Goal: Task Accomplishment & Management: Use online tool/utility

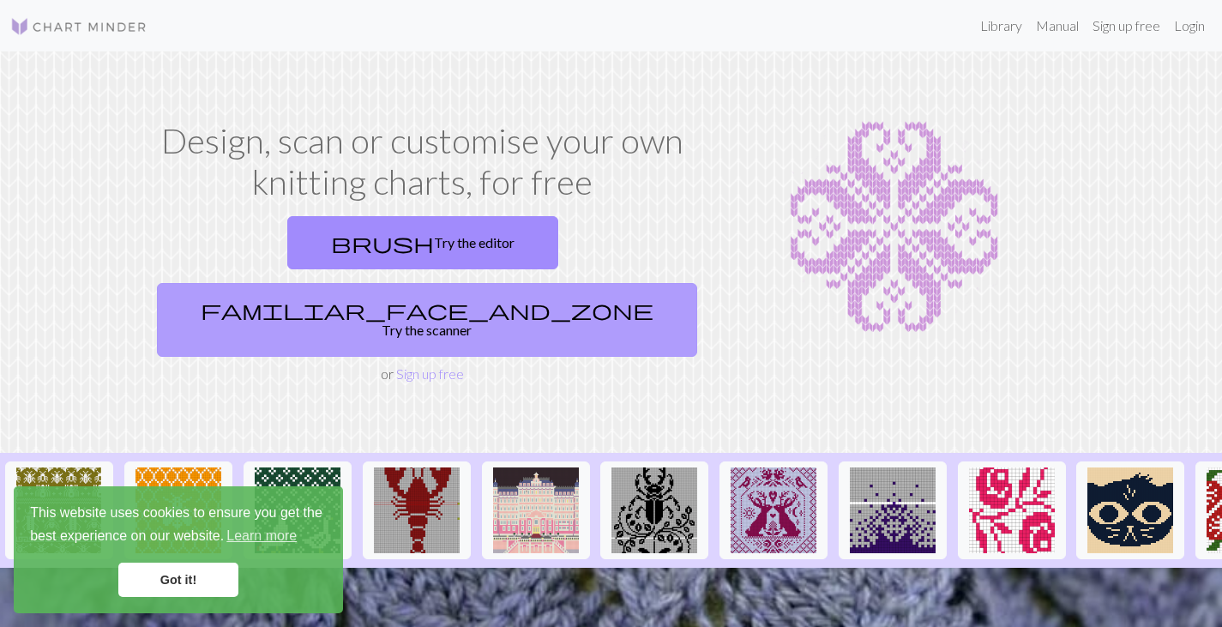
click at [560, 283] on link "familiar_face_and_zone Try the scanner" at bounding box center [427, 320] width 540 height 74
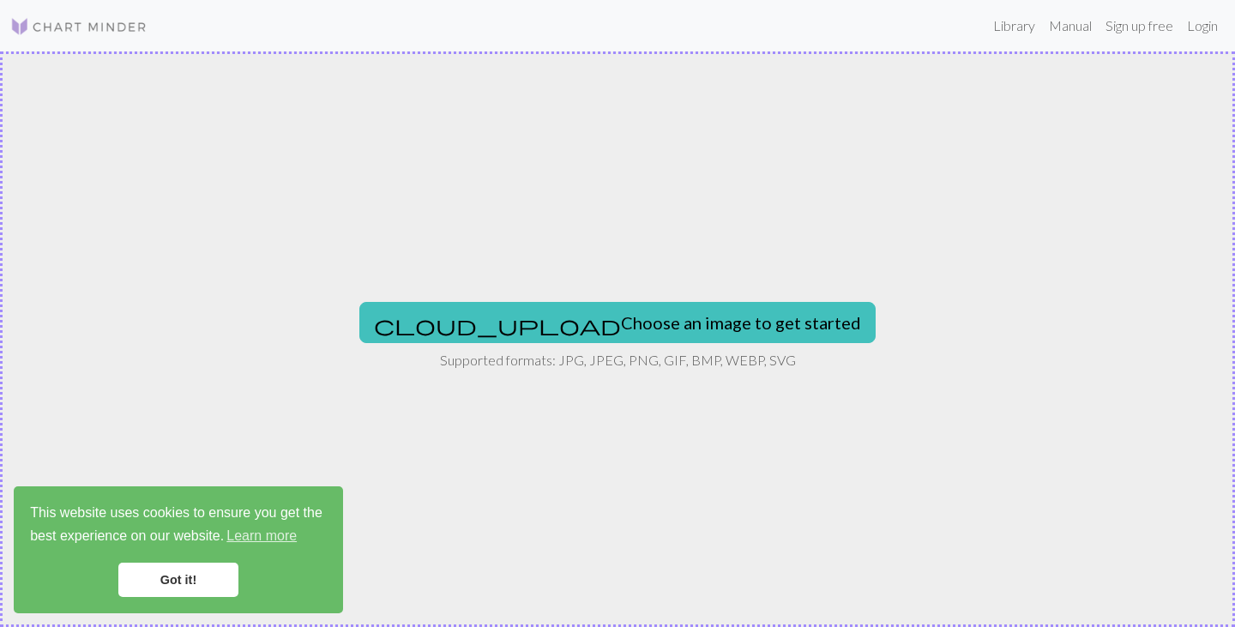
click at [158, 580] on link "Got it!" at bounding box center [178, 579] width 120 height 34
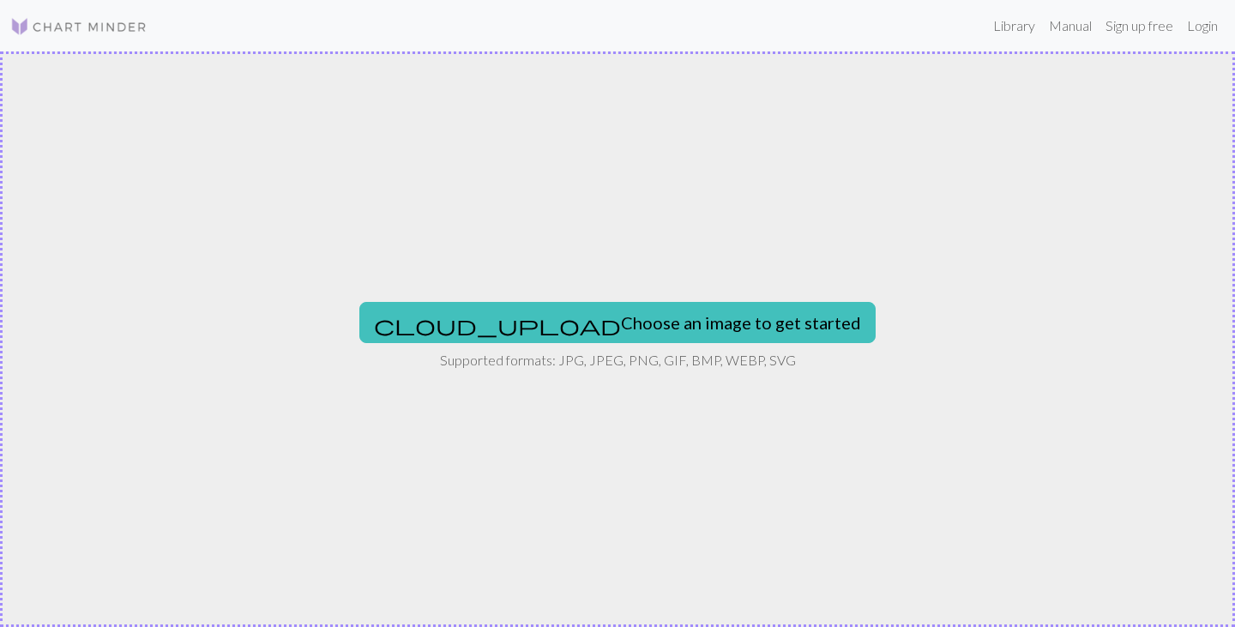
click at [530, 393] on div "cloud_upload Choose an image to get started Supported formats: JPG, JPEG, PNG, …" at bounding box center [617, 338] width 1235 height 575
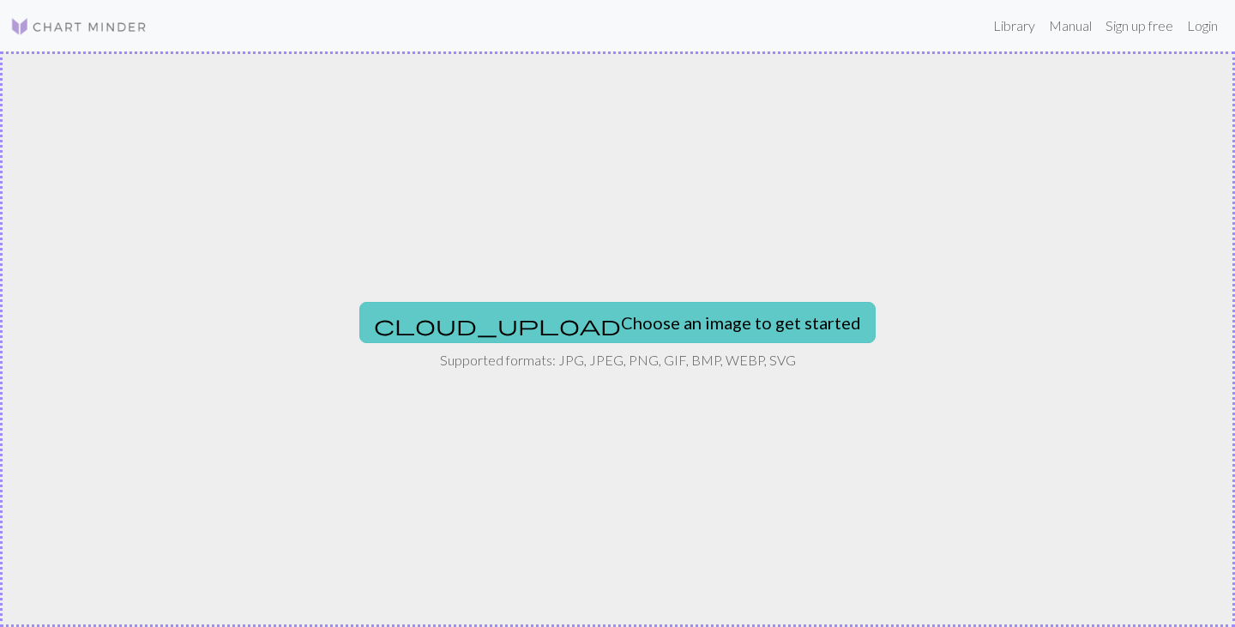
click at [651, 316] on button "cloud_upload Choose an image to get started" at bounding box center [617, 322] width 516 height 41
click at [625, 322] on button "cloud_upload Choose an image to get started" at bounding box center [617, 322] width 516 height 41
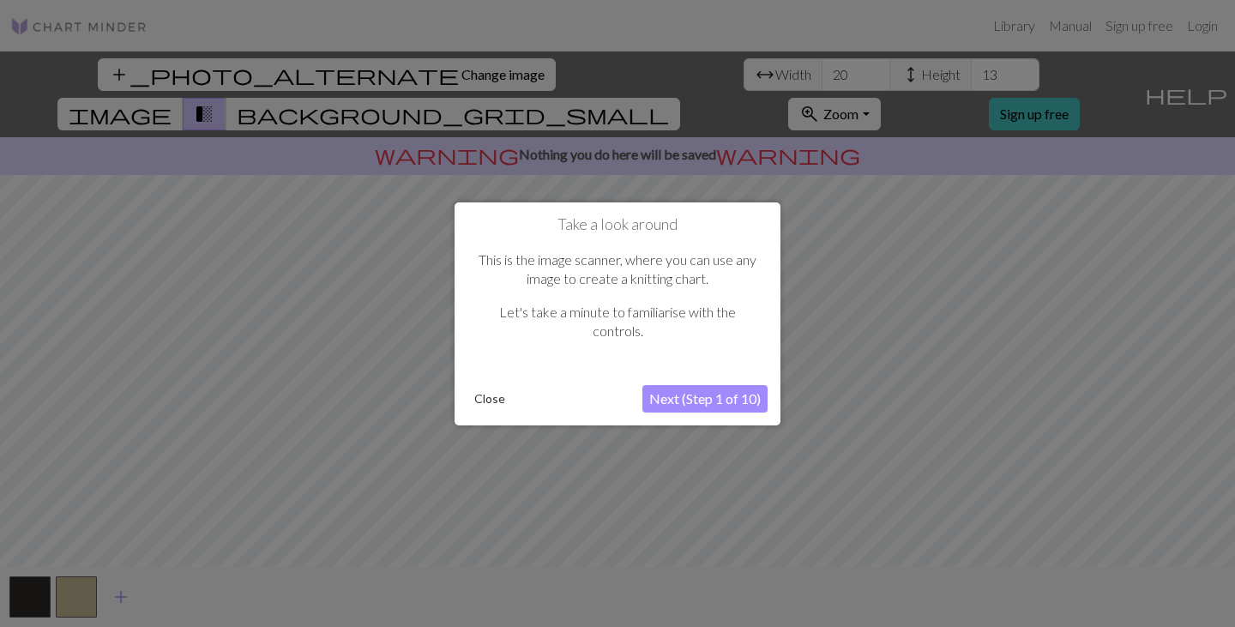
click at [700, 401] on button "Next (Step 1 of 10)" at bounding box center [704, 398] width 125 height 27
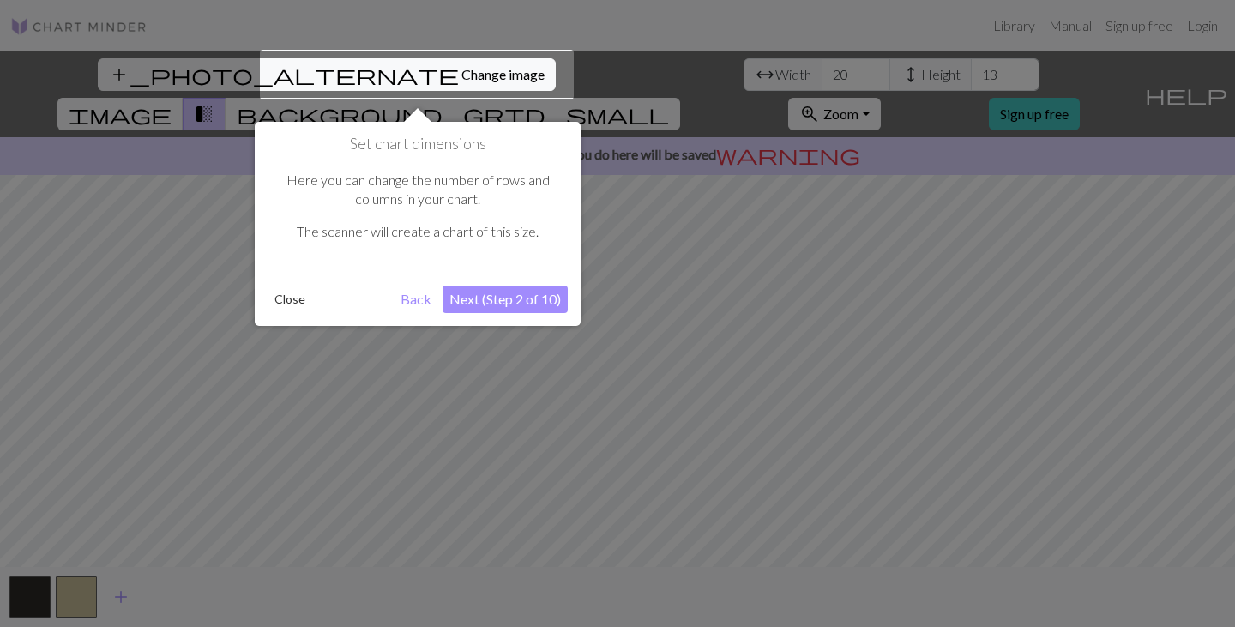
click at [526, 300] on button "Next (Step 2 of 10)" at bounding box center [504, 299] width 125 height 27
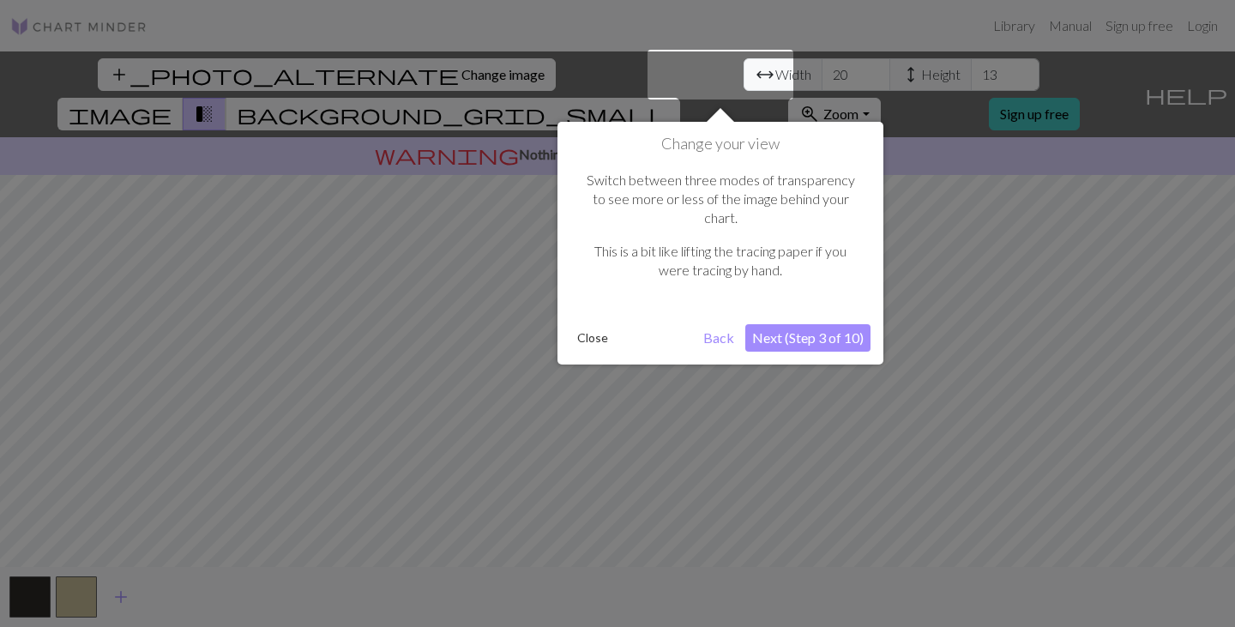
click at [789, 324] on button "Next (Step 3 of 10)" at bounding box center [807, 337] width 125 height 27
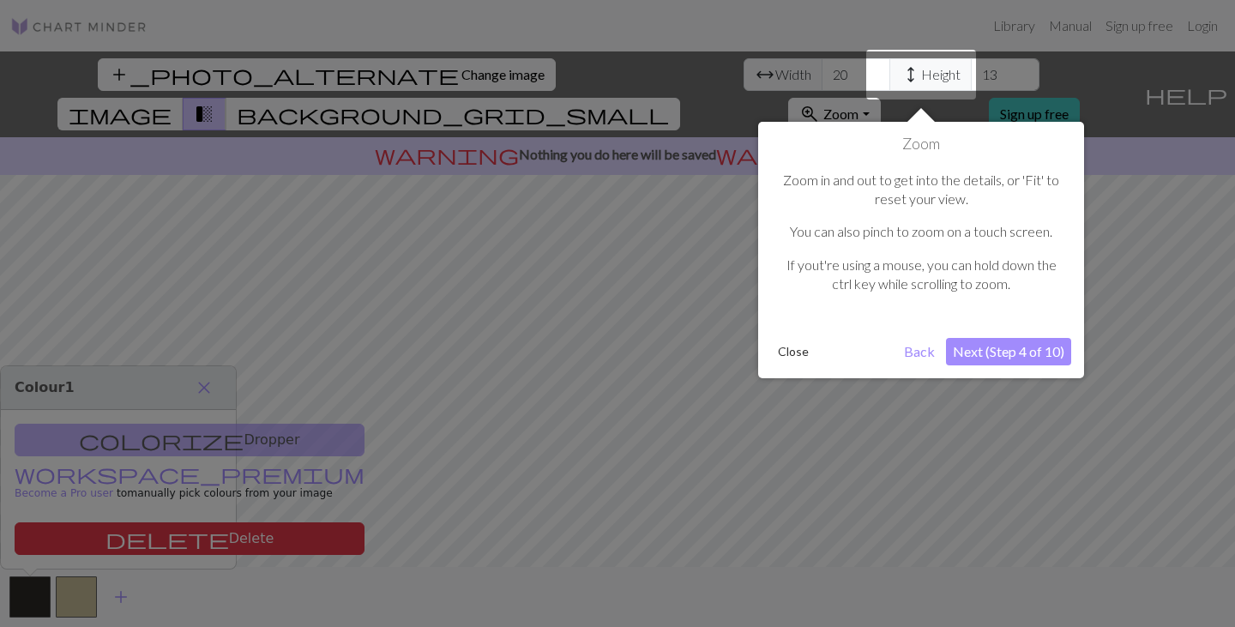
click at [999, 352] on button "Next (Step 4 of 10)" at bounding box center [1008, 351] width 125 height 27
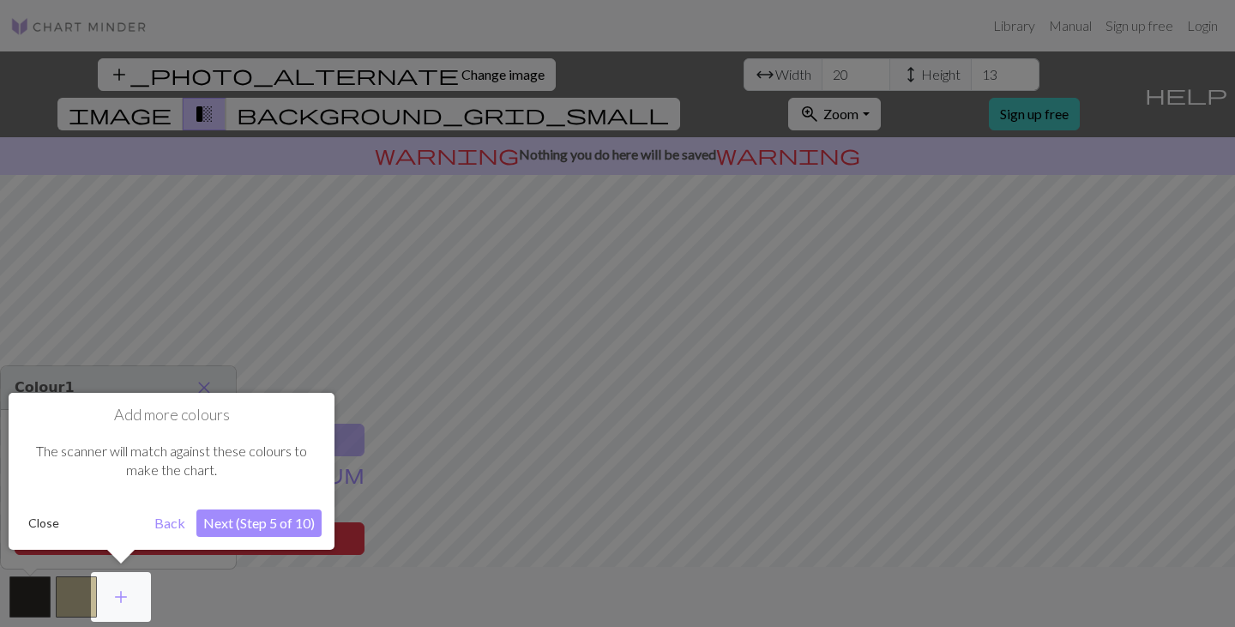
click at [42, 517] on button "Close" at bounding box center [43, 523] width 45 height 26
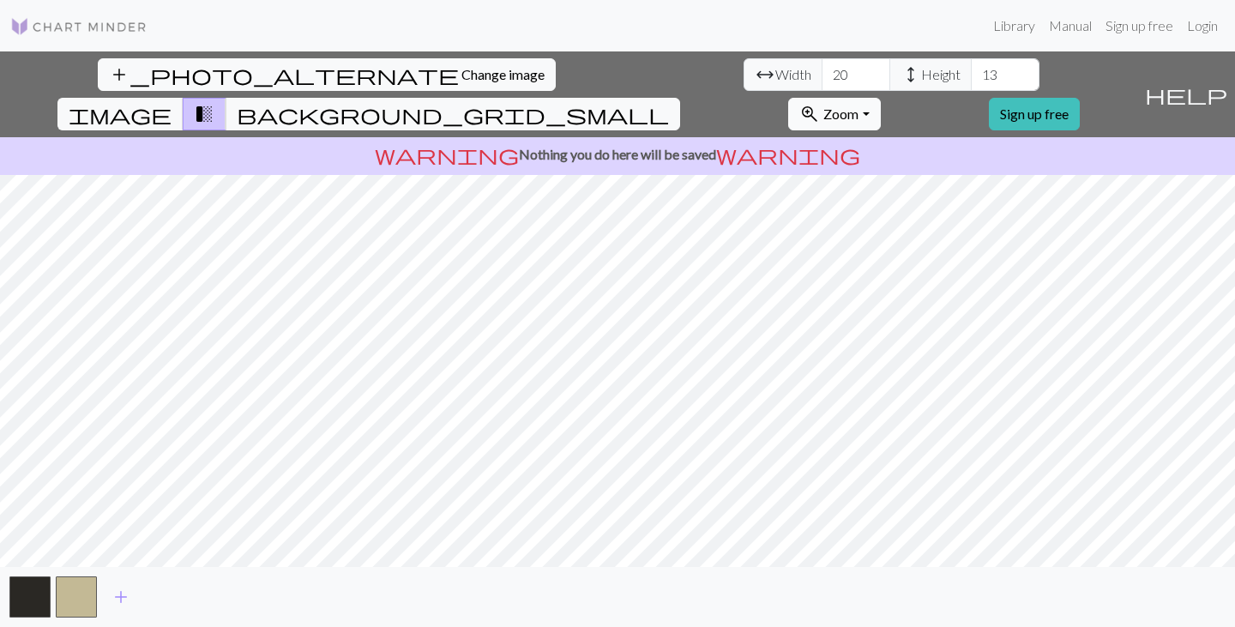
click at [858, 105] on span "Zoom" at bounding box center [840, 113] width 35 height 16
click at [821, 75] on input "20" at bounding box center [855, 74] width 69 height 33
click at [821, 82] on input "19" at bounding box center [855, 74] width 69 height 33
click at [821, 82] on input "18" at bounding box center [855, 74] width 69 height 33
click at [821, 82] on input "17" at bounding box center [855, 74] width 69 height 33
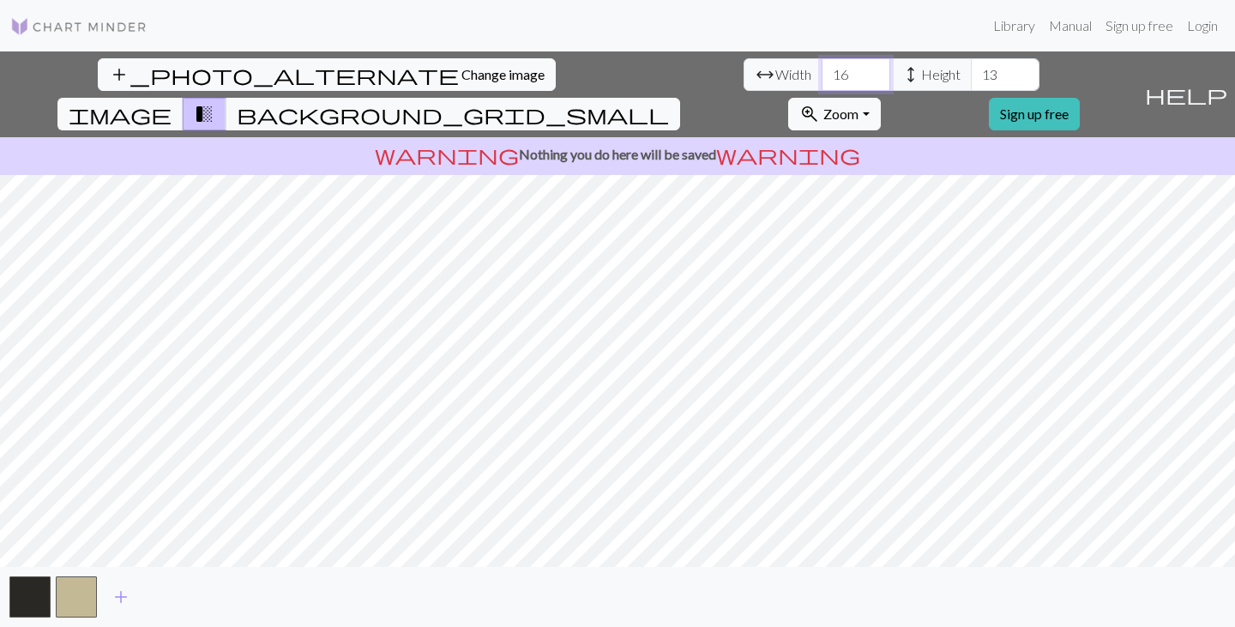
click at [821, 82] on input "16" at bounding box center [855, 74] width 69 height 33
click at [821, 82] on input "15" at bounding box center [855, 74] width 69 height 33
click at [821, 82] on input "14" at bounding box center [855, 74] width 69 height 33
click at [821, 82] on input "13" at bounding box center [855, 74] width 69 height 33
click at [821, 82] on input "12" at bounding box center [855, 74] width 69 height 33
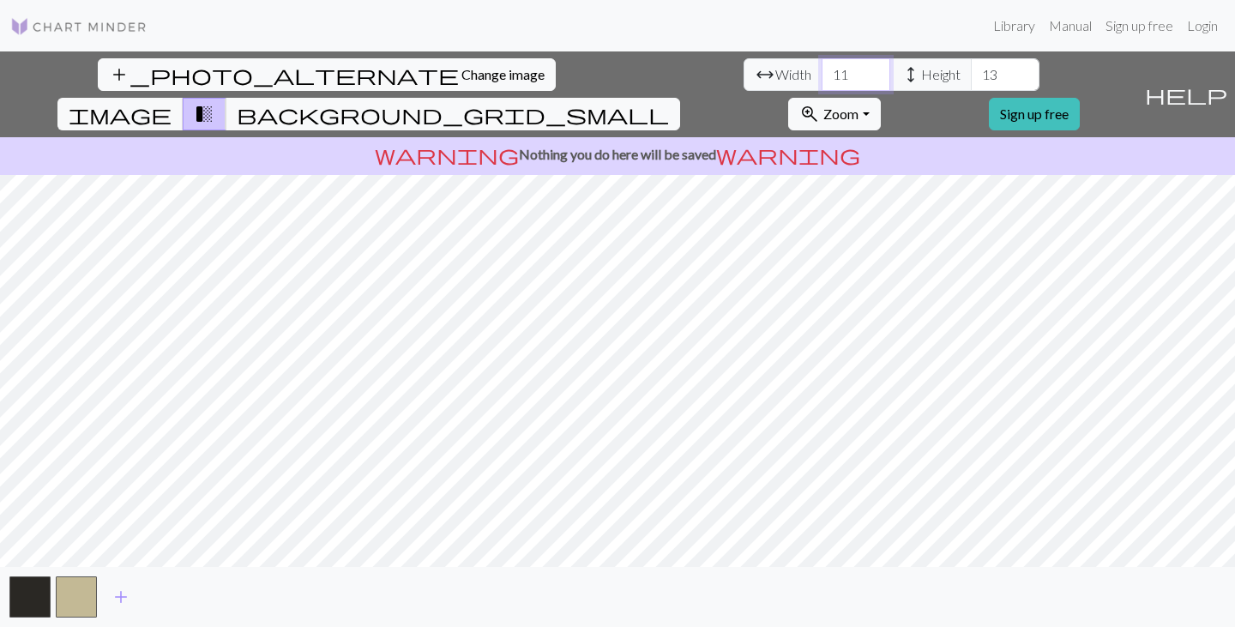
click at [821, 82] on input "11" at bounding box center [855, 74] width 69 height 33
click at [821, 82] on input "-2" at bounding box center [855, 74] width 69 height 33
click at [821, 69] on input "10" at bounding box center [855, 74] width 69 height 33
click at [821, 69] on input "11" at bounding box center [855, 74] width 69 height 33
click at [821, 69] on input "13" at bounding box center [855, 74] width 69 height 33
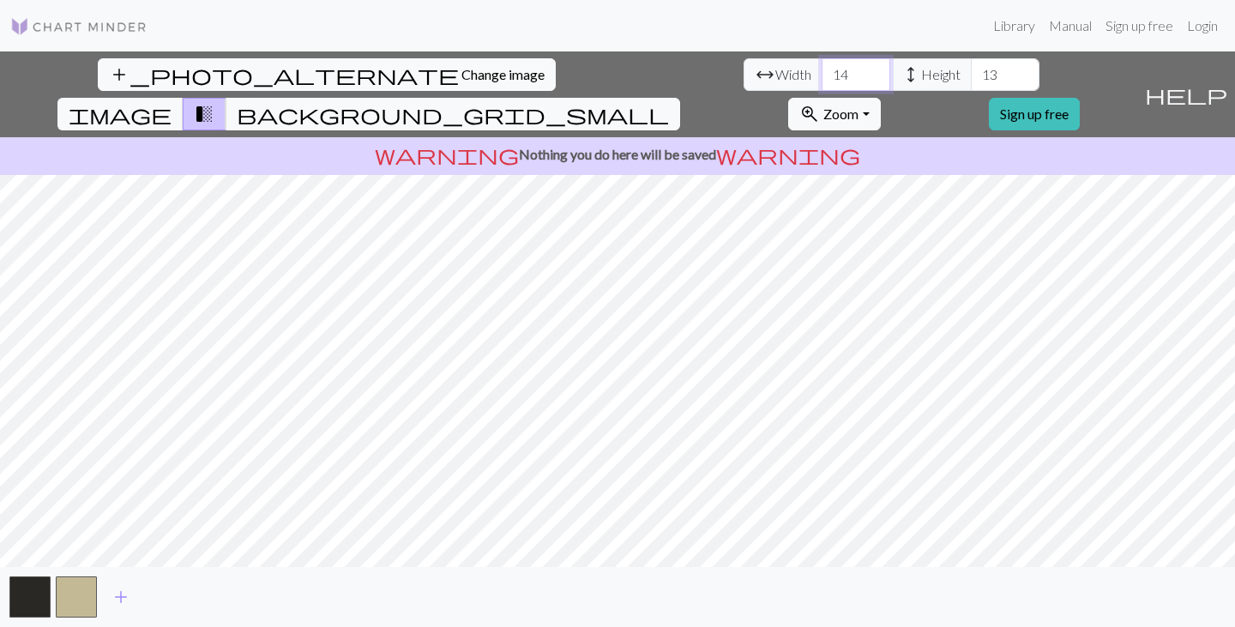
click at [821, 69] on input "14" at bounding box center [855, 74] width 69 height 33
click at [821, 69] on input "15" at bounding box center [855, 74] width 69 height 33
click at [821, 69] on input "16" at bounding box center [855, 74] width 69 height 33
click at [821, 69] on input "17" at bounding box center [855, 74] width 69 height 33
click at [821, 69] on input "18" at bounding box center [855, 74] width 69 height 33
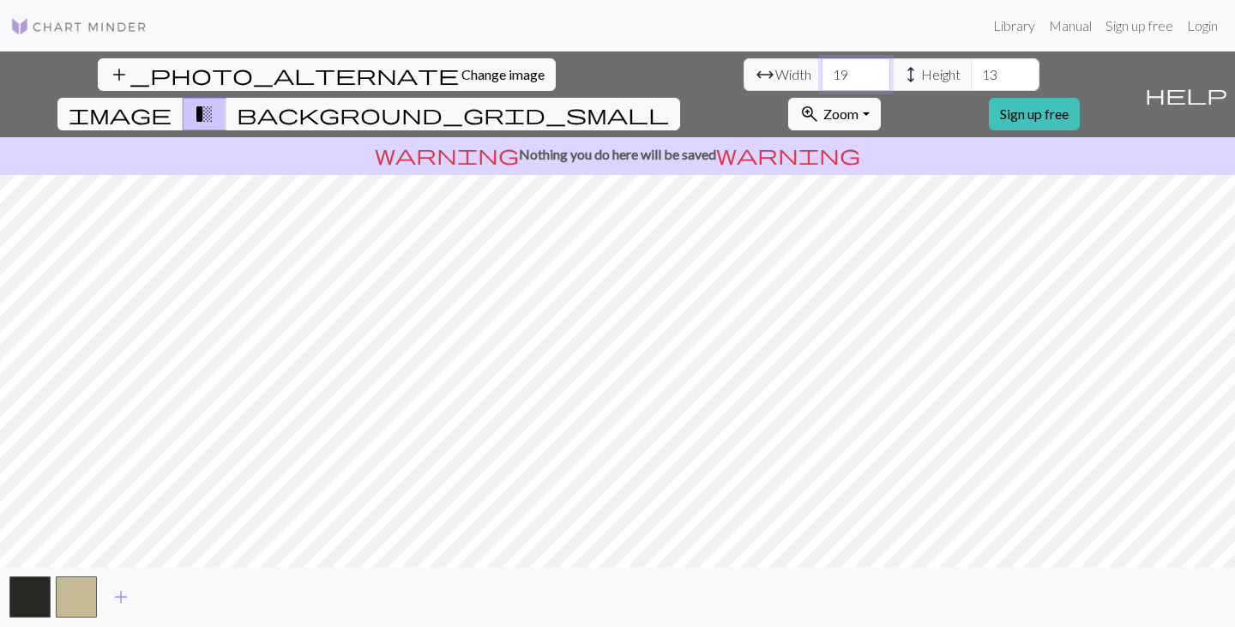
click at [821, 69] on input "19" at bounding box center [855, 74] width 69 height 33
click at [821, 69] on input "20" at bounding box center [855, 74] width 69 height 33
click at [821, 69] on input "21" at bounding box center [855, 74] width 69 height 33
click at [821, 69] on input "22" at bounding box center [855, 74] width 69 height 33
click at [821, 69] on input "23" at bounding box center [855, 74] width 69 height 33
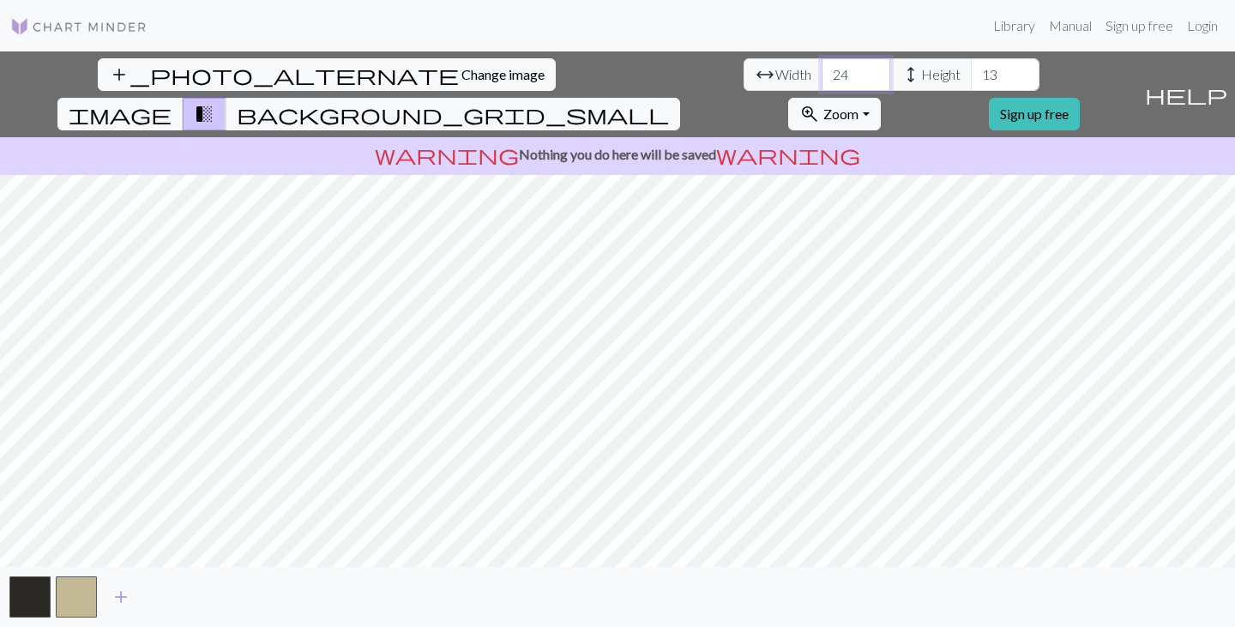
click at [821, 69] on input "24" at bounding box center [855, 74] width 69 height 33
click at [821, 69] on input "25" at bounding box center [855, 74] width 69 height 33
click at [821, 69] on input "26" at bounding box center [855, 74] width 69 height 33
type input "27"
click at [821, 69] on input "27" at bounding box center [855, 74] width 69 height 33
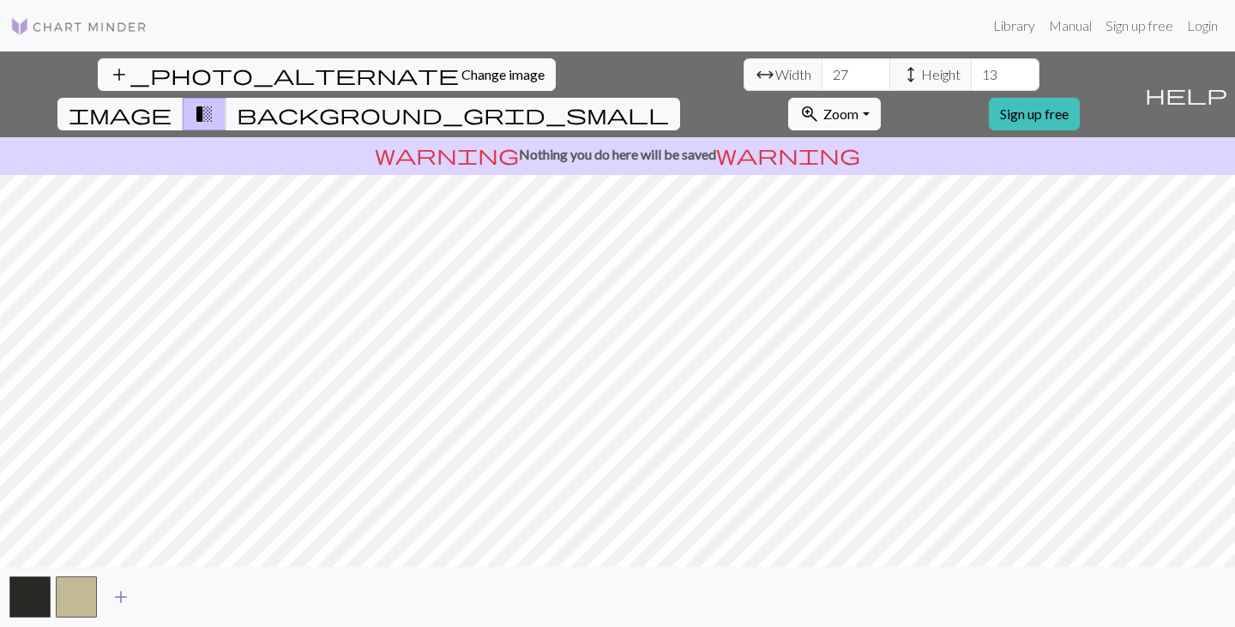
click at [127, 596] on span "add" at bounding box center [121, 597] width 21 height 24
drag, startPoint x: 137, startPoint y: 595, endPoint x: 163, endPoint y: 610, distance: 29.6
click at [163, 610] on button "add" at bounding box center [167, 596] width 43 height 33
click at [134, 595] on button "button" at bounding box center [122, 596] width 41 height 41
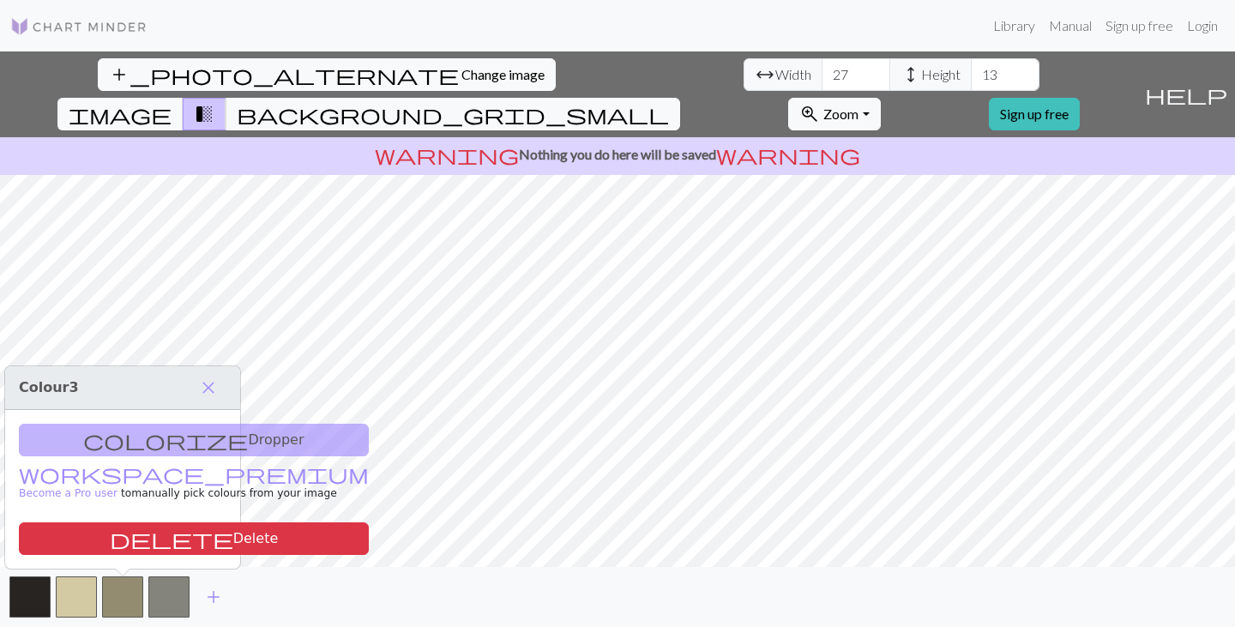
click at [155, 450] on div "colorize Dropper workspace_premium Become a Pro user to manually pick colours f…" at bounding box center [122, 489] width 235 height 159
click at [97, 438] on div "colorize Dropper workspace_premium Become a Pro user to manually pick colours f…" at bounding box center [122, 489] width 235 height 159
click at [212, 388] on span "close" at bounding box center [208, 388] width 21 height 24
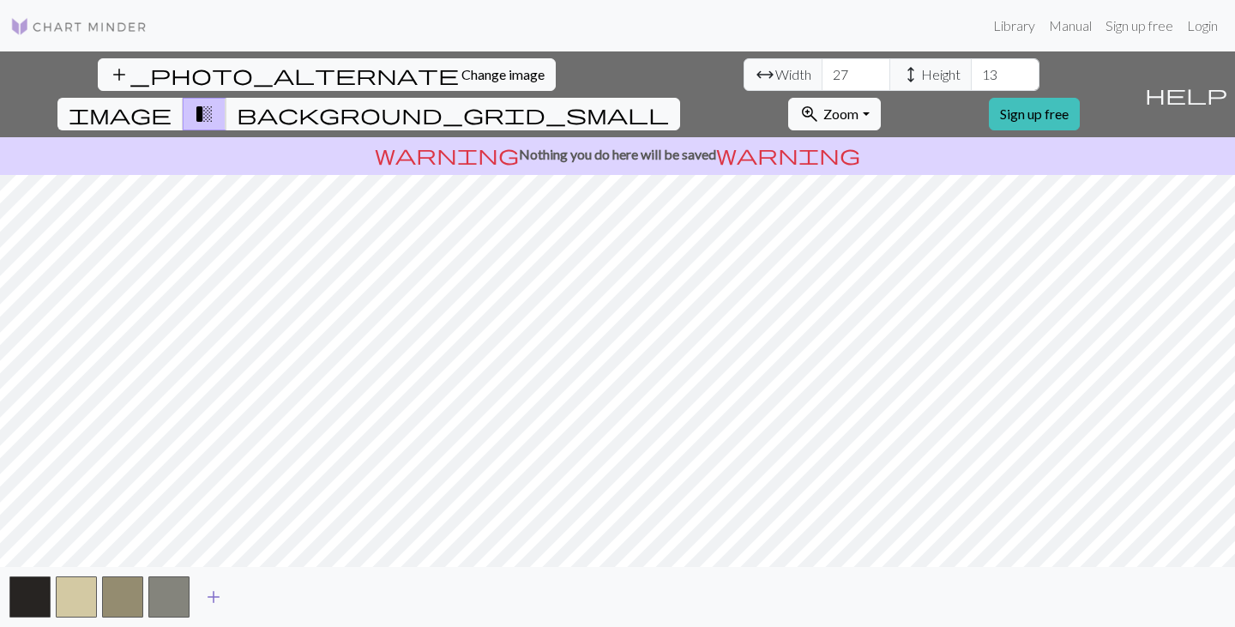
click at [215, 598] on span "add" at bounding box center [213, 597] width 21 height 24
click at [271, 592] on button "add" at bounding box center [259, 596] width 43 height 33
click at [276, 600] on button "button" at bounding box center [261, 596] width 41 height 41
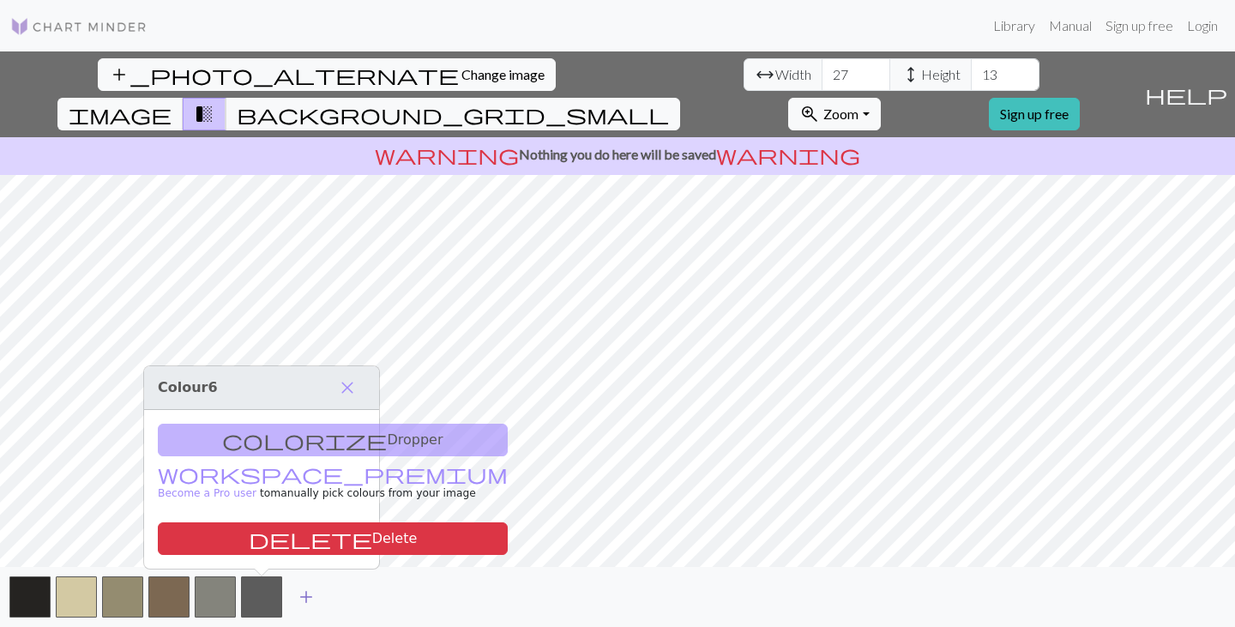
click at [308, 598] on span "add" at bounding box center [306, 597] width 21 height 24
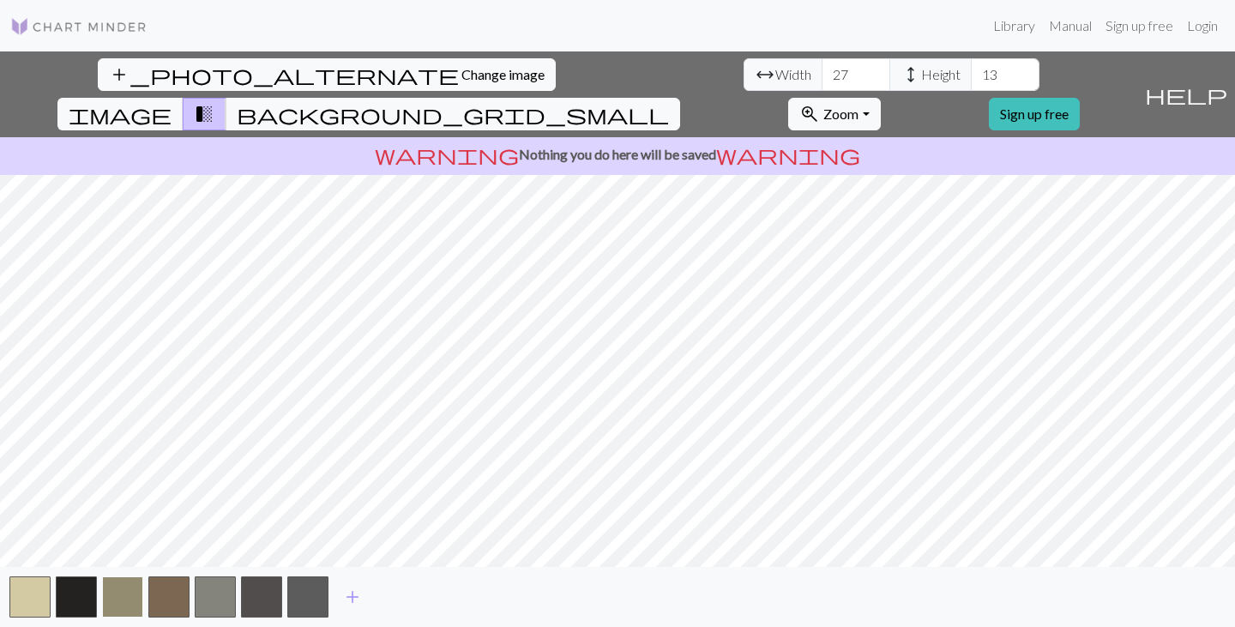
click at [141, 592] on button "button" at bounding box center [122, 596] width 41 height 41
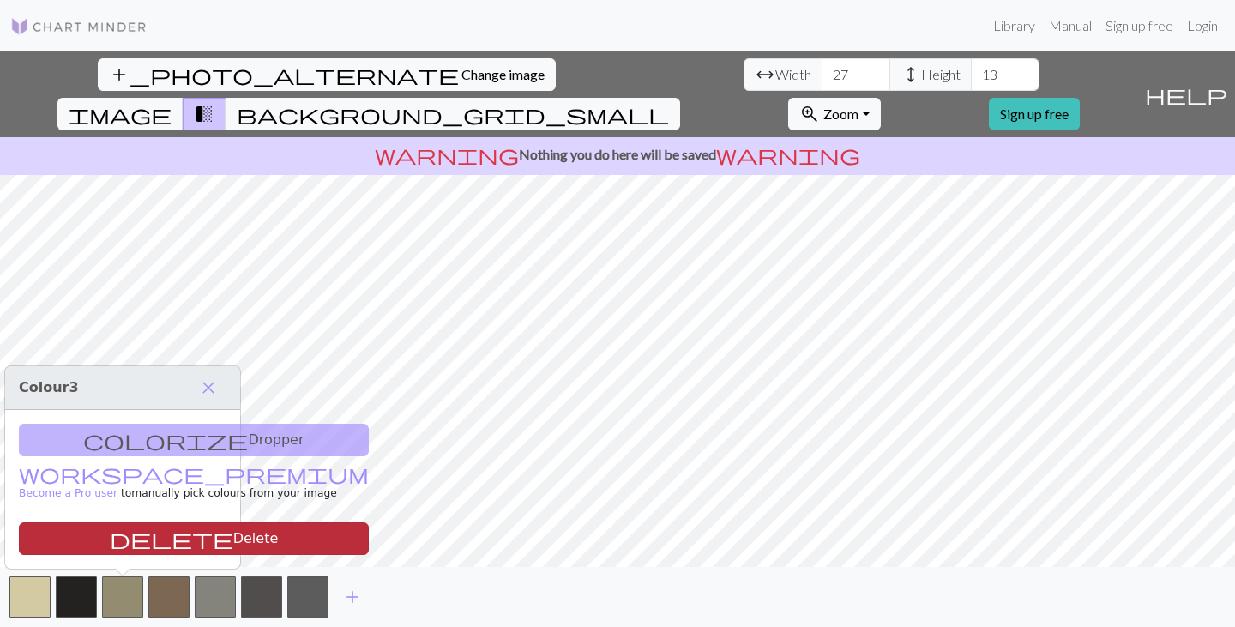
click at [148, 544] on button "delete Delete" at bounding box center [194, 538] width 350 height 33
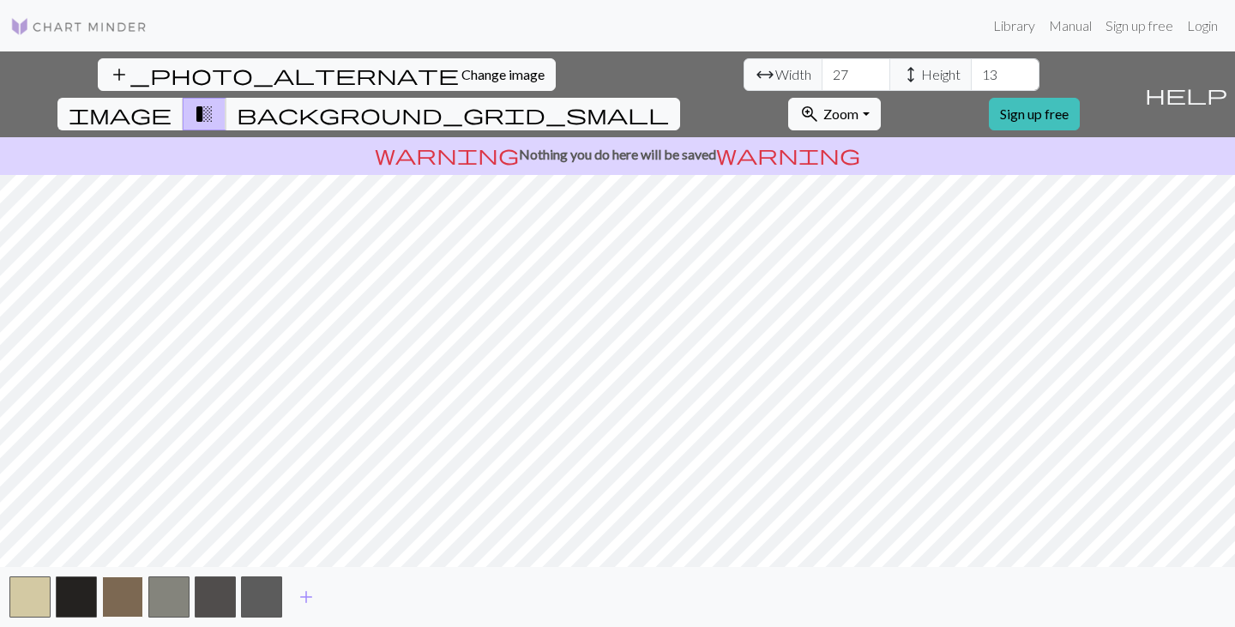
click at [135, 581] on button "button" at bounding box center [122, 596] width 41 height 41
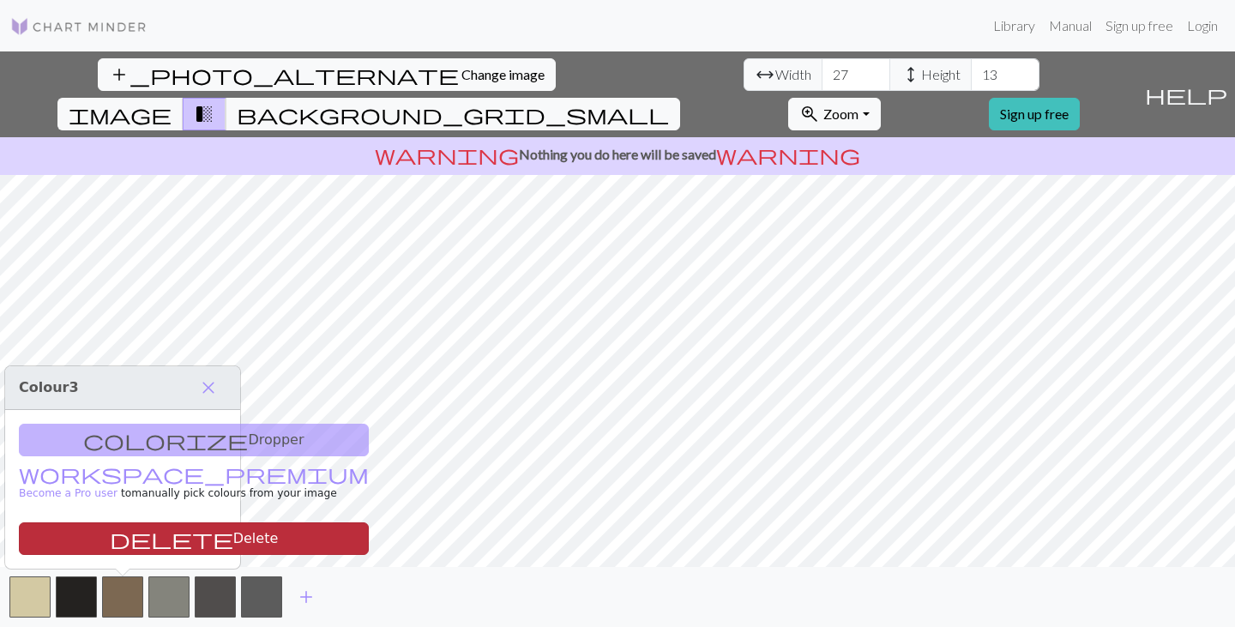
click at [154, 533] on button "delete Delete" at bounding box center [194, 538] width 350 height 33
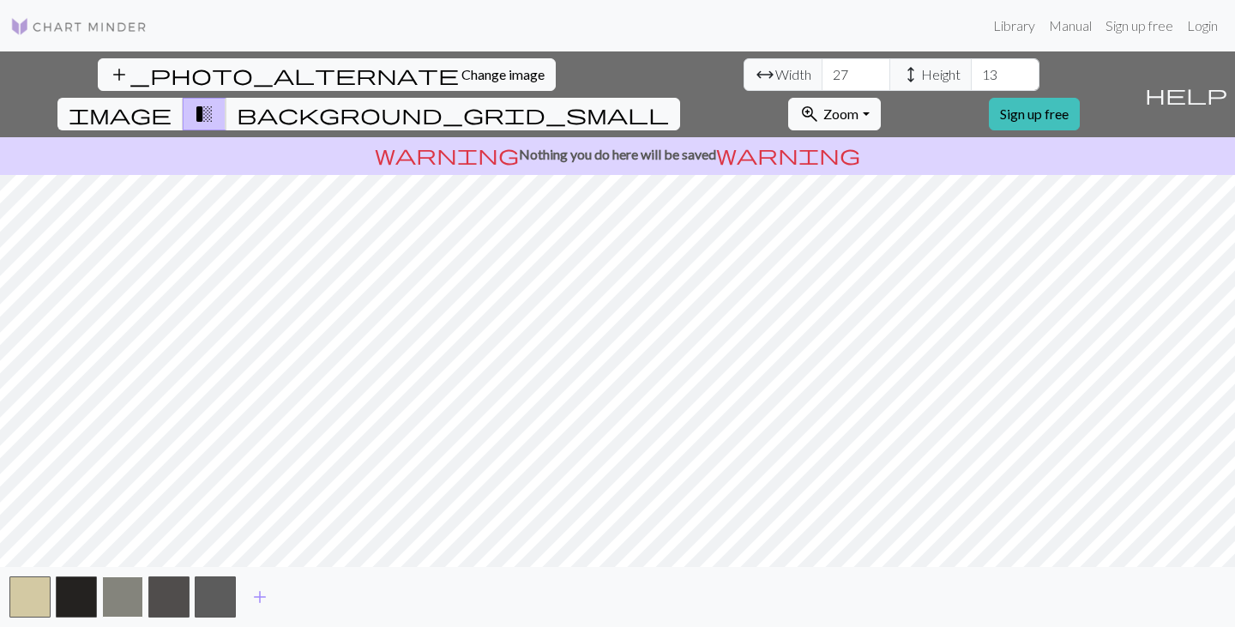
click at [132, 591] on button "button" at bounding box center [122, 596] width 41 height 41
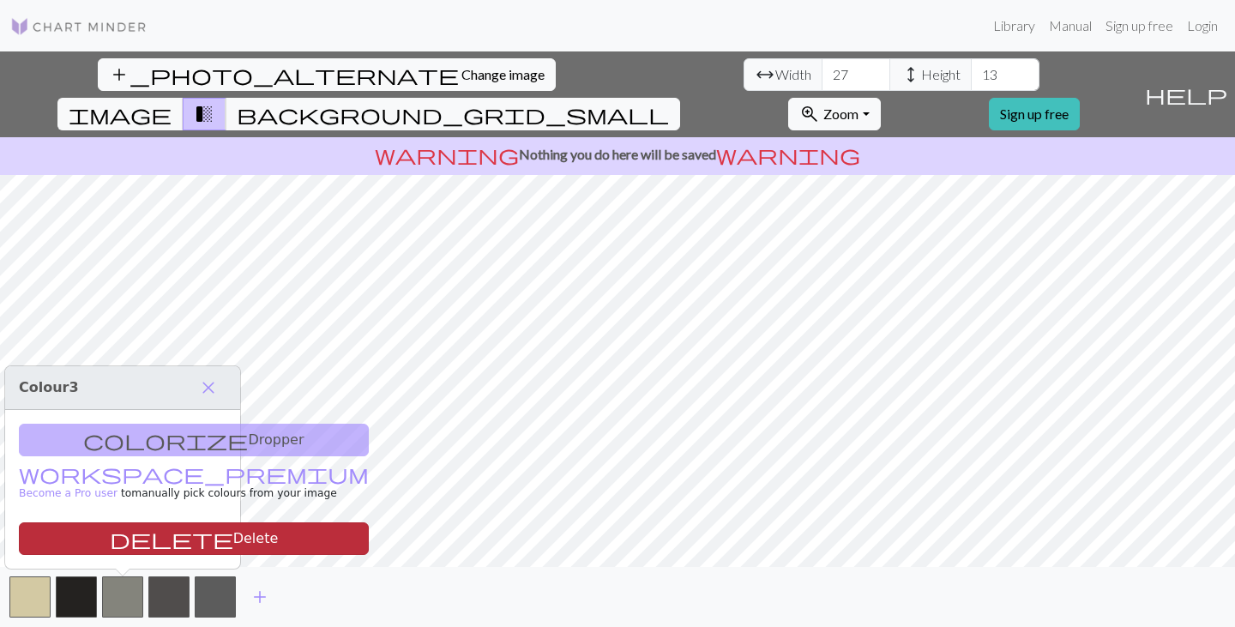
click at [153, 531] on button "delete Delete" at bounding box center [194, 538] width 350 height 33
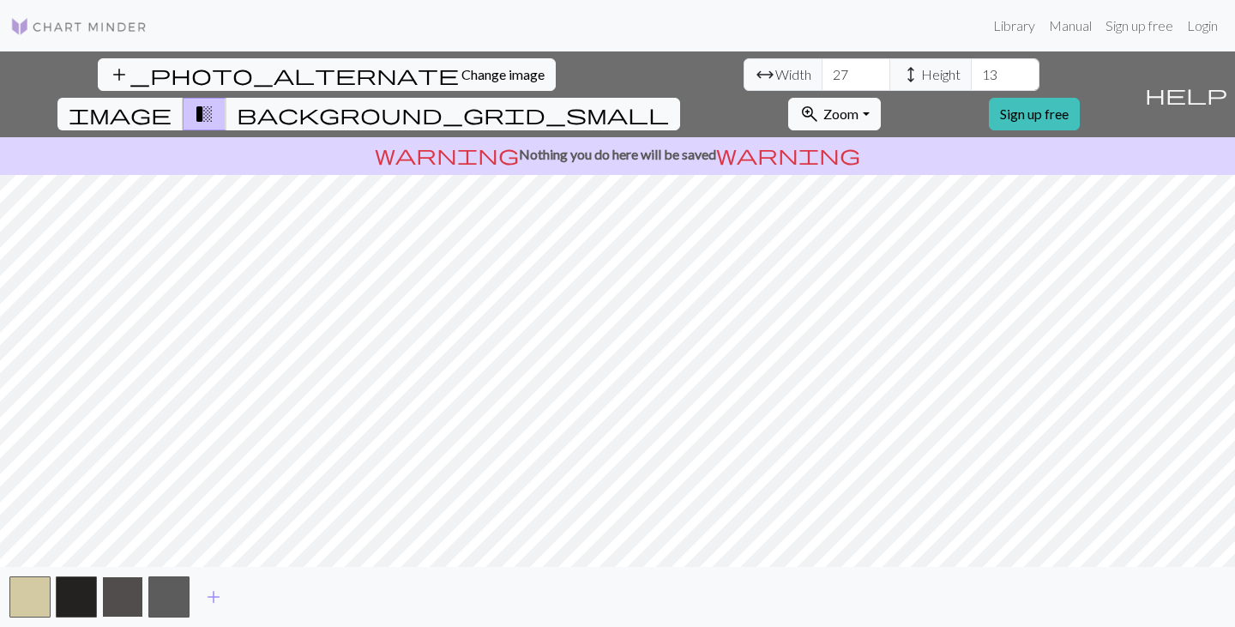
click at [126, 596] on button "button" at bounding box center [122, 596] width 41 height 41
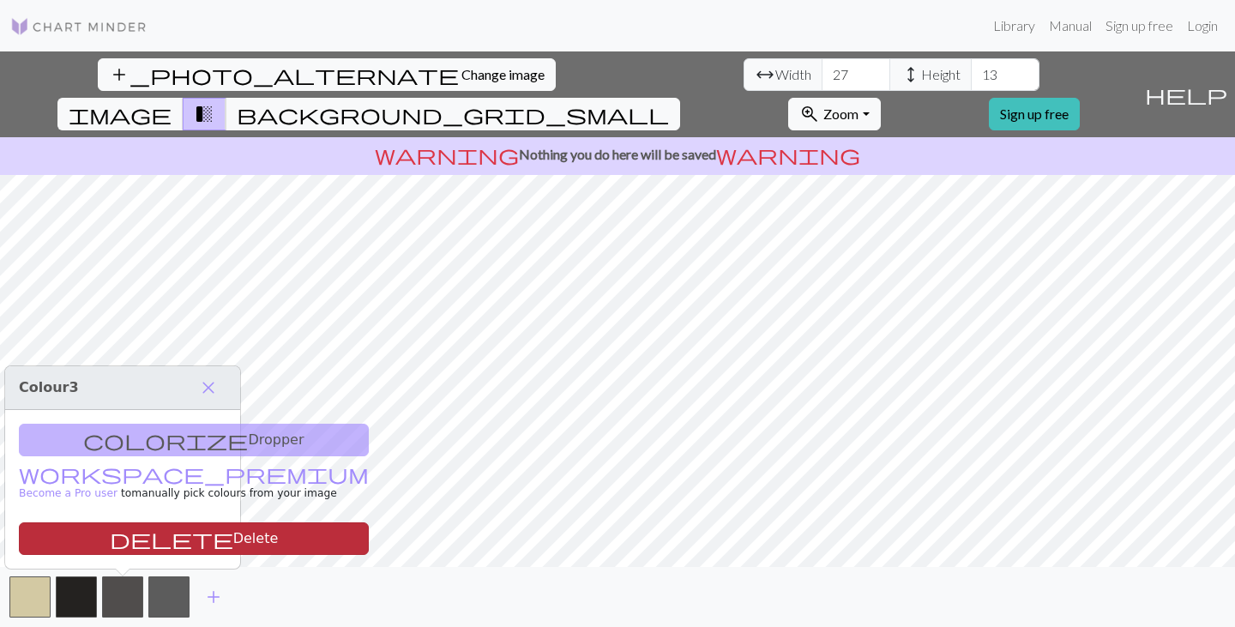
click at [167, 541] on button "delete Delete" at bounding box center [194, 538] width 350 height 33
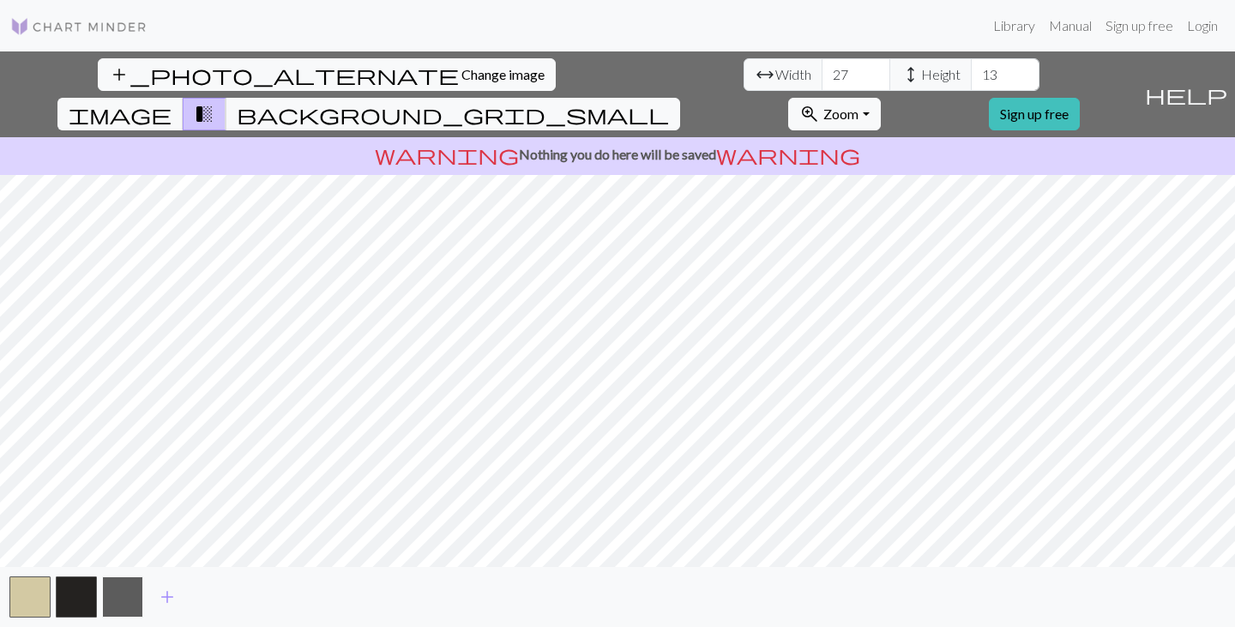
click at [132, 588] on button "button" at bounding box center [122, 596] width 41 height 41
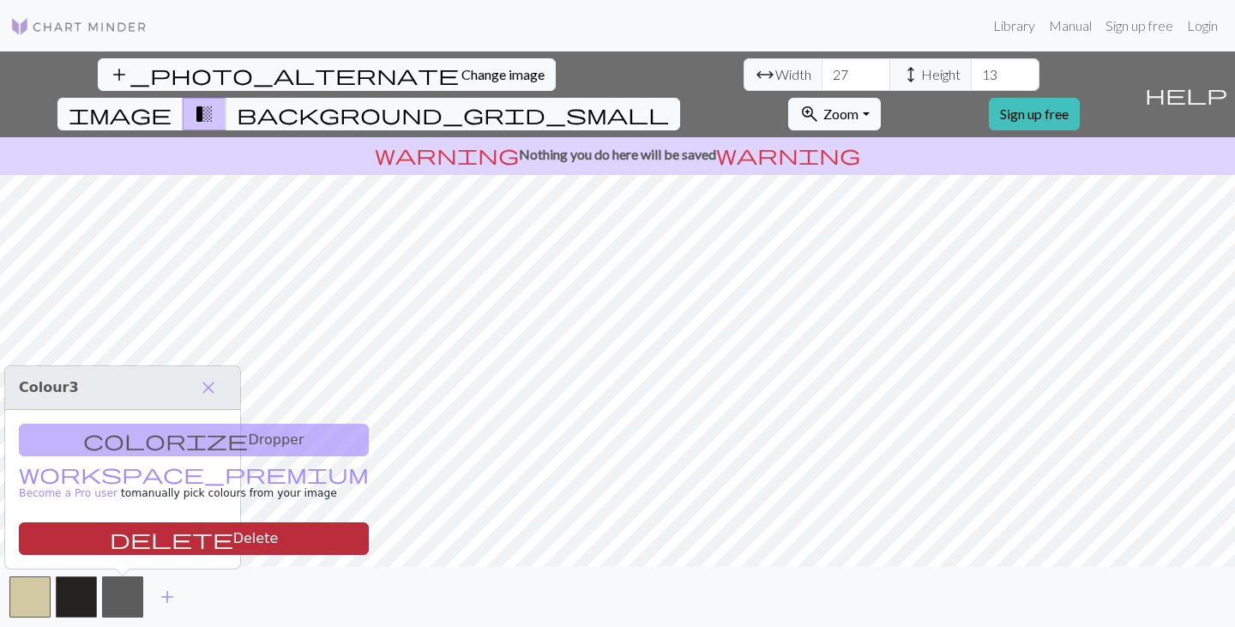
click at [168, 527] on button "delete Delete" at bounding box center [194, 538] width 350 height 33
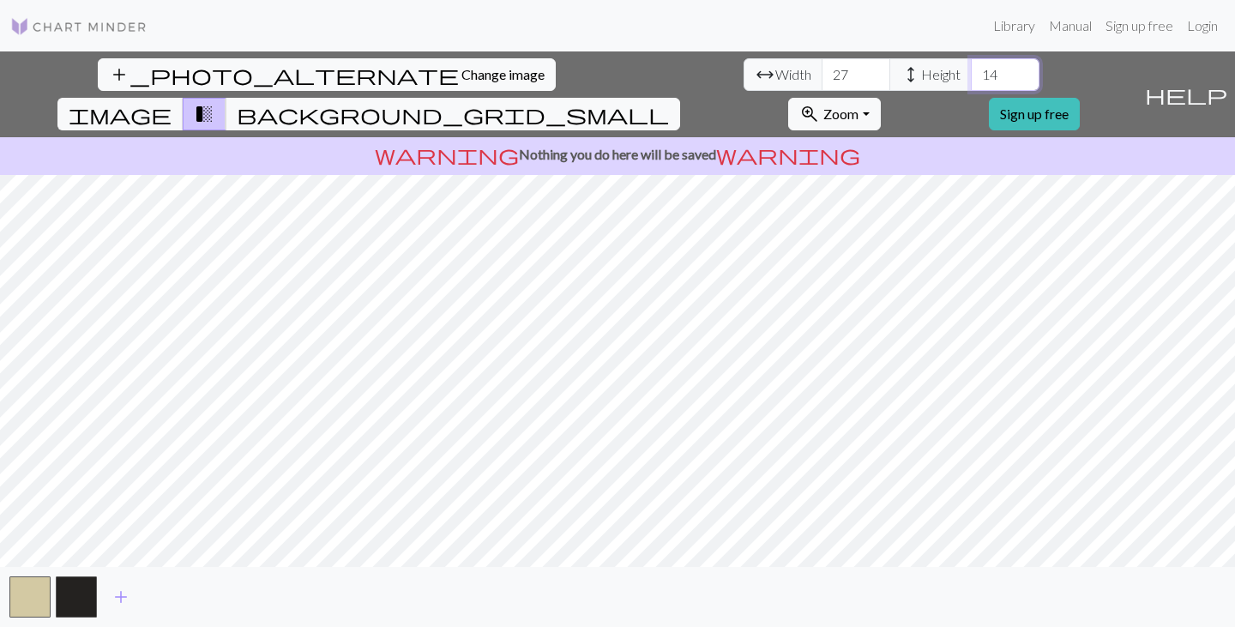
click at [971, 69] on input "14" at bounding box center [1005, 74] width 69 height 33
click at [971, 69] on input "15" at bounding box center [1005, 74] width 69 height 33
click at [971, 69] on input "16" at bounding box center [1005, 74] width 69 height 33
click at [971, 69] on input "17" at bounding box center [1005, 74] width 69 height 33
click at [971, 69] on input "18" at bounding box center [1005, 74] width 69 height 33
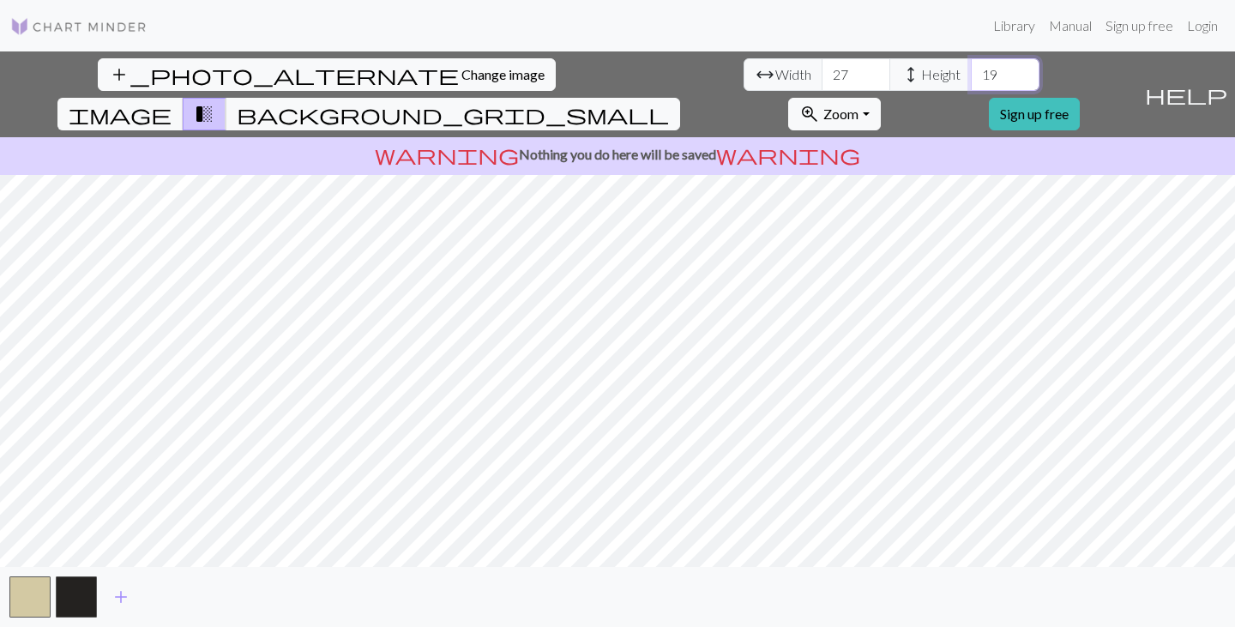
click at [971, 69] on input "19" at bounding box center [1005, 74] width 69 height 33
click at [971, 69] on input "20" at bounding box center [1005, 74] width 69 height 33
click at [971, 69] on input "21" at bounding box center [1005, 74] width 69 height 33
click at [971, 68] on input "22" at bounding box center [1005, 74] width 69 height 33
click at [971, 68] on input "23" at bounding box center [1005, 74] width 69 height 33
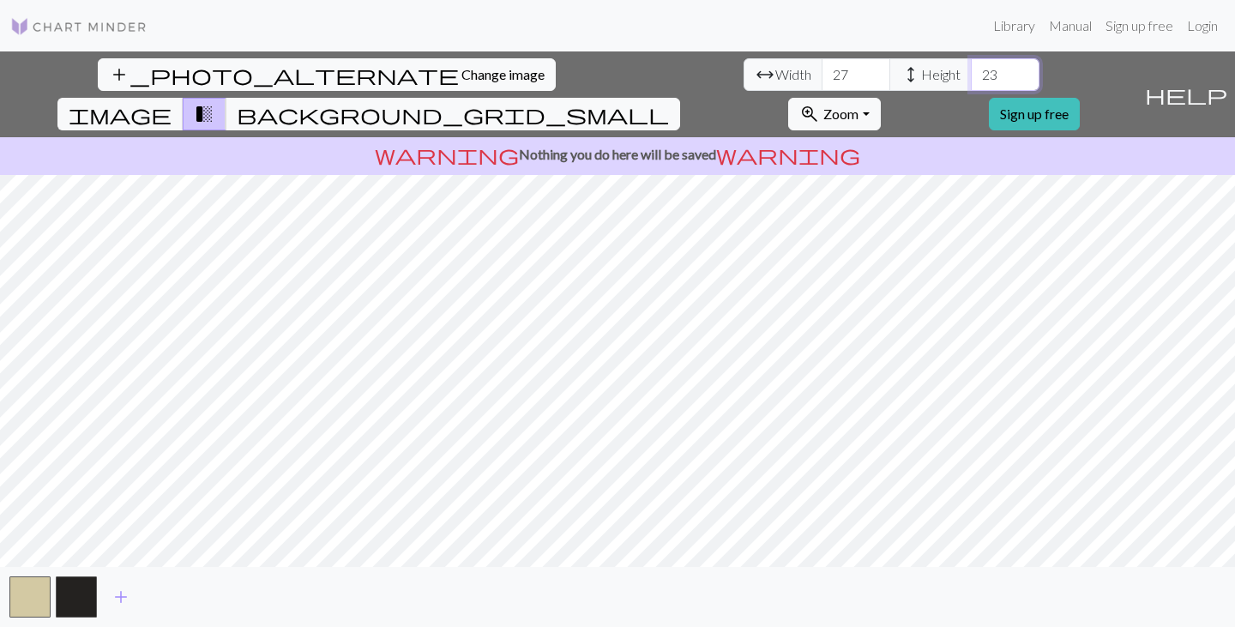
click at [971, 88] on input "23" at bounding box center [1005, 74] width 69 height 33
type input "22"
click at [971, 83] on input "22" at bounding box center [1005, 74] width 69 height 33
click at [821, 70] on input "28" at bounding box center [855, 74] width 69 height 33
type input "29"
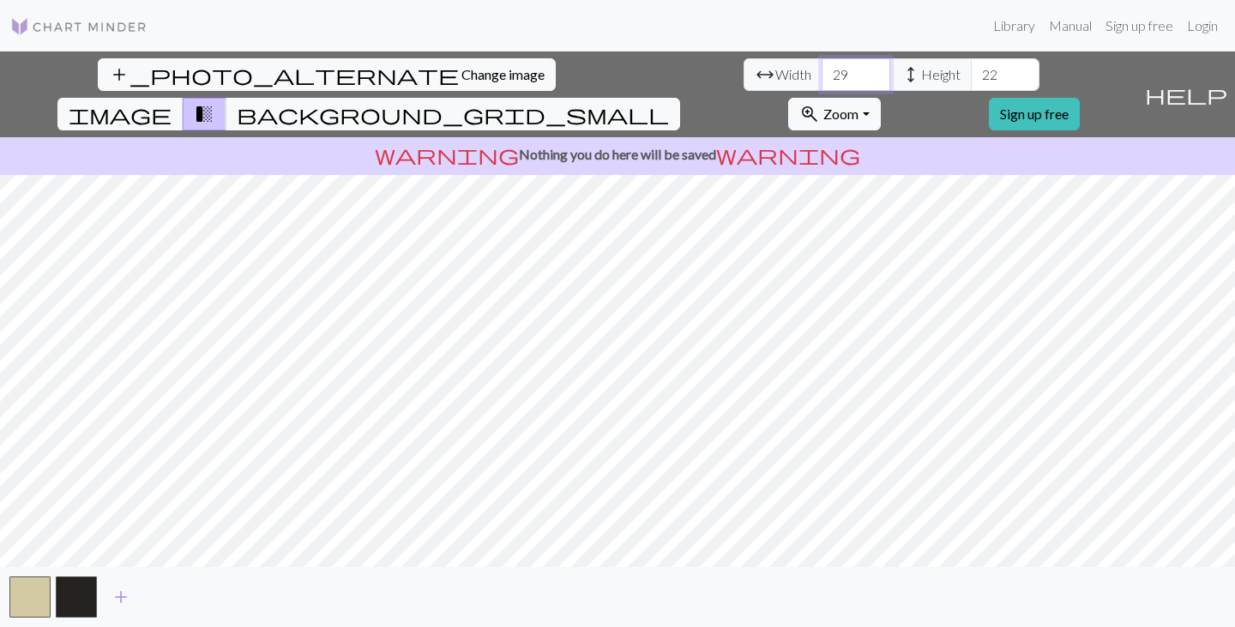
click at [821, 70] on input "29" at bounding box center [855, 74] width 69 height 33
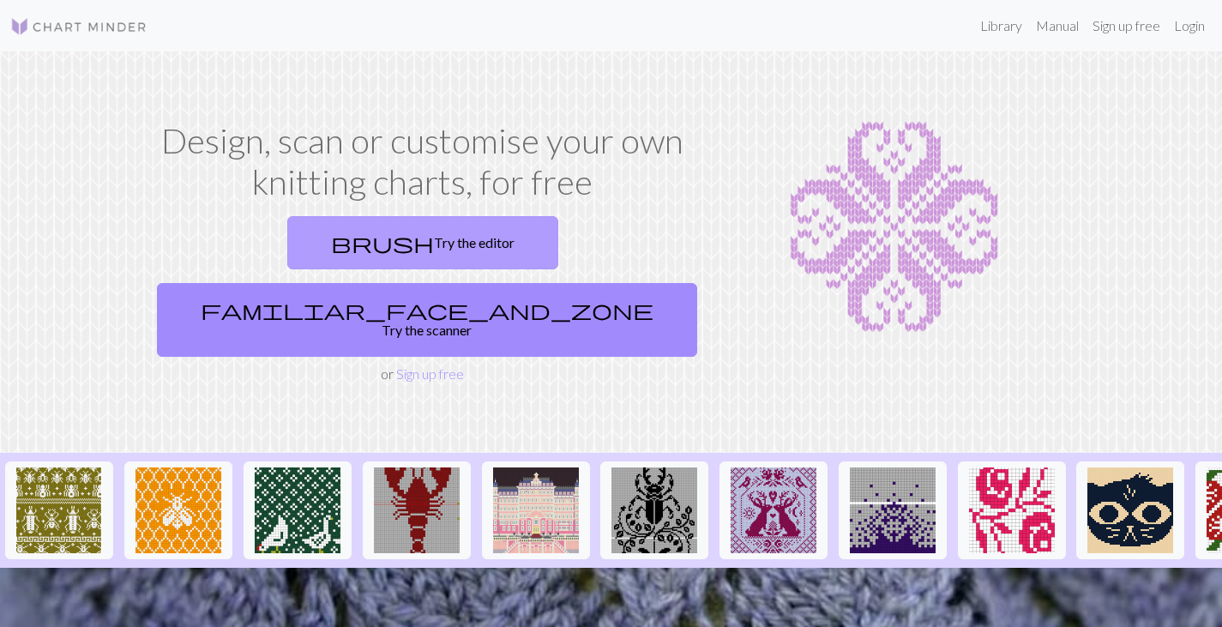
click at [292, 247] on link "brush Try the editor" at bounding box center [422, 242] width 271 height 53
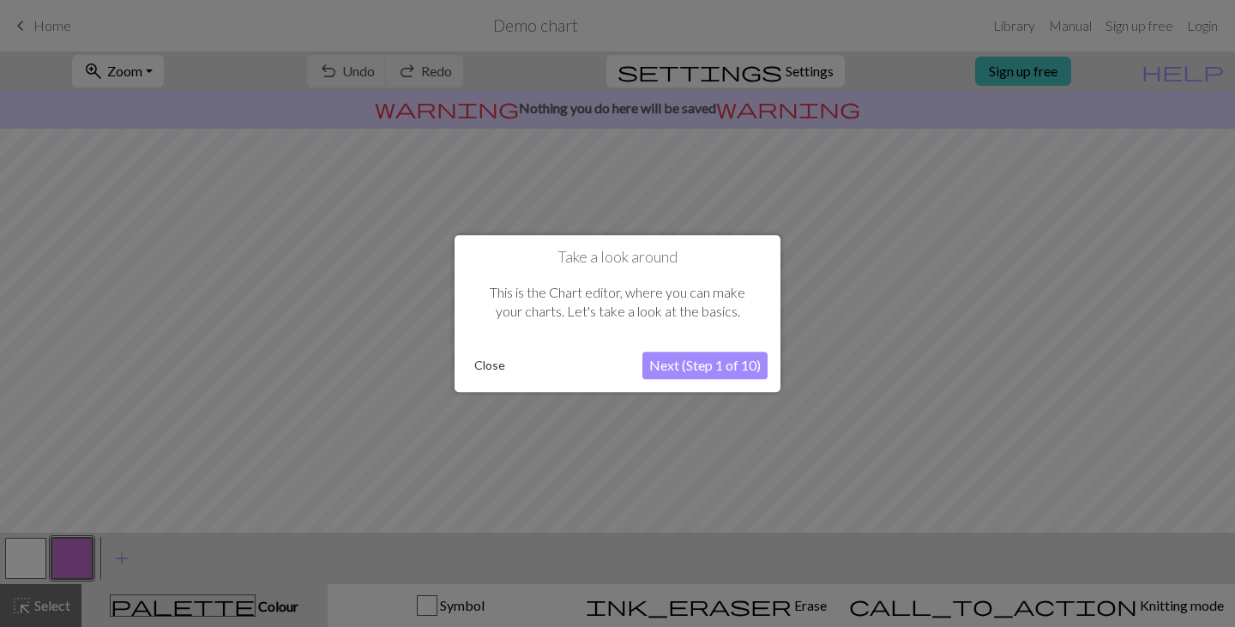
click at [673, 367] on button "Next (Step 1 of 10)" at bounding box center [704, 365] width 125 height 27
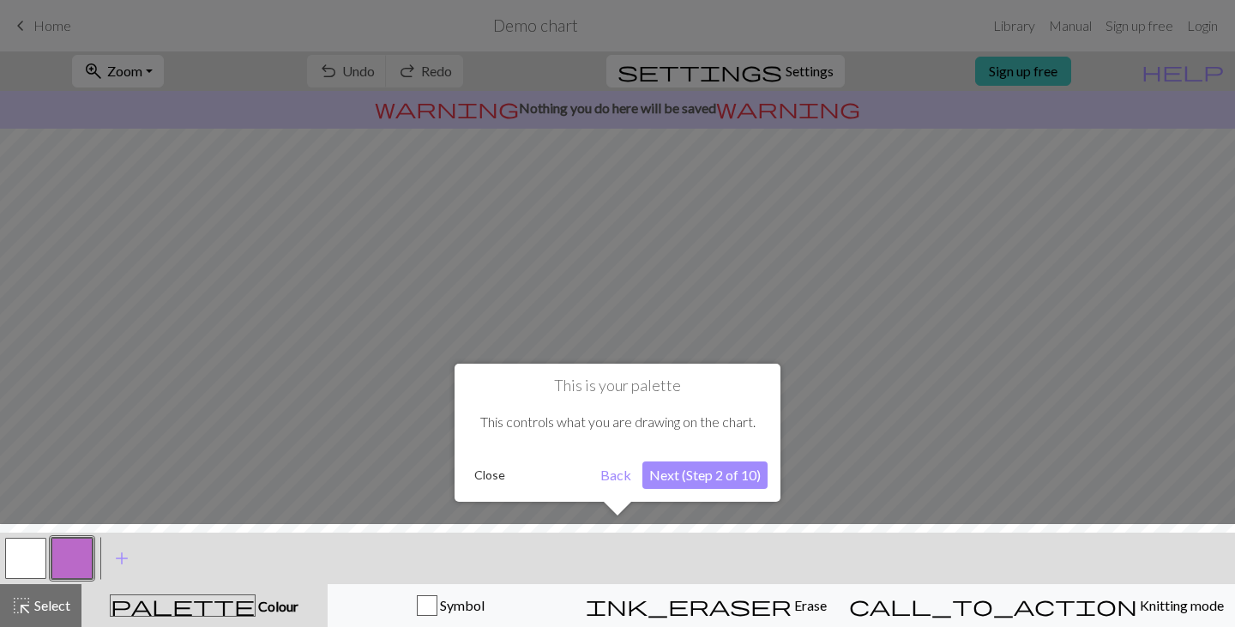
click at [697, 476] on button "Next (Step 2 of 10)" at bounding box center [704, 474] width 125 height 27
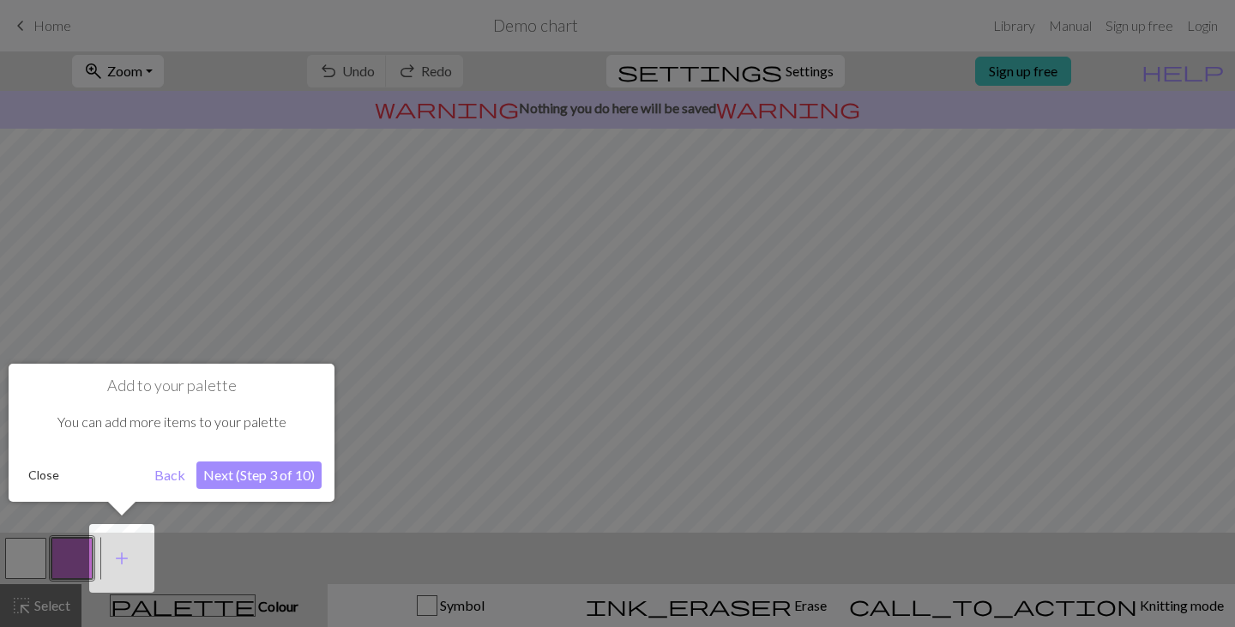
click at [267, 473] on button "Next (Step 3 of 10)" at bounding box center [258, 474] width 125 height 27
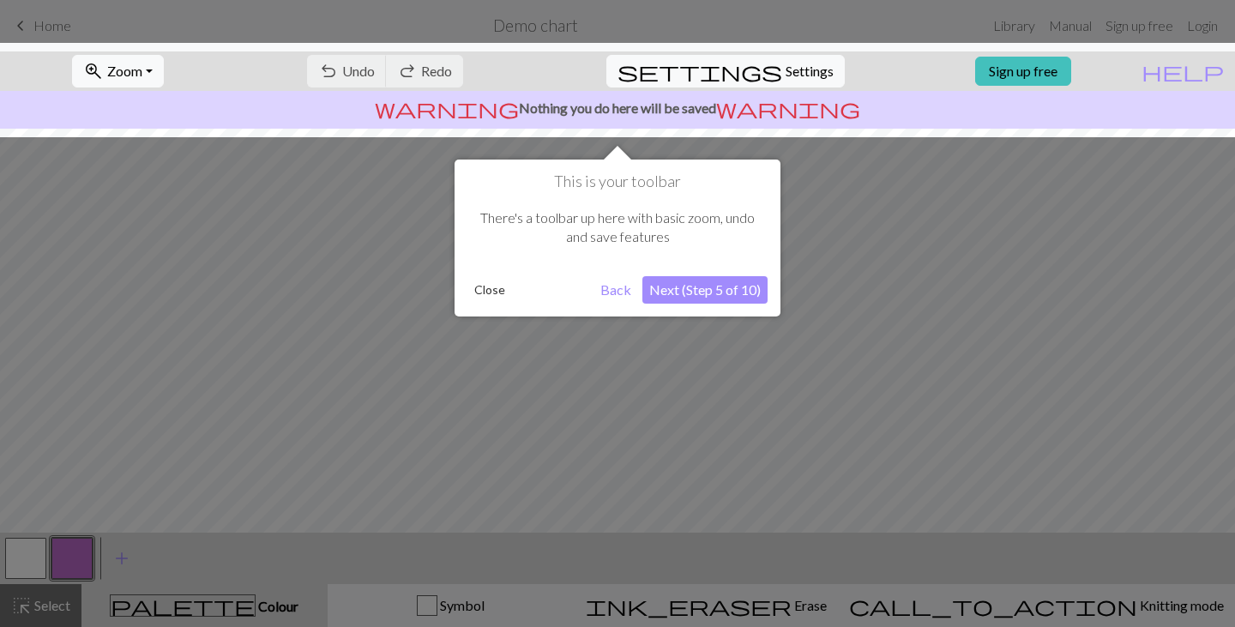
click at [672, 288] on button "Next (Step 5 of 10)" at bounding box center [704, 289] width 125 height 27
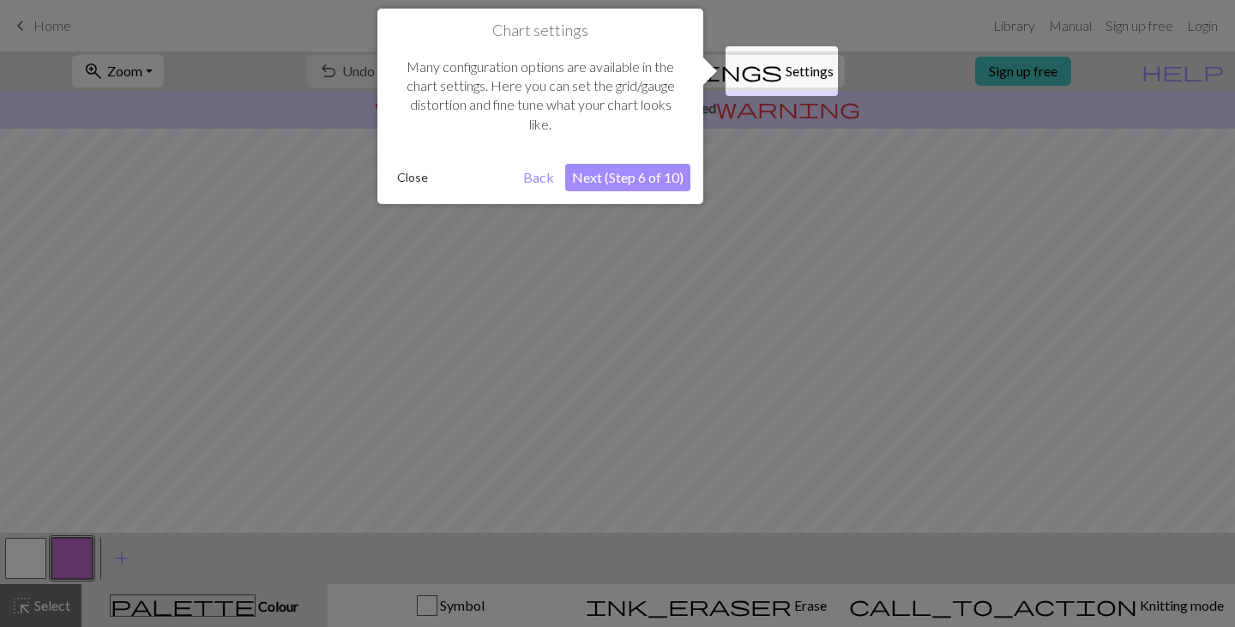
click at [657, 181] on button "Next (Step 6 of 10)" at bounding box center [627, 177] width 125 height 27
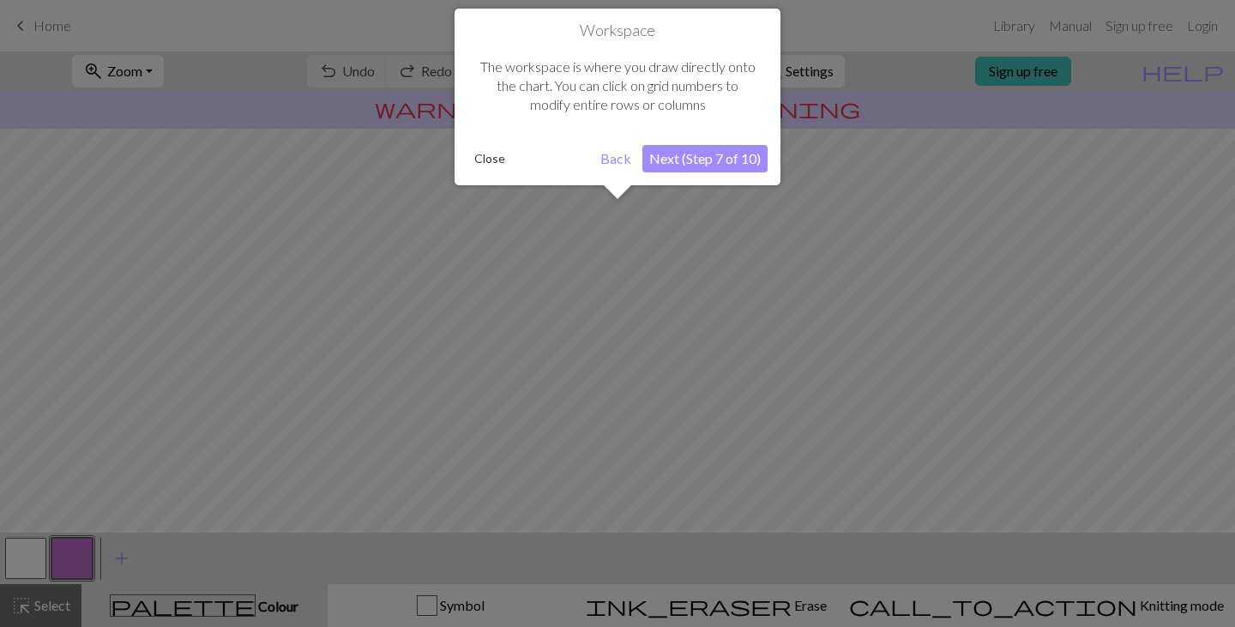
scroll to position [103, 0]
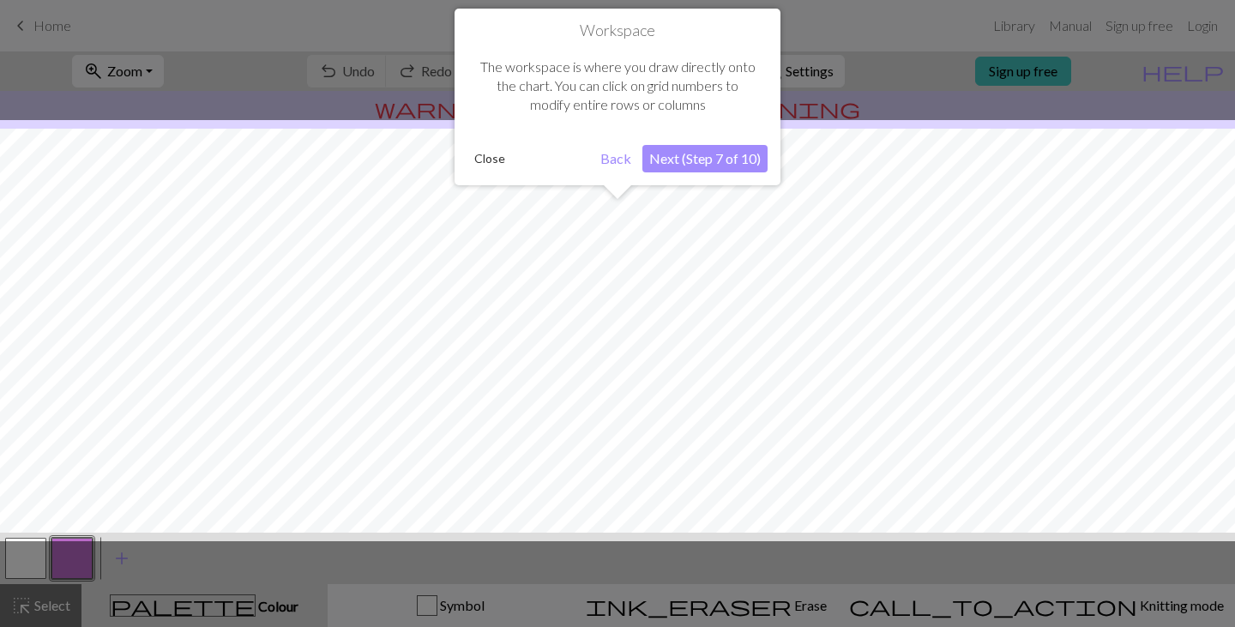
click at [671, 161] on button "Next (Step 7 of 10)" at bounding box center [704, 158] width 125 height 27
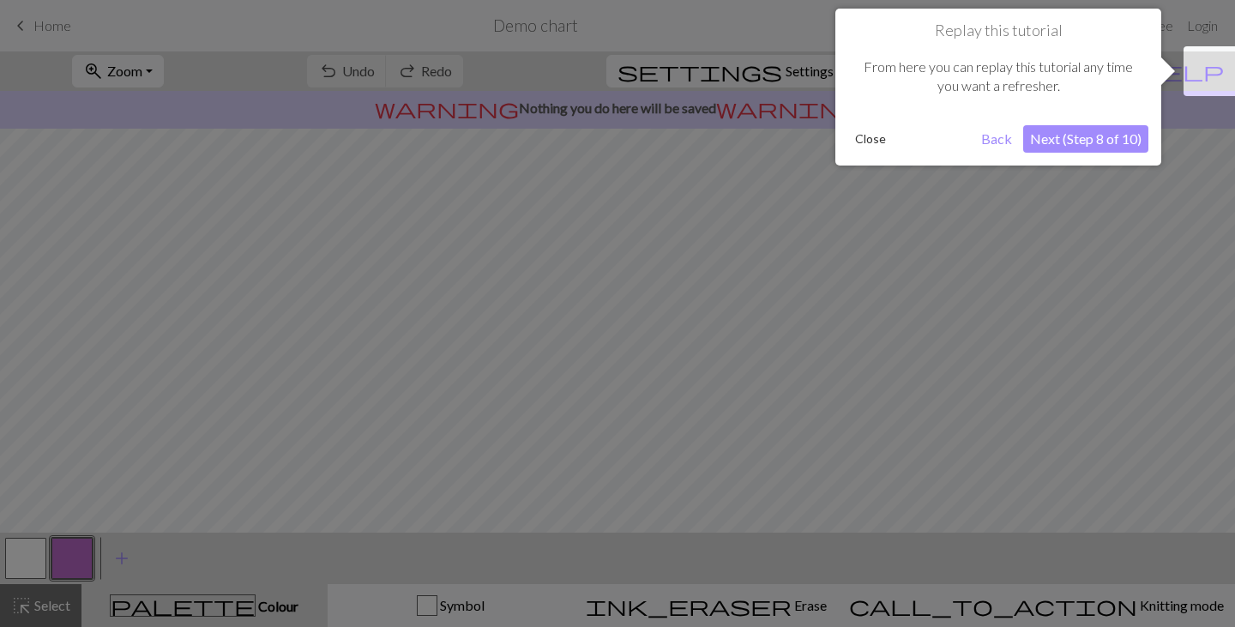
click at [1067, 141] on button "Next (Step 8 of 10)" at bounding box center [1085, 138] width 125 height 27
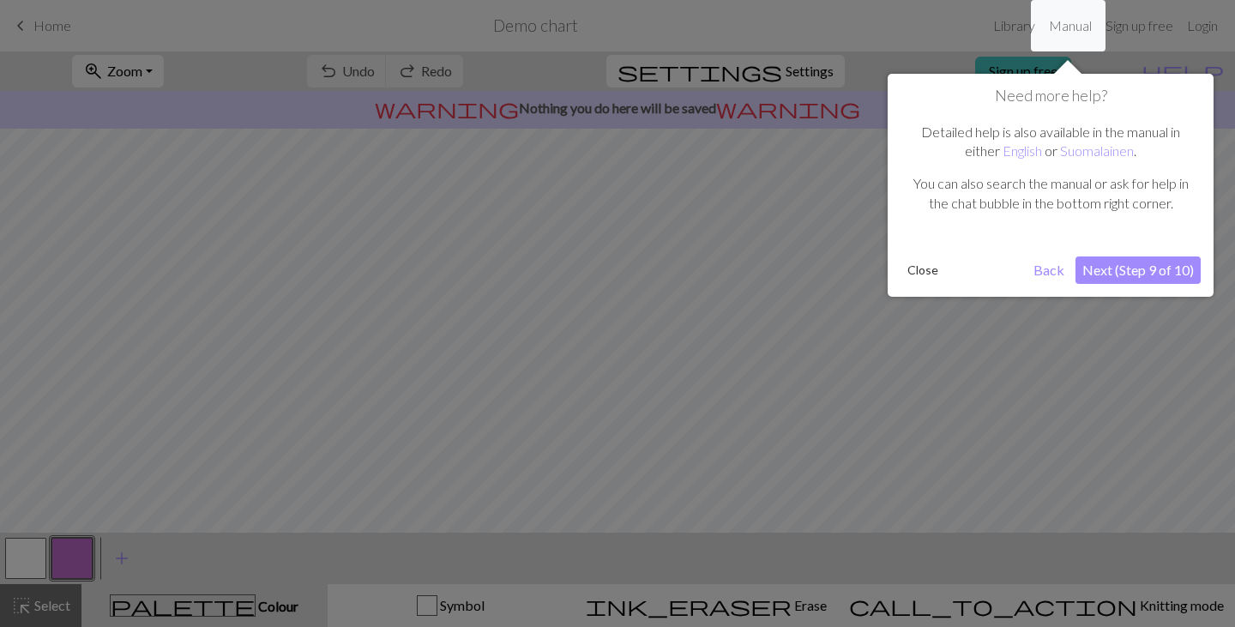
click at [1133, 262] on button "Next (Step 9 of 10)" at bounding box center [1137, 269] width 125 height 27
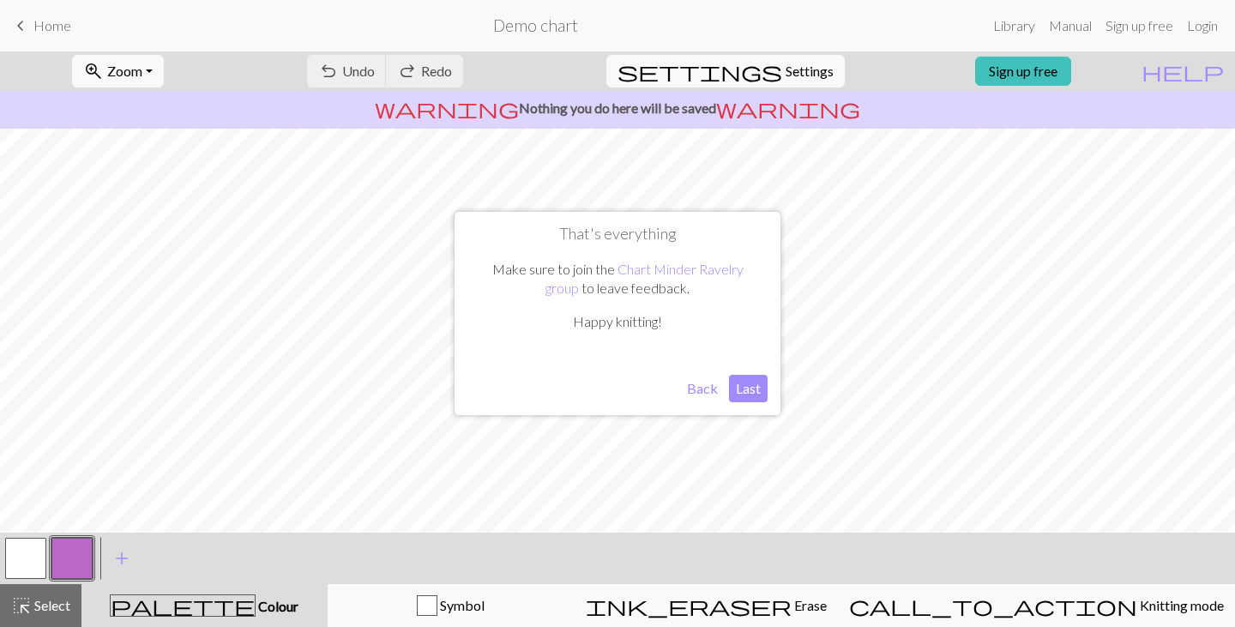
click at [748, 388] on button "Last" at bounding box center [748, 388] width 39 height 27
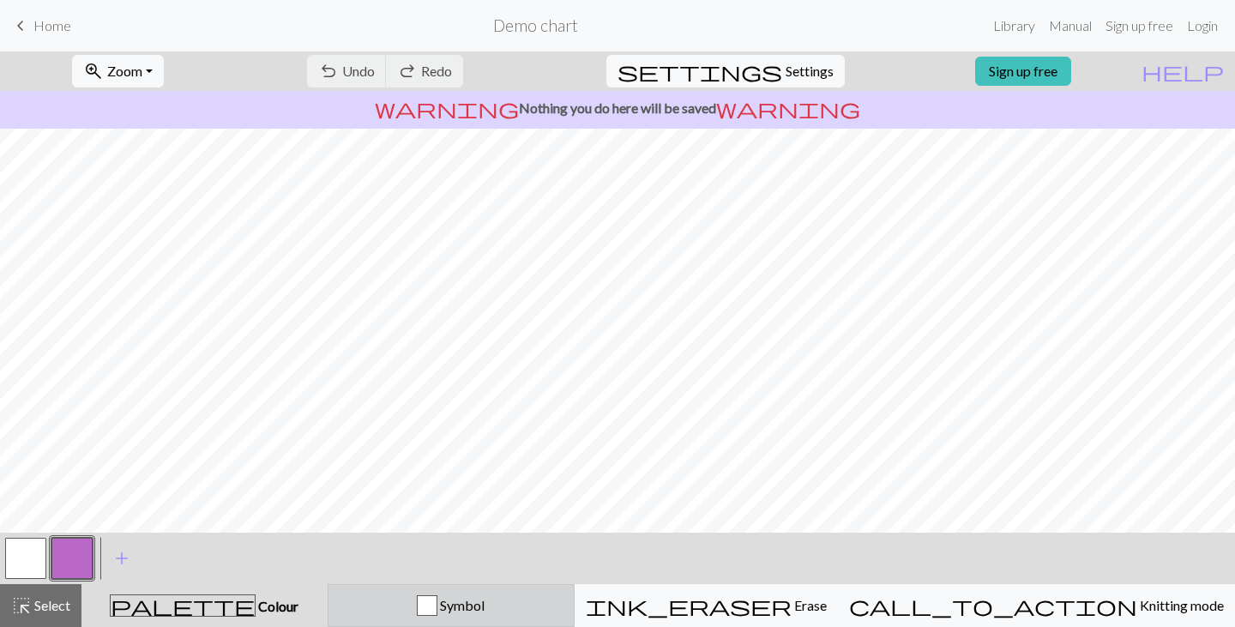
click at [484, 611] on span "Symbol" at bounding box center [460, 605] width 47 height 16
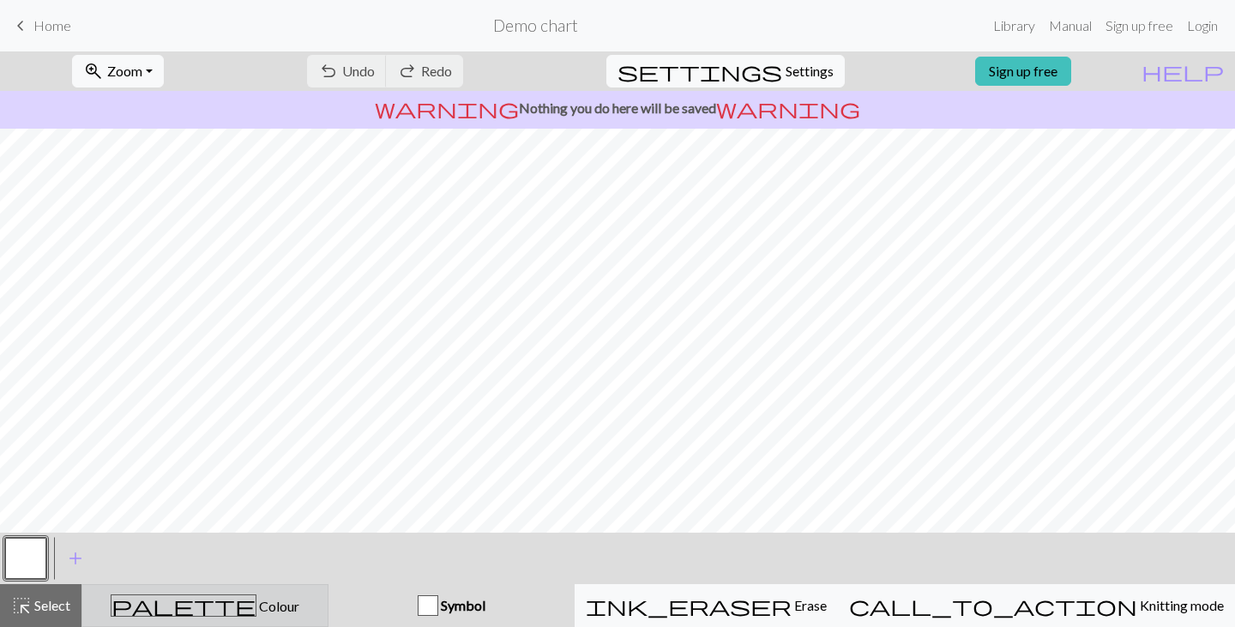
click at [328, 590] on button "palette Colour Colour" at bounding box center [204, 605] width 247 height 43
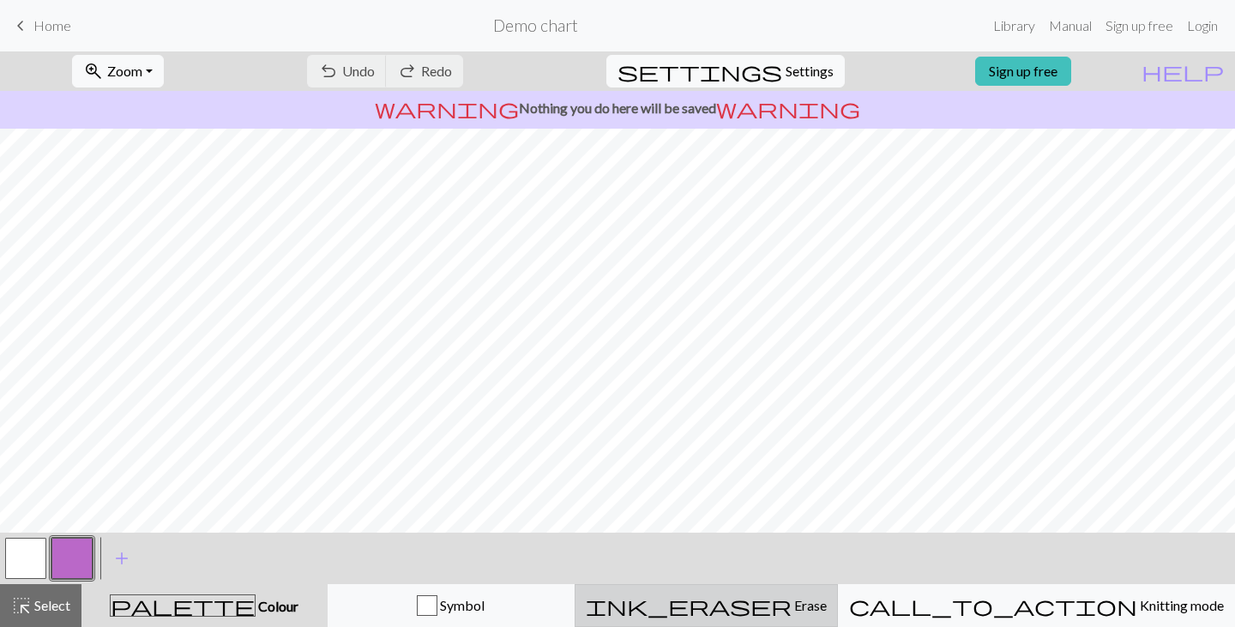
click at [827, 599] on div "ink_eraser Erase Erase" at bounding box center [706, 605] width 241 height 21
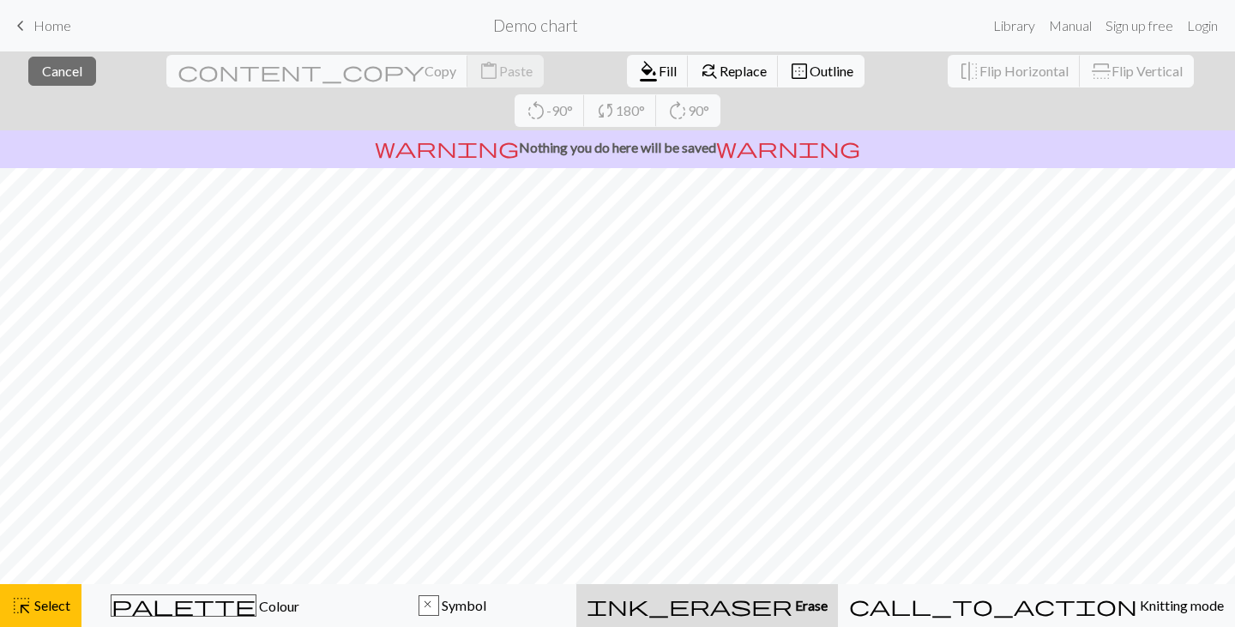
drag, startPoint x: 286, startPoint y: 165, endPoint x: 730, endPoint y: 613, distance: 629.9
click at [730, 613] on div "ink_eraser Erase Erase" at bounding box center [706, 605] width 241 height 21
click at [791, 598] on span "ink_eraser" at bounding box center [689, 605] width 206 height 24
click at [658, 75] on span "Fill" at bounding box center [667, 71] width 18 height 16
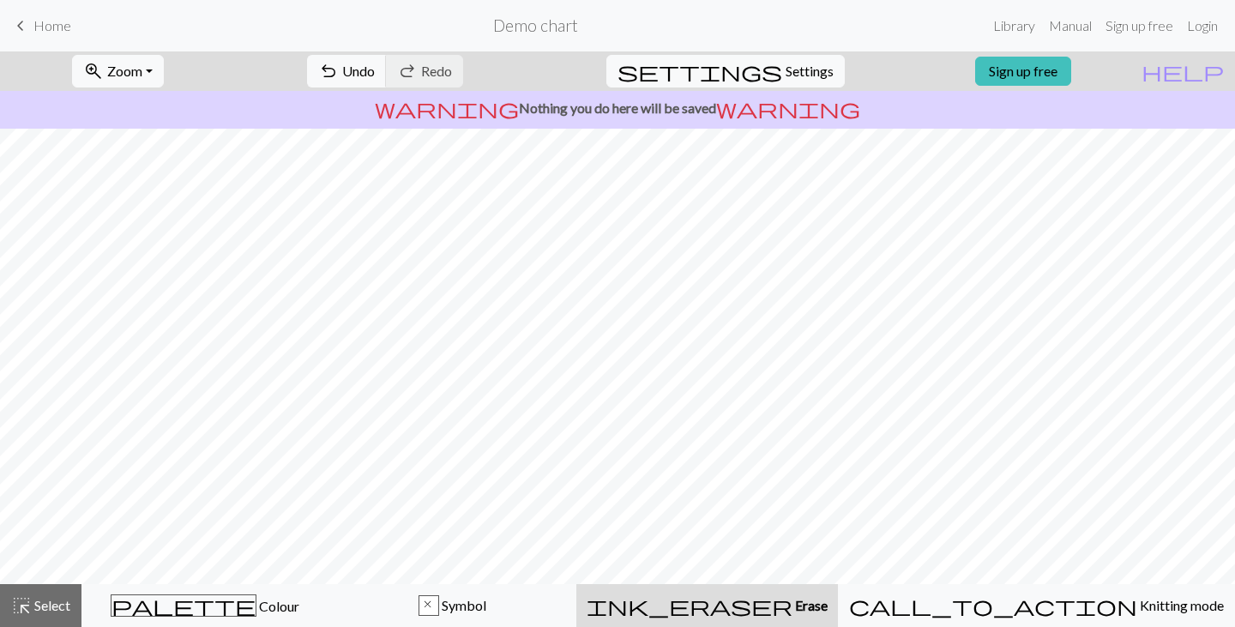
click at [827, 606] on div "ink_eraser Erase Erase" at bounding box center [706, 605] width 241 height 21
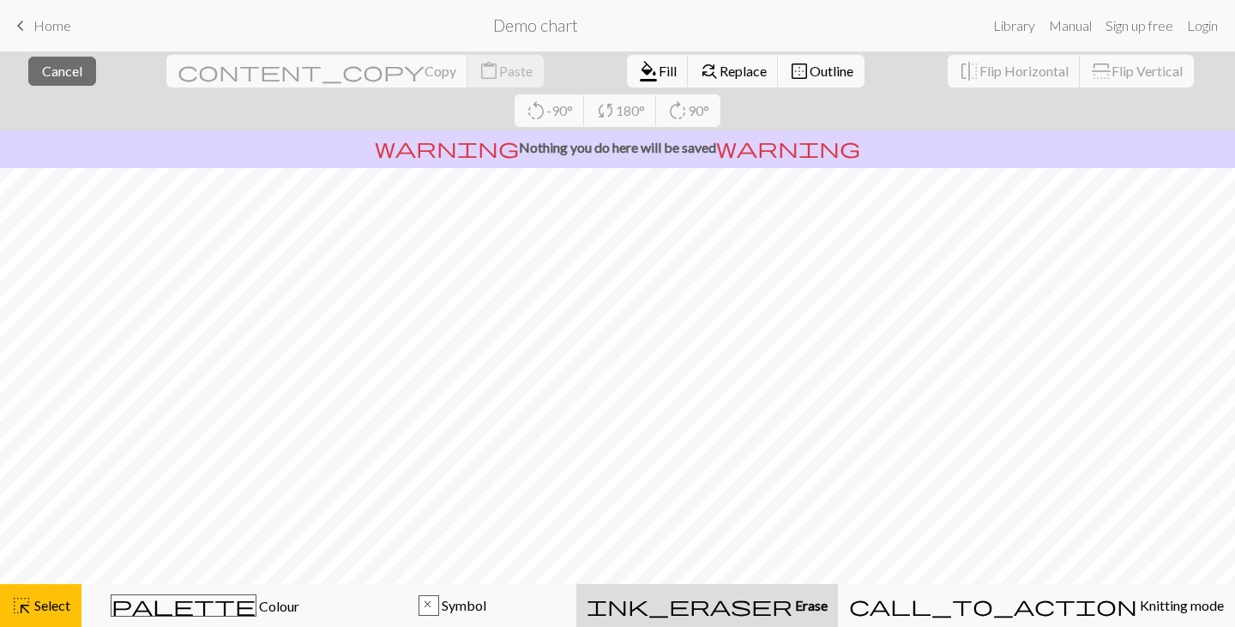
click at [706, 616] on button "ink_eraser Erase Erase" at bounding box center [707, 605] width 262 height 43
click at [638, 67] on span "format_color_fill" at bounding box center [648, 71] width 21 height 24
click at [66, 607] on span "Select" at bounding box center [51, 605] width 39 height 16
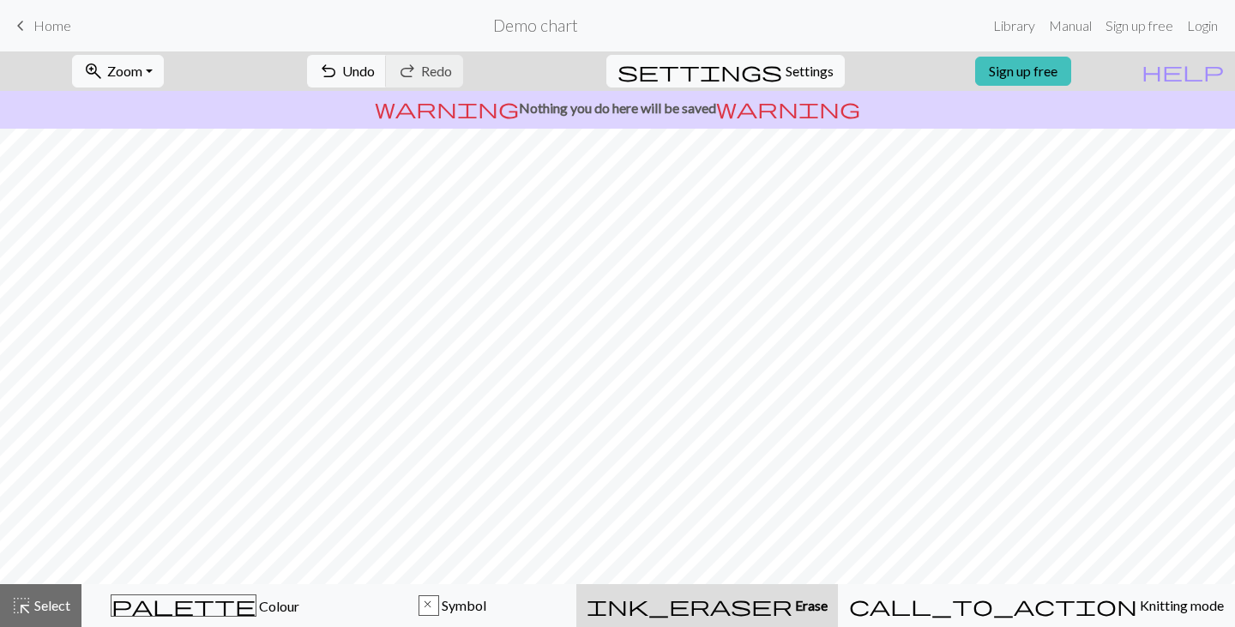
click at [764, 598] on div "ink_eraser Erase Erase" at bounding box center [706, 605] width 241 height 21
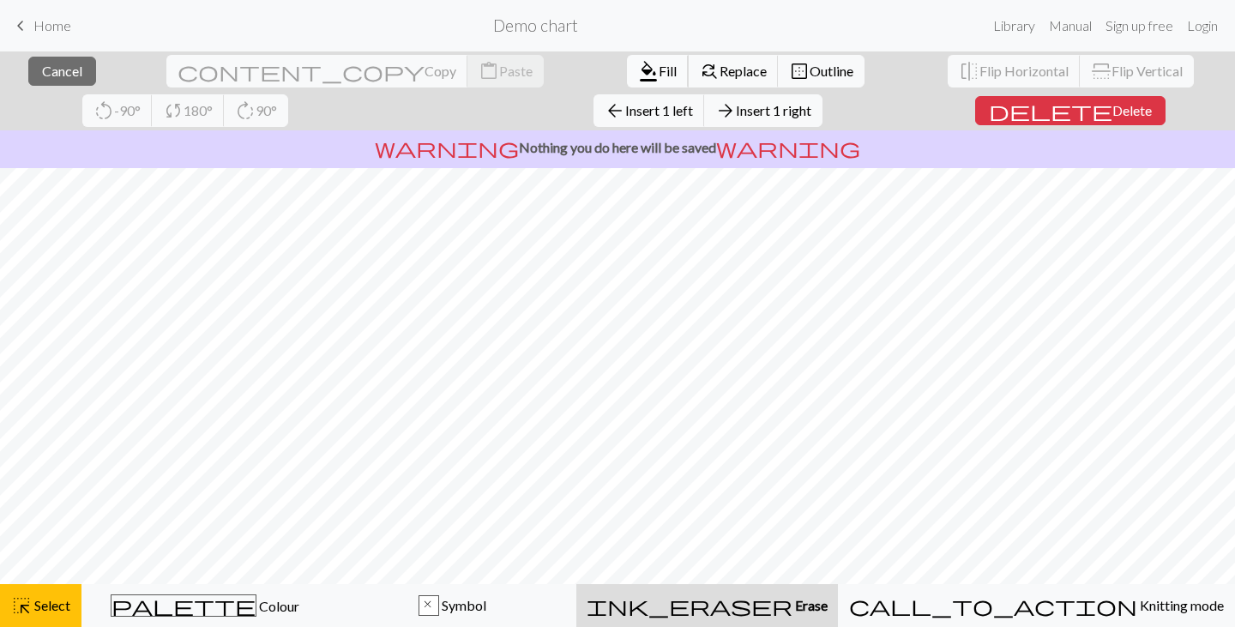
click at [638, 73] on span "format_color_fill" at bounding box center [648, 71] width 21 height 24
click at [638, 69] on span "format_color_fill" at bounding box center [648, 71] width 21 height 24
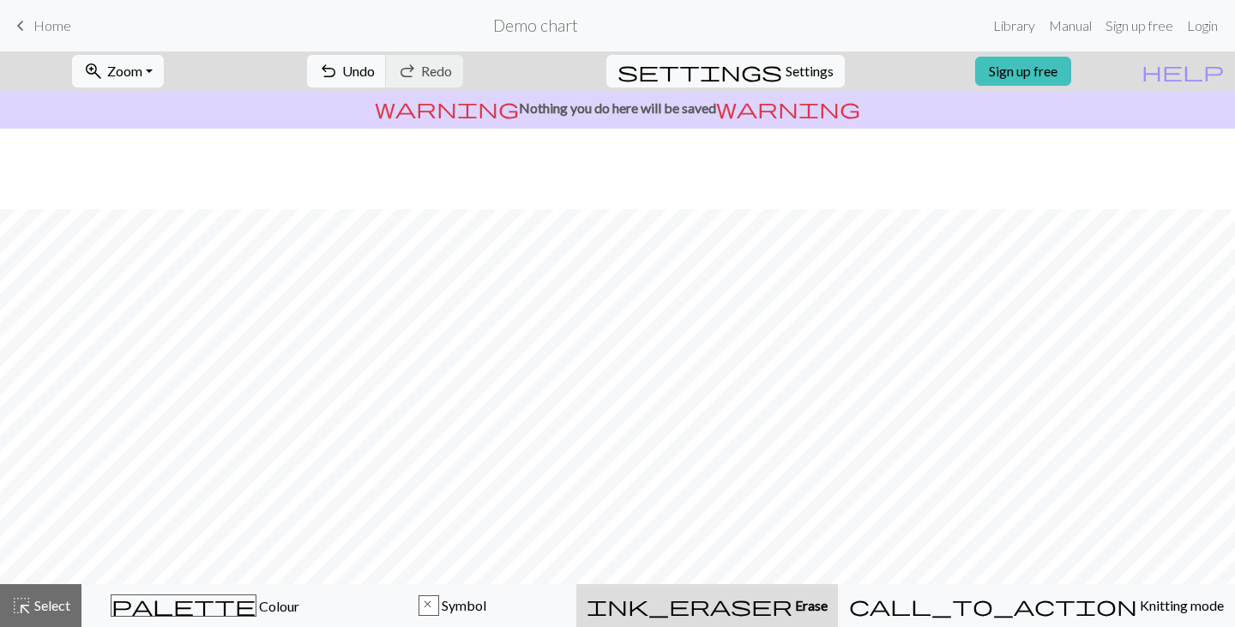
scroll to position [183, 0]
click at [806, 612] on span "Erase" at bounding box center [809, 605] width 35 height 16
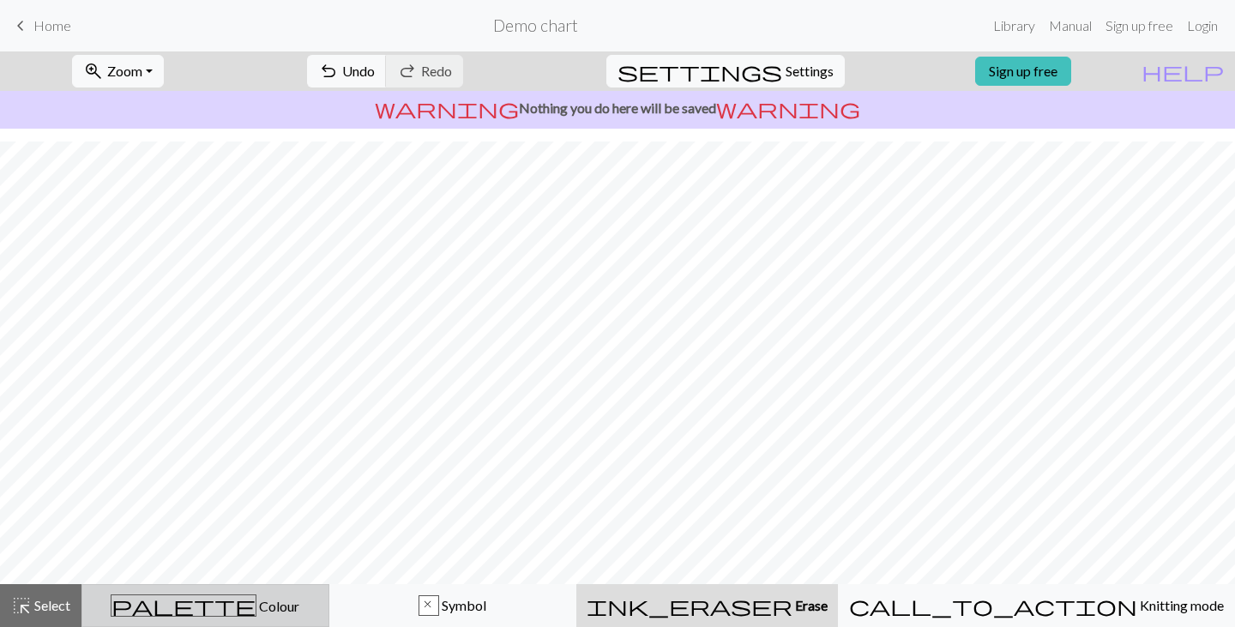
click at [292, 609] on div "palette Colour Colour" at bounding box center [205, 605] width 225 height 22
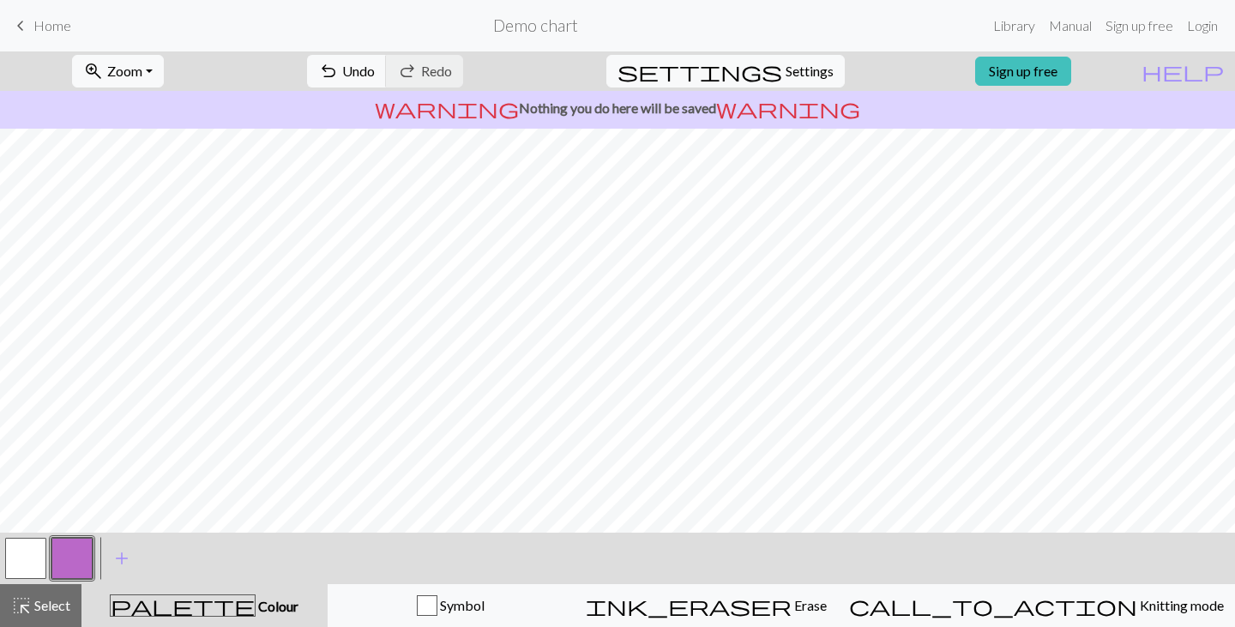
click at [82, 554] on button "button" at bounding box center [71, 558] width 41 height 41
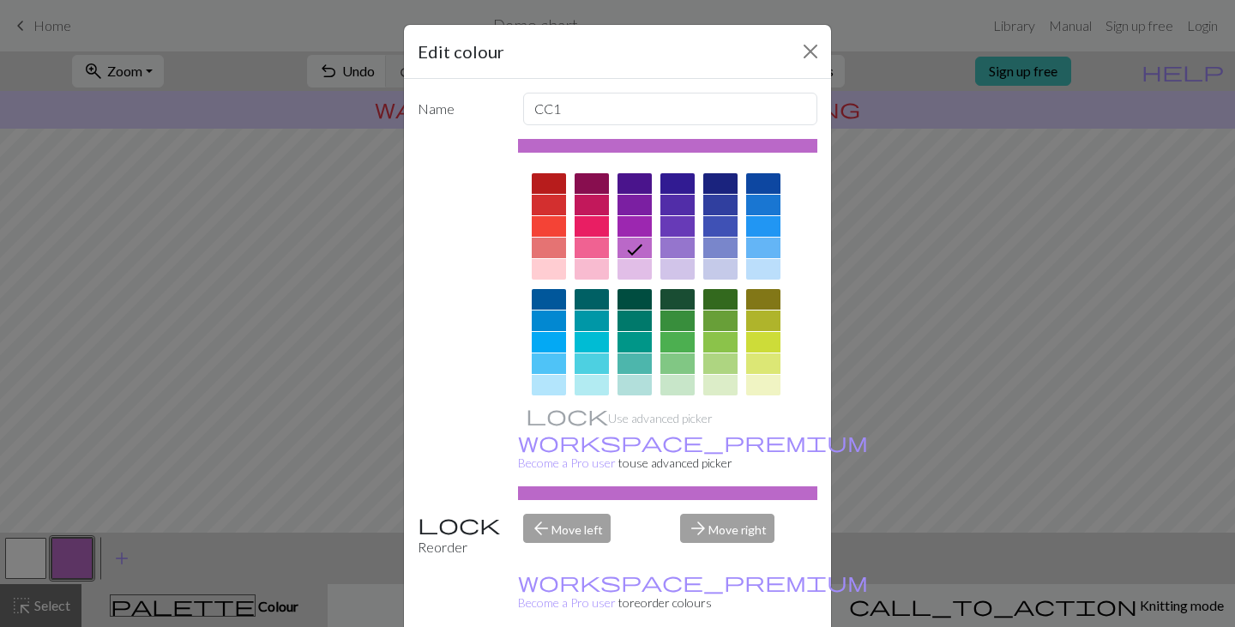
scroll to position [246, 0]
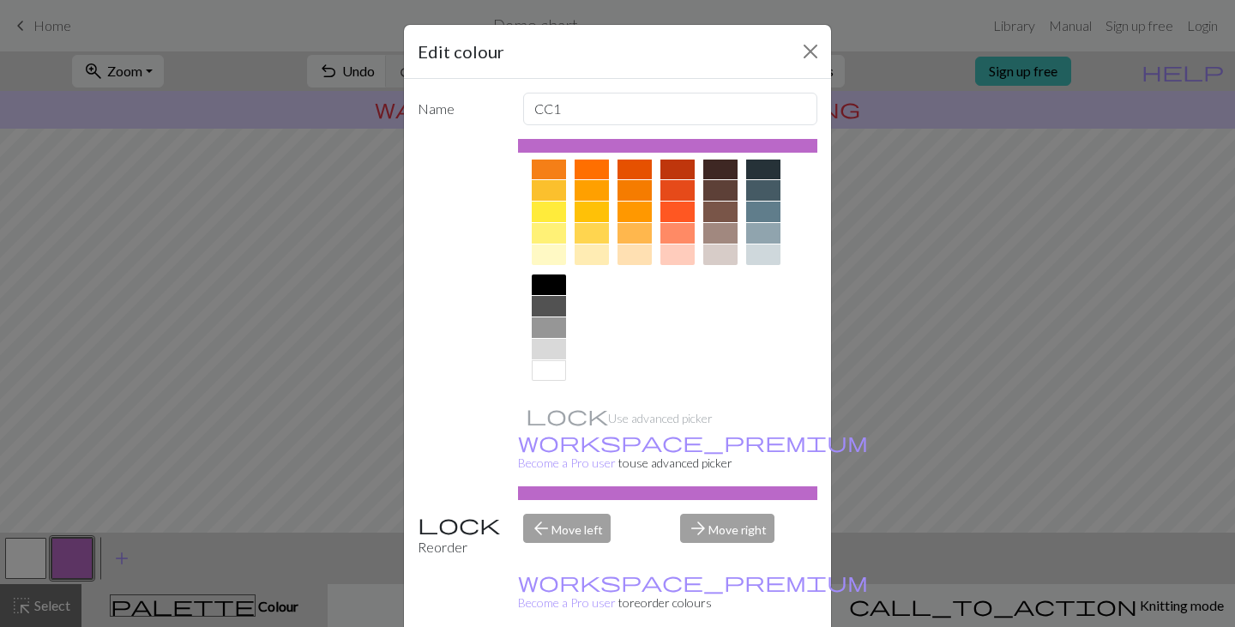
click at [541, 284] on div at bounding box center [549, 284] width 34 height 21
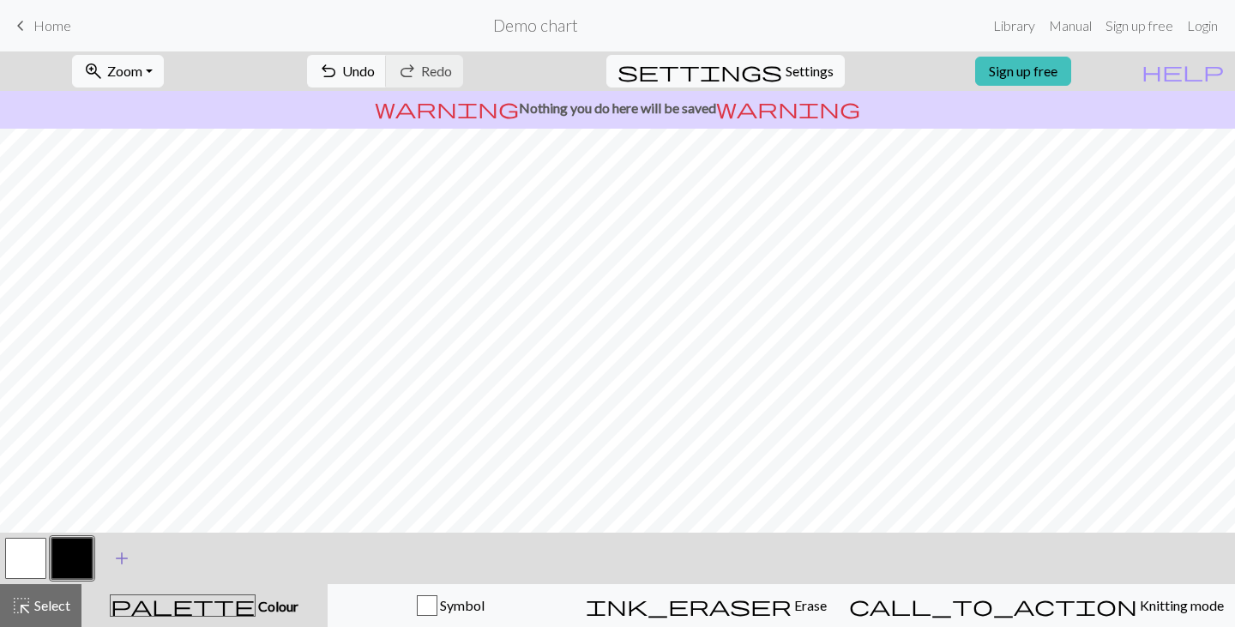
click at [133, 550] on button "add Add a colour" at bounding box center [121, 558] width 43 height 43
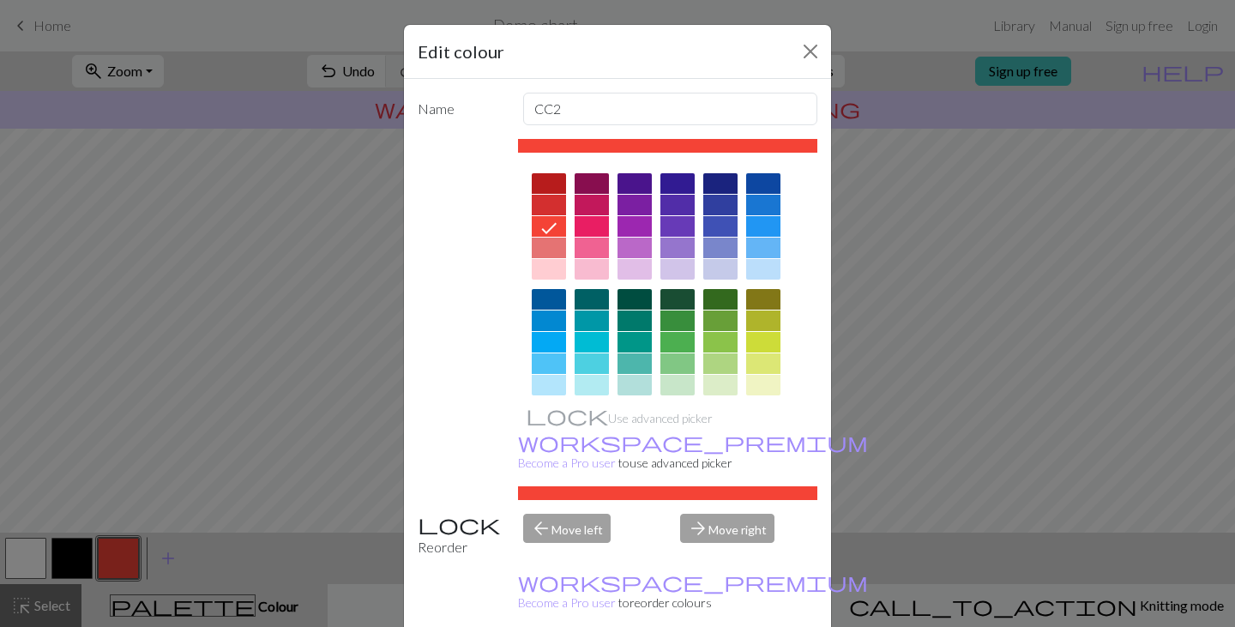
click at [541, 182] on div at bounding box center [549, 183] width 34 height 21
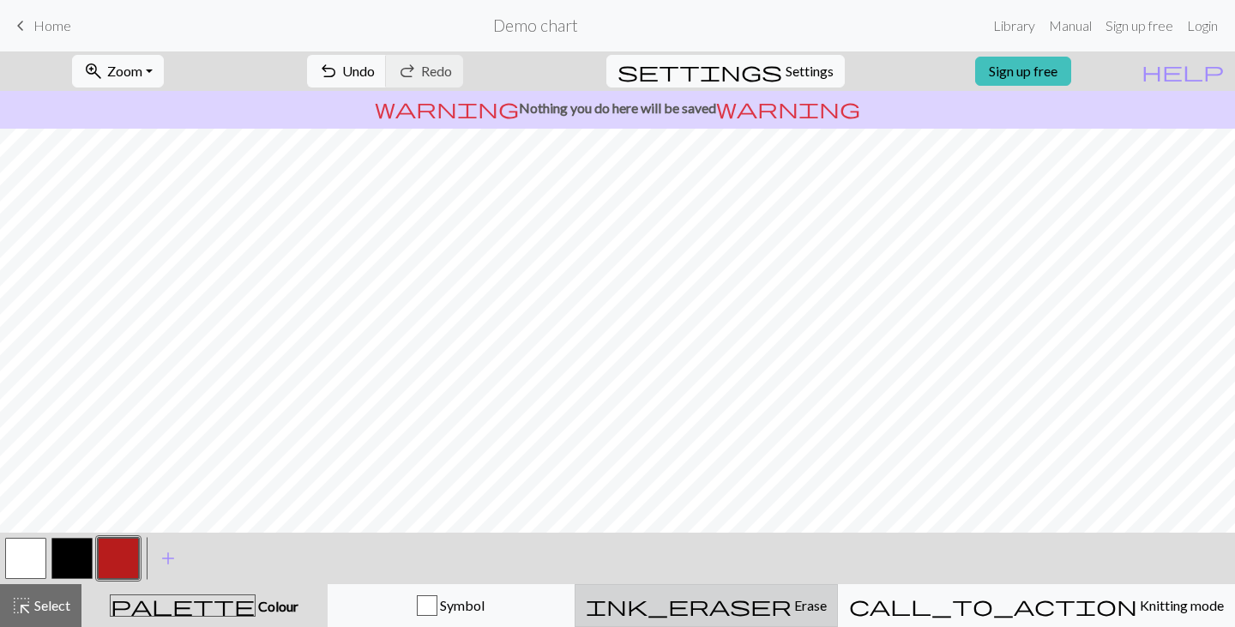
click at [760, 612] on div "ink_eraser Erase Erase" at bounding box center [706, 605] width 241 height 21
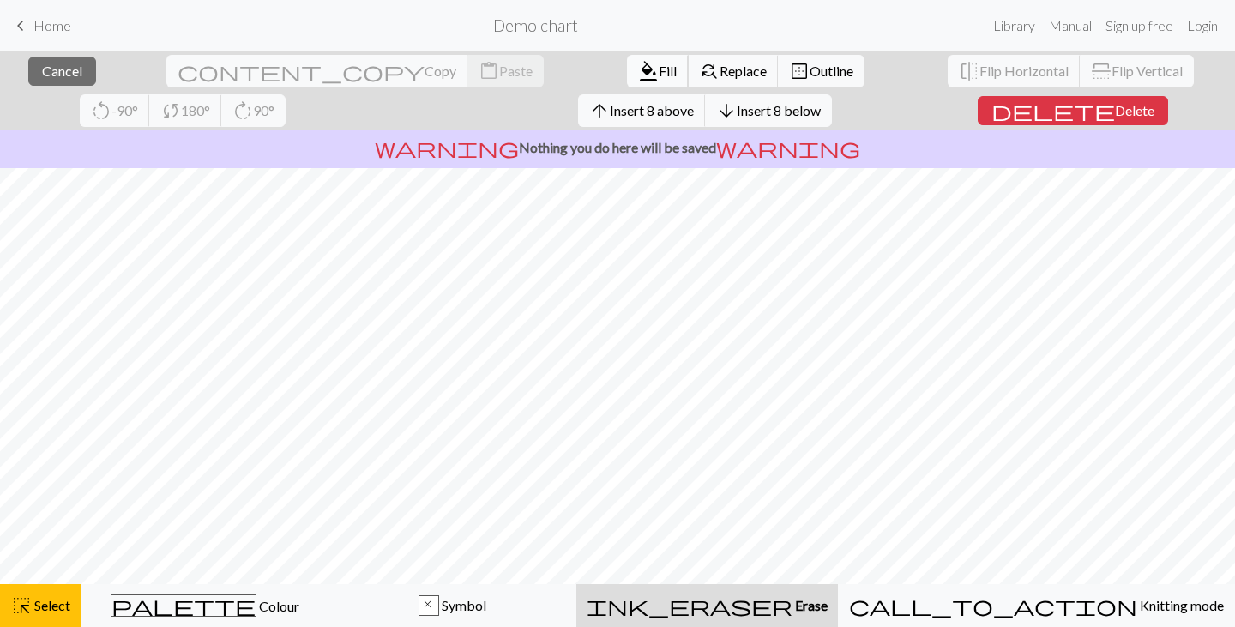
click at [658, 77] on span "Fill" at bounding box center [667, 71] width 18 height 16
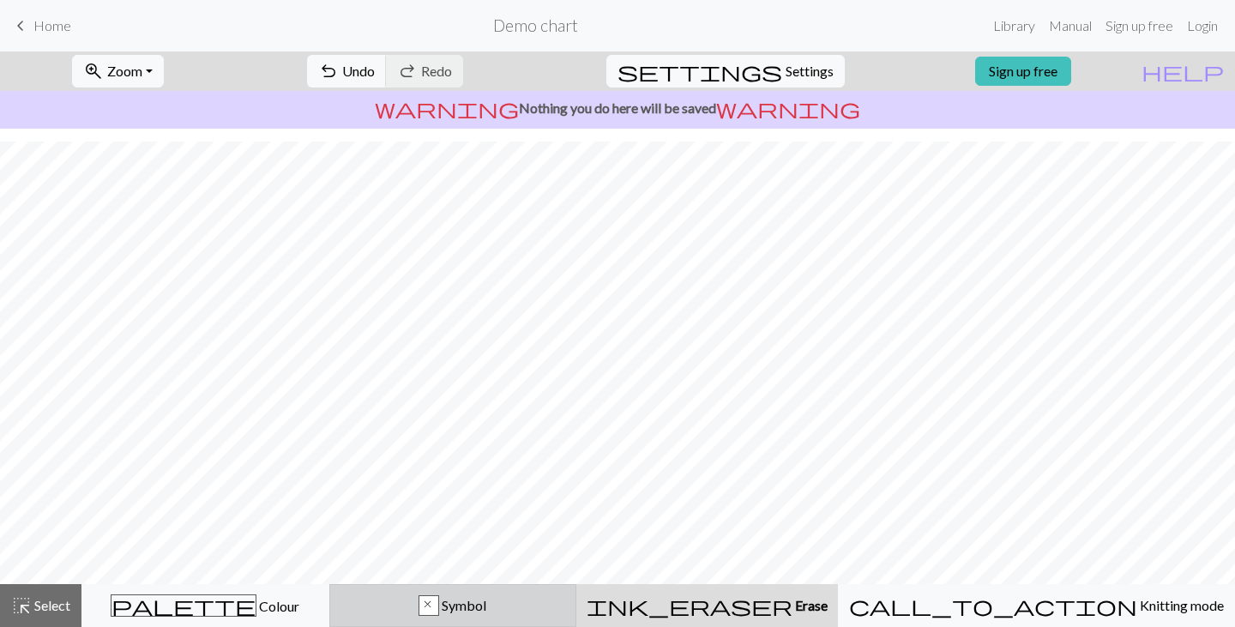
click at [486, 597] on span "Symbol" at bounding box center [462, 605] width 47 height 16
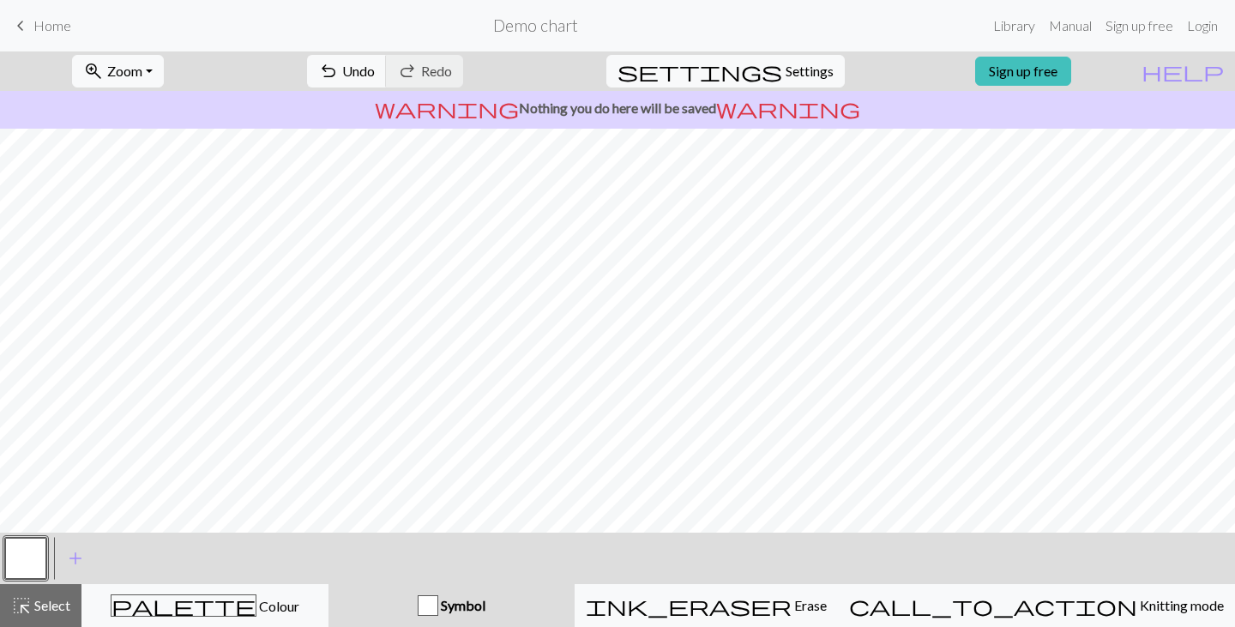
click at [485, 597] on span "Symbol" at bounding box center [461, 605] width 47 height 16
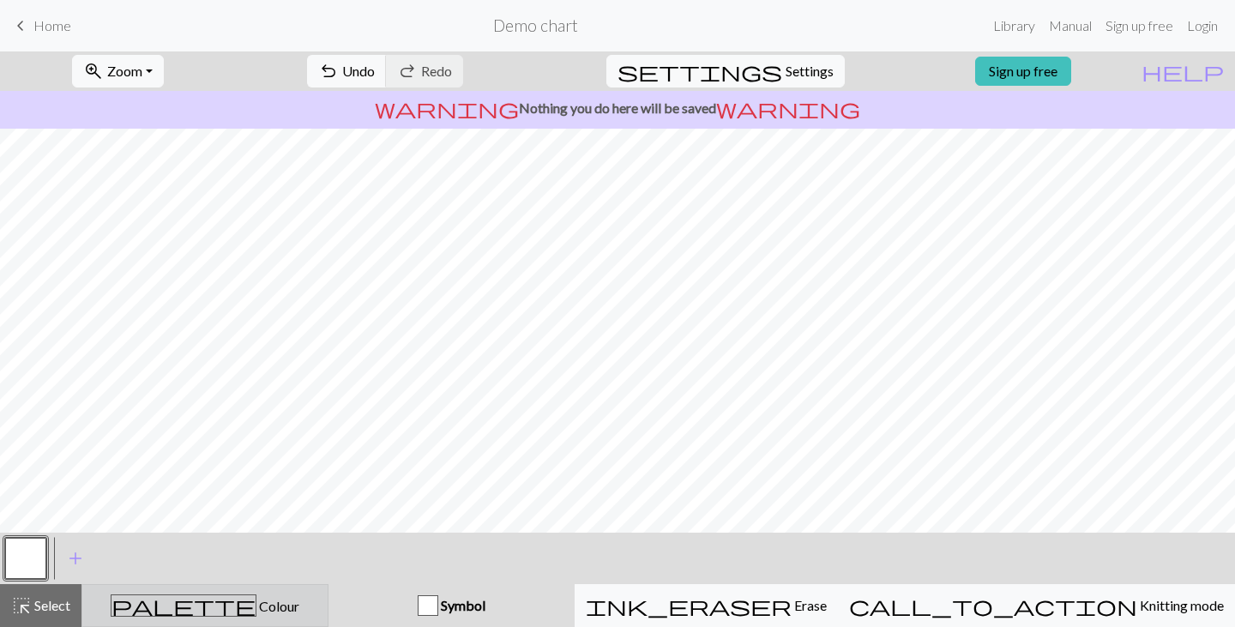
click at [317, 613] on div "palette Colour Colour" at bounding box center [205, 605] width 225 height 22
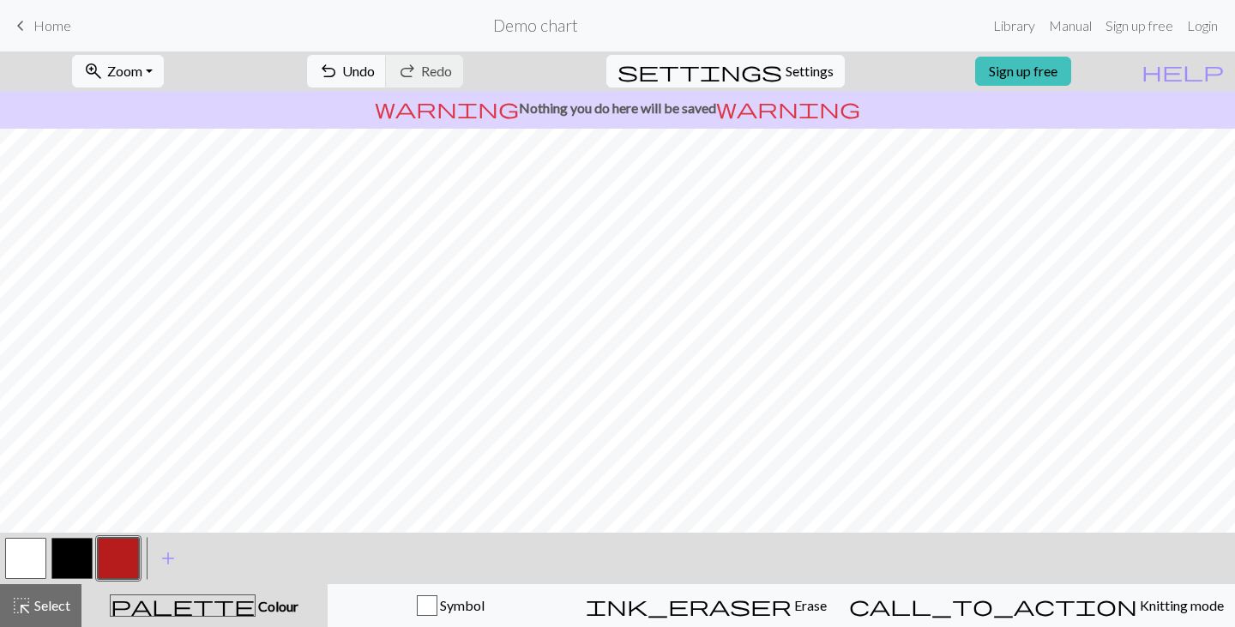
click at [65, 550] on button "button" at bounding box center [71, 558] width 41 height 41
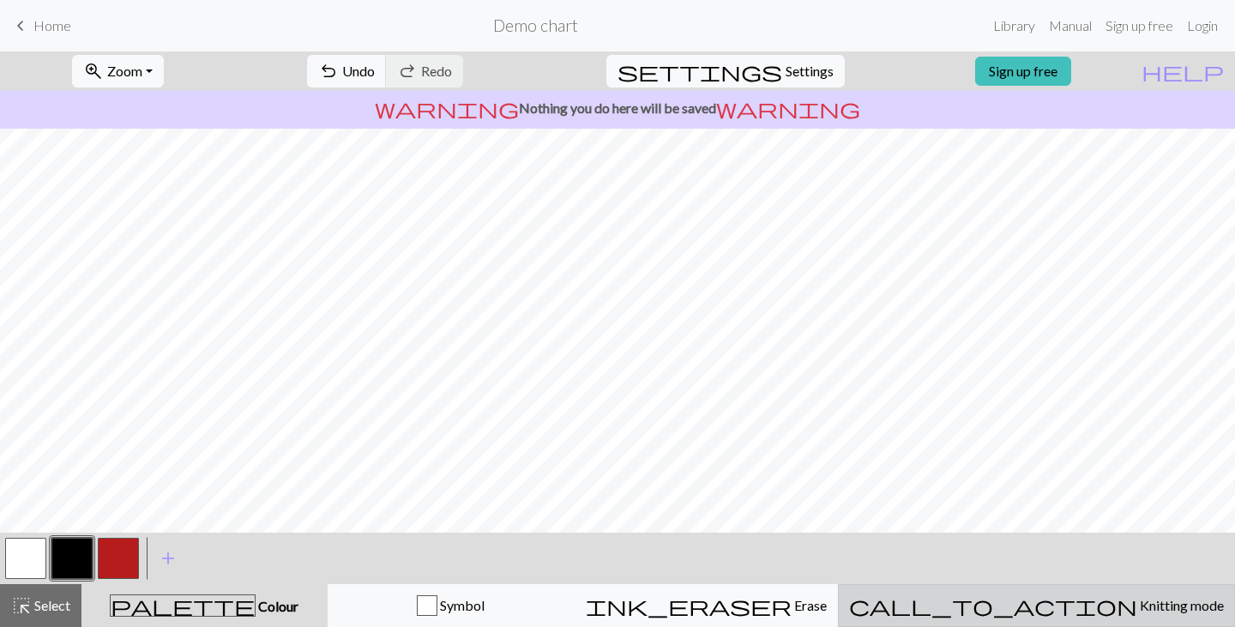
click at [1102, 615] on div "call_to_action Knitting mode Knitting mode" at bounding box center [1036, 605] width 375 height 21
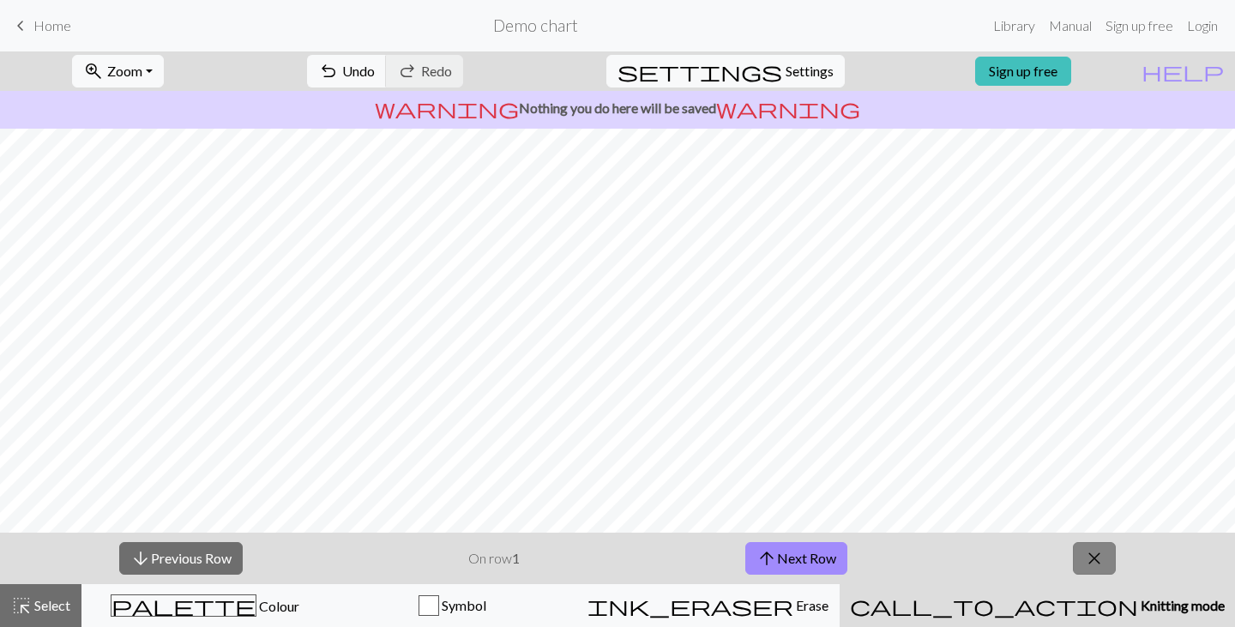
click at [1092, 562] on span "close" at bounding box center [1094, 558] width 21 height 24
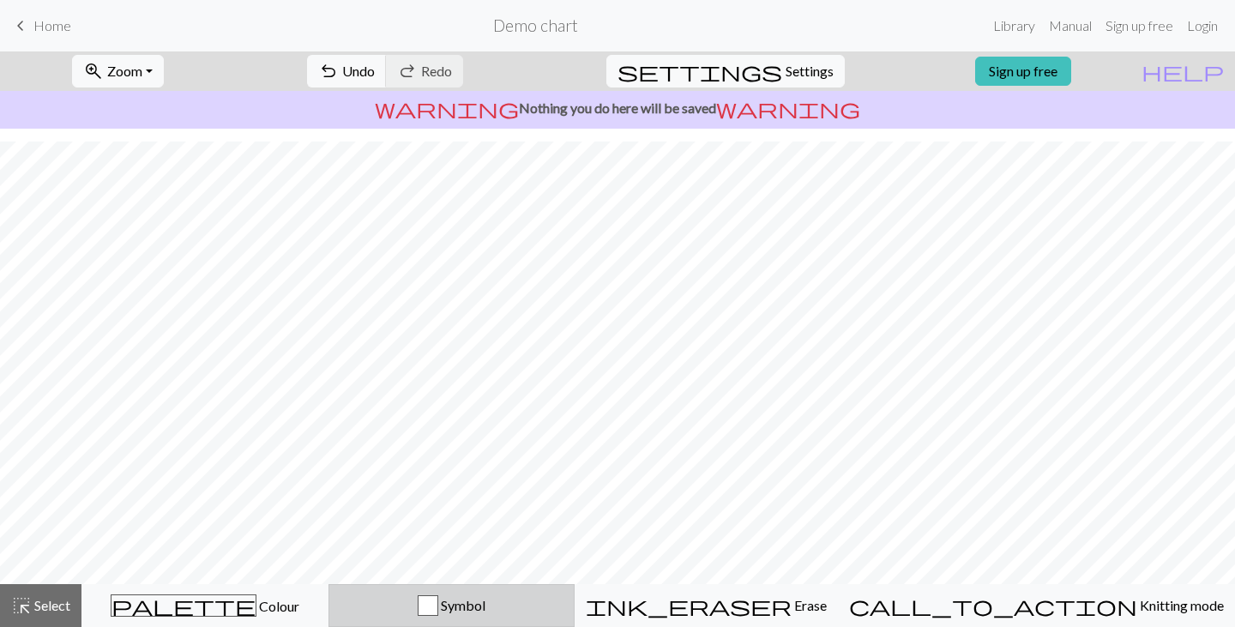
click at [485, 605] on span "Symbol" at bounding box center [461, 605] width 47 height 16
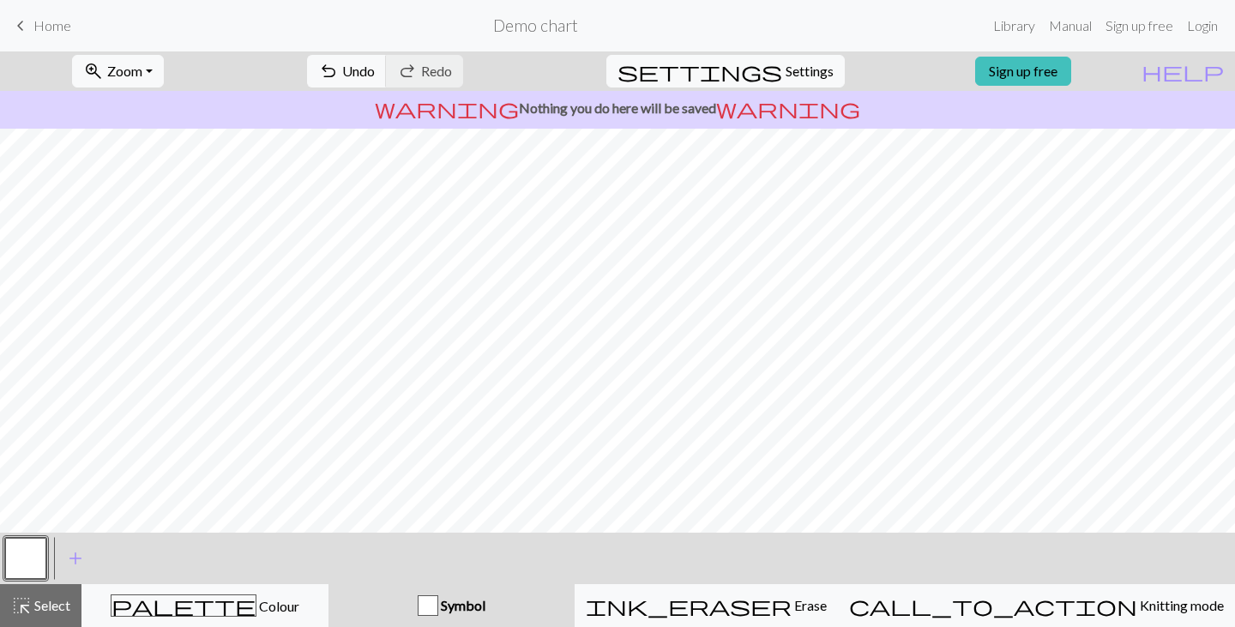
click at [485, 605] on span "Symbol" at bounding box center [461, 605] width 47 height 16
click at [18, 557] on button "button" at bounding box center [25, 558] width 41 height 41
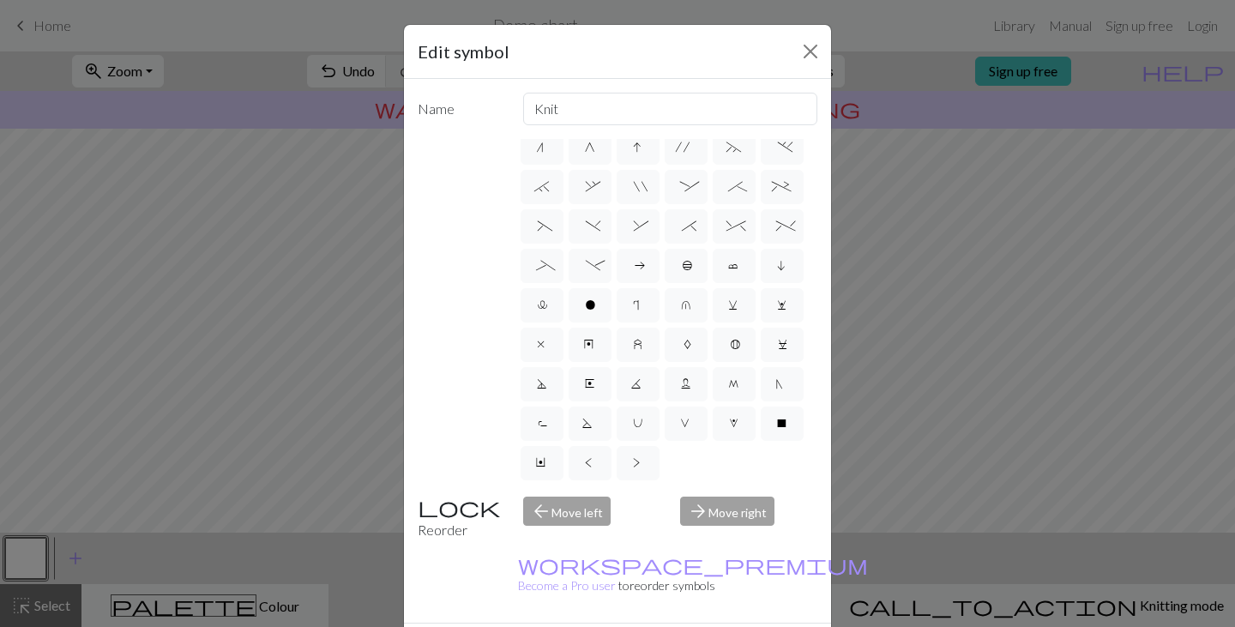
scroll to position [308, 0]
click at [799, 63] on button "Close" at bounding box center [810, 51] width 27 height 27
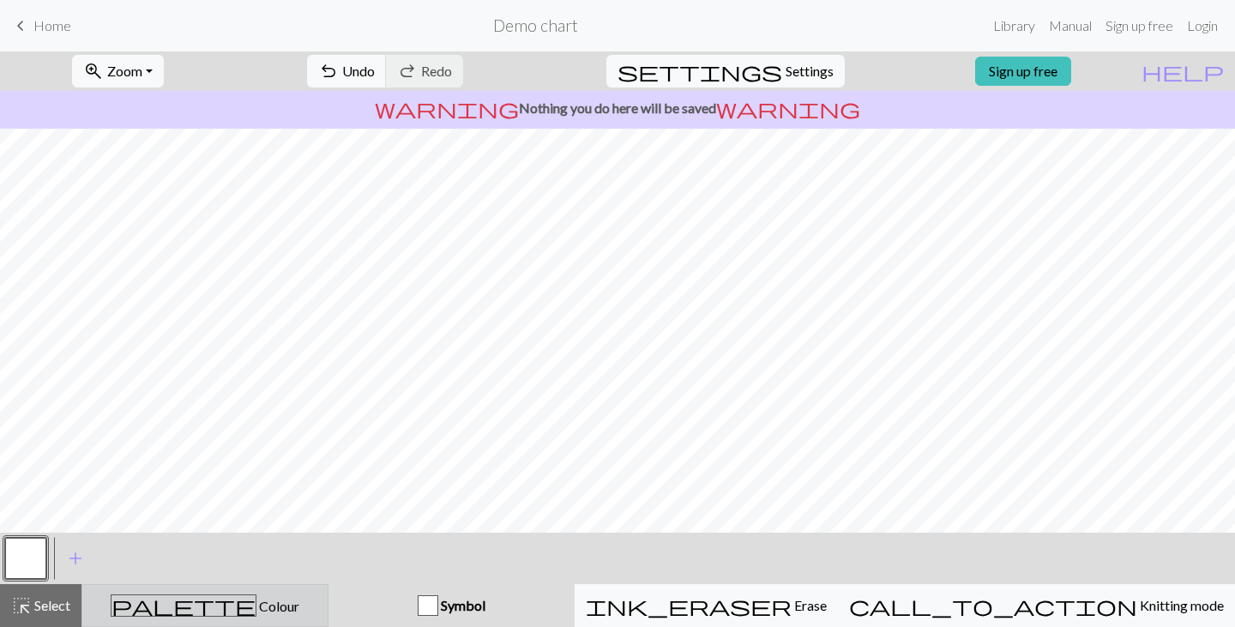
click at [223, 615] on div "palette Colour Colour" at bounding box center [205, 605] width 225 height 22
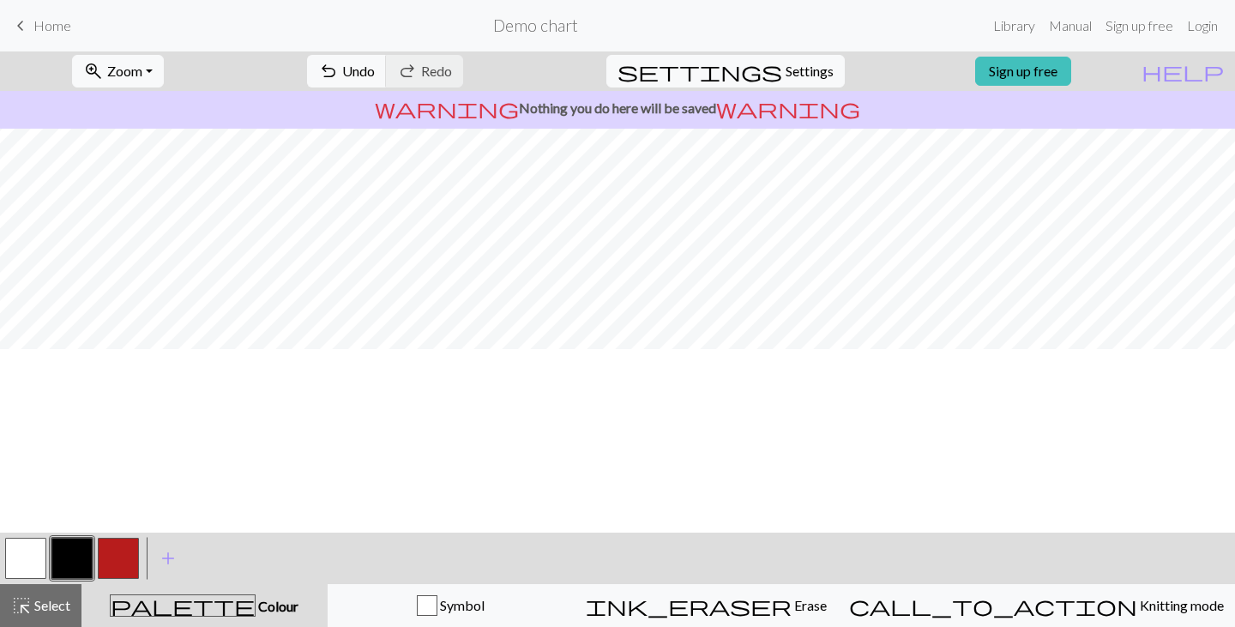
scroll to position [0, 0]
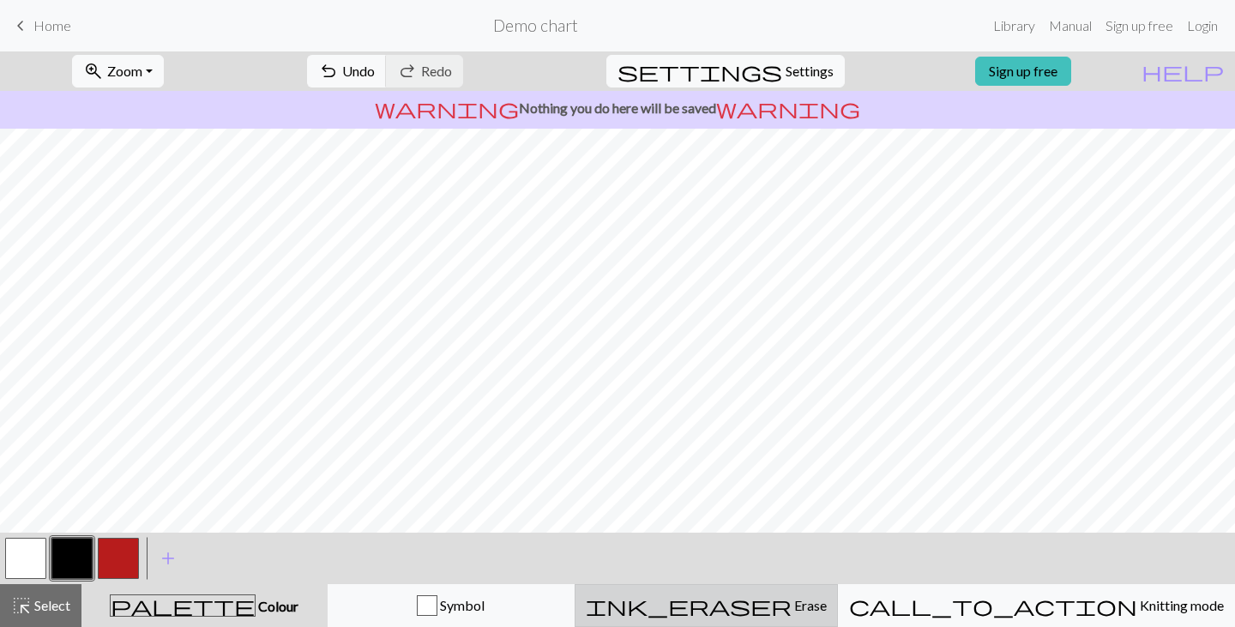
click at [802, 617] on button "ink_eraser Erase Erase" at bounding box center [705, 605] width 263 height 43
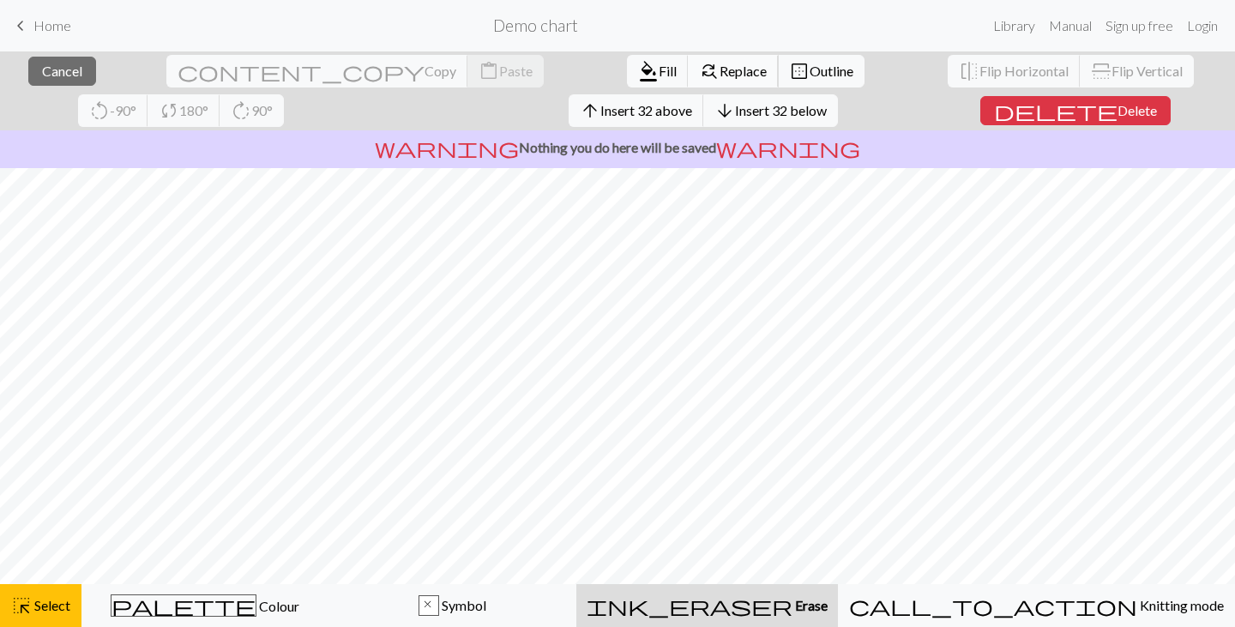
click at [699, 83] on span "find_replace" at bounding box center [709, 71] width 21 height 24
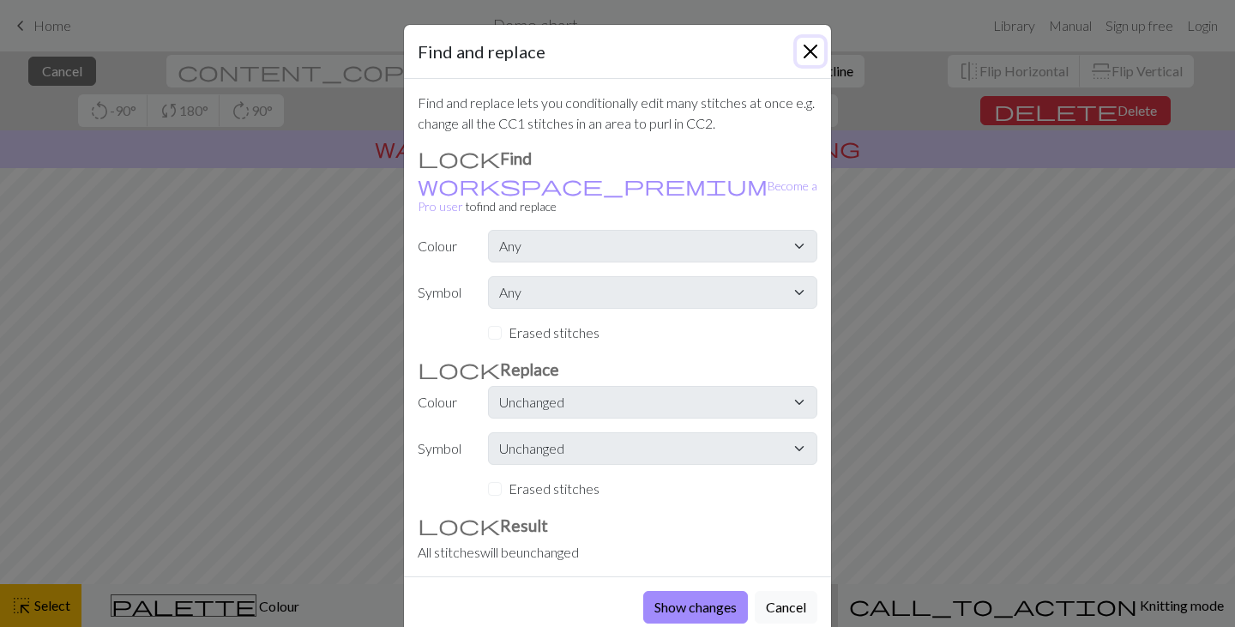
click at [804, 52] on button "Close" at bounding box center [810, 51] width 27 height 27
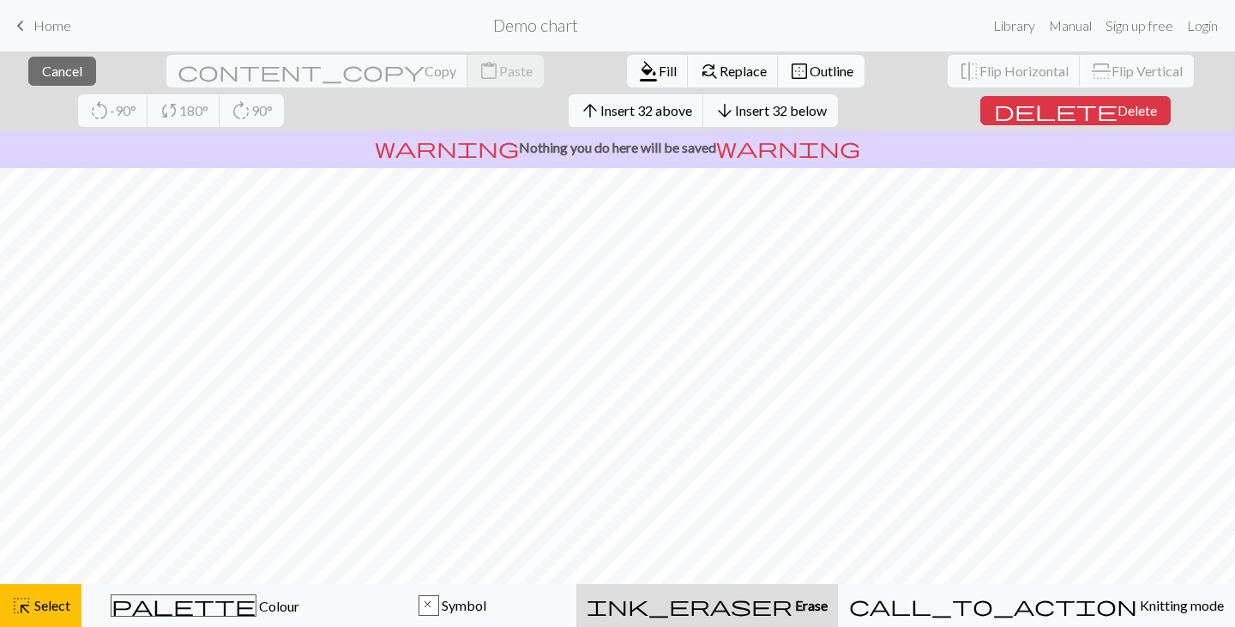
click at [809, 70] on span "Outline" at bounding box center [831, 71] width 44 height 16
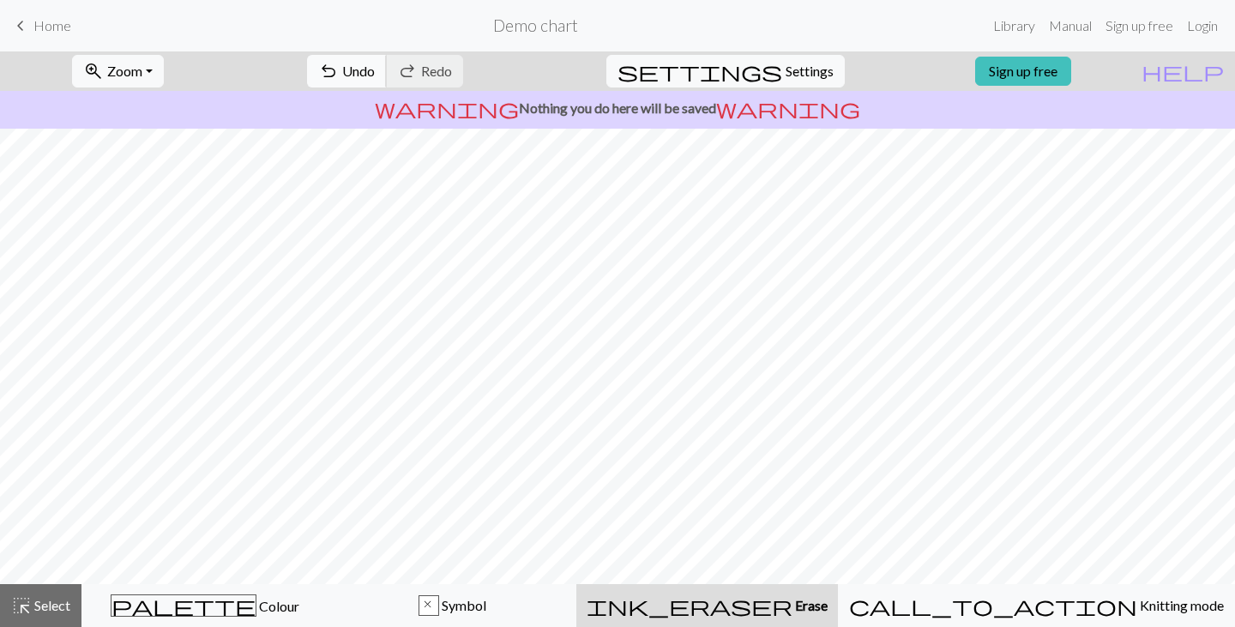
click at [339, 75] on span "undo" at bounding box center [328, 71] width 21 height 24
click at [825, 592] on button "ink_eraser Erase Erase" at bounding box center [707, 605] width 262 height 43
click at [771, 599] on div "ink_eraser Erase Erase" at bounding box center [706, 605] width 241 height 21
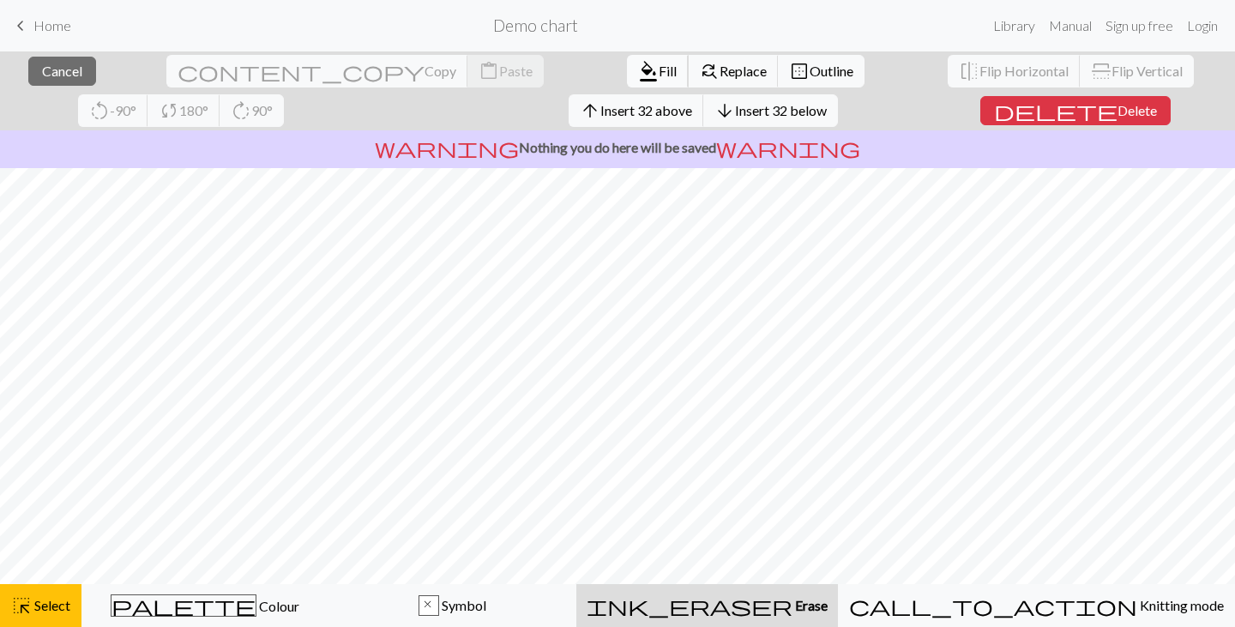
click at [658, 71] on span "Fill" at bounding box center [667, 71] width 18 height 16
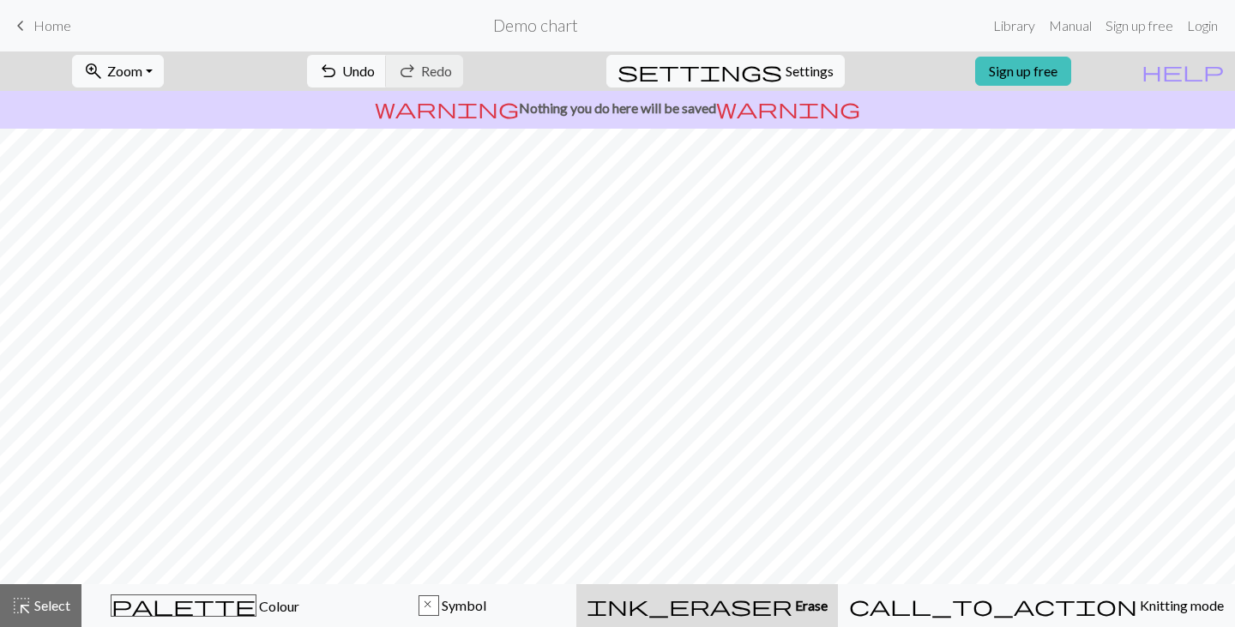
scroll to position [129, 0]
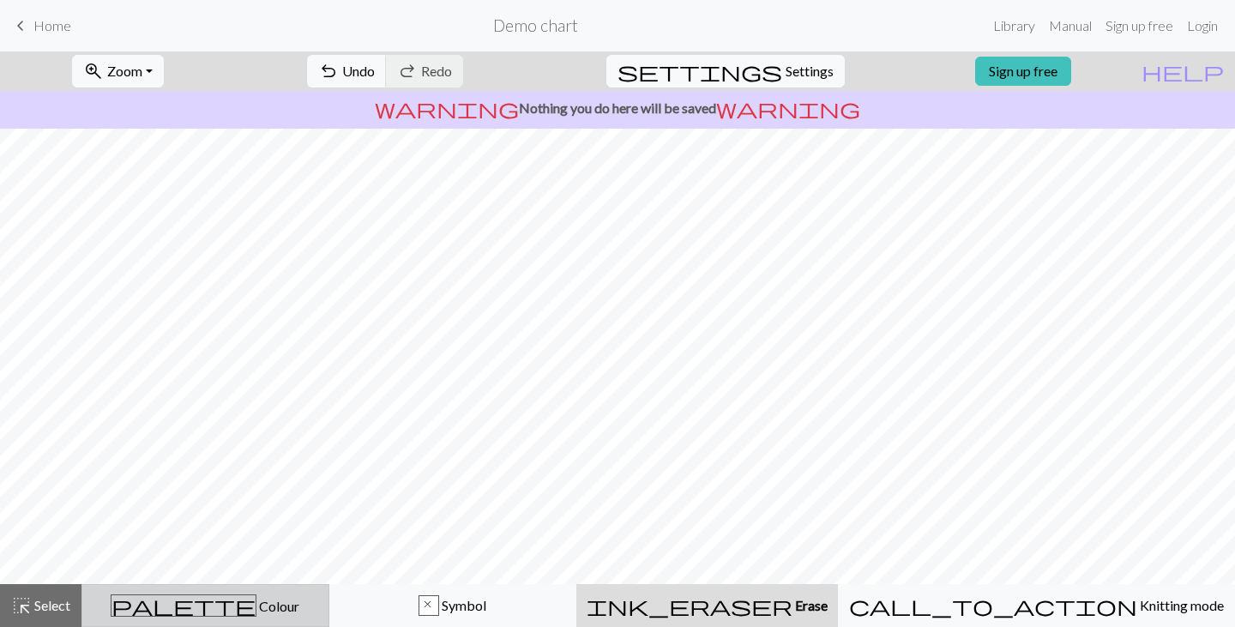
click at [272, 606] on div "palette Colour Colour" at bounding box center [205, 605] width 225 height 22
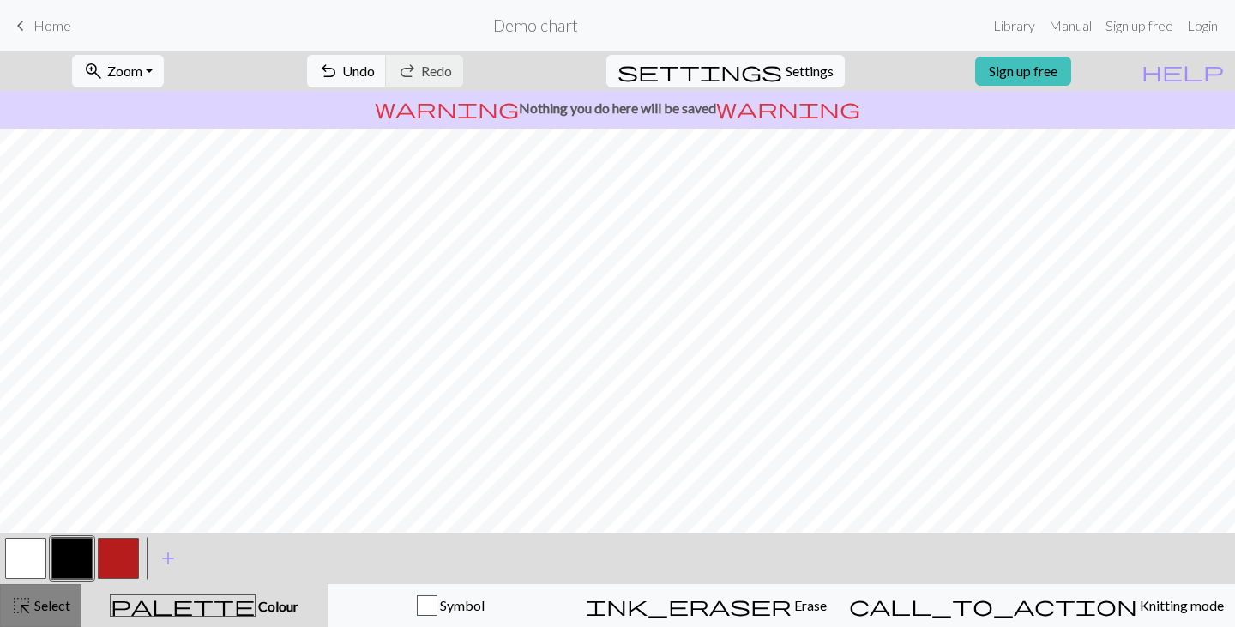
click at [45, 603] on span "Select" at bounding box center [51, 605] width 39 height 16
click at [142, 65] on span "Zoom" at bounding box center [124, 71] width 35 height 16
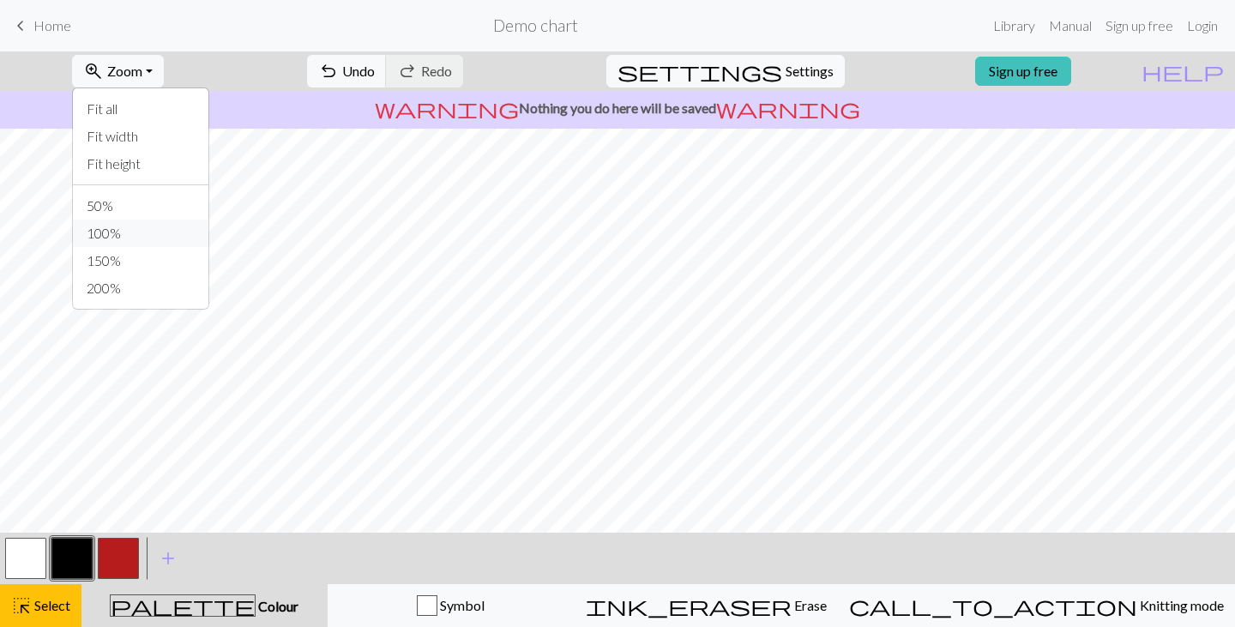
click at [154, 230] on button "100%" at bounding box center [140, 232] width 135 height 27
click at [157, 80] on button "zoom_in Zoom Zoom" at bounding box center [118, 71] width 92 height 33
click at [158, 164] on button "Fit height" at bounding box center [140, 163] width 135 height 27
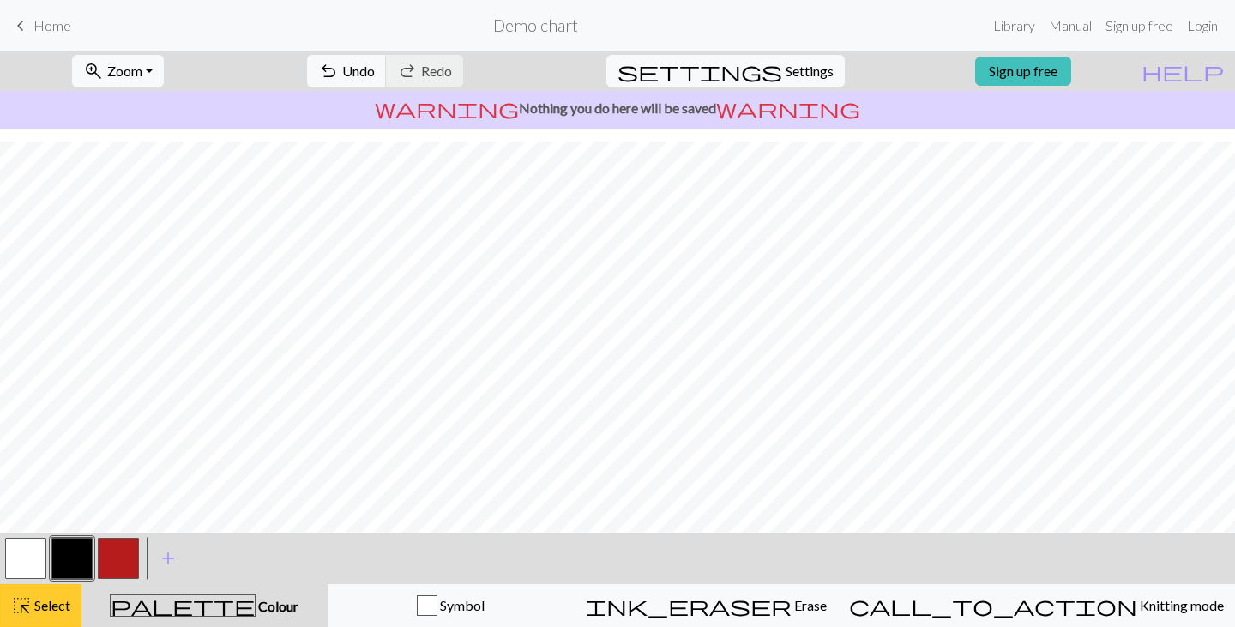
click at [39, 598] on span "Select" at bounding box center [51, 605] width 39 height 16
click at [34, 560] on button "button" at bounding box center [25, 558] width 41 height 41
click at [72, 558] on button "button" at bounding box center [71, 558] width 41 height 41
click at [10, 568] on button "button" at bounding box center [25, 558] width 41 height 41
click at [375, 69] on span "Undo" at bounding box center [358, 71] width 33 height 16
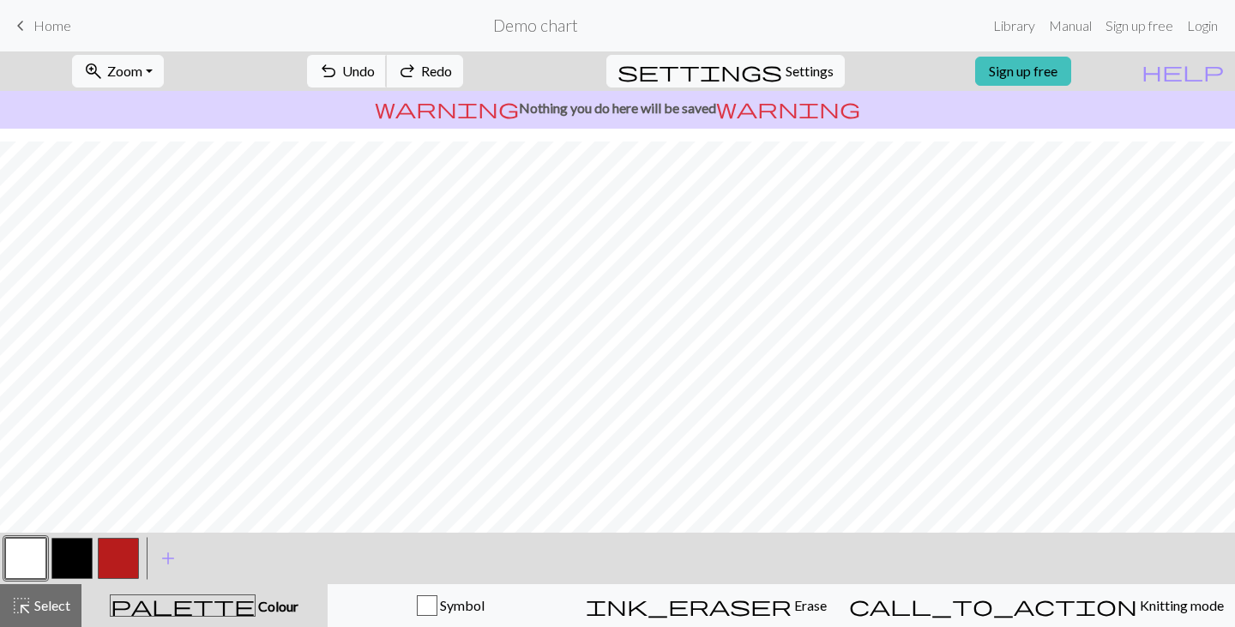
click at [375, 69] on span "Undo" at bounding box center [358, 71] width 33 height 16
click at [375, 70] on span "Undo" at bounding box center [358, 71] width 33 height 16
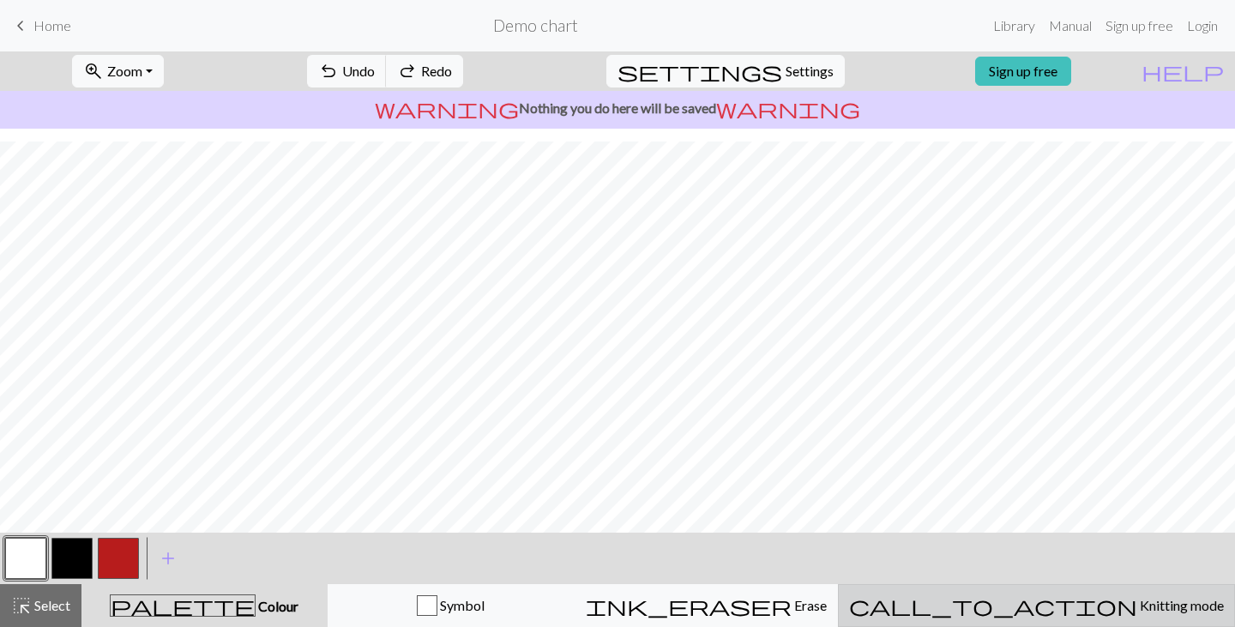
click at [1137, 597] on span "Knitting mode" at bounding box center [1180, 605] width 87 height 16
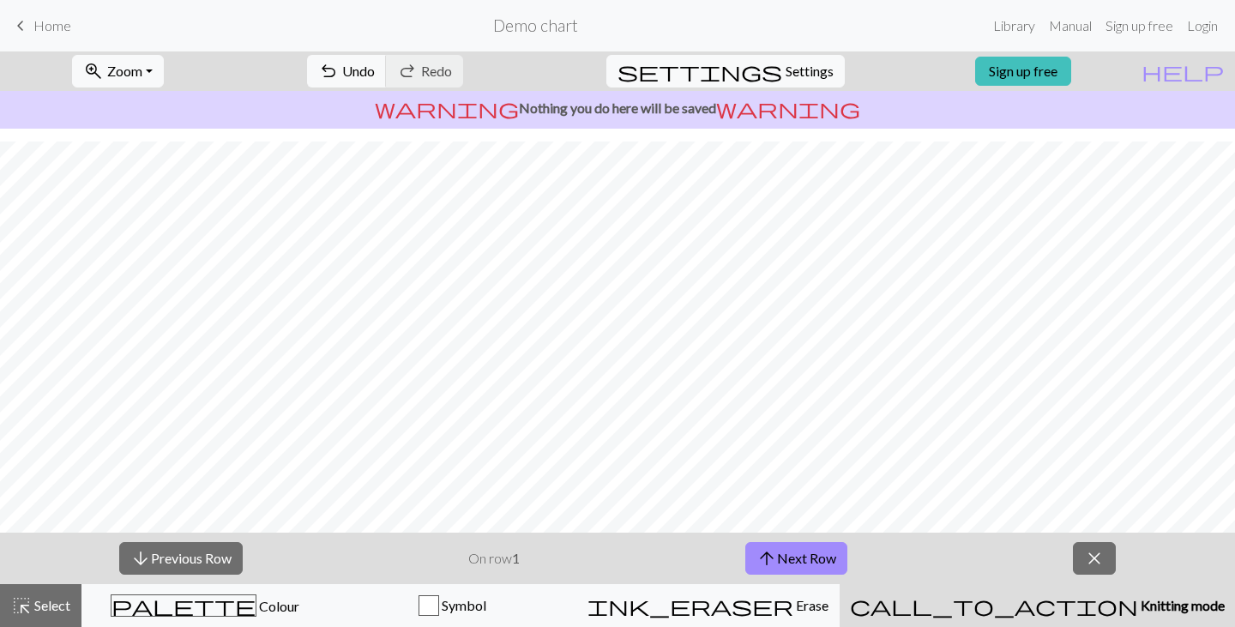
click at [1138, 597] on span "Knitting mode" at bounding box center [1181, 605] width 87 height 16
click at [828, 550] on button "arrow_upward Next Row" at bounding box center [796, 558] width 102 height 33
click at [33, 28] on link "keyboard_arrow_left Home" at bounding box center [40, 25] width 61 height 29
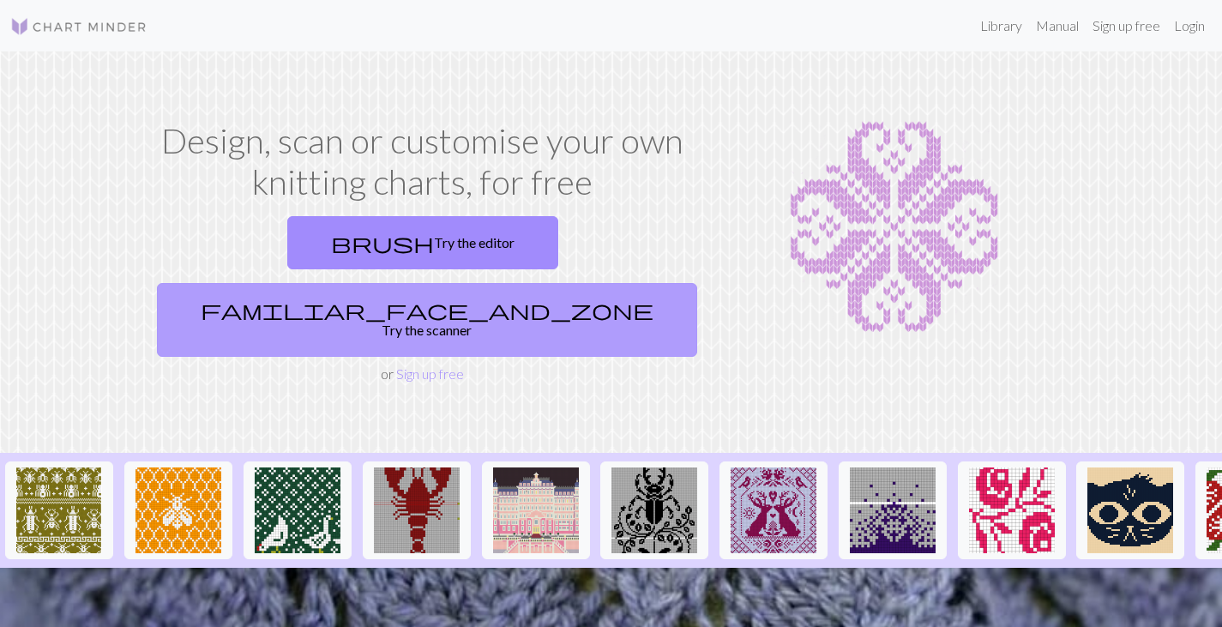
click at [606, 283] on link "familiar_face_and_zone Try the scanner" at bounding box center [427, 320] width 540 height 74
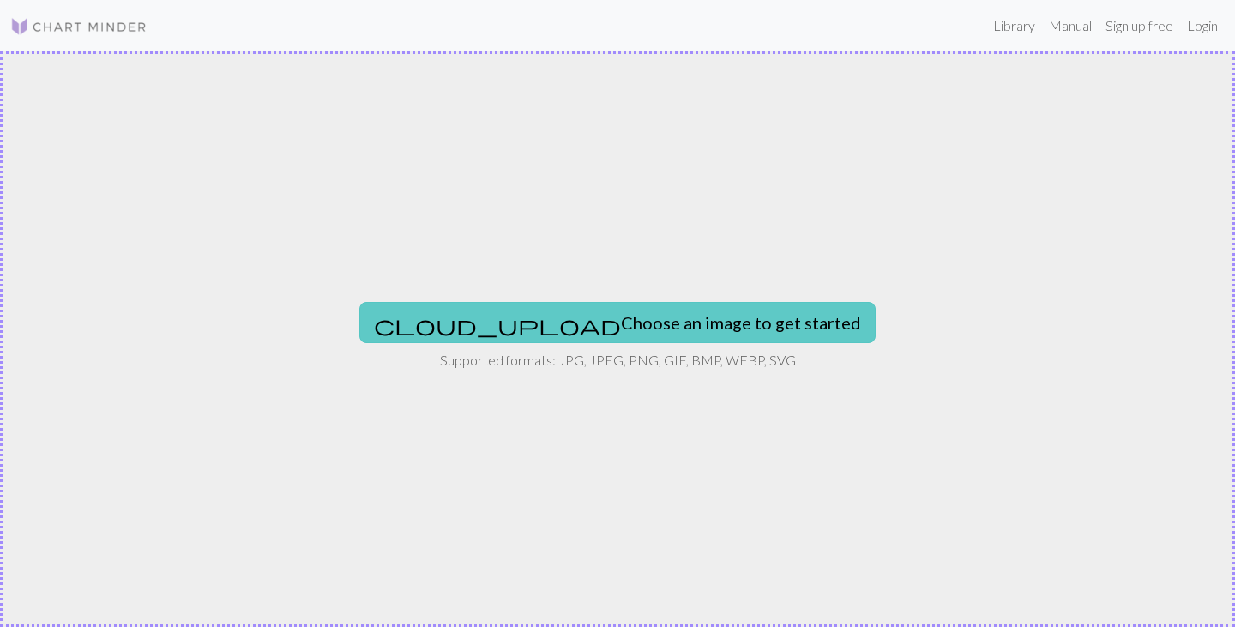
click at [651, 340] on button "cloud_upload Choose an image to get started" at bounding box center [617, 322] width 516 height 41
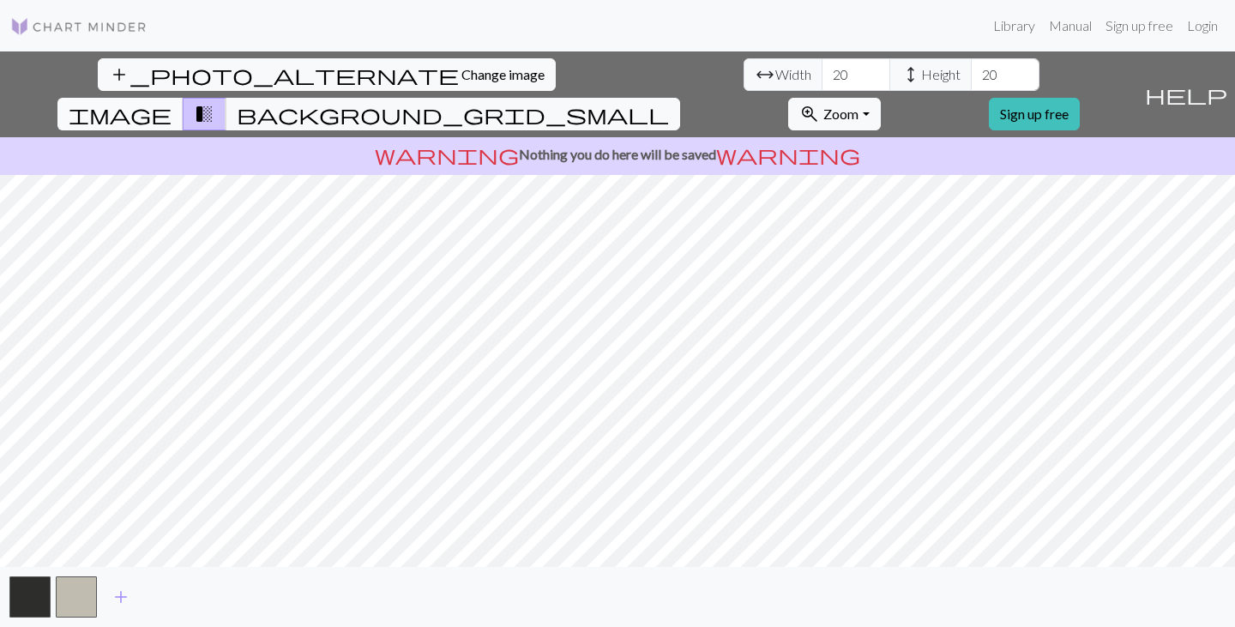
click at [171, 102] on span "image" at bounding box center [120, 114] width 103 height 24
click at [680, 98] on button "background_grid_small" at bounding box center [452, 114] width 454 height 33
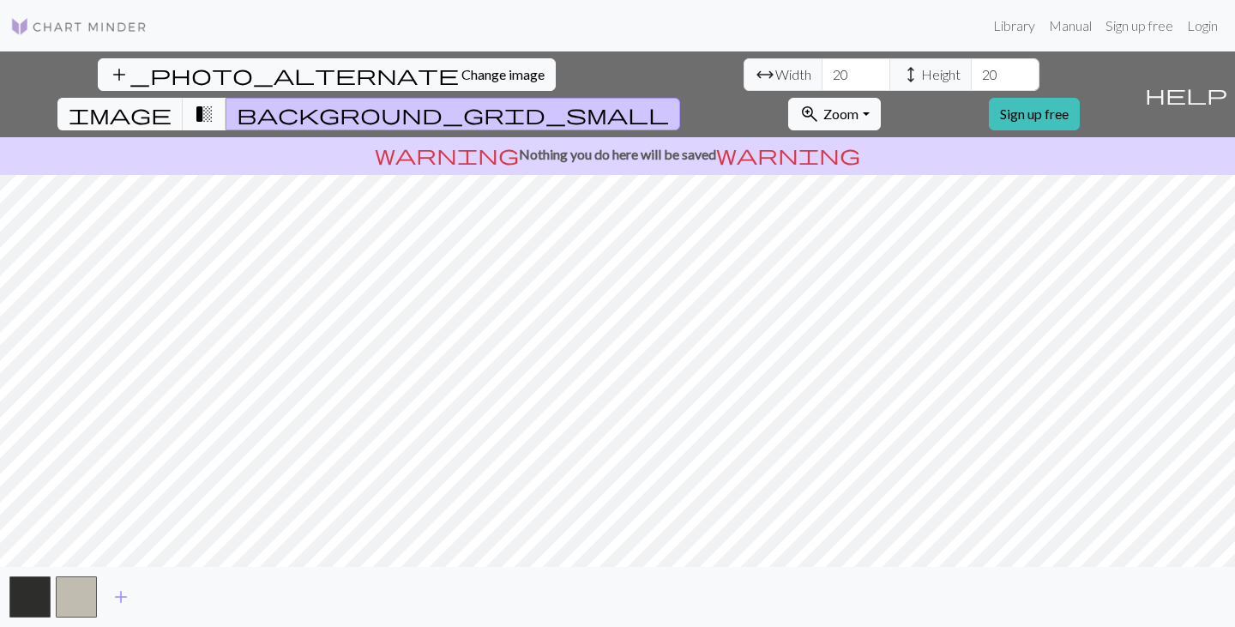
click at [214, 102] on span "transition_fade" at bounding box center [204, 114] width 21 height 24
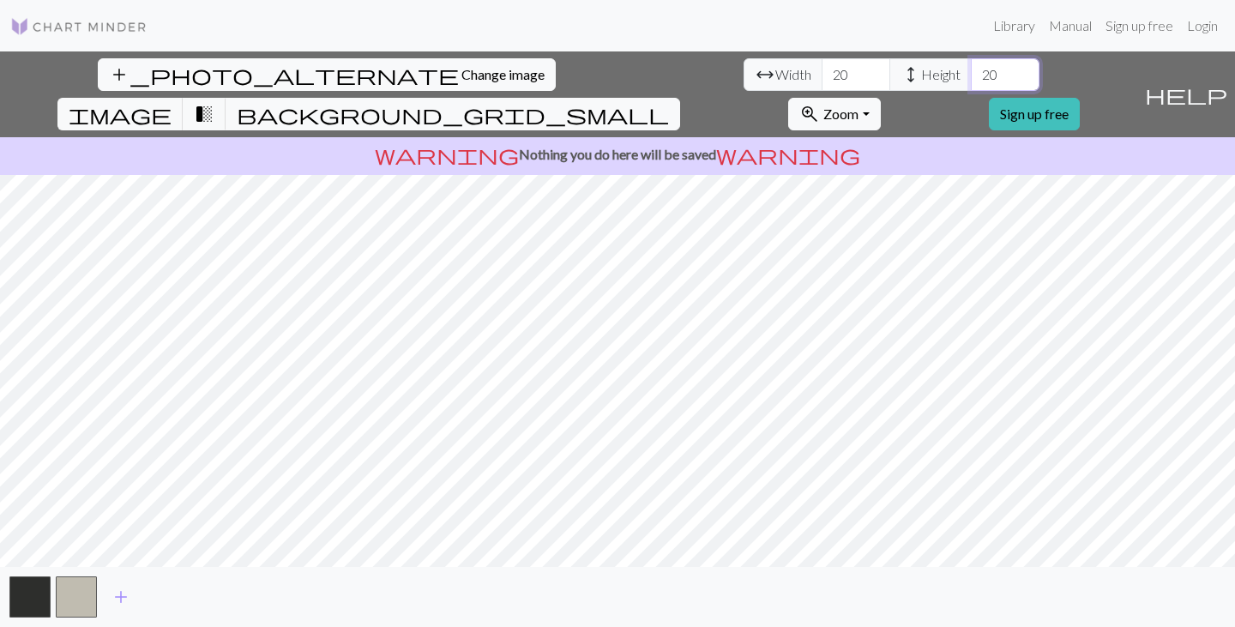
drag, startPoint x: 527, startPoint y: 81, endPoint x: 488, endPoint y: 79, distance: 39.5
click at [743, 79] on div "arrow_range Width 20 height Height 20" at bounding box center [891, 74] width 296 height 33
type input "50"
drag, startPoint x: 380, startPoint y: 76, endPoint x: 319, endPoint y: 78, distance: 60.9
click at [743, 78] on div "arrow_range Width 20 height Height 50" at bounding box center [891, 74] width 296 height 33
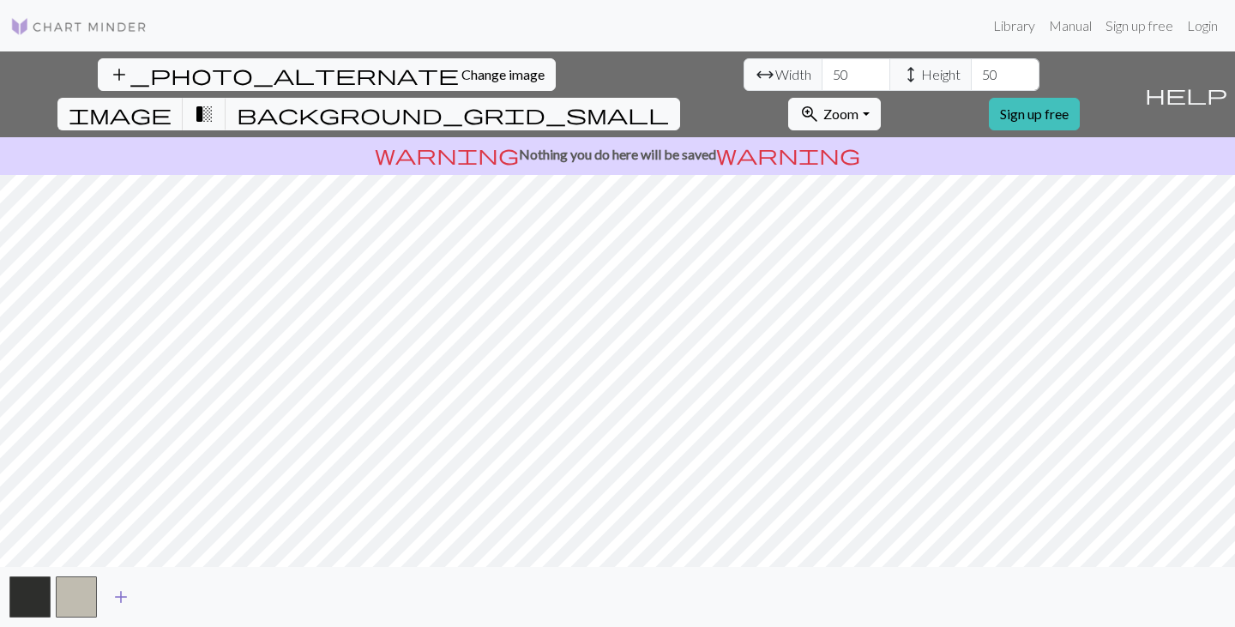
click at [123, 592] on span "add" at bounding box center [121, 597] width 21 height 24
drag, startPoint x: 123, startPoint y: 592, endPoint x: 125, endPoint y: 600, distance: 8.7
click at [125, 600] on button "button" at bounding box center [122, 596] width 41 height 41
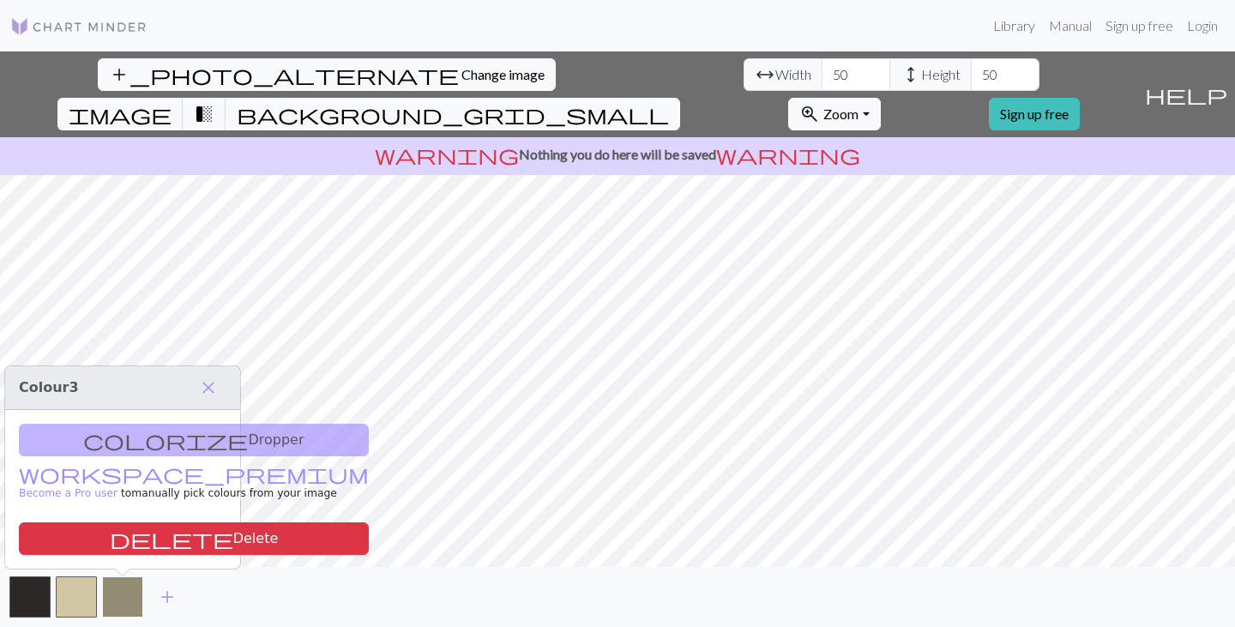
click at [125, 600] on button "button" at bounding box center [122, 596] width 41 height 41
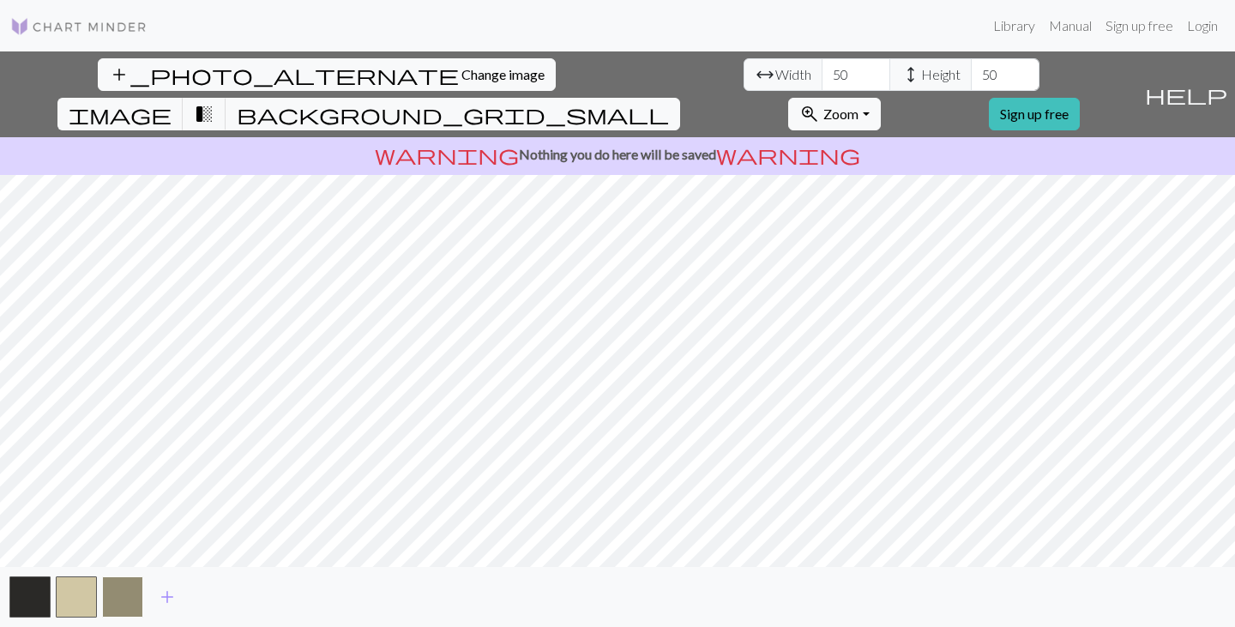
drag, startPoint x: 135, startPoint y: 593, endPoint x: 123, endPoint y: 588, distance: 13.1
click at [123, 588] on button "button" at bounding box center [122, 596] width 41 height 41
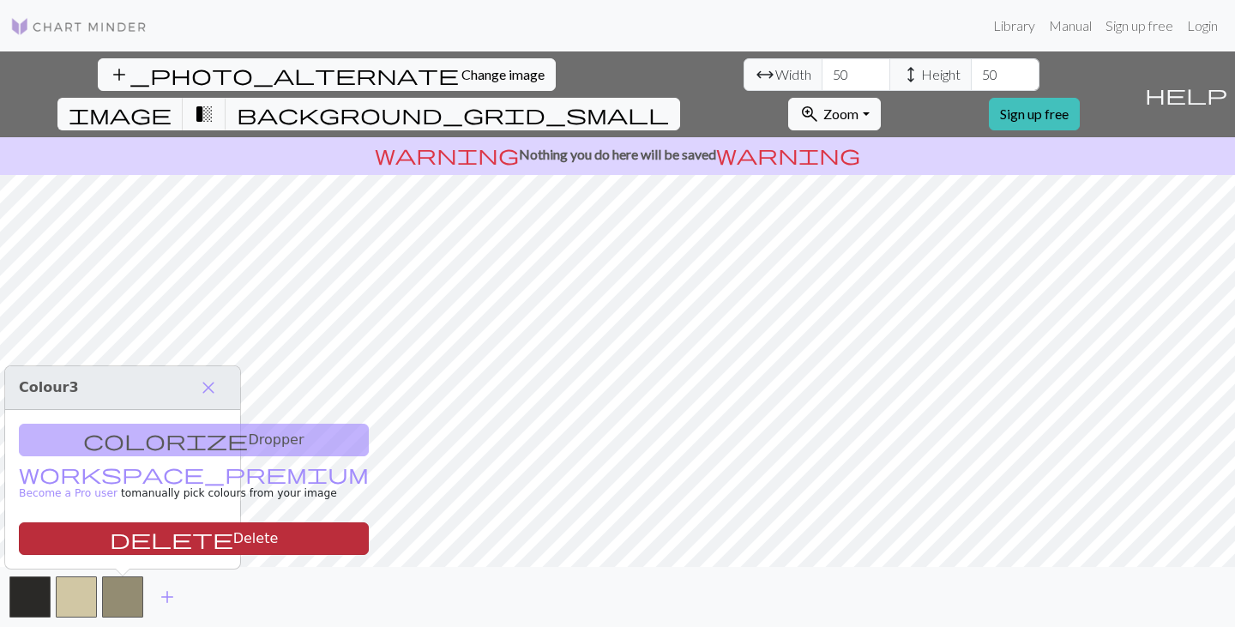
click at [120, 540] on button "delete Delete" at bounding box center [194, 538] width 350 height 33
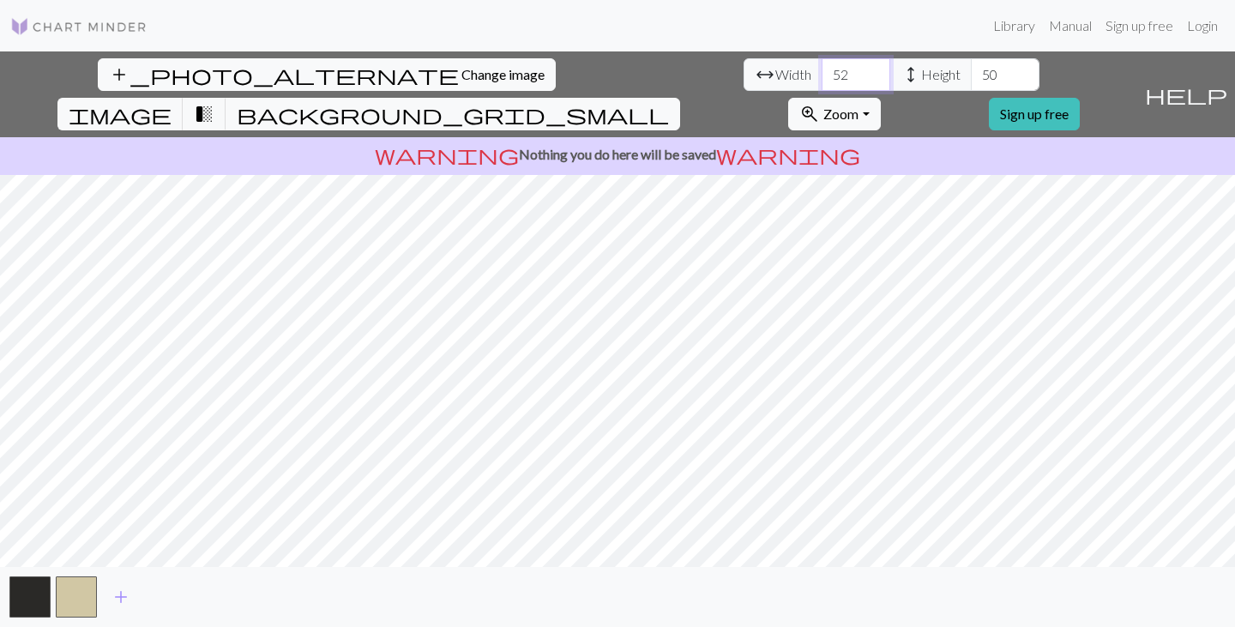
click at [821, 72] on input "52" at bounding box center [855, 74] width 69 height 33
click at [821, 64] on input "53" at bounding box center [855, 74] width 69 height 33
click at [821, 64] on input "54" at bounding box center [855, 74] width 69 height 33
click at [821, 64] on input "55" at bounding box center [855, 74] width 69 height 33
click at [821, 64] on input "56" at bounding box center [855, 74] width 69 height 33
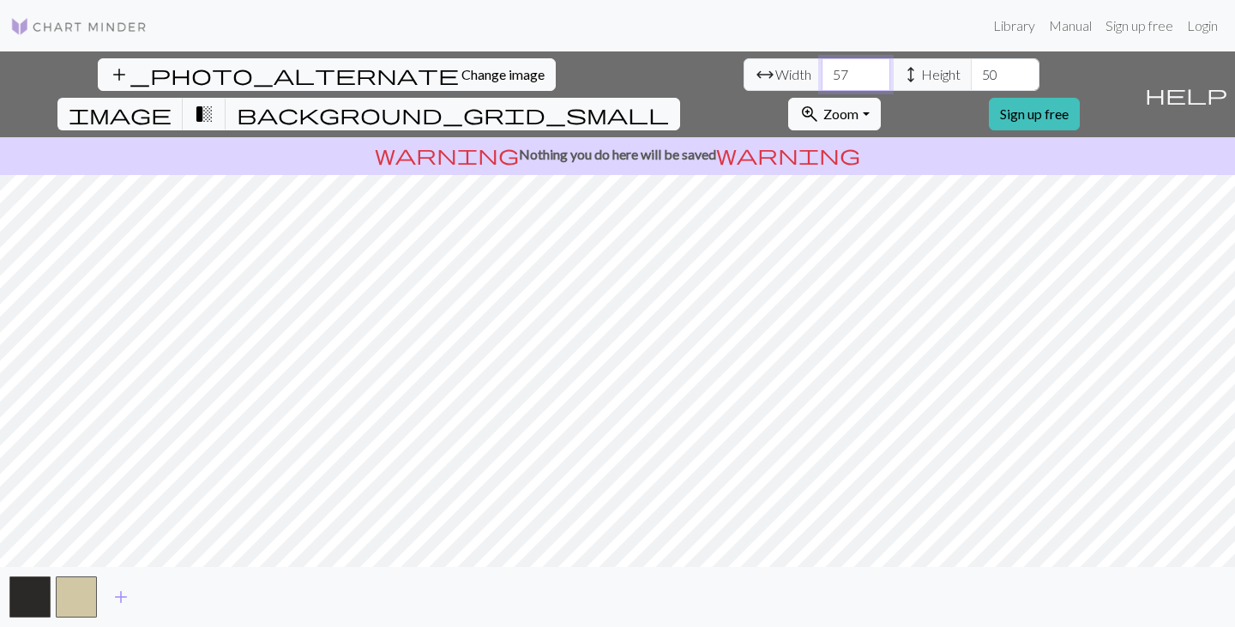
type input "57"
click at [821, 64] on input "57" at bounding box center [855, 74] width 69 height 33
click at [971, 73] on input "51" at bounding box center [1005, 74] width 69 height 33
click at [971, 73] on input "52" at bounding box center [1005, 74] width 69 height 33
click at [971, 73] on input "53" at bounding box center [1005, 74] width 69 height 33
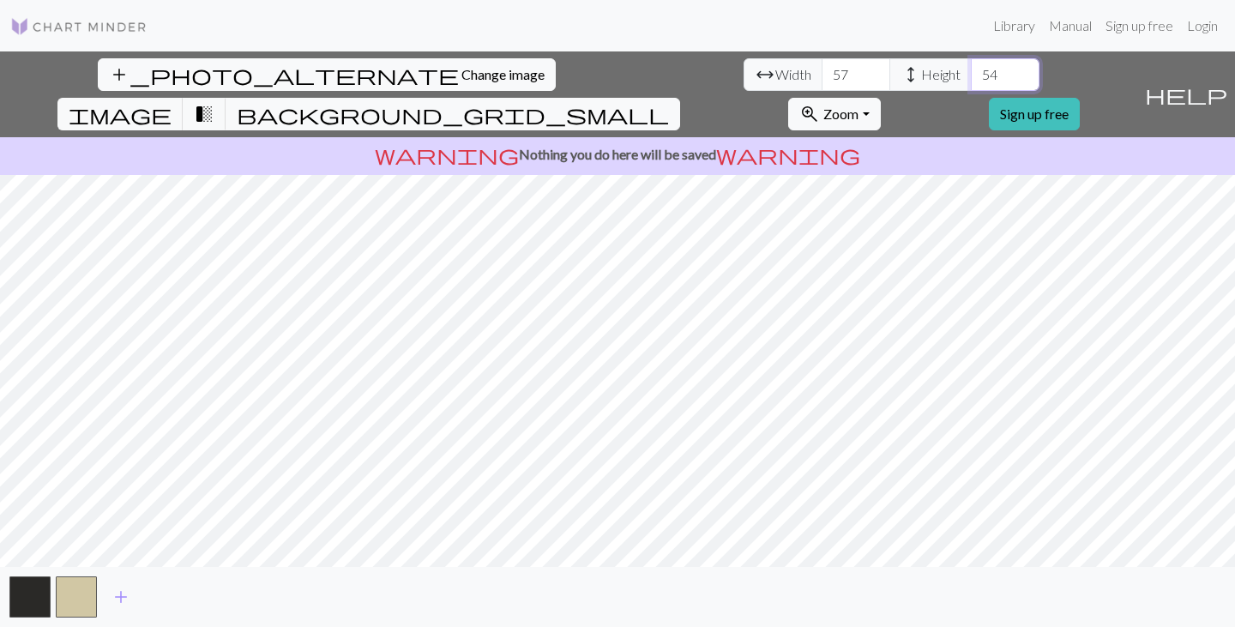
click at [971, 73] on input "54" at bounding box center [1005, 74] width 69 height 33
click at [971, 73] on input "55" at bounding box center [1005, 74] width 69 height 33
click at [971, 73] on input "56" at bounding box center [1005, 74] width 69 height 33
click at [971, 73] on input "57" at bounding box center [1005, 74] width 69 height 33
click at [971, 73] on input "58" at bounding box center [1005, 74] width 69 height 33
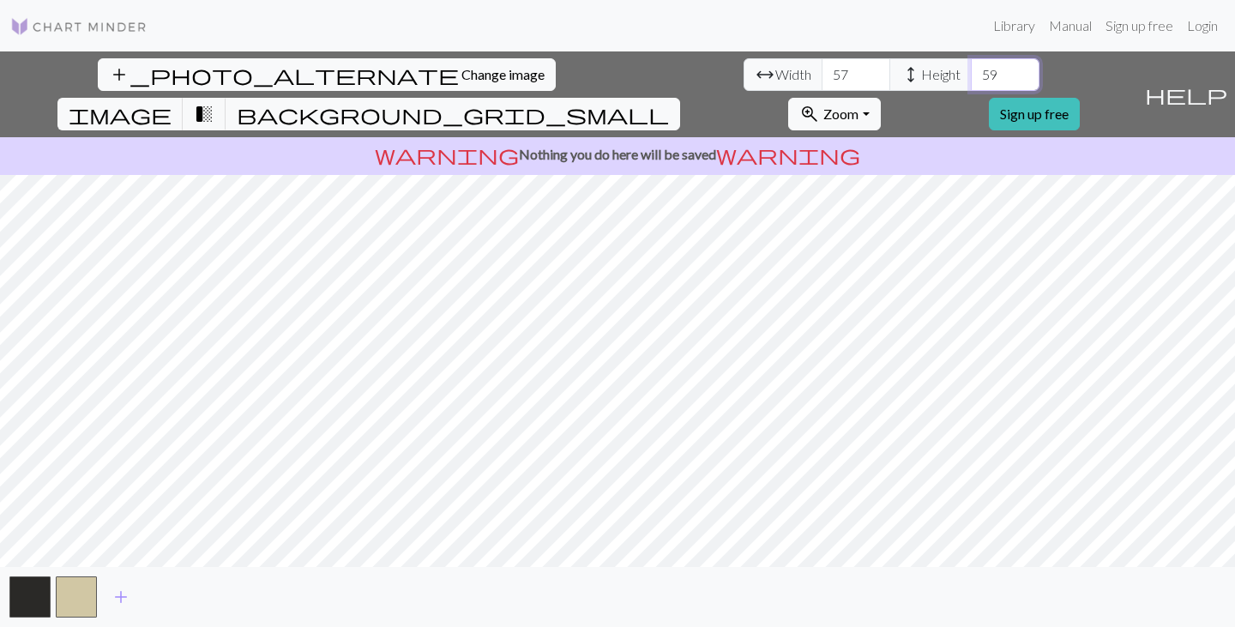
click at [971, 73] on input "59" at bounding box center [1005, 74] width 69 height 33
type input "60"
click at [971, 73] on input "60" at bounding box center [1005, 74] width 69 height 33
click at [153, 85] on button "add_photo_alternate Change image" at bounding box center [327, 74] width 458 height 33
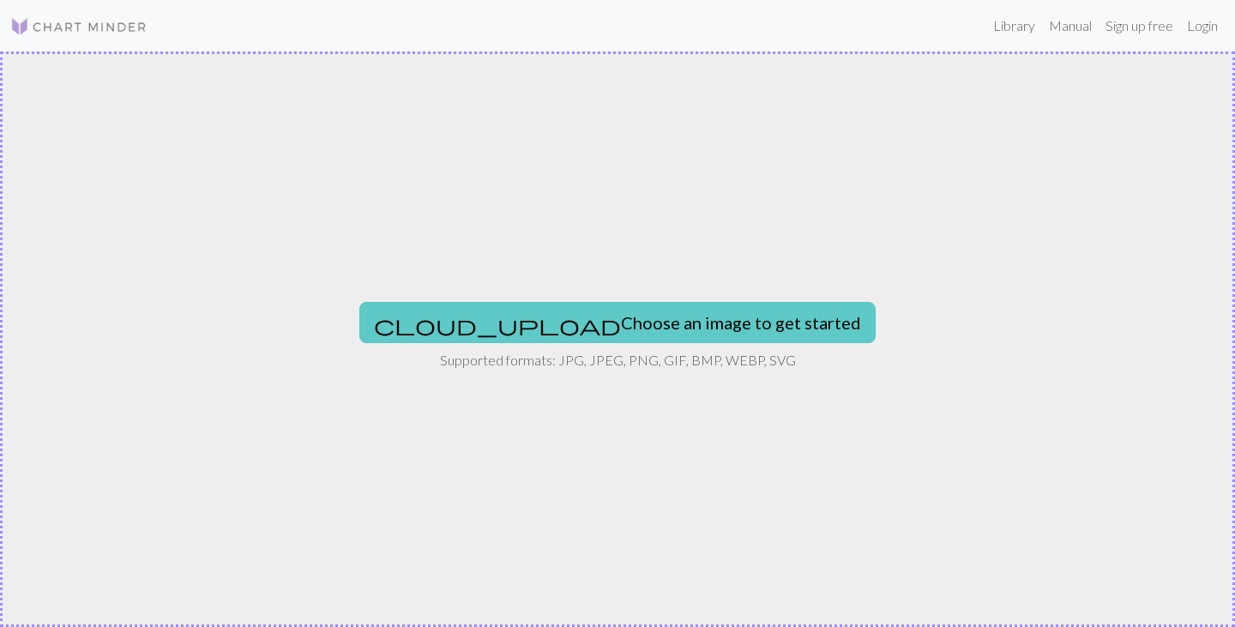
click at [594, 316] on button "cloud_upload Choose an image to get started" at bounding box center [617, 322] width 516 height 41
type input "C:\fakepath\Skærmbillede [DATE] 220222.png"
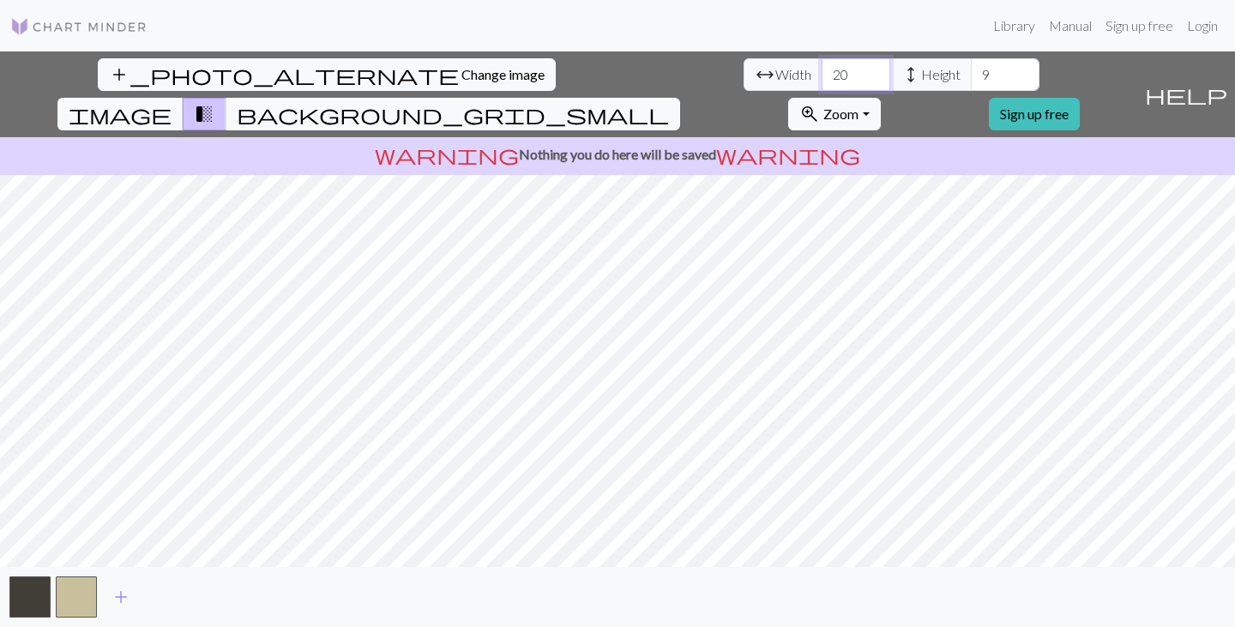
drag, startPoint x: 376, startPoint y: 75, endPoint x: 330, endPoint y: 78, distance: 45.6
click at [743, 78] on div "arrow_range Width 20 height Height 9" at bounding box center [891, 74] width 296 height 33
type input "40"
drag, startPoint x: 530, startPoint y: 77, endPoint x: 471, endPoint y: 81, distance: 59.3
click at [743, 81] on div "arrow_range Width 40 height Height 9" at bounding box center [891, 74] width 296 height 33
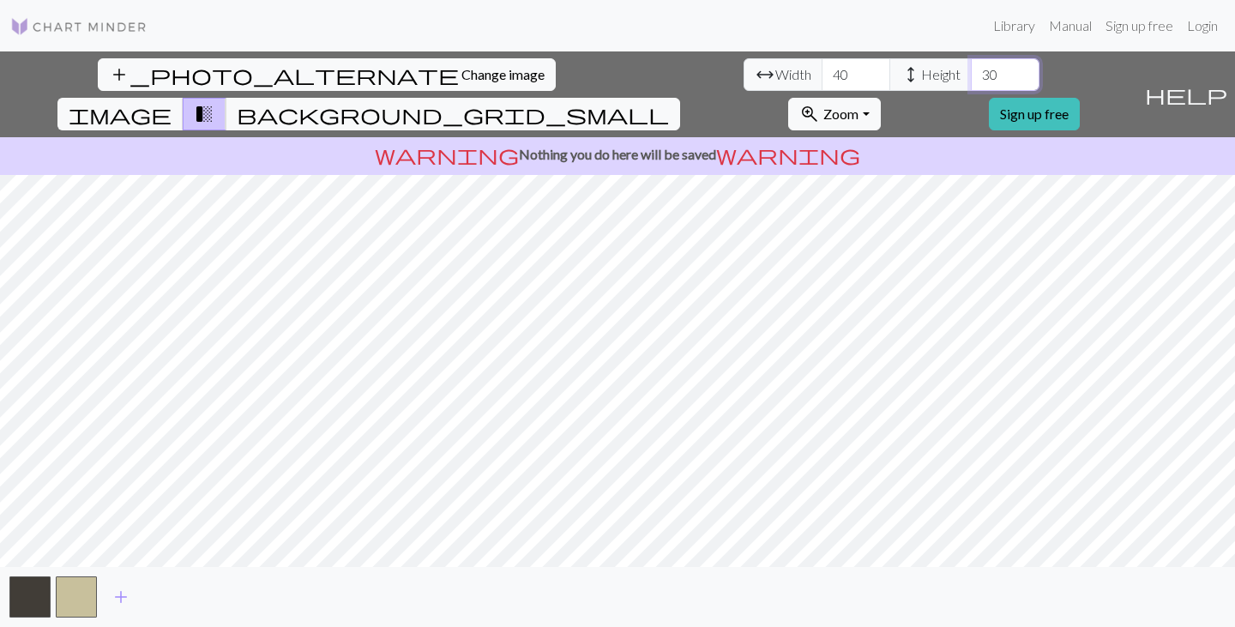
type input "30"
click at [1060, 34] on link "Manual" at bounding box center [1070, 26] width 57 height 34
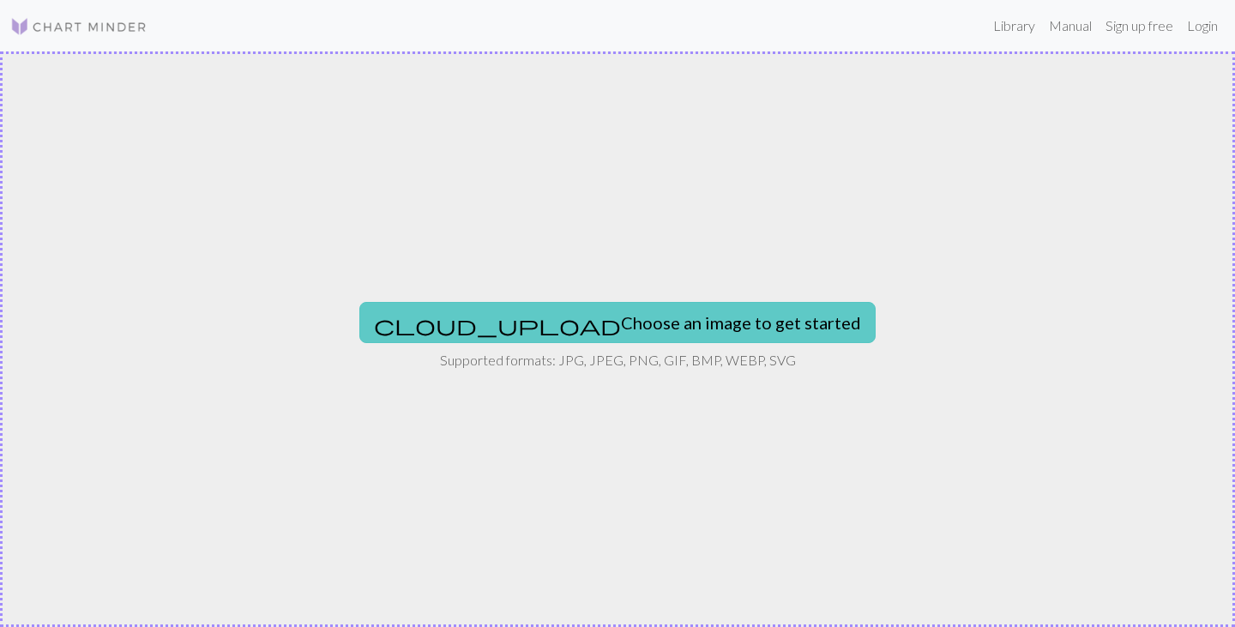
click at [597, 325] on button "cloud_upload Choose an image to get started" at bounding box center [617, 322] width 516 height 41
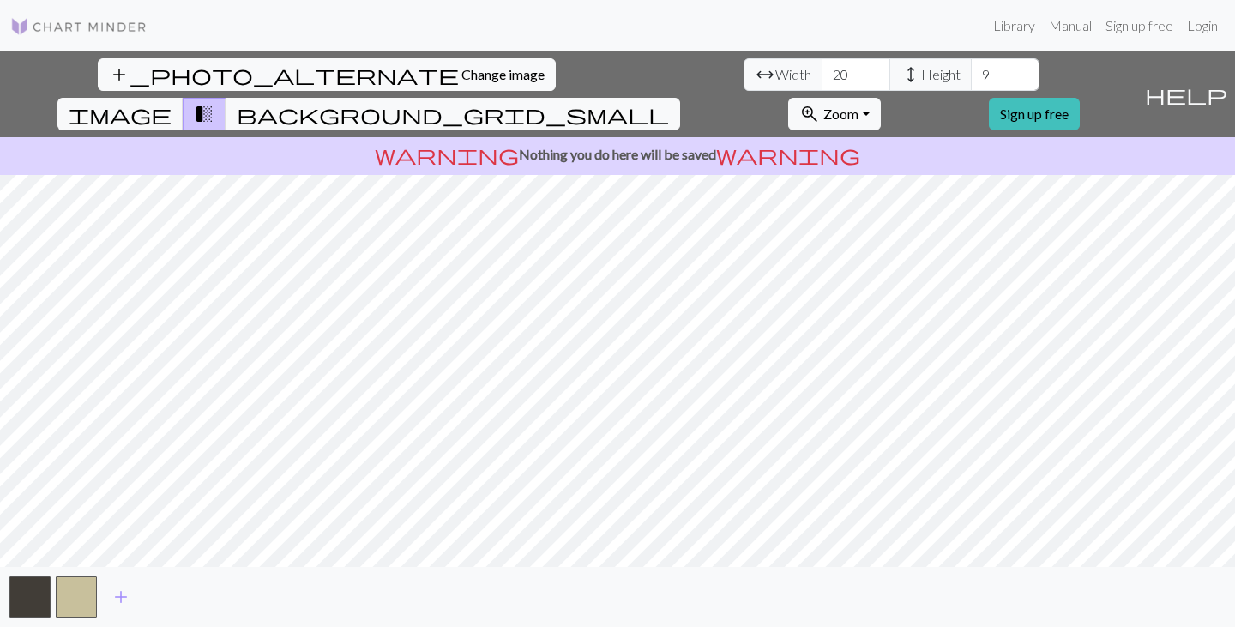
click at [1220, 82] on span "help" at bounding box center [1186, 94] width 82 height 24
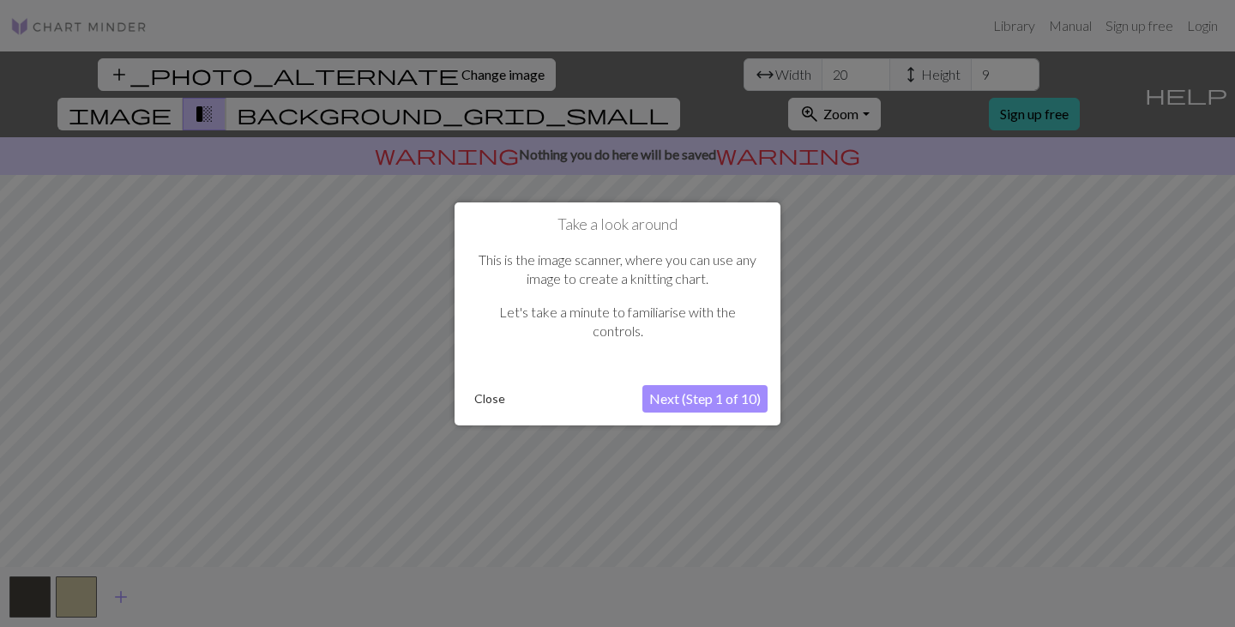
click at [687, 399] on button "Next (Step 1 of 10)" at bounding box center [704, 398] width 125 height 27
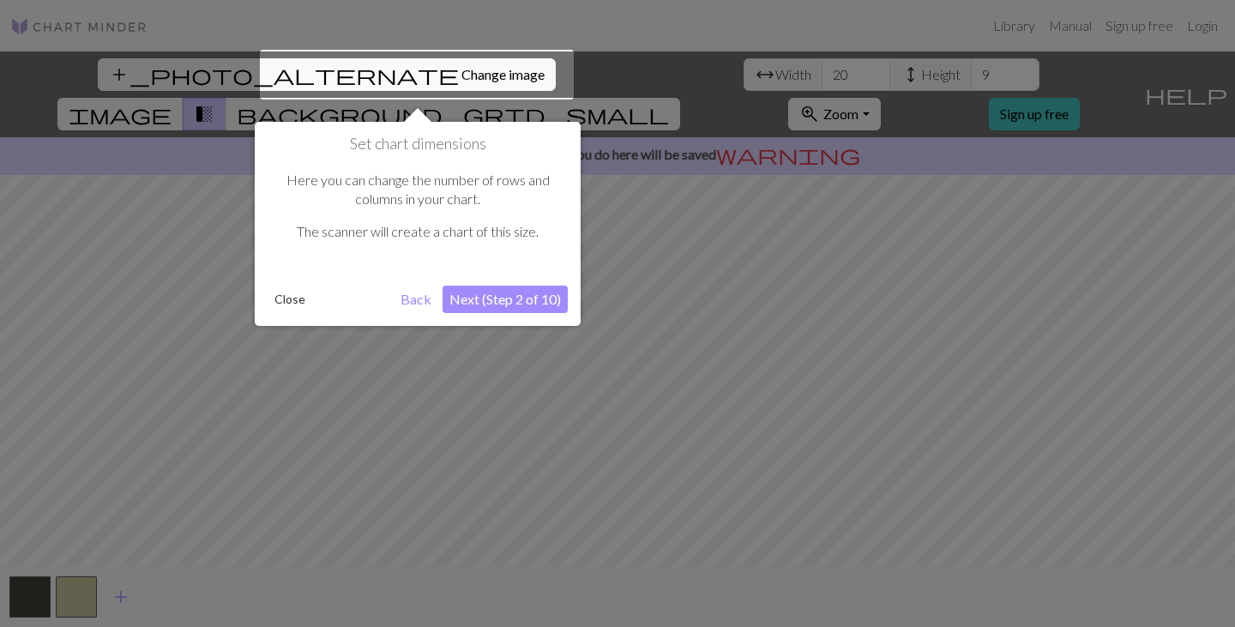
click at [526, 298] on button "Next (Step 2 of 10)" at bounding box center [504, 299] width 125 height 27
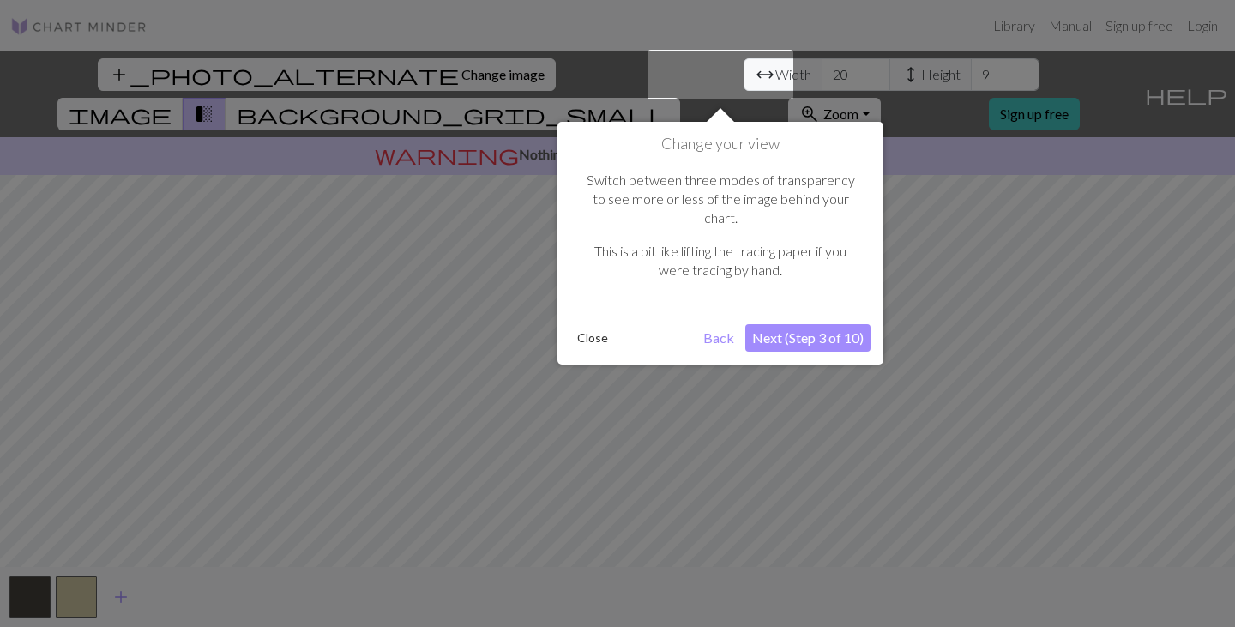
click at [821, 324] on button "Next (Step 3 of 10)" at bounding box center [807, 337] width 125 height 27
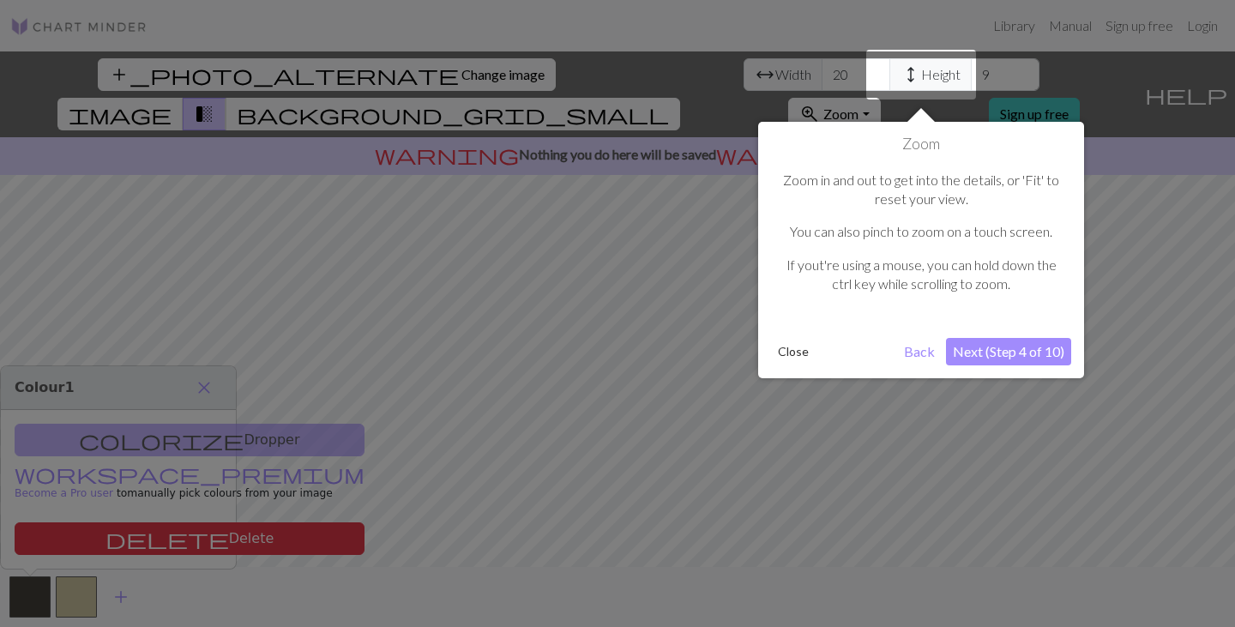
click at [989, 357] on button "Next (Step 4 of 10)" at bounding box center [1008, 351] width 125 height 27
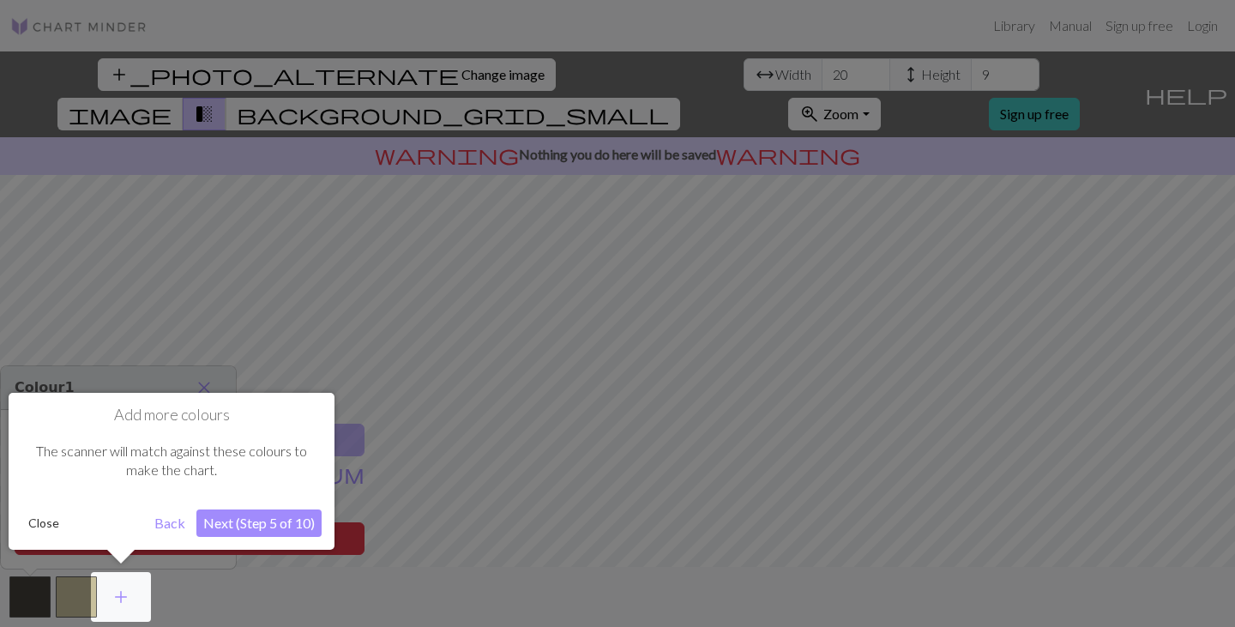
click at [258, 522] on button "Next (Step 5 of 10)" at bounding box center [258, 522] width 125 height 27
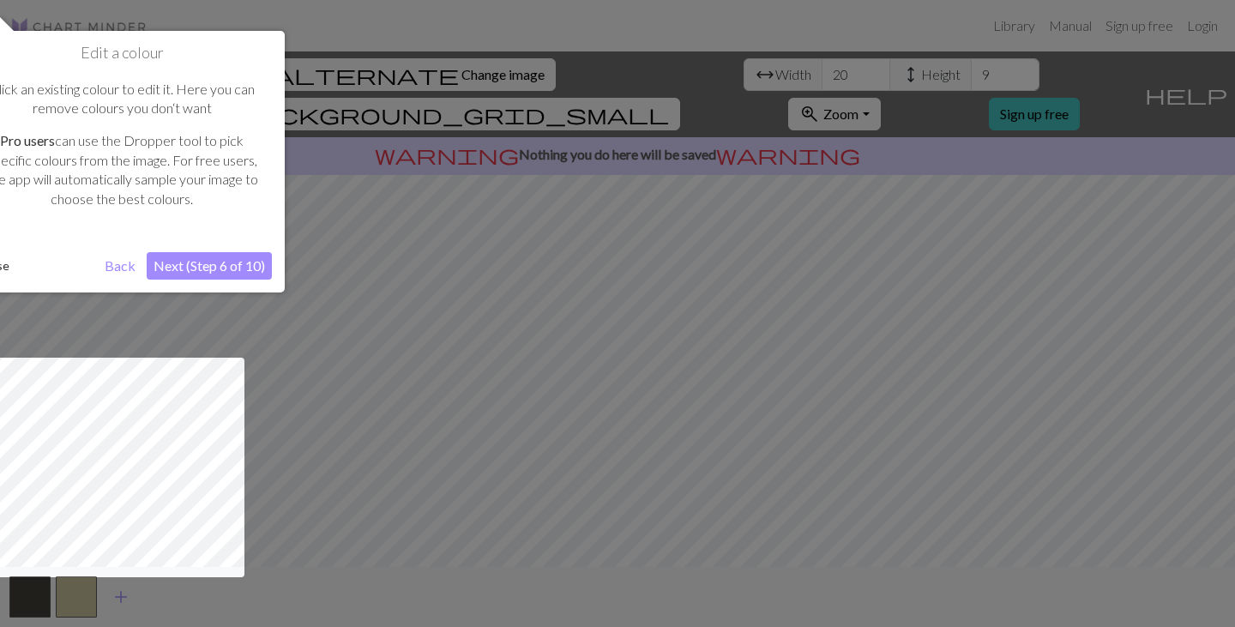
click at [221, 264] on button "Next (Step 6 of 10)" at bounding box center [209, 265] width 125 height 27
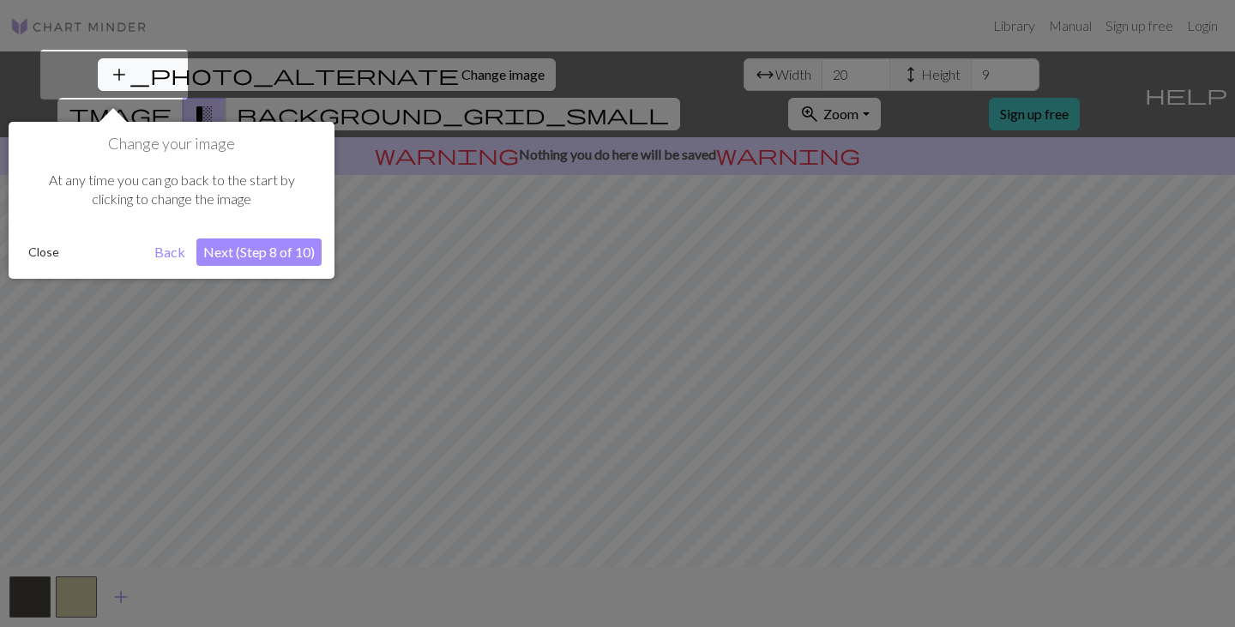
click at [220, 252] on button "Next (Step 8 of 10)" at bounding box center [258, 251] width 125 height 27
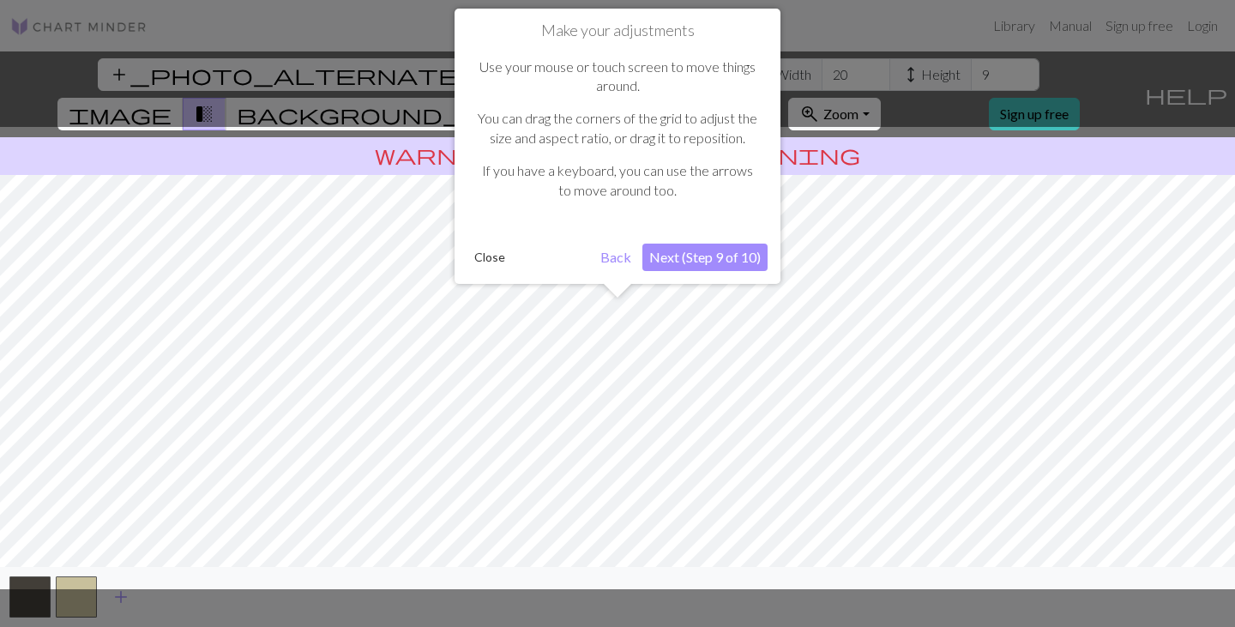
click at [701, 255] on button "Next (Step 9 of 10)" at bounding box center [704, 256] width 125 height 27
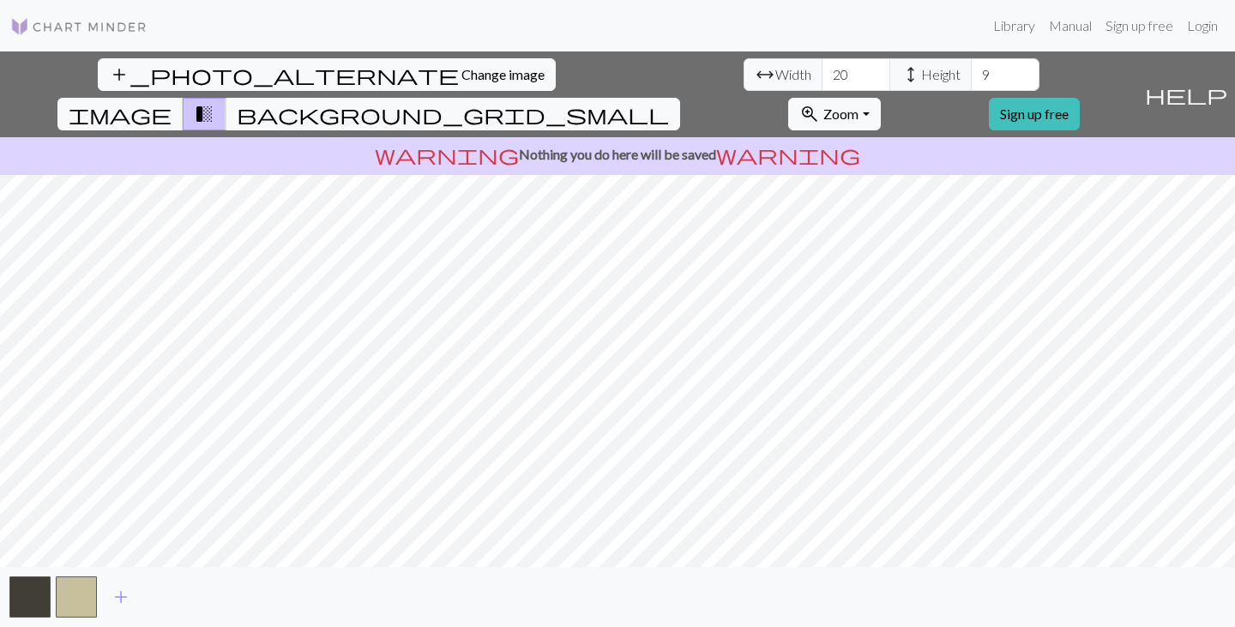
click at [599, 568] on div "add_photo_alternate Change image arrow_range Width 20 height Height 9 image tra…" at bounding box center [617, 338] width 1235 height 575
drag, startPoint x: 382, startPoint y: 75, endPoint x: 346, endPoint y: 76, distance: 36.9
click at [743, 76] on div "arrow_range Width 20 height Height 9" at bounding box center [891, 74] width 296 height 33
type input "60"
click at [614, 94] on div "add_photo_alternate Change image arrow_range Width 60 height Height 9 image tra…" at bounding box center [568, 94] width 1137 height 86
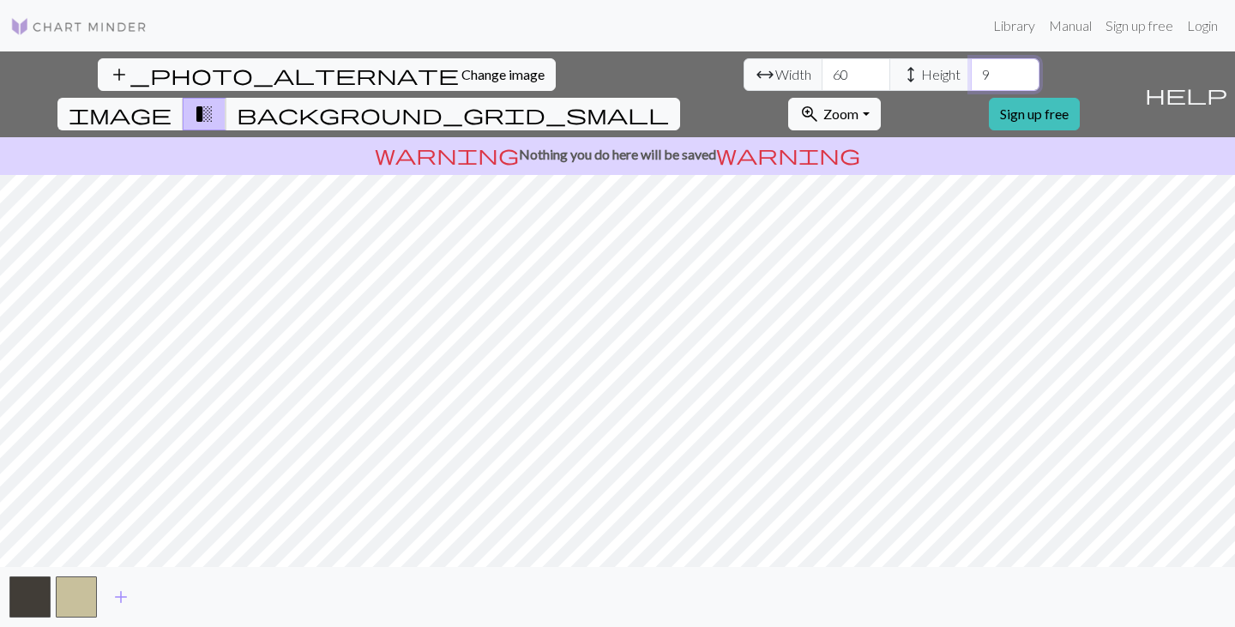
click at [971, 76] on input "9" at bounding box center [1005, 74] width 69 height 33
type input "27"
click at [979, 617] on div "add" at bounding box center [617, 597] width 1235 height 60
click at [1076, 98] on link "Sign up free" at bounding box center [1034, 114] width 91 height 33
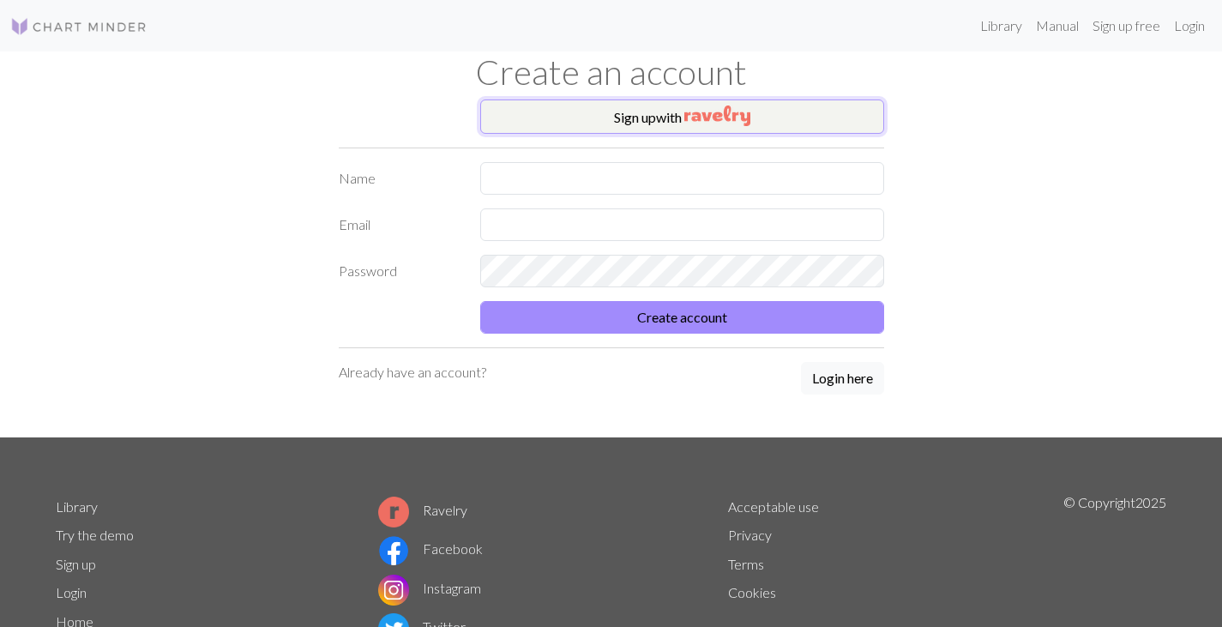
click at [641, 123] on button "Sign up with" at bounding box center [682, 116] width 404 height 34
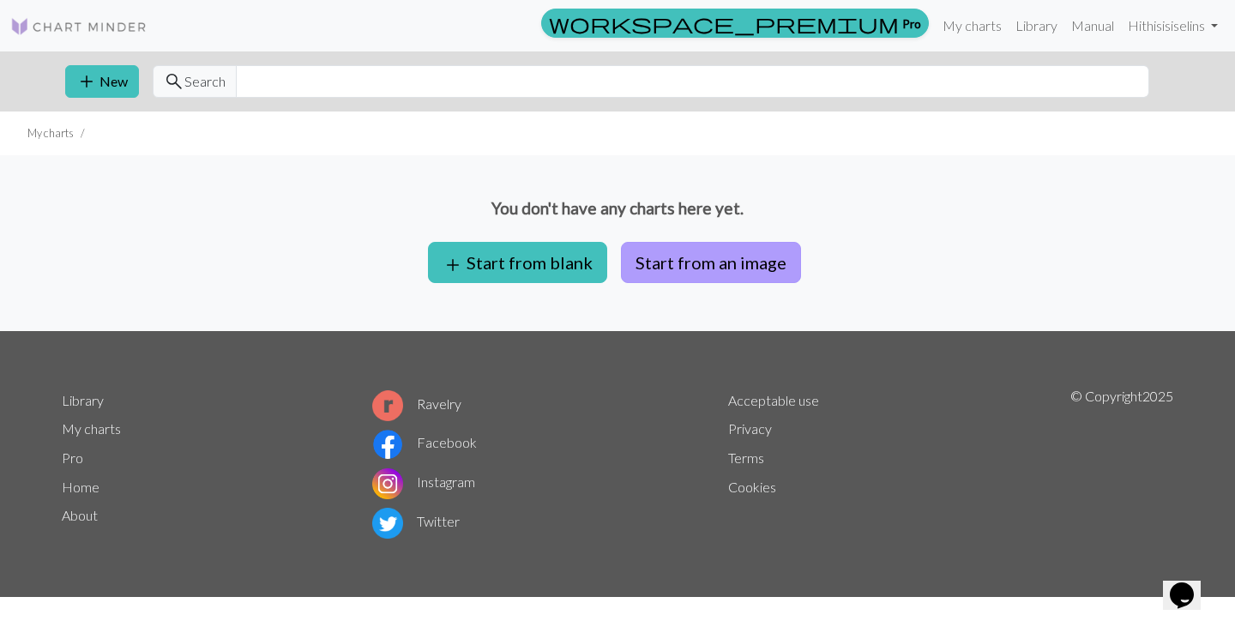
click at [714, 270] on button "Start from an image" at bounding box center [711, 262] width 180 height 41
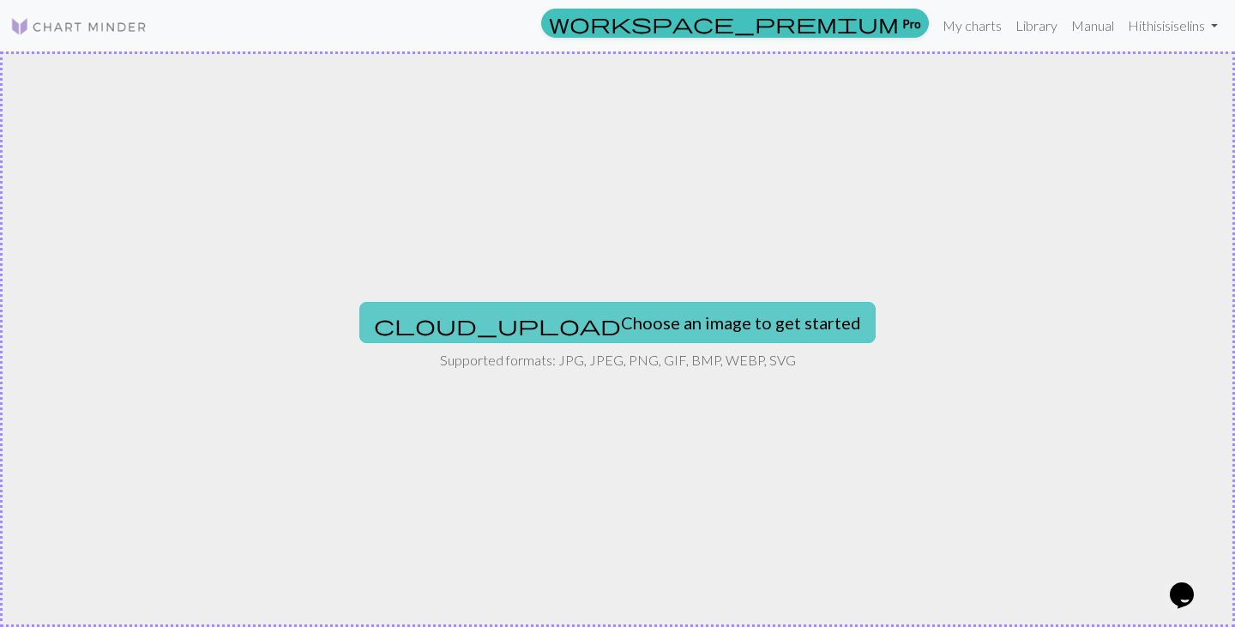
click at [670, 330] on button "cloud_upload Choose an image to get started" at bounding box center [617, 322] width 516 height 41
type input "C:\fakepath\Skærmbillede [DATE] 220736.png"
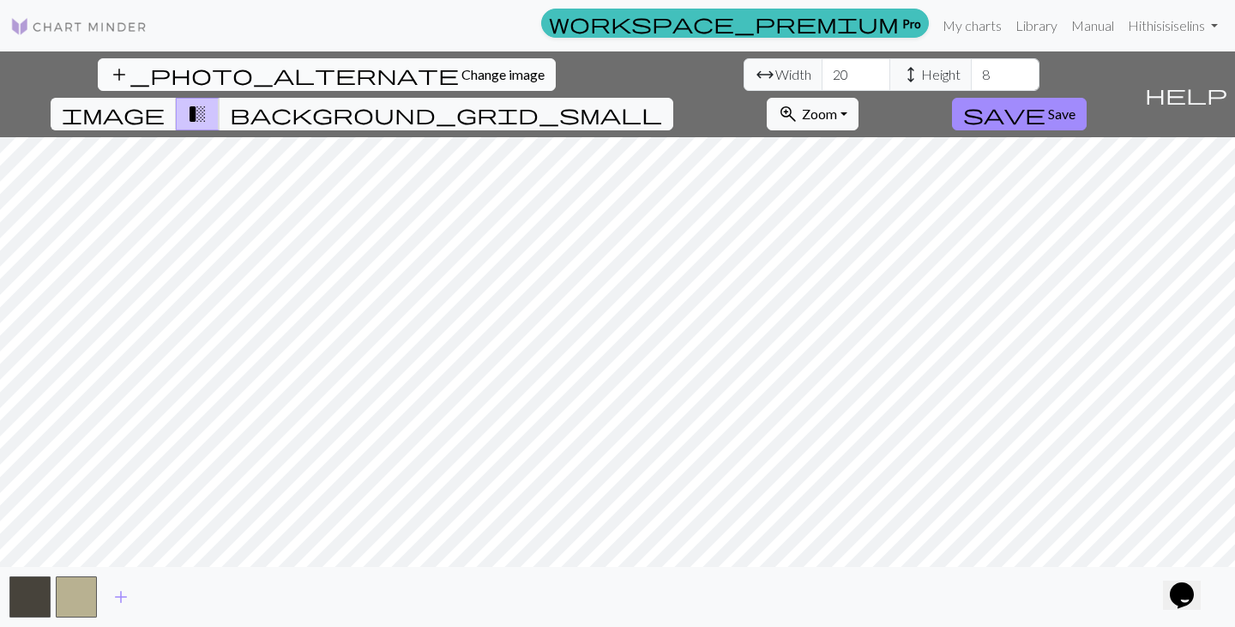
click at [108, 60] on button "add_photo_alternate Change image" at bounding box center [327, 74] width 458 height 33
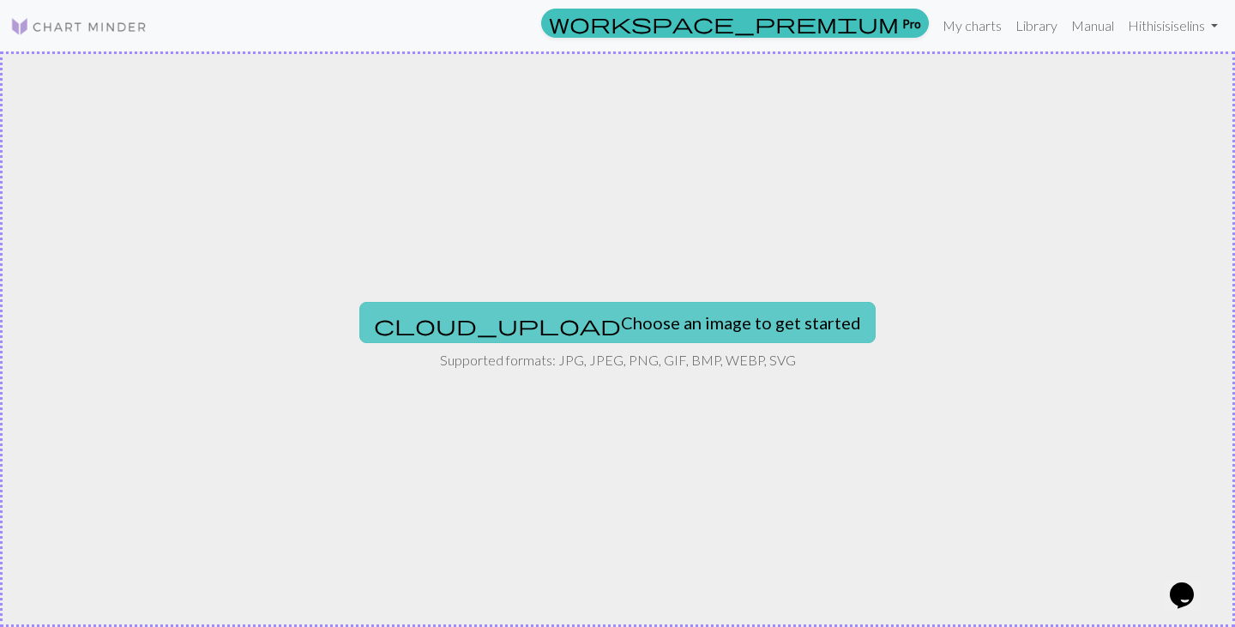
click at [684, 316] on button "cloud_upload Choose an image to get started" at bounding box center [617, 322] width 516 height 41
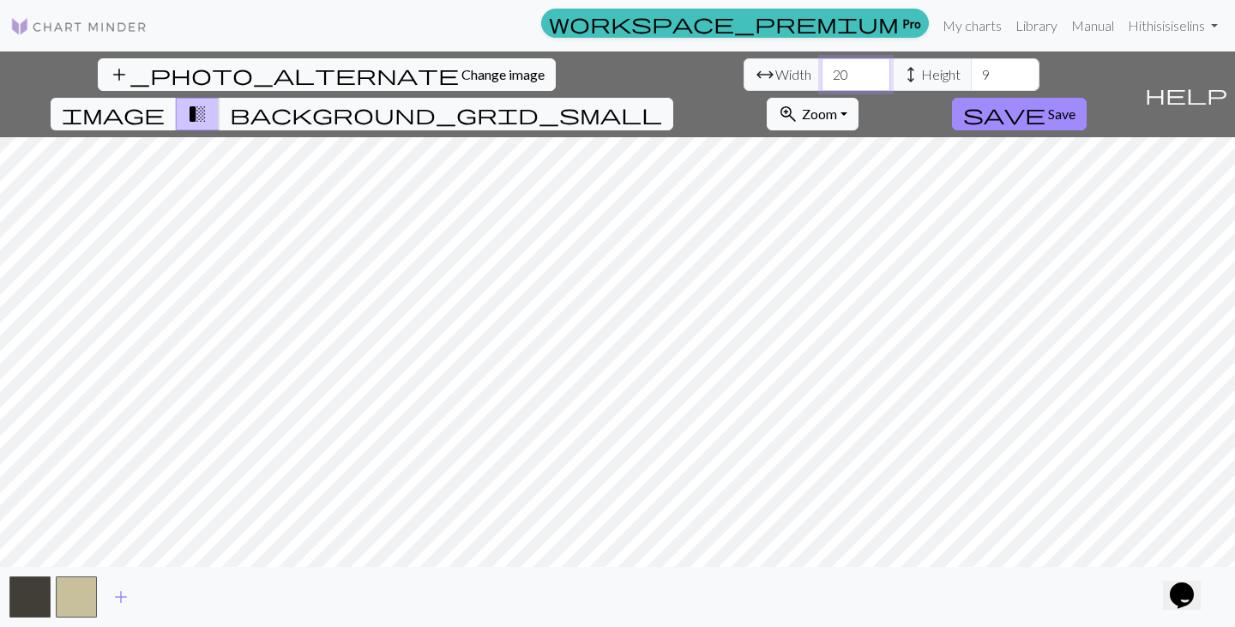
drag, startPoint x: 383, startPoint y: 72, endPoint x: 331, endPoint y: 74, distance: 52.3
click at [743, 74] on div "arrow_range Width 20 height Height 9" at bounding box center [891, 74] width 296 height 33
type input "40"
click at [971, 77] on input "9" at bounding box center [1005, 74] width 69 height 33
drag, startPoint x: 537, startPoint y: 77, endPoint x: 494, endPoint y: 79, distance: 42.9
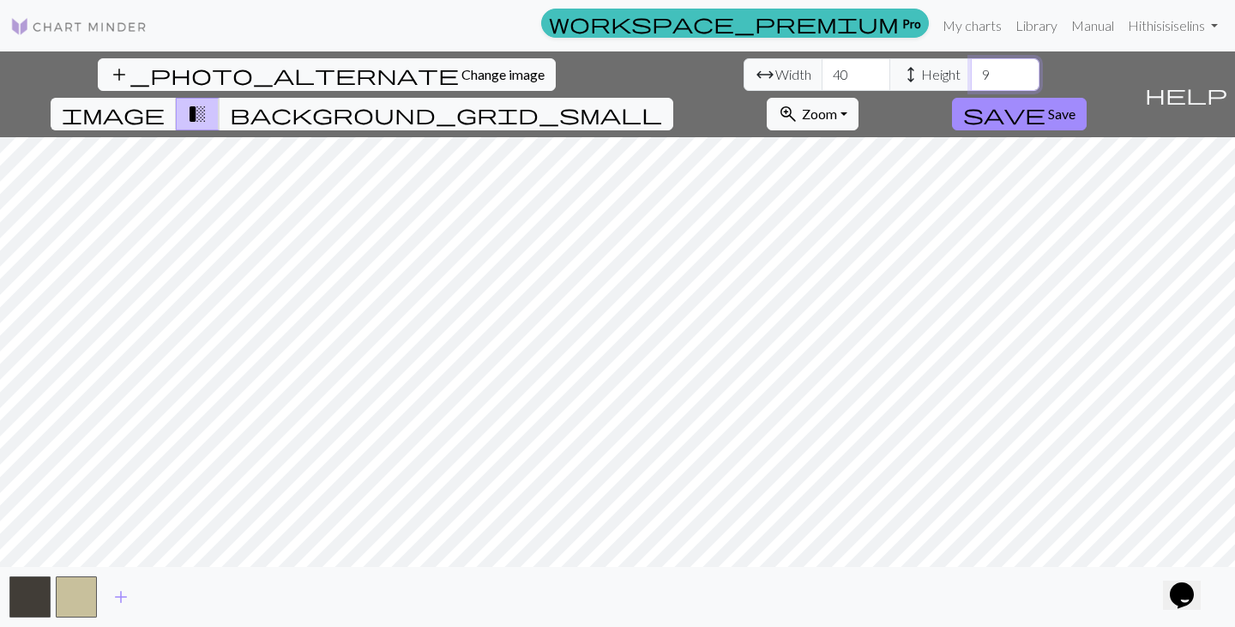
click at [743, 79] on div "arrow_range Width 40 height Height 9" at bounding box center [891, 74] width 296 height 33
type input "27"
click at [113, 605] on span "add" at bounding box center [121, 597] width 21 height 24
click at [123, 604] on button "button" at bounding box center [122, 596] width 41 height 41
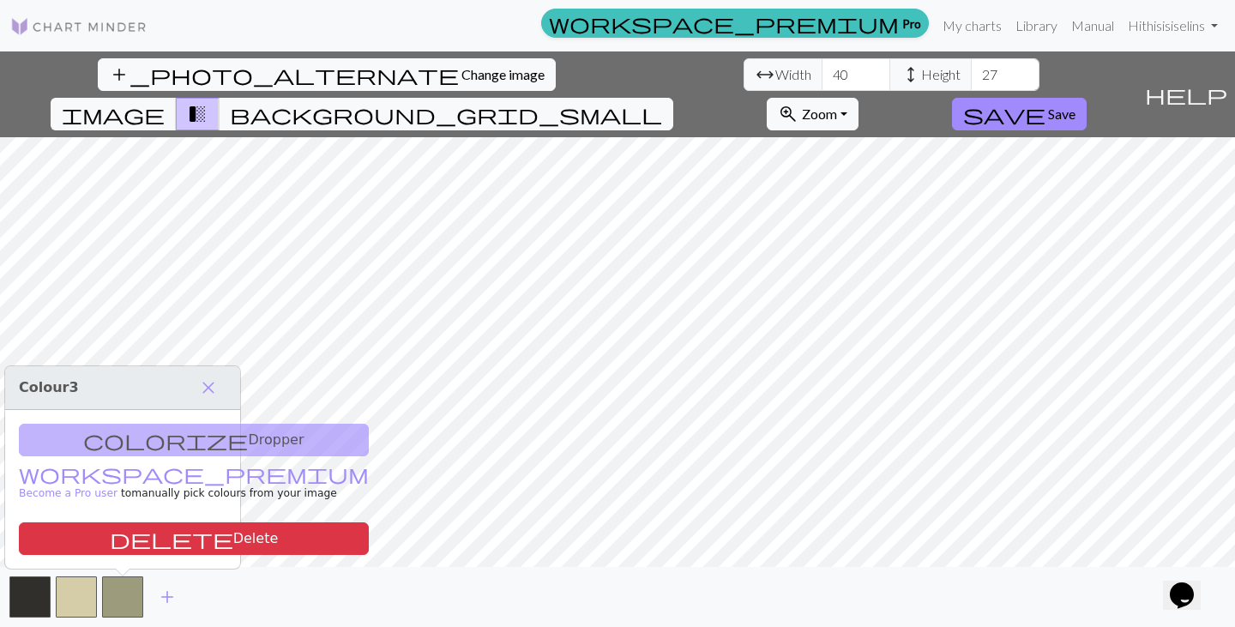
click at [140, 436] on div "colorize Dropper workspace_premium Become a Pro user to manually pick colours f…" at bounding box center [122, 489] width 235 height 159
click at [216, 392] on span "close" at bounding box center [208, 388] width 21 height 24
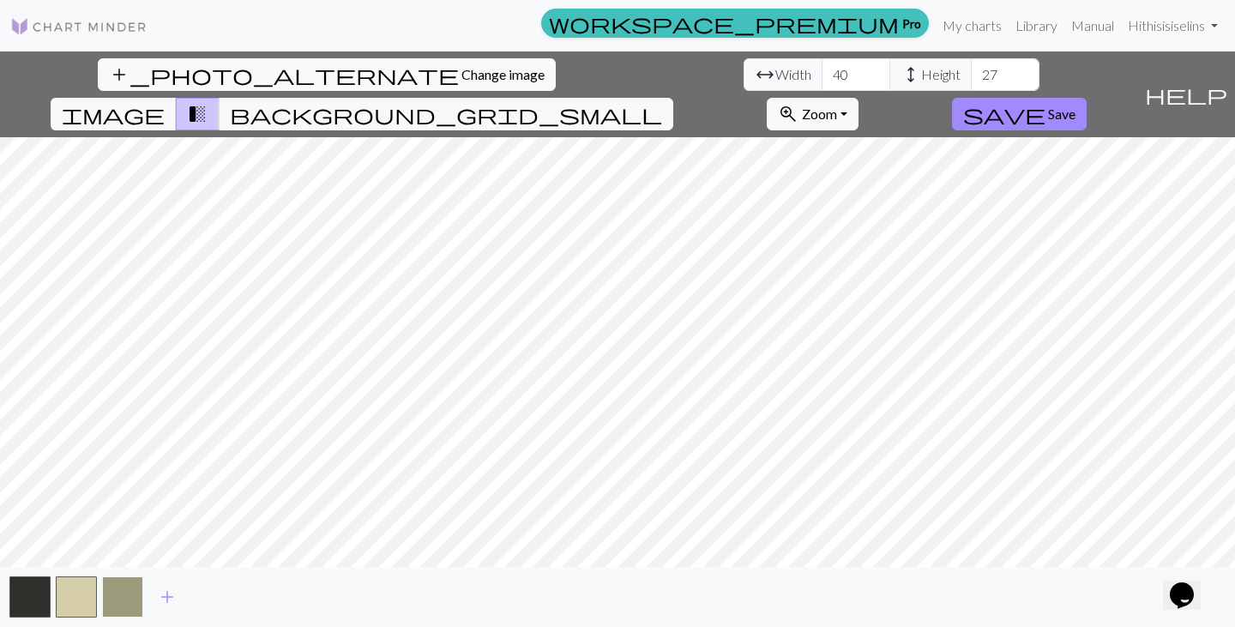
click at [125, 605] on button "button" at bounding box center [122, 596] width 41 height 41
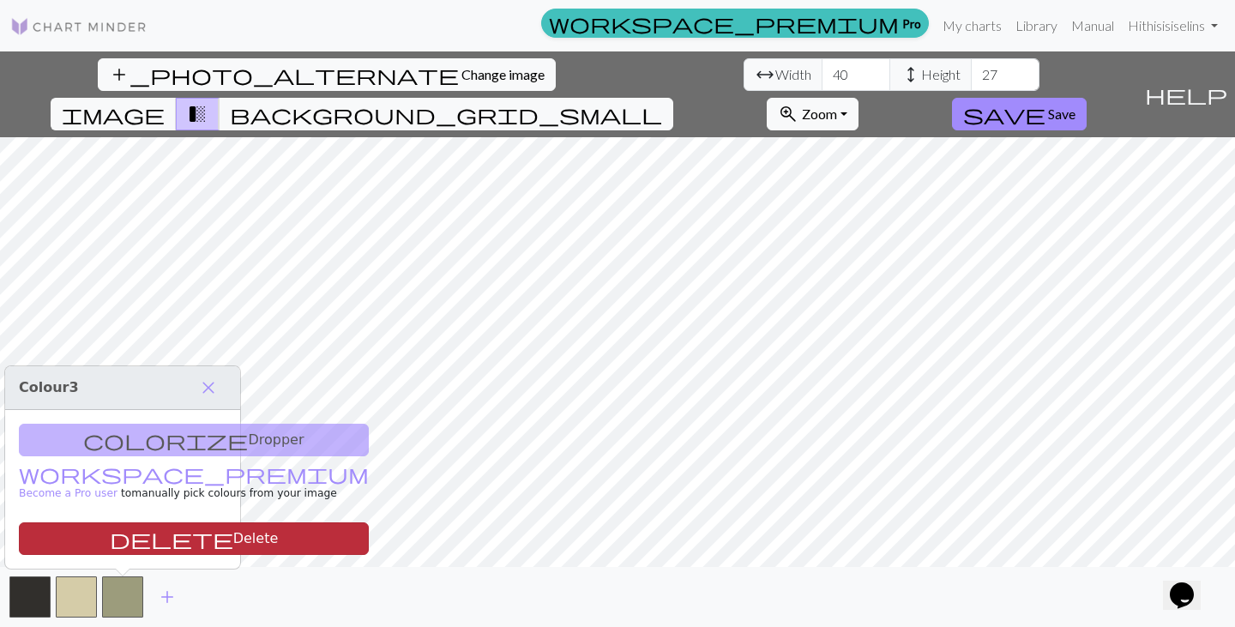
click at [137, 546] on button "delete Delete" at bounding box center [194, 538] width 350 height 33
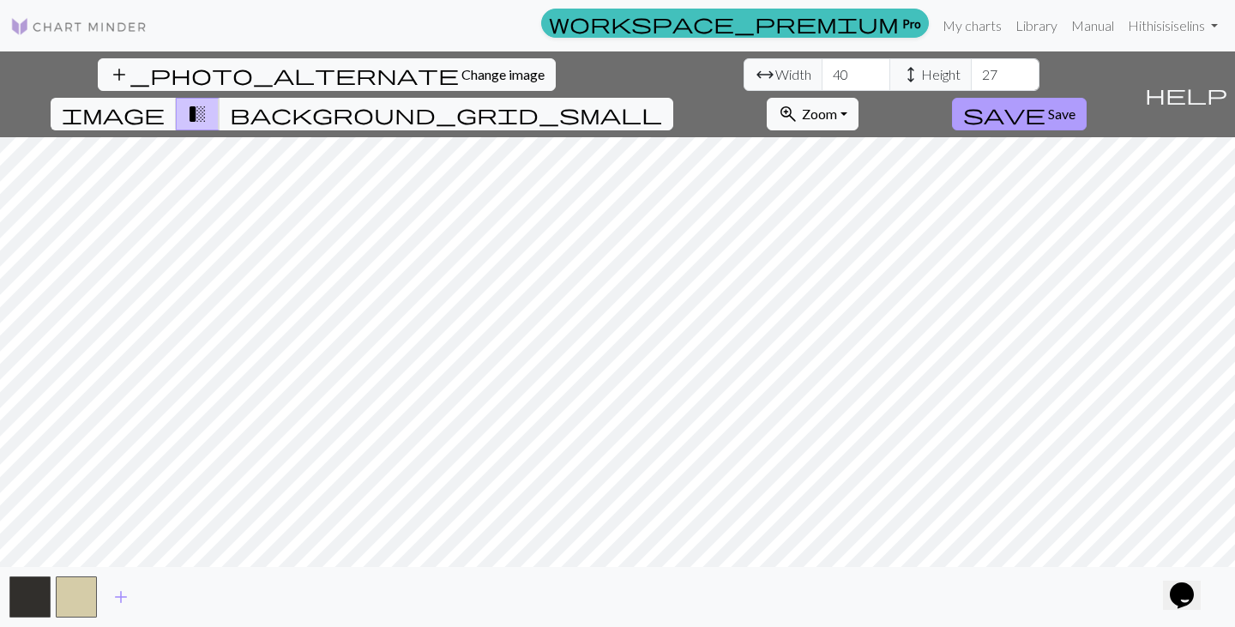
click at [1086, 98] on button "save Save" at bounding box center [1019, 114] width 135 height 33
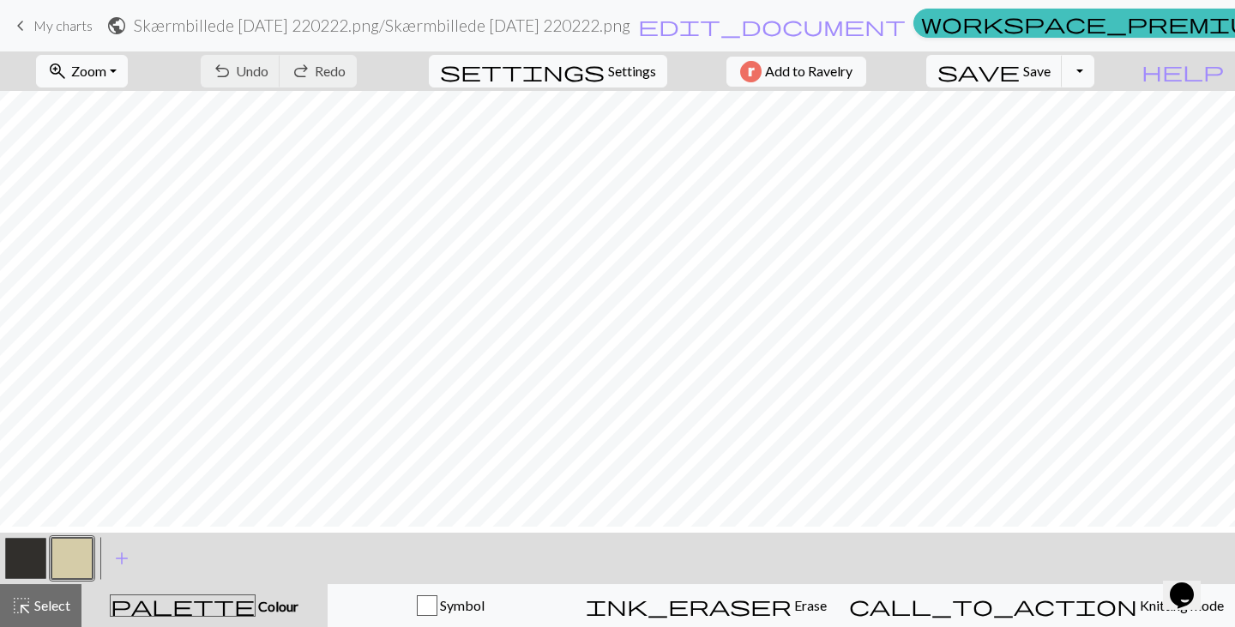
scroll to position [81, 0]
click at [82, 568] on button "button" at bounding box center [71, 558] width 41 height 41
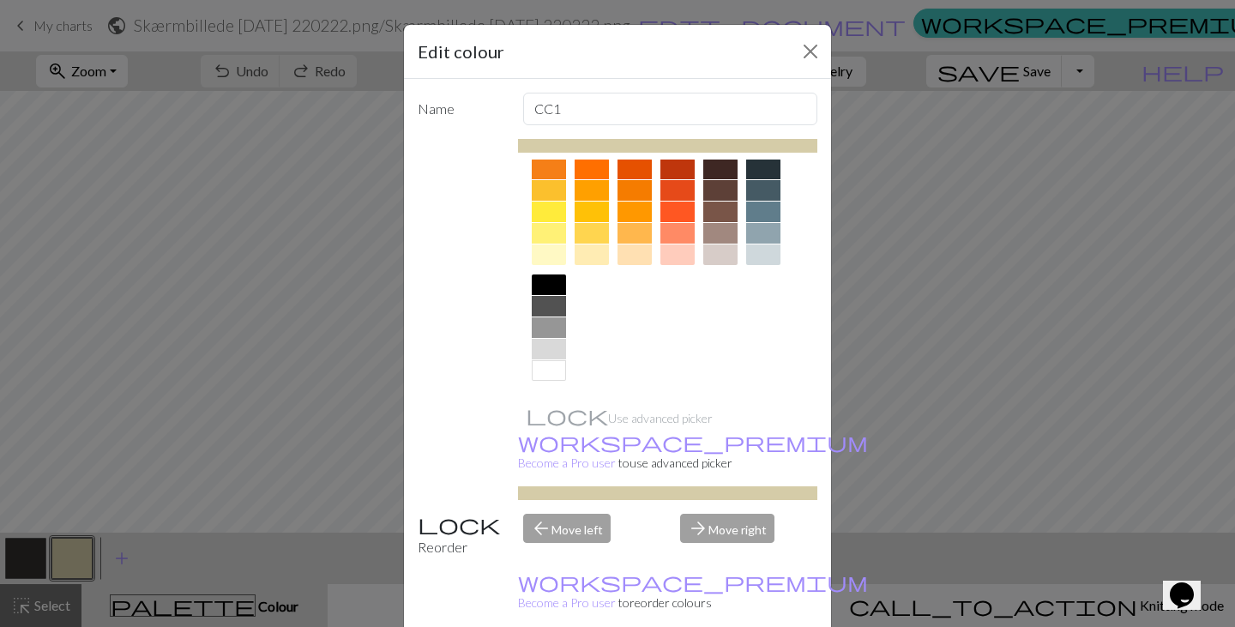
scroll to position [0, 0]
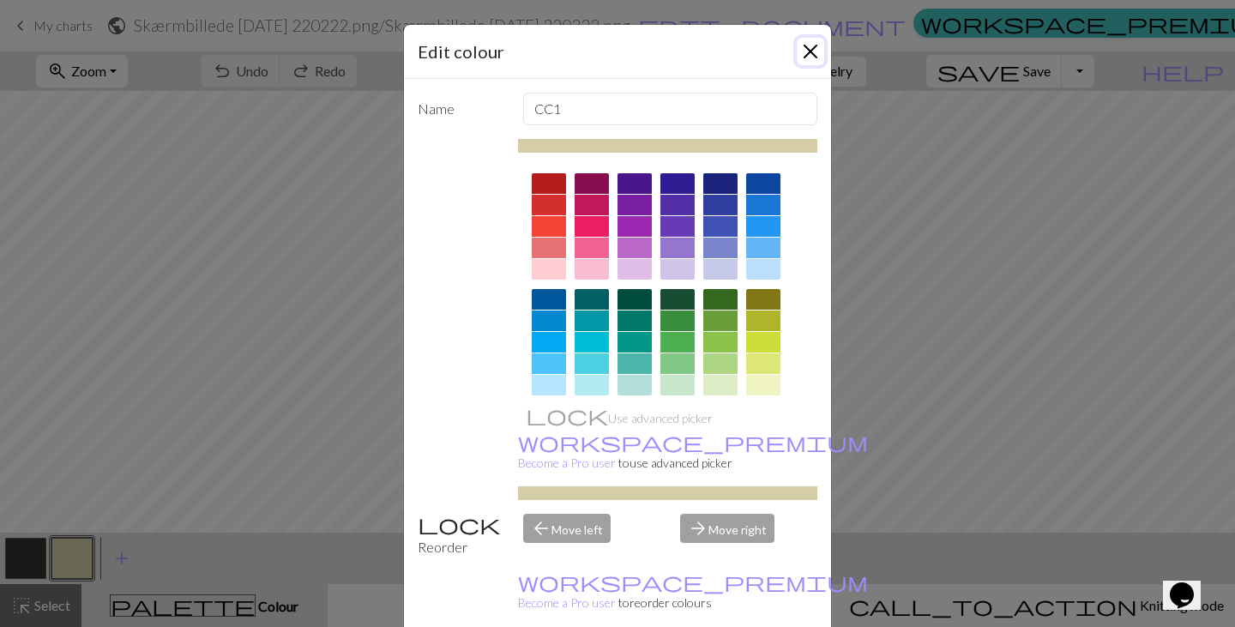
click at [803, 57] on button "Close" at bounding box center [810, 51] width 27 height 27
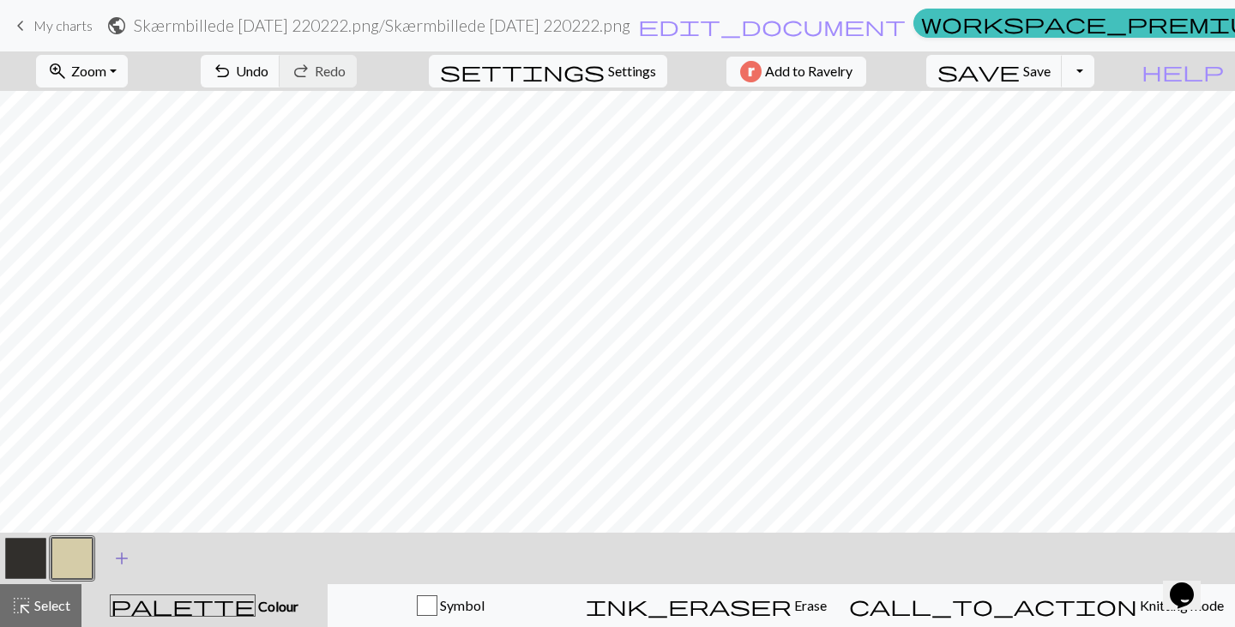
click at [118, 556] on span "add" at bounding box center [121, 558] width 21 height 24
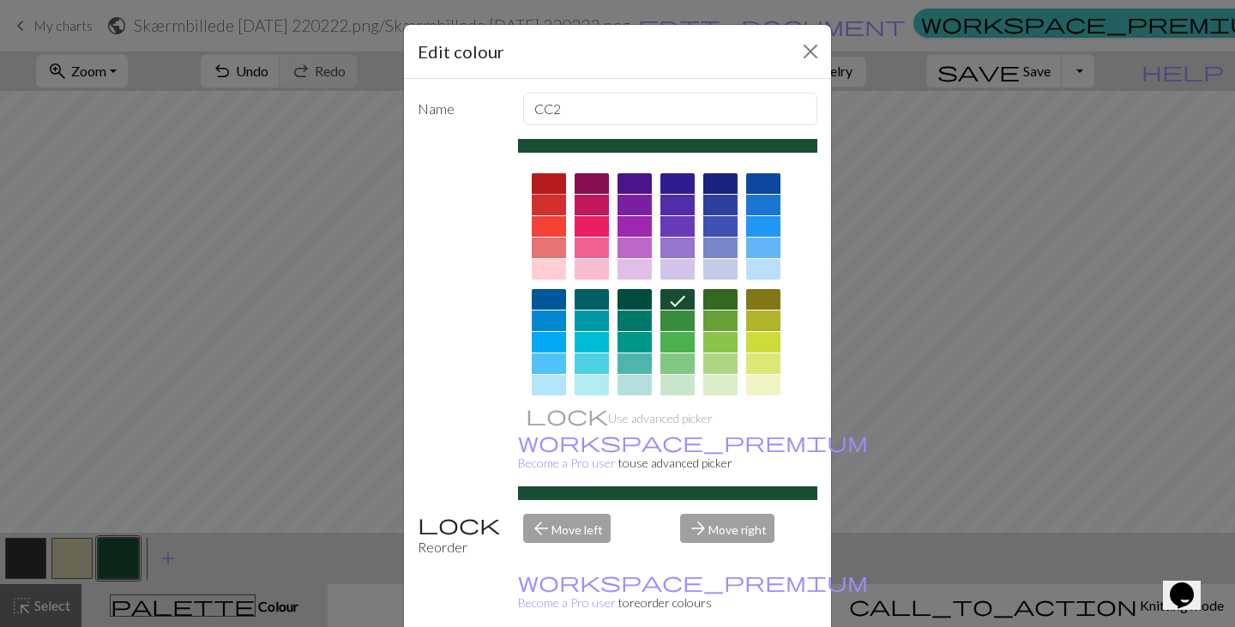
click at [544, 185] on div at bounding box center [549, 183] width 34 height 21
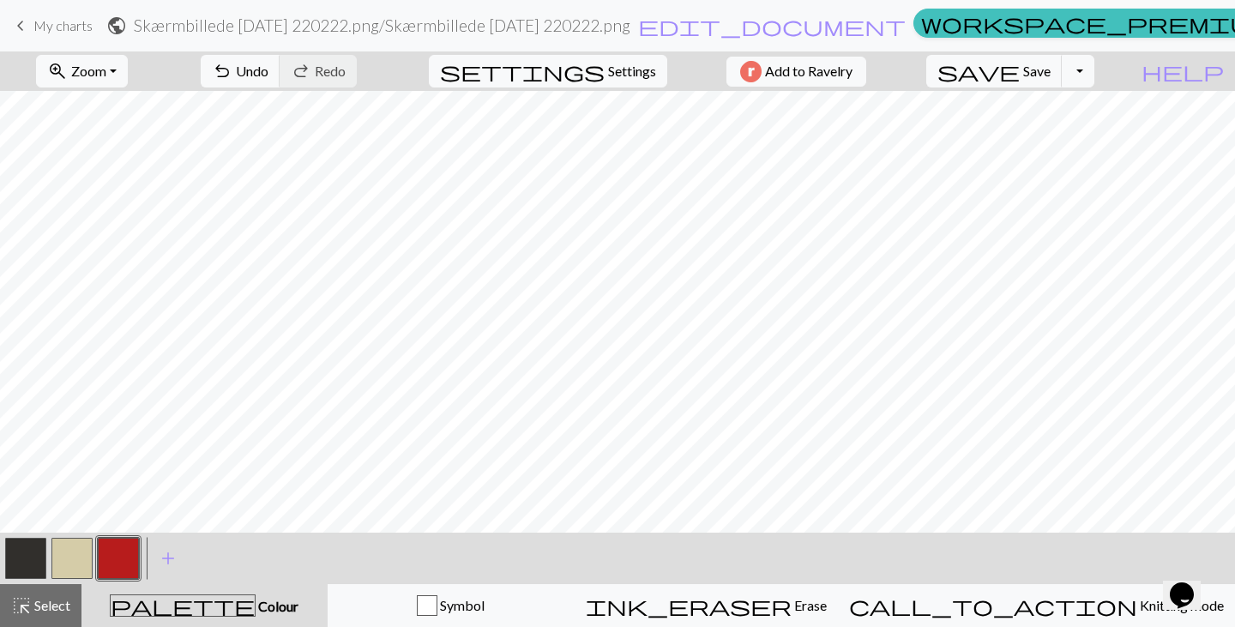
click at [39, 556] on button "button" at bounding box center [25, 558] width 41 height 41
click at [116, 555] on button "button" at bounding box center [118, 558] width 41 height 41
click at [38, 567] on button "button" at bounding box center [25, 558] width 41 height 41
click at [71, 560] on button "button" at bounding box center [71, 558] width 41 height 41
click at [28, 562] on button "button" at bounding box center [25, 558] width 41 height 41
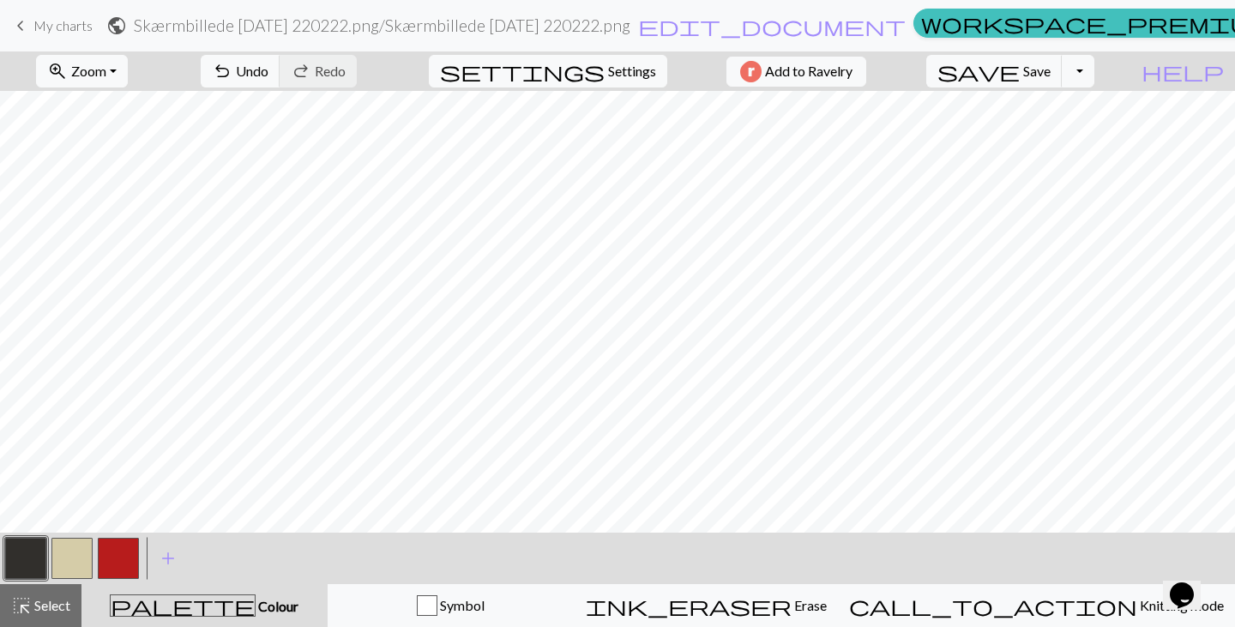
click at [74, 563] on button "button" at bounding box center [71, 558] width 41 height 41
click at [29, 556] on button "button" at bounding box center [25, 558] width 41 height 41
click at [75, 561] on button "button" at bounding box center [71, 558] width 41 height 41
click at [25, 569] on button "button" at bounding box center [25, 558] width 41 height 41
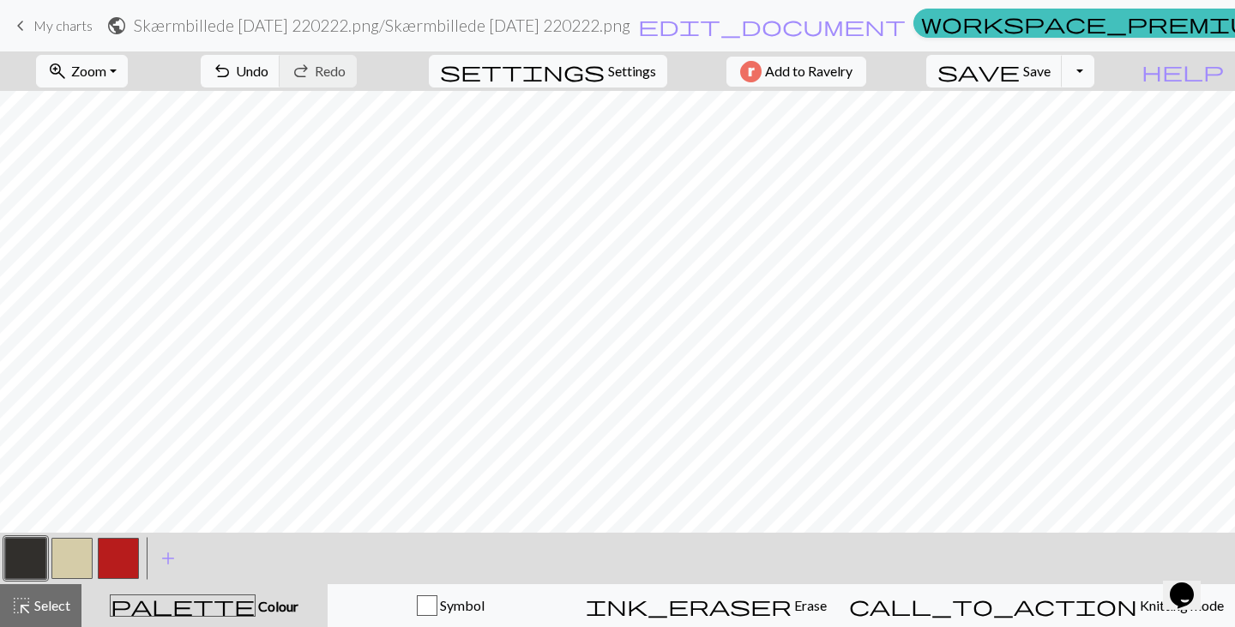
click at [75, 555] on button "button" at bounding box center [71, 558] width 41 height 41
click at [41, 556] on button "button" at bounding box center [25, 558] width 41 height 41
click at [70, 566] on button "button" at bounding box center [71, 558] width 41 height 41
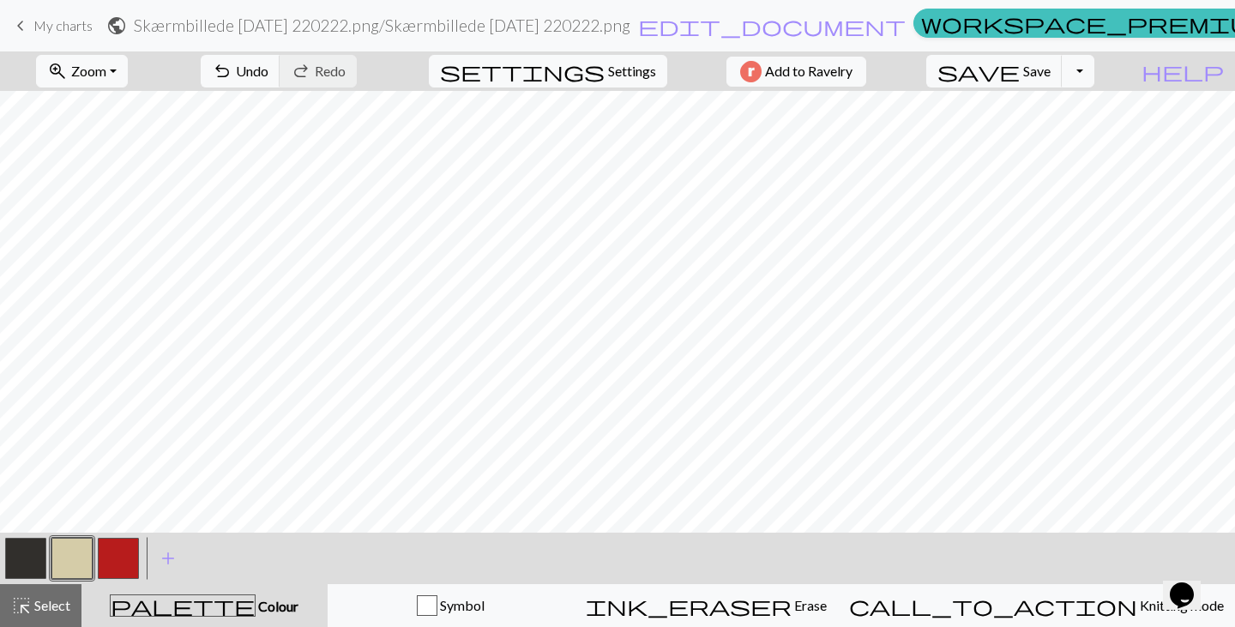
click at [35, 552] on button "button" at bounding box center [25, 558] width 41 height 41
click at [83, 556] on button "button" at bounding box center [71, 558] width 41 height 41
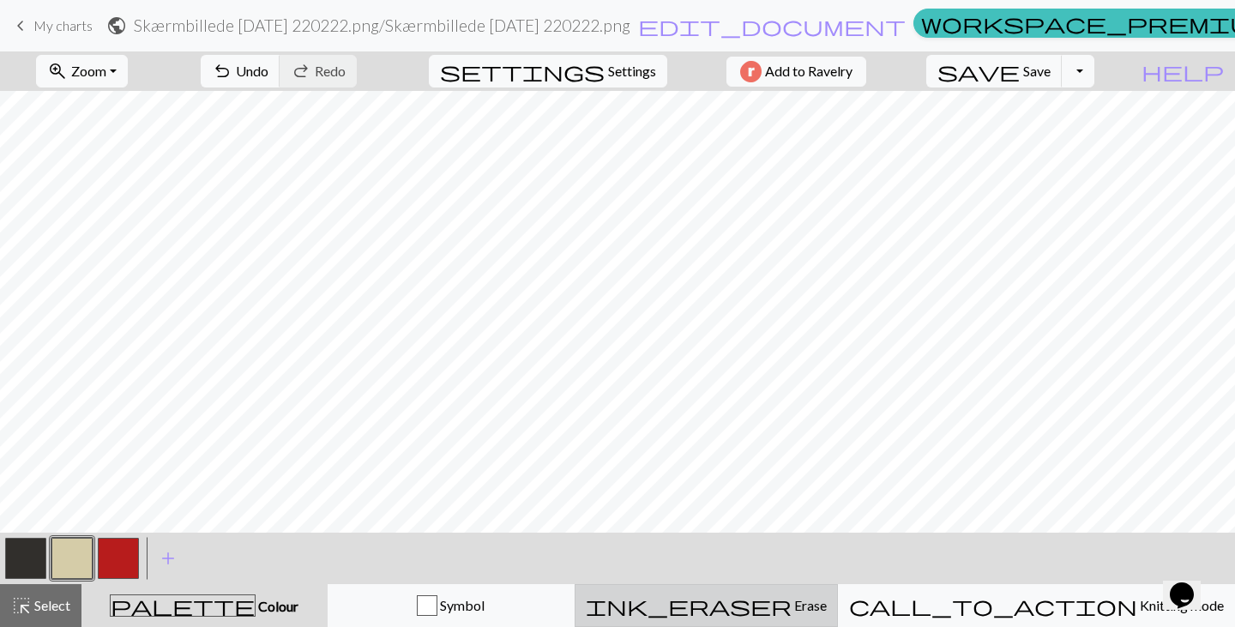
scroll to position [0, 0]
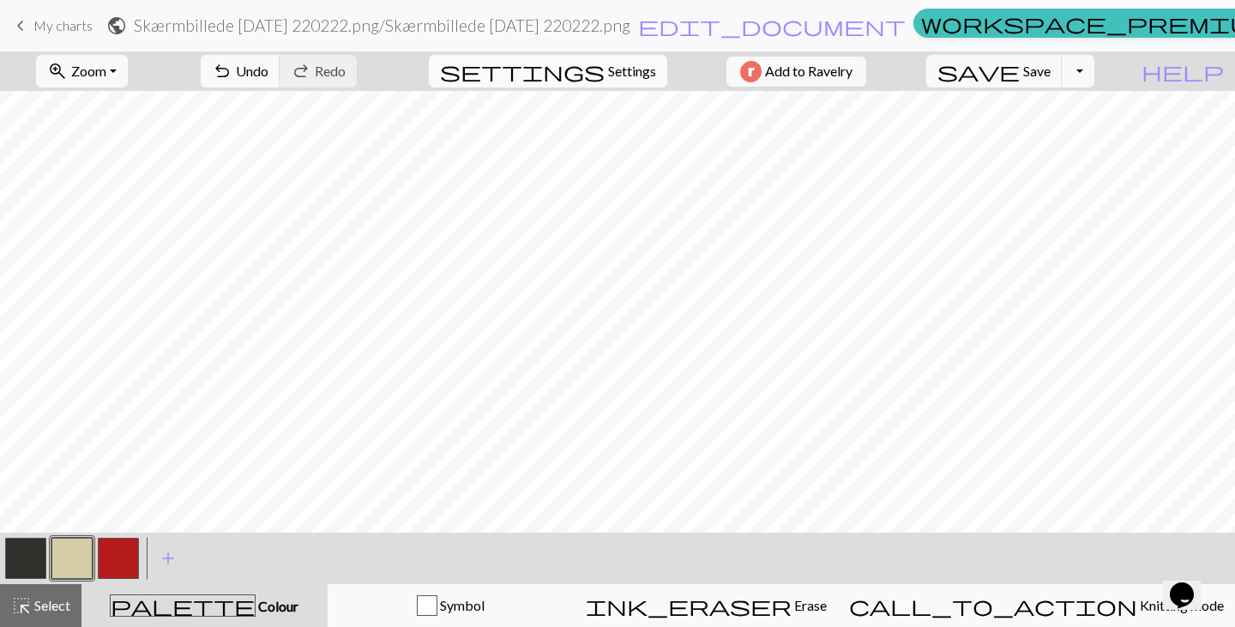
click at [629, 72] on span "Settings" at bounding box center [632, 71] width 48 height 21
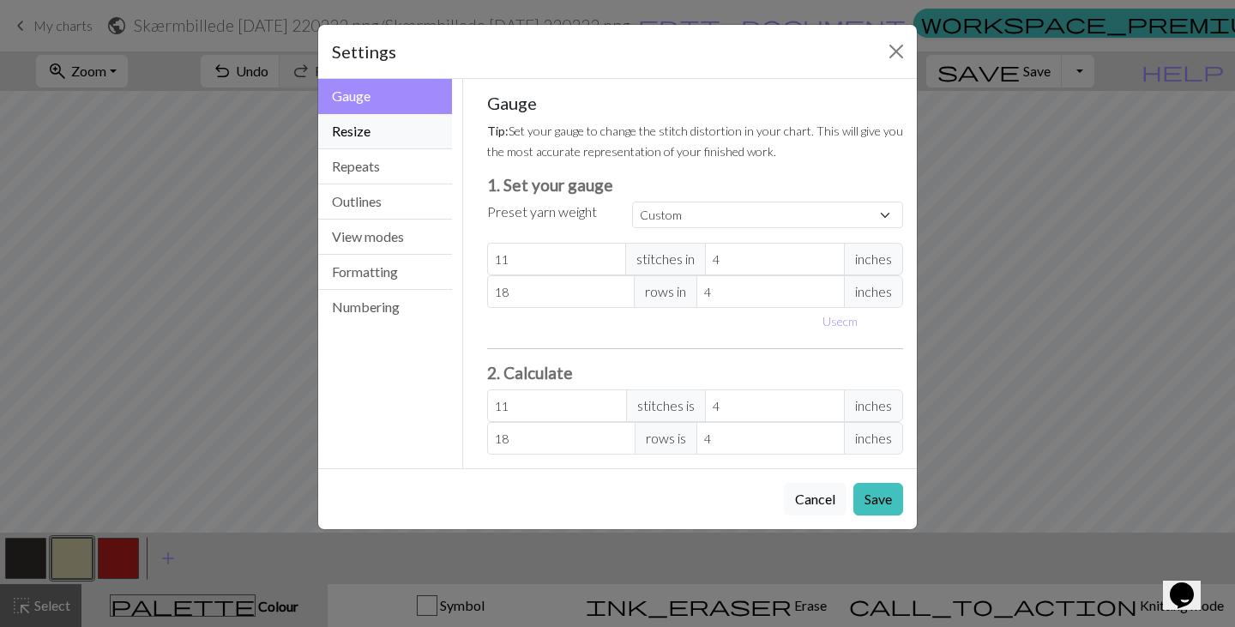
click at [433, 134] on button "Resize" at bounding box center [385, 131] width 134 height 35
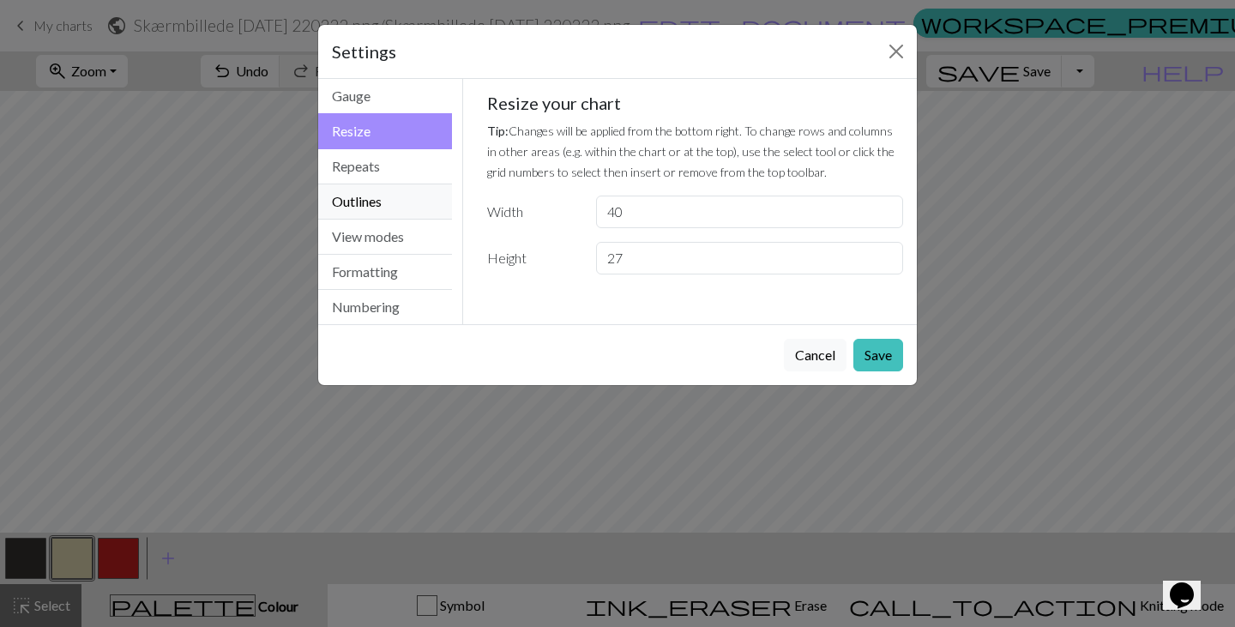
click at [345, 200] on button "Outlines" at bounding box center [385, 201] width 134 height 35
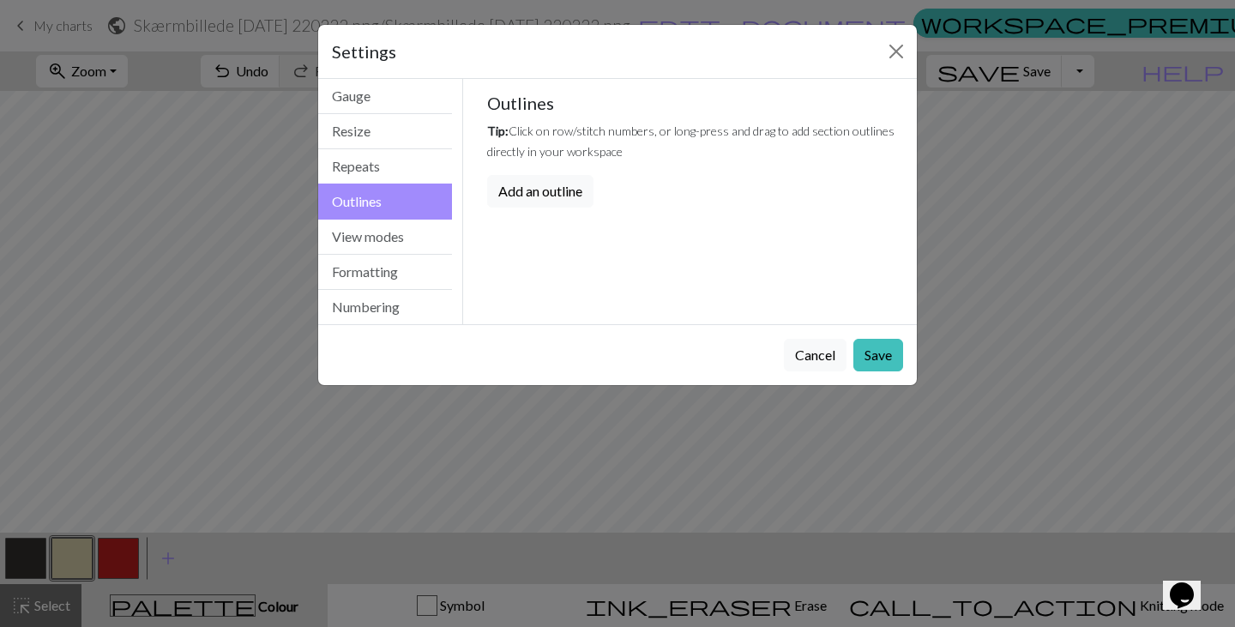
click at [345, 200] on button "Outlines" at bounding box center [385, 201] width 134 height 36
click at [374, 168] on button "Repeats" at bounding box center [385, 166] width 134 height 35
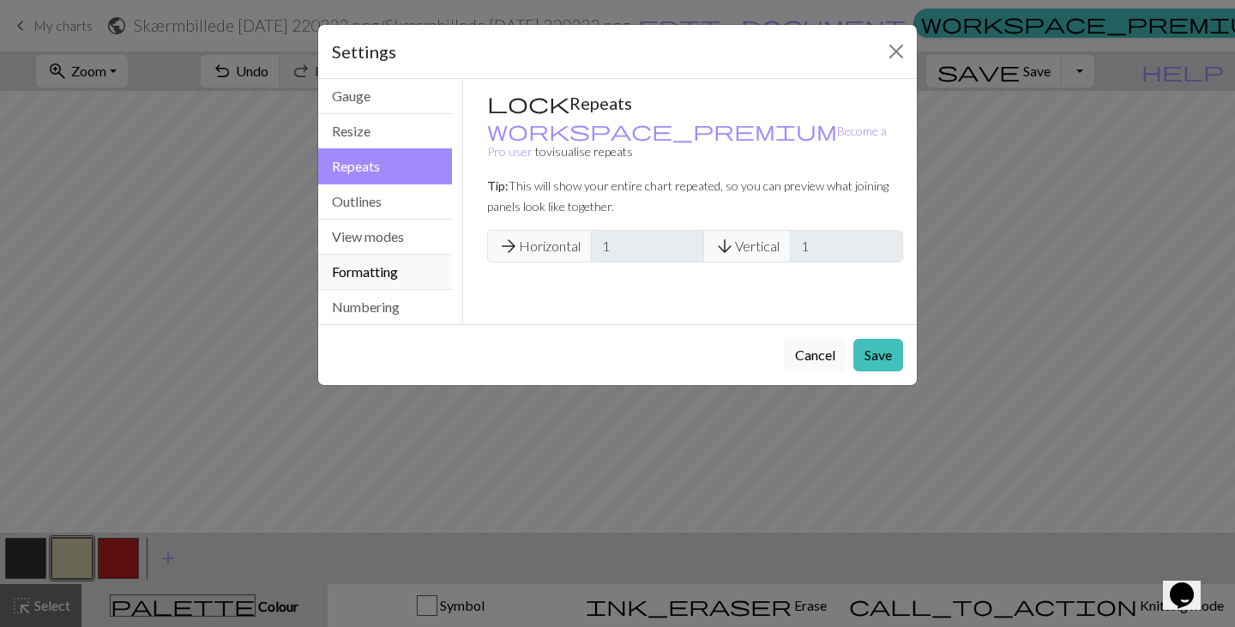
click at [378, 267] on button "Formatting" at bounding box center [385, 272] width 134 height 35
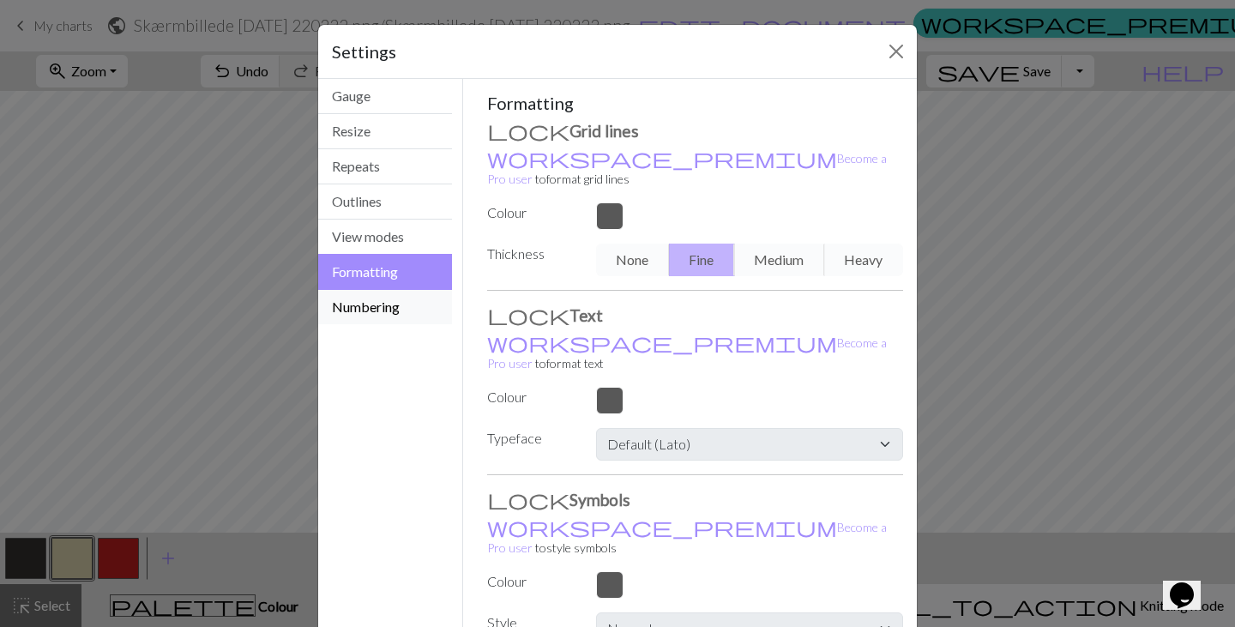
click at [376, 300] on button "Numbering" at bounding box center [385, 307] width 134 height 34
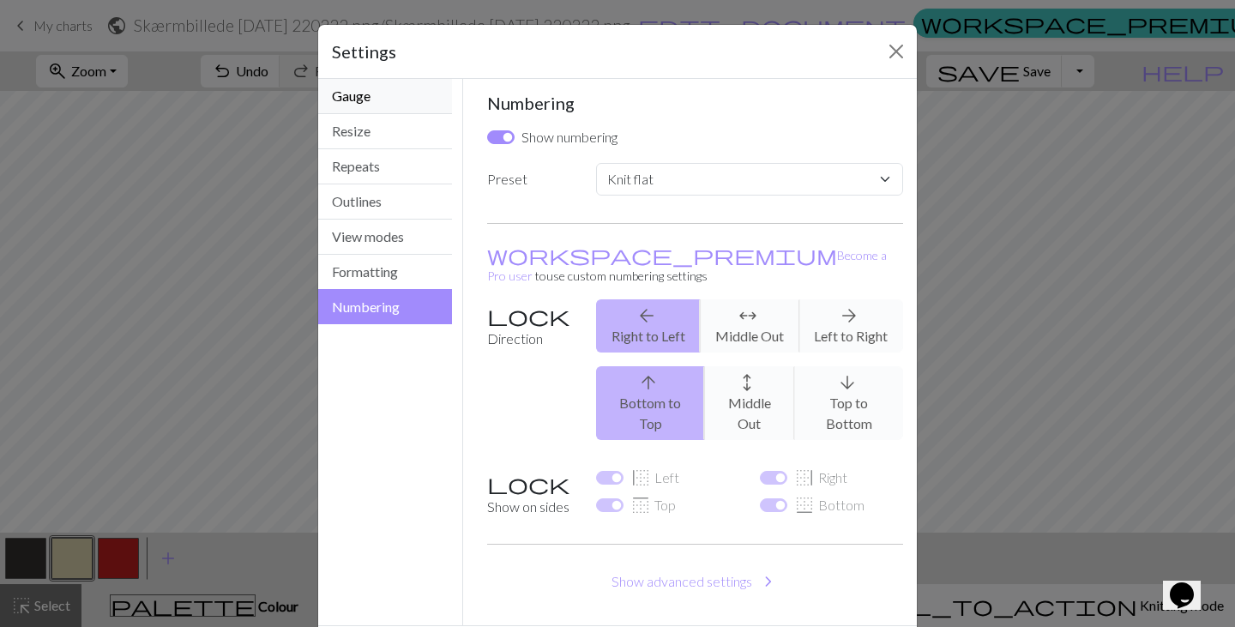
click at [372, 95] on button "Gauge" at bounding box center [385, 96] width 134 height 35
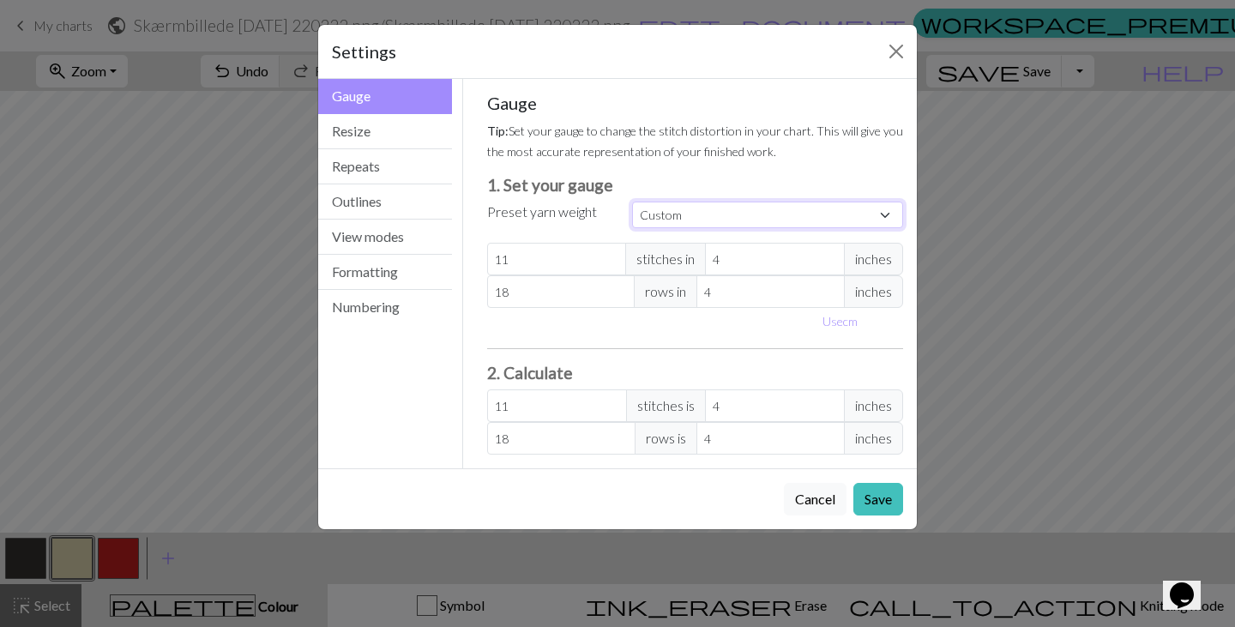
click at [657, 218] on select "Custom Square Lace Light Fingering Fingering Sport Double knit Worsted Aran Bul…" at bounding box center [767, 214] width 271 height 27
click at [899, 53] on button "Close" at bounding box center [895, 51] width 27 height 27
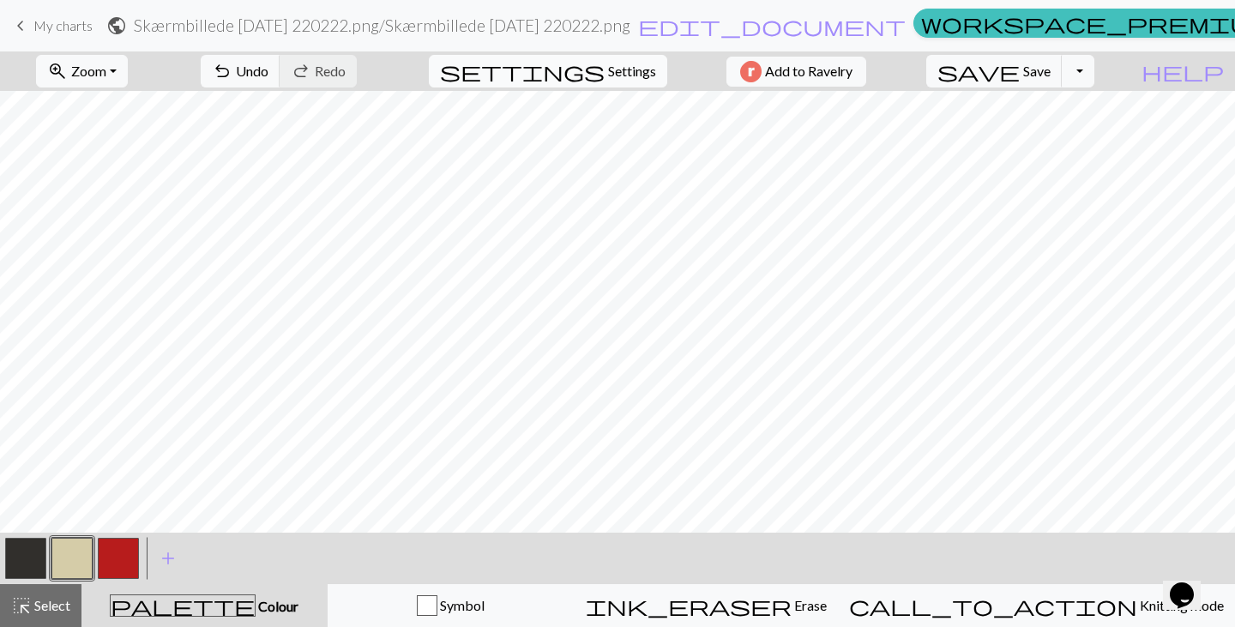
click at [628, 69] on span "Settings" at bounding box center [632, 71] width 48 height 21
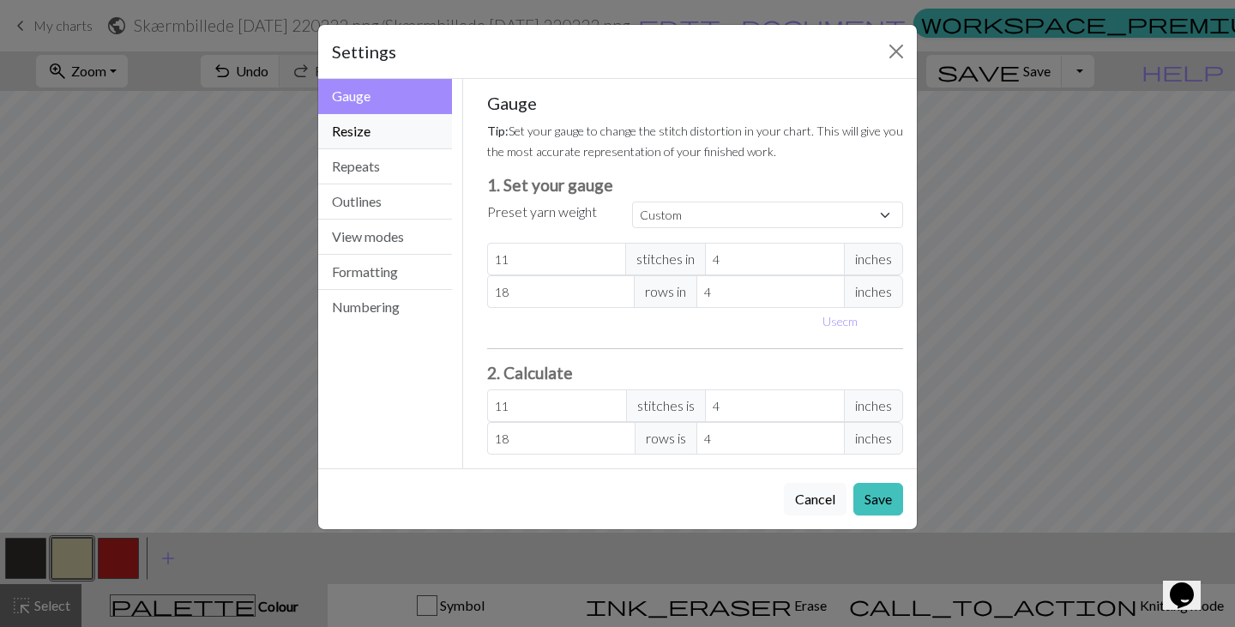
click at [388, 138] on button "Resize" at bounding box center [385, 131] width 134 height 35
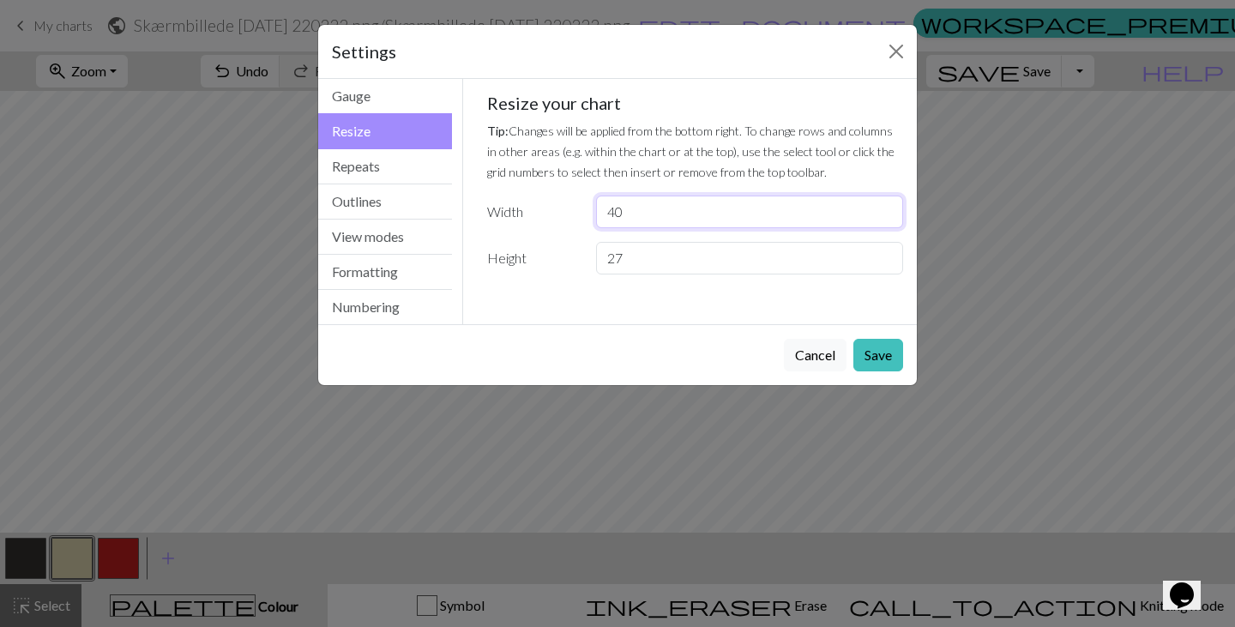
drag, startPoint x: 636, startPoint y: 213, endPoint x: 578, endPoint y: 216, distance: 58.4
click at [578, 216] on div "Width 40" at bounding box center [695, 211] width 437 height 33
type input "60"
click at [887, 351] on button "Save" at bounding box center [878, 355] width 50 height 33
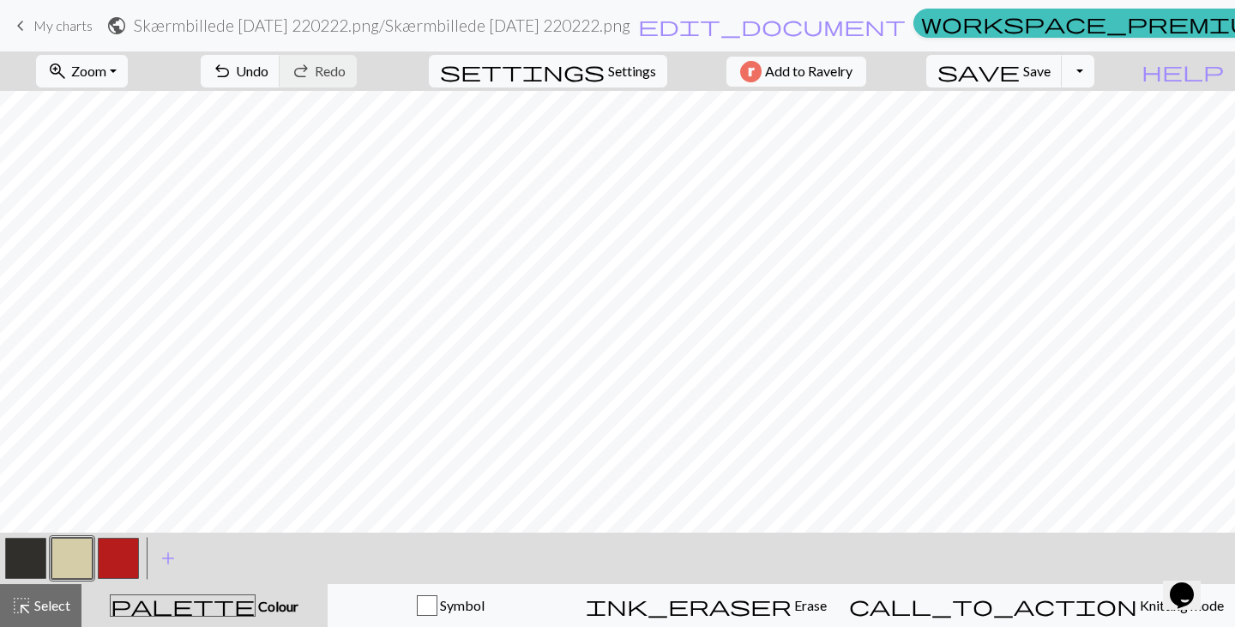
click at [14, 552] on button "button" at bounding box center [25, 558] width 41 height 41
click at [124, 568] on button "button" at bounding box center [118, 558] width 41 height 41
click at [21, 556] on button "button" at bounding box center [25, 558] width 41 height 41
click at [71, 566] on button "button" at bounding box center [71, 558] width 41 height 41
click at [22, 559] on button "button" at bounding box center [25, 558] width 41 height 41
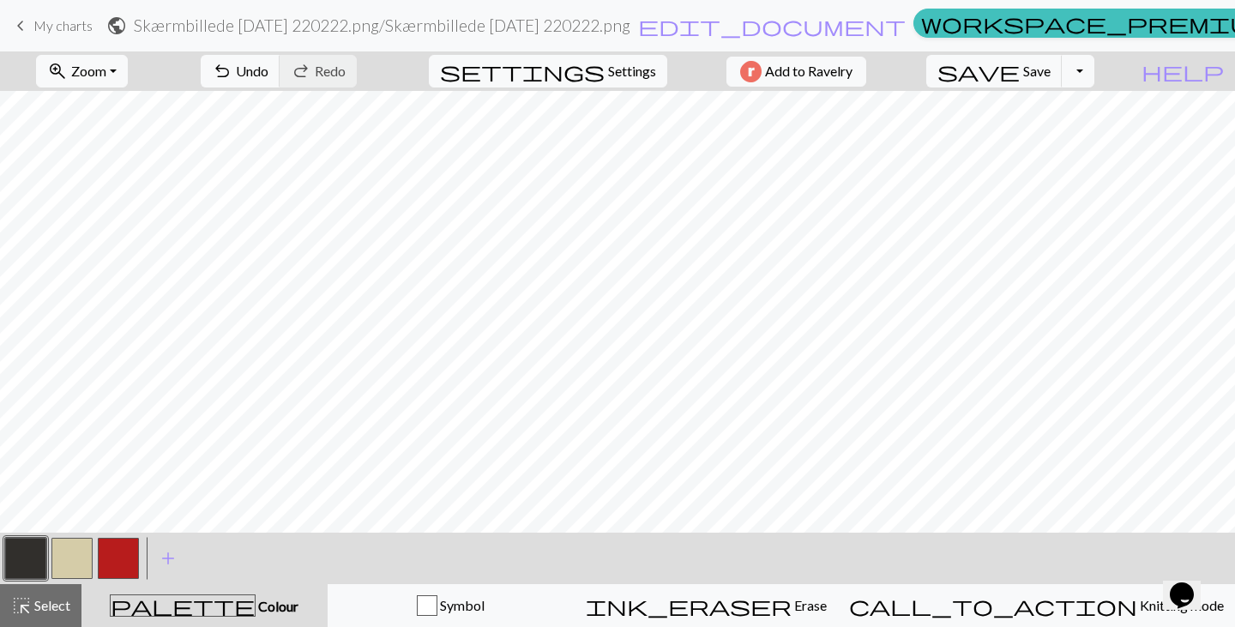
click at [72, 563] on button "button" at bounding box center [71, 558] width 41 height 41
click at [16, 554] on button "button" at bounding box center [25, 558] width 41 height 41
click at [75, 567] on button "button" at bounding box center [71, 558] width 41 height 41
click at [24, 566] on button "button" at bounding box center [25, 558] width 41 height 41
click at [78, 559] on button "button" at bounding box center [71, 558] width 41 height 41
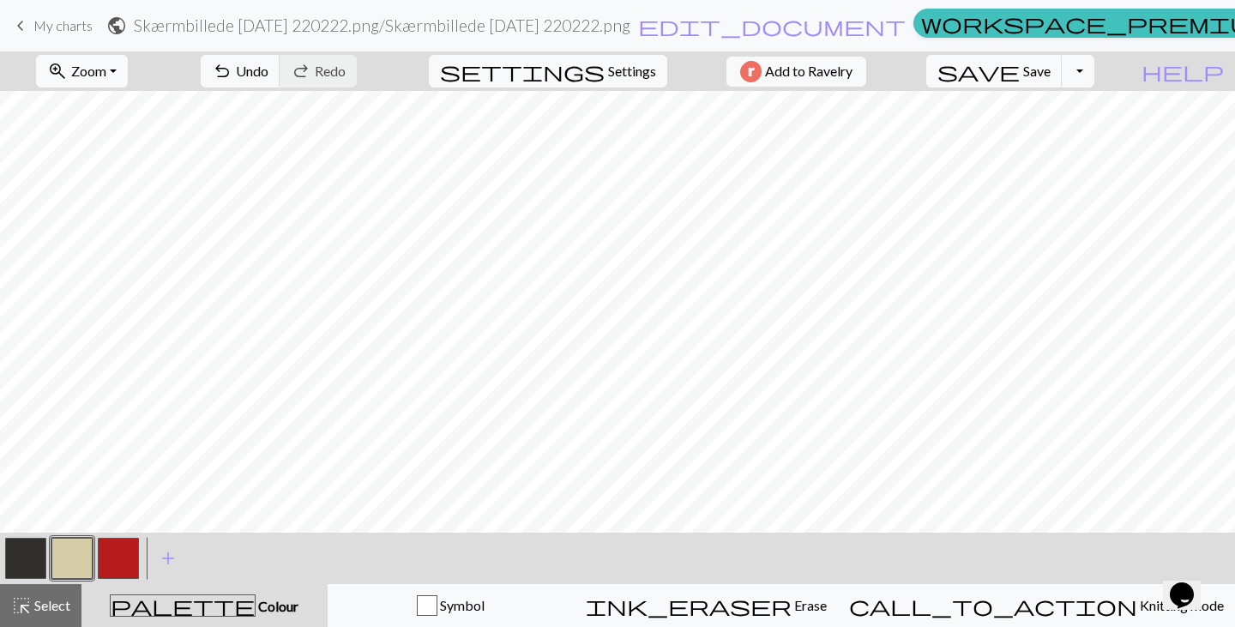
click at [128, 69] on button "zoom_in Zoom Zoom" at bounding box center [82, 71] width 92 height 33
click at [128, 70] on button "zoom_in Zoom Zoom" at bounding box center [82, 71] width 92 height 33
click at [31, 555] on button "button" at bounding box center [25, 558] width 41 height 41
click at [42, 606] on span "Select" at bounding box center [51, 605] width 39 height 16
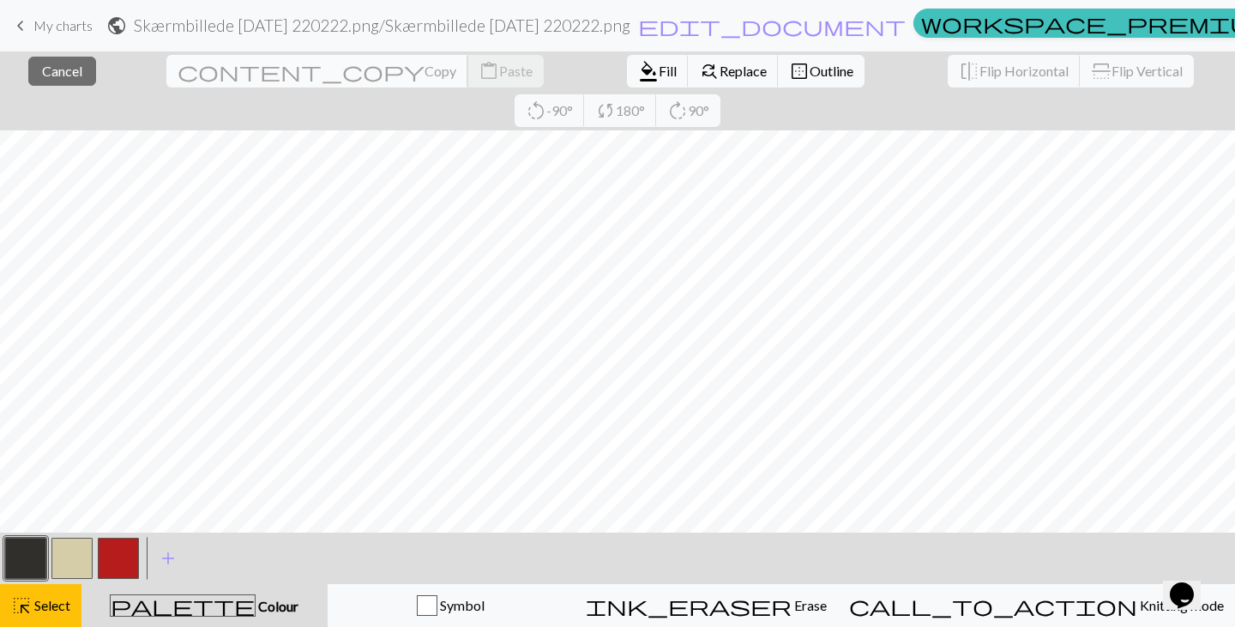
click at [424, 75] on span "Copy" at bounding box center [440, 71] width 32 height 16
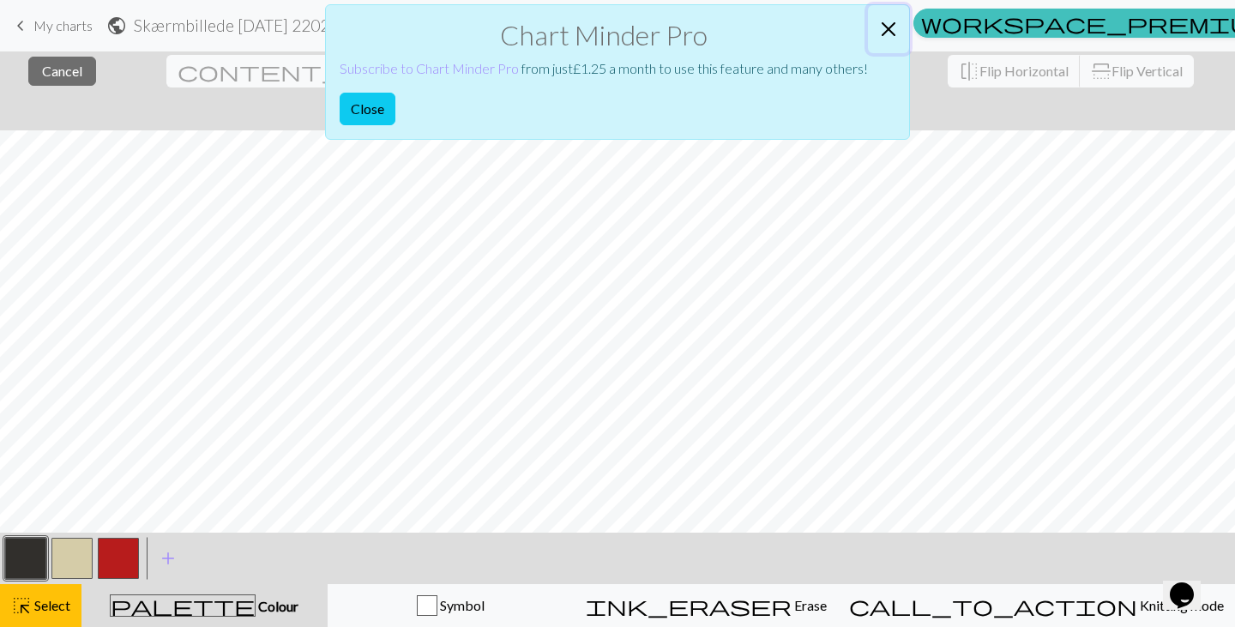
click at [890, 30] on button "Close" at bounding box center [888, 29] width 41 height 48
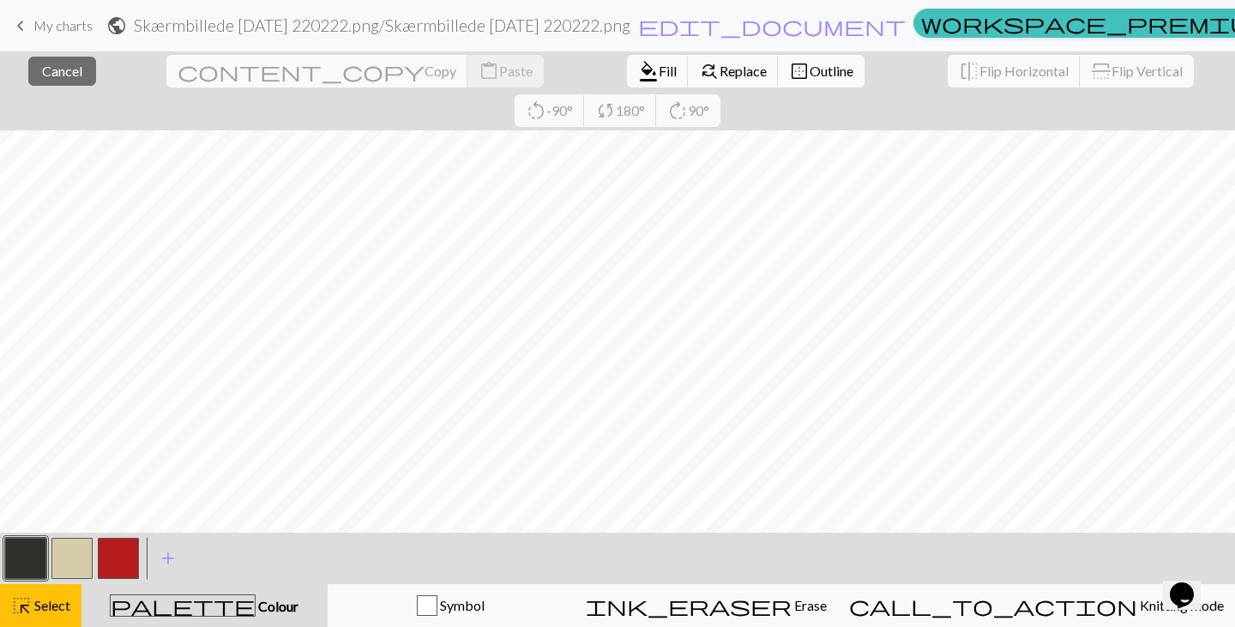
click at [809, 77] on span "Outline" at bounding box center [831, 71] width 44 height 16
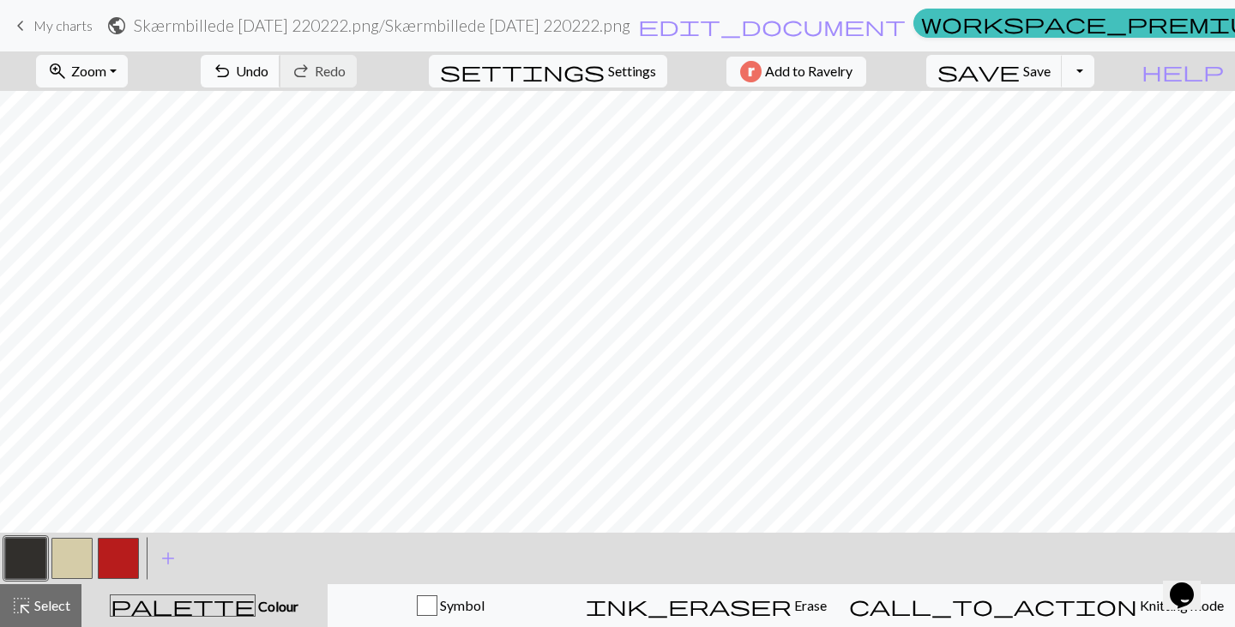
click at [268, 75] on span "Undo" at bounding box center [252, 71] width 33 height 16
click at [34, 612] on span "Select" at bounding box center [51, 605] width 39 height 16
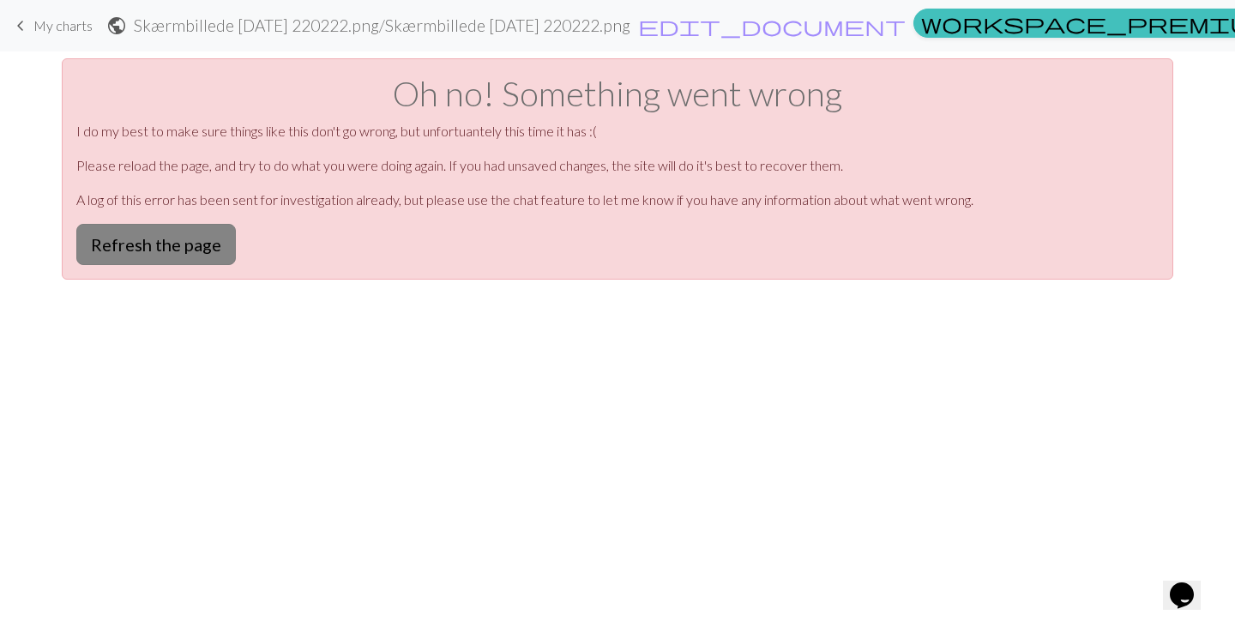
click at [173, 243] on button "Refresh the page" at bounding box center [155, 244] width 159 height 41
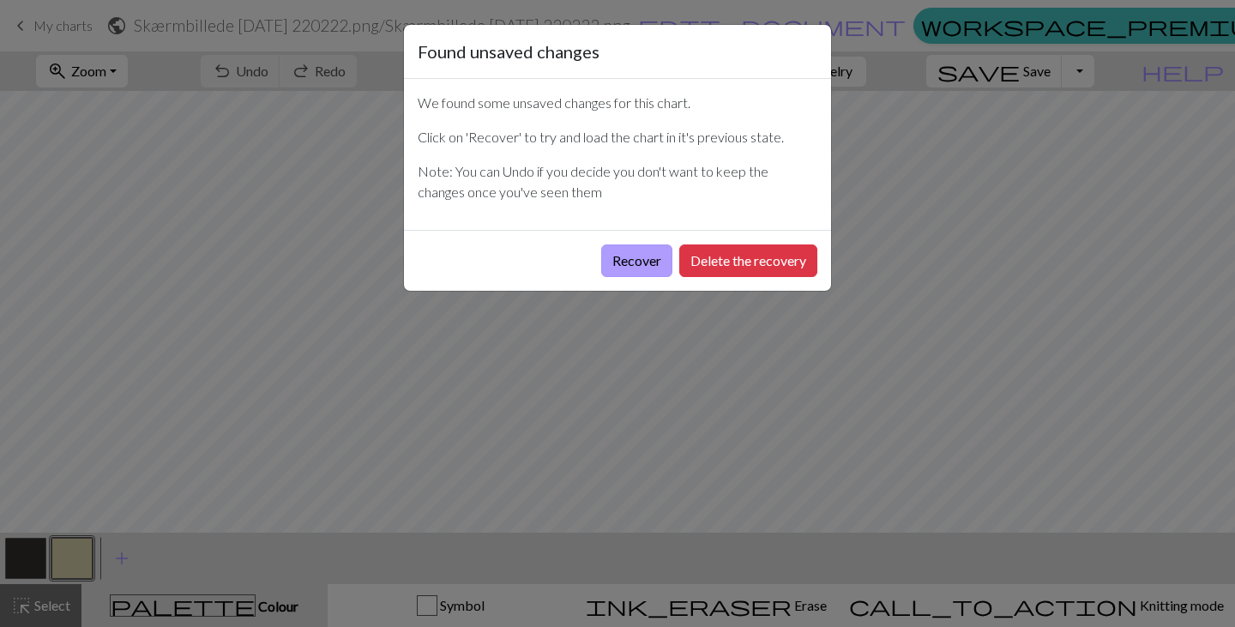
click at [640, 262] on button "Recover" at bounding box center [636, 260] width 71 height 33
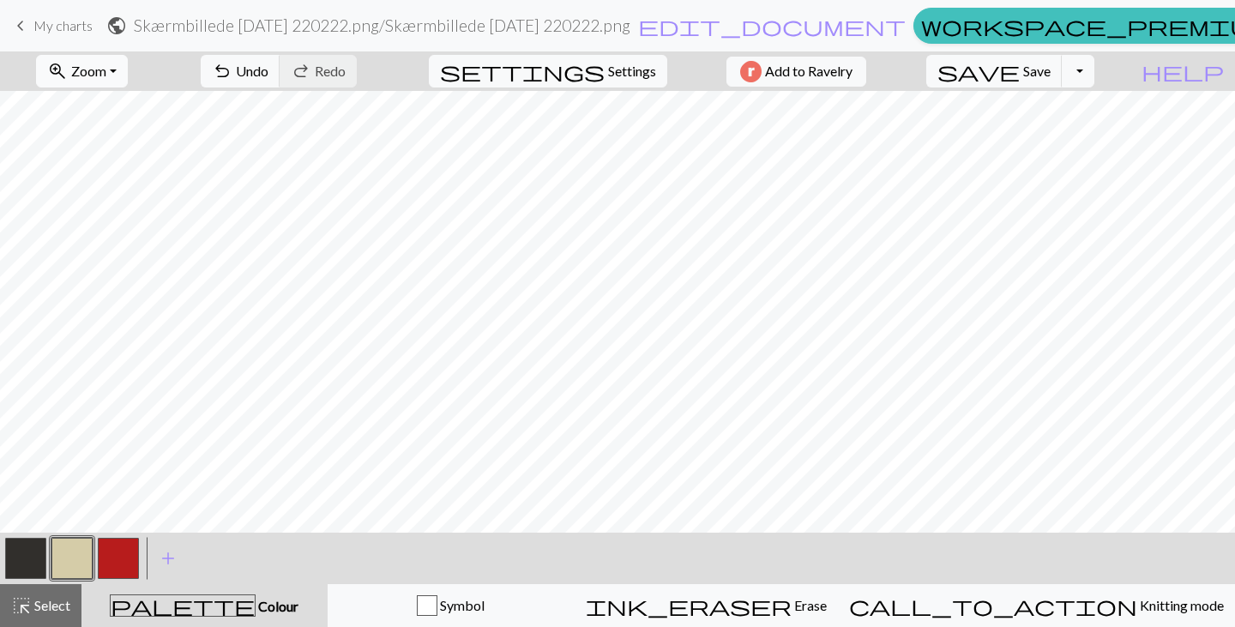
click at [128, 75] on button "zoom_in Zoom Zoom" at bounding box center [82, 71] width 92 height 33
click at [141, 102] on button "Fit all" at bounding box center [104, 108] width 135 height 27
click at [35, 605] on span "Select" at bounding box center [51, 605] width 39 height 16
click at [1050, 73] on span "Save" at bounding box center [1036, 71] width 27 height 16
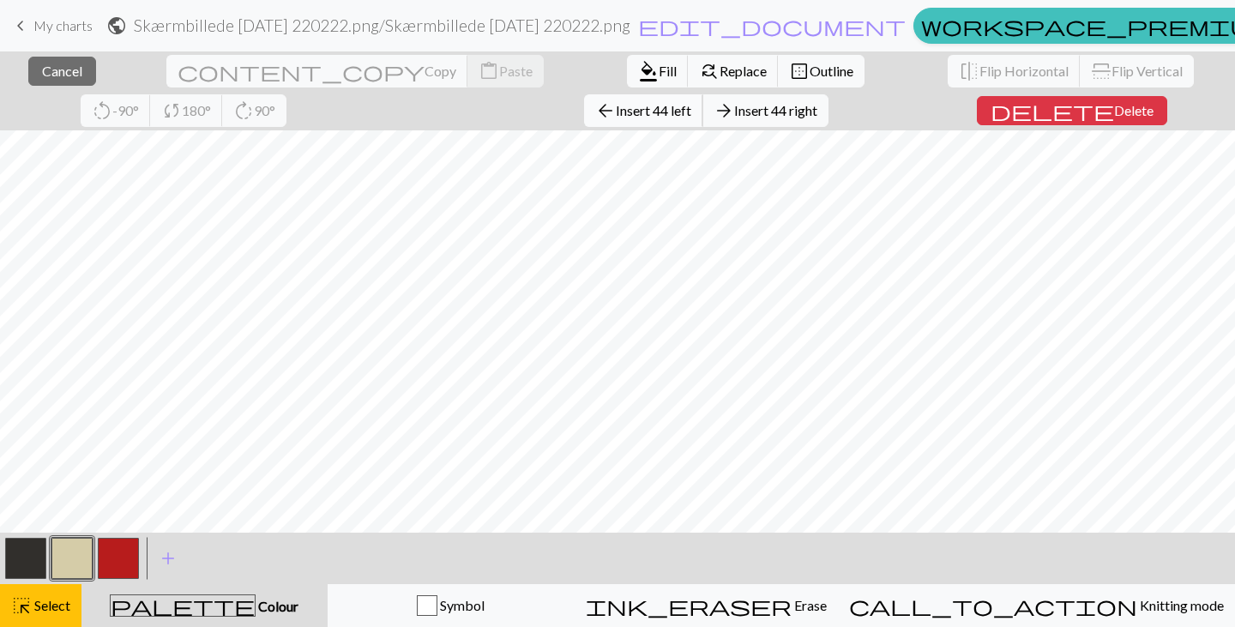
click at [616, 115] on span "Insert 44 left" at bounding box center [653, 110] width 75 height 16
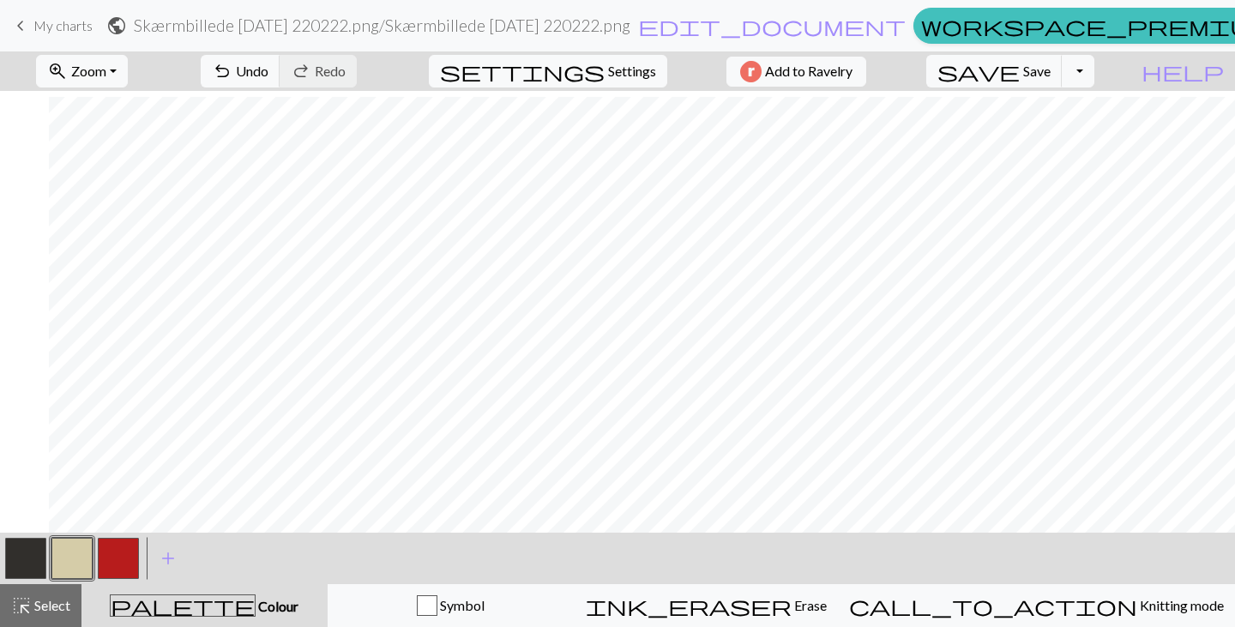
scroll to position [6, 686]
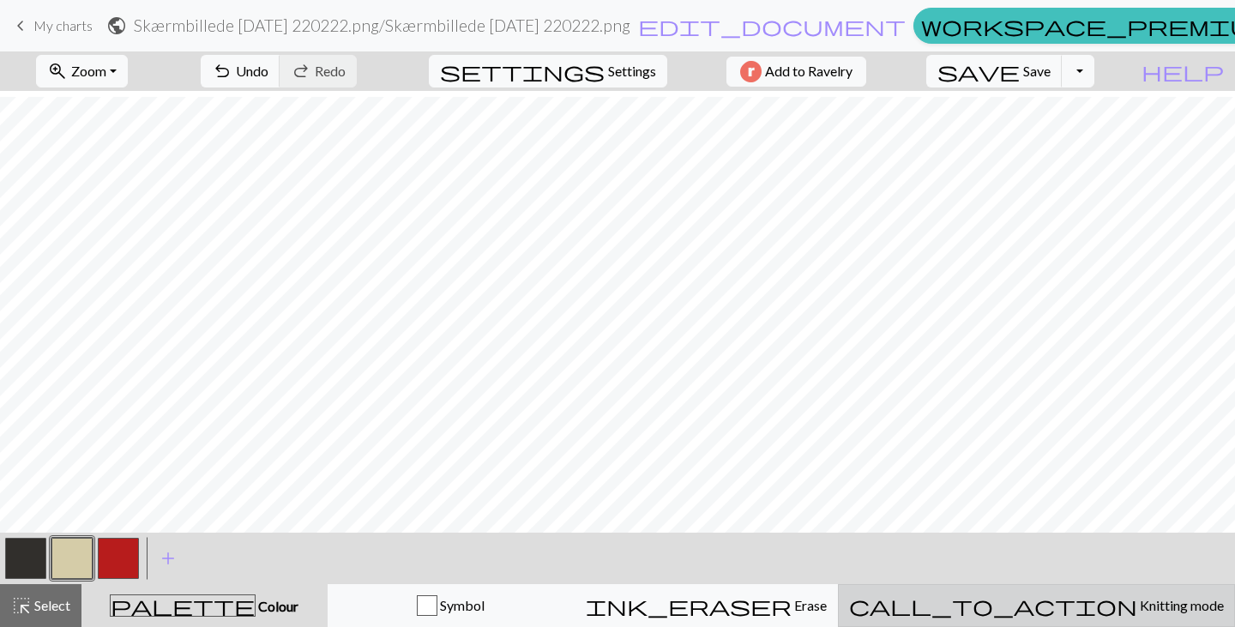
click at [1137, 598] on span "Knitting mode" at bounding box center [1180, 605] width 87 height 16
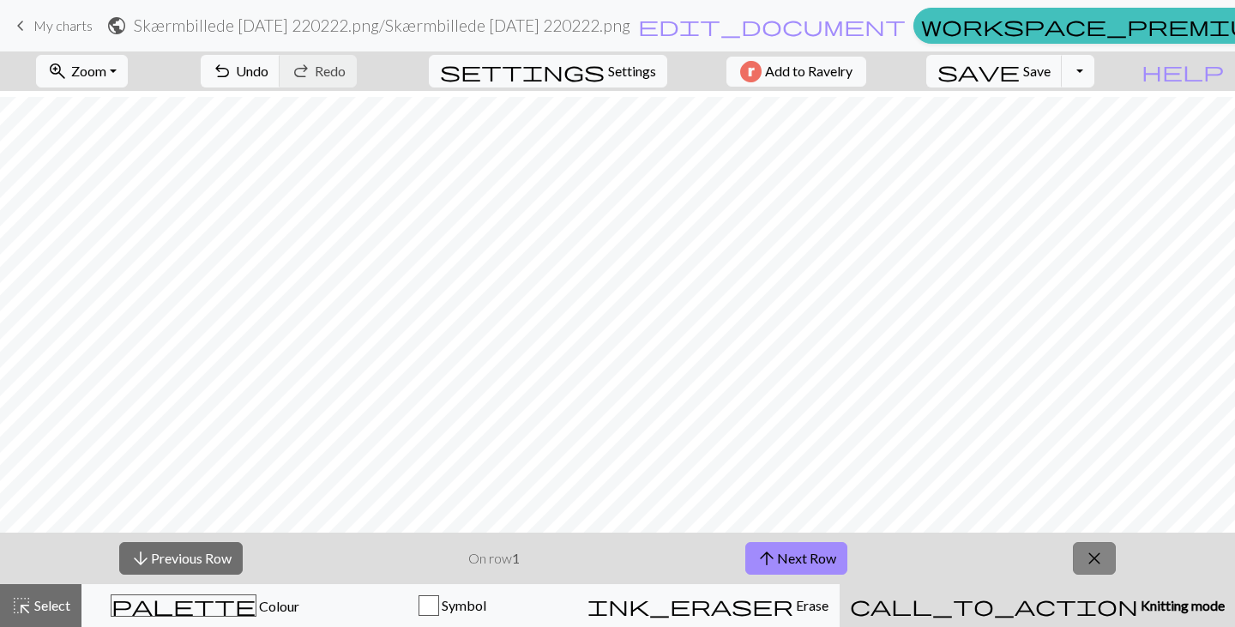
click at [1105, 556] on button "close" at bounding box center [1094, 558] width 43 height 33
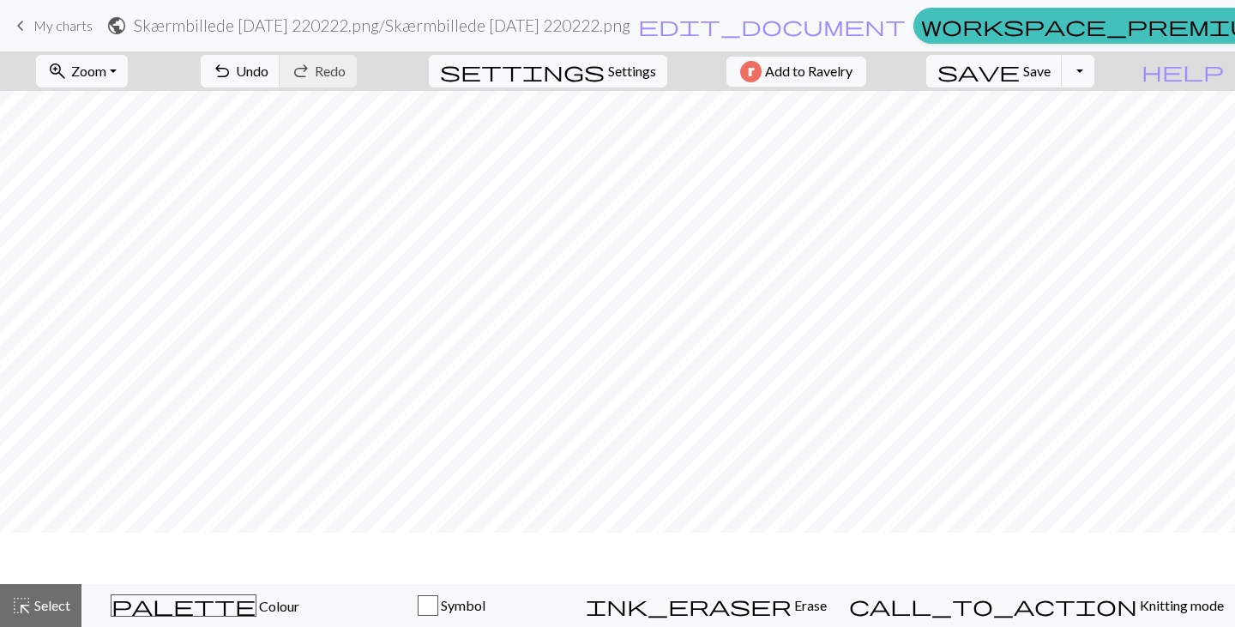
scroll to position [0, 686]
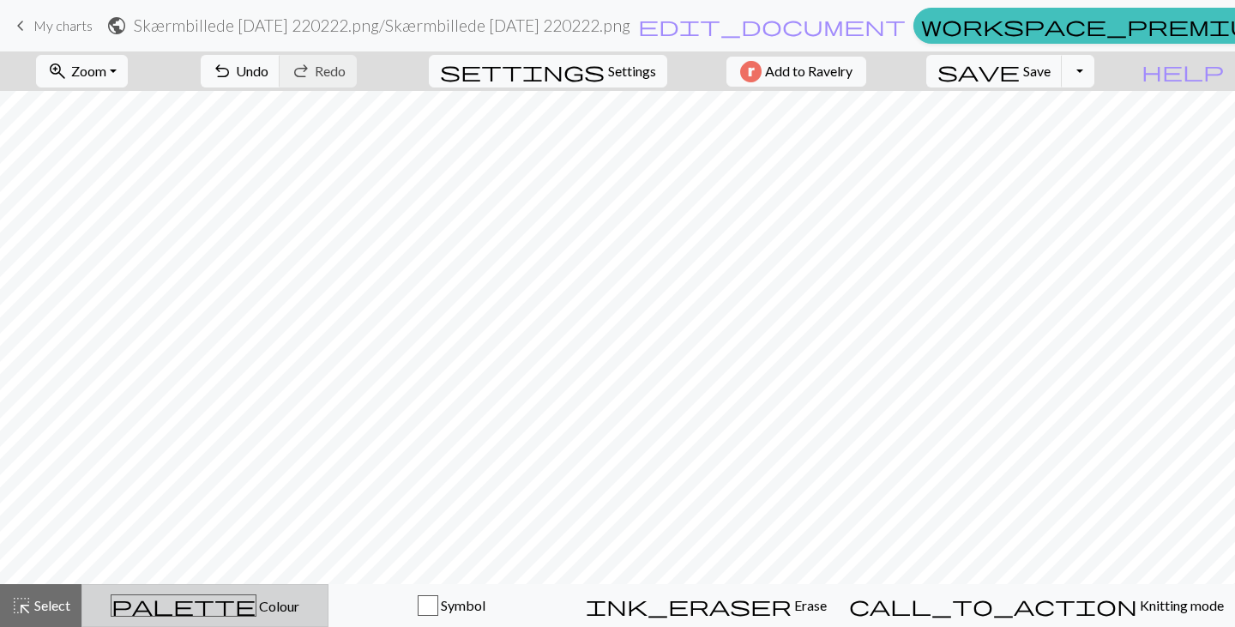
click at [263, 592] on button "palette Colour Colour" at bounding box center [204, 605] width 247 height 43
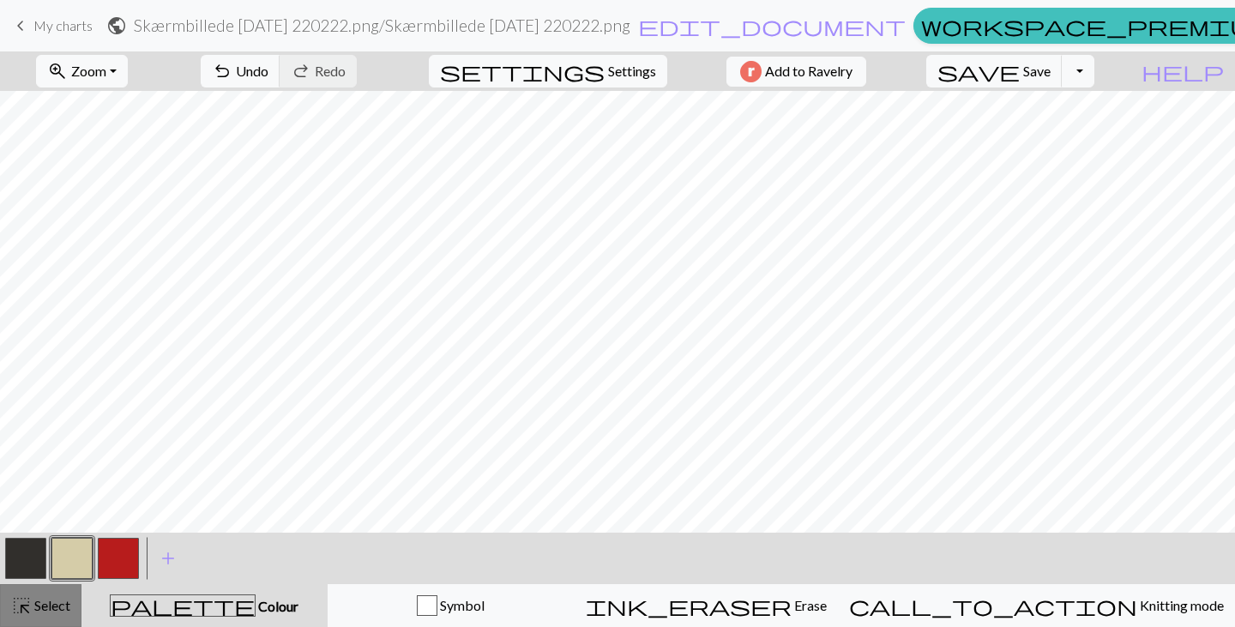
click at [43, 612] on span "Select" at bounding box center [51, 605] width 39 height 16
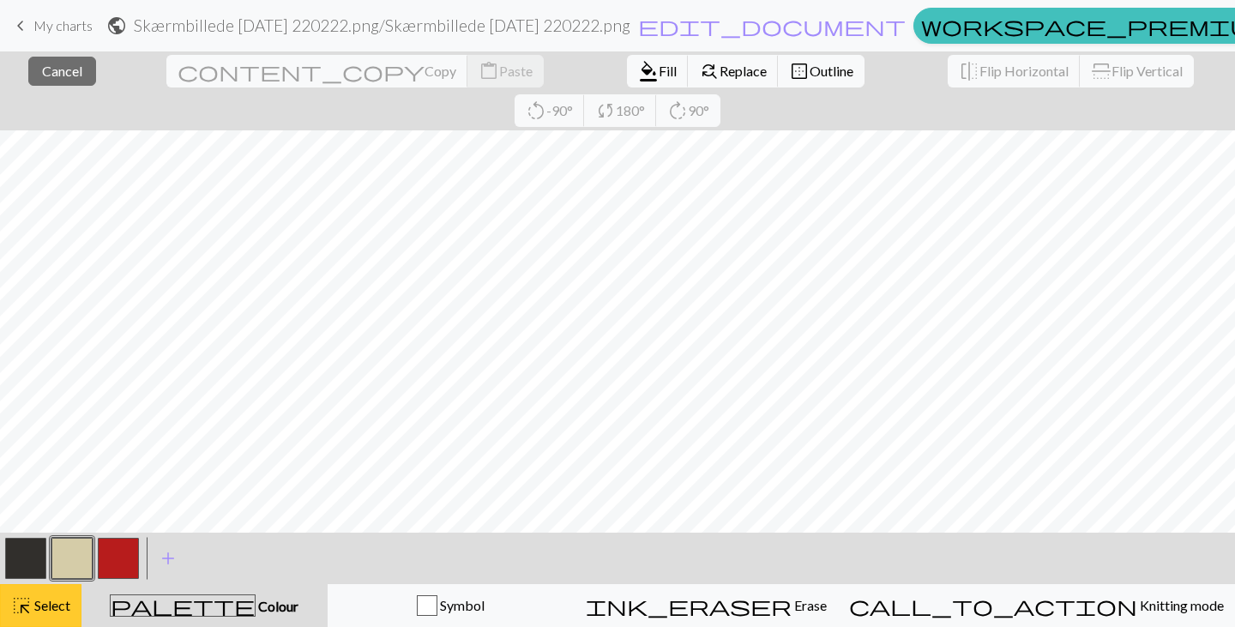
click at [54, 608] on span "Select" at bounding box center [51, 605] width 39 height 16
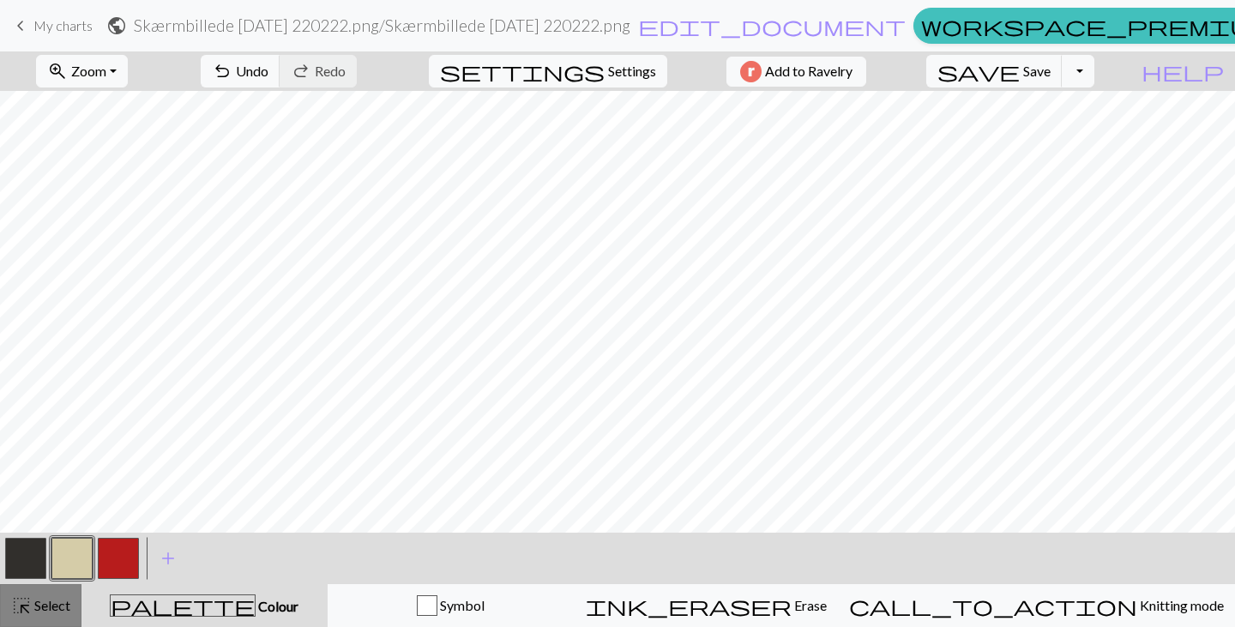
click at [54, 608] on span "Select" at bounding box center [51, 605] width 39 height 16
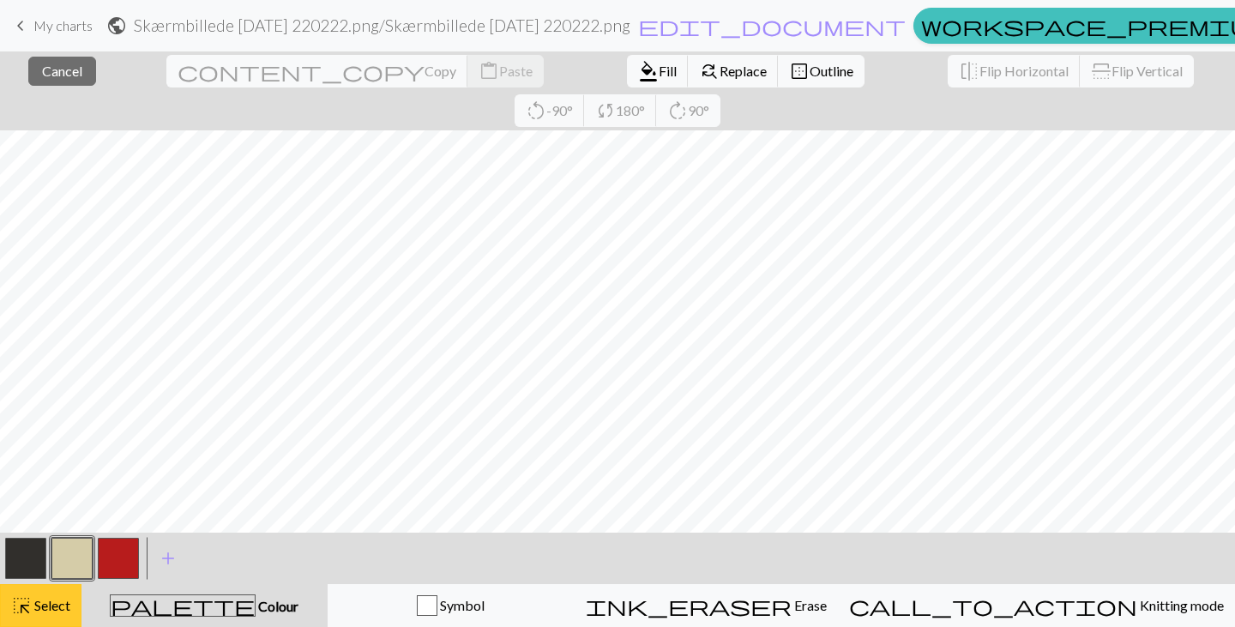
click at [26, 608] on span "highlight_alt" at bounding box center [21, 605] width 21 height 24
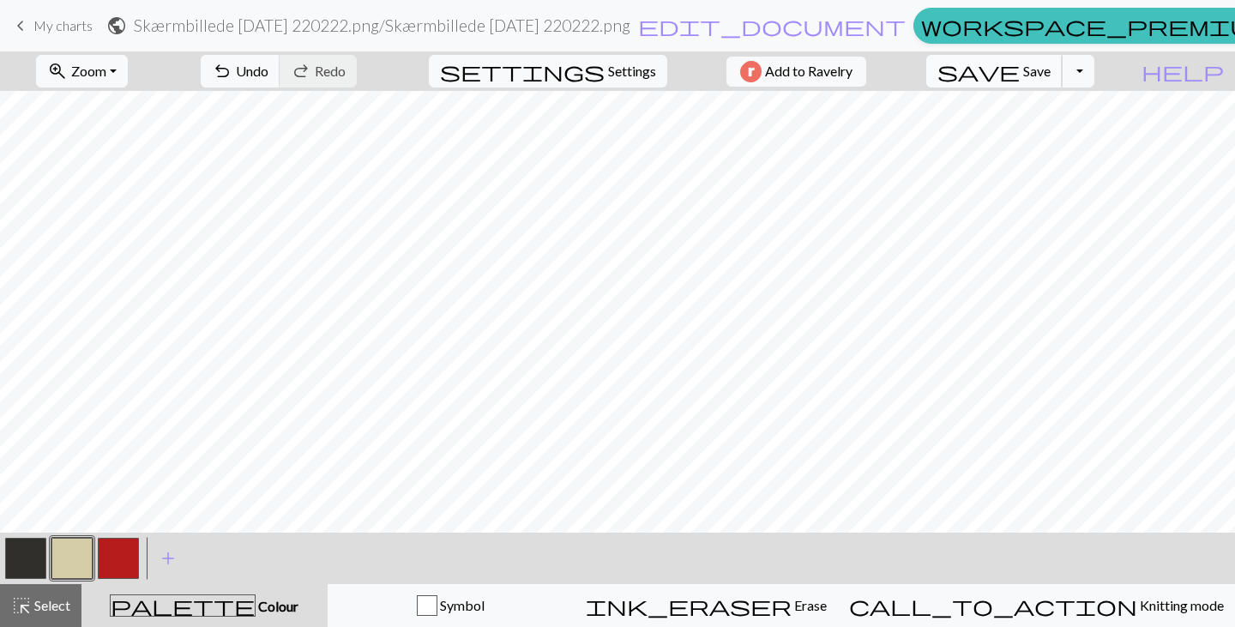
click at [1019, 70] on span "save" at bounding box center [978, 71] width 82 height 24
click at [1094, 83] on button "Toggle Dropdown" at bounding box center [1077, 71] width 33 height 33
click at [51, 595] on div "highlight_alt Select Select" at bounding box center [40, 605] width 59 height 21
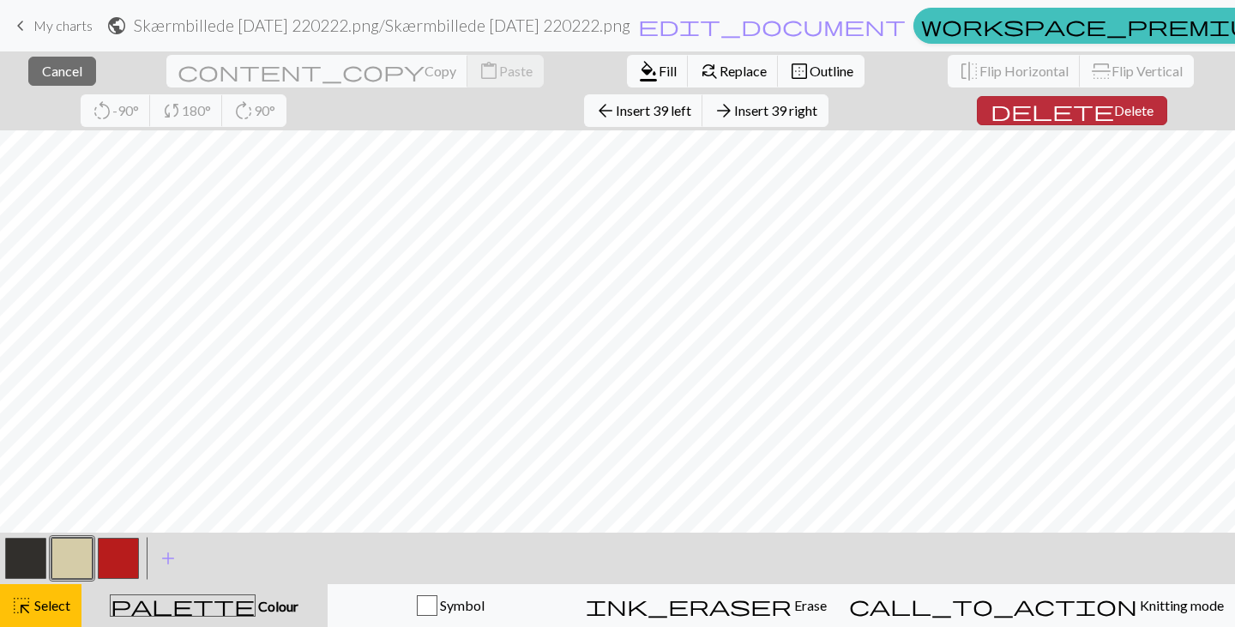
click at [1114, 112] on span "Delete" at bounding box center [1133, 110] width 39 height 16
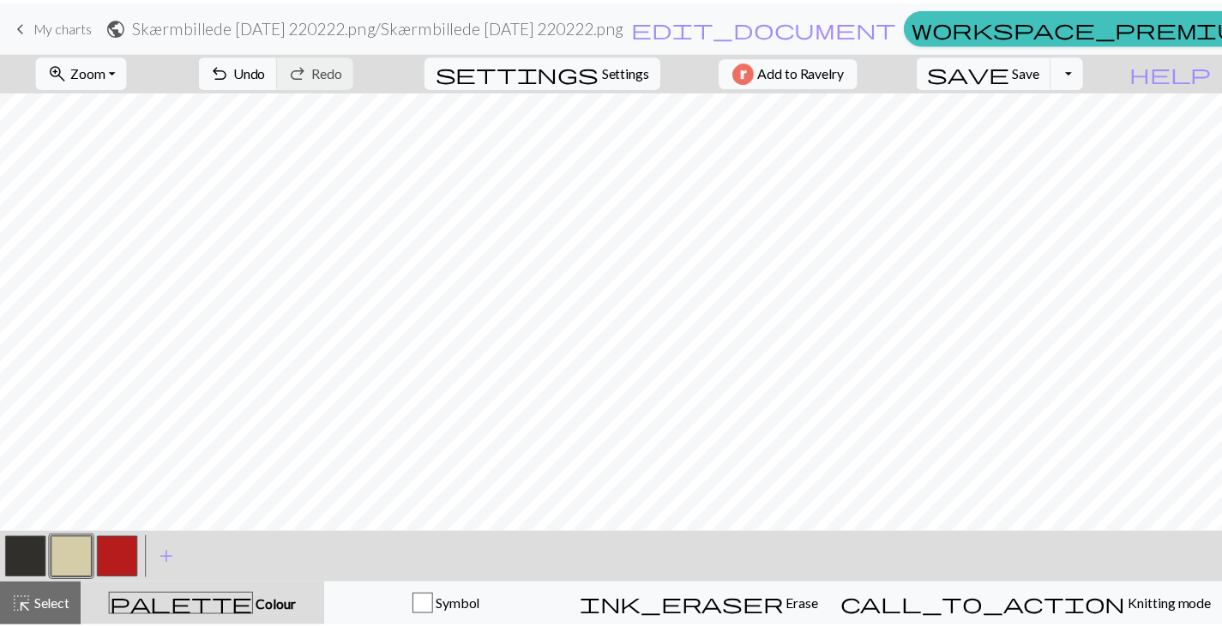
scroll to position [0, 0]
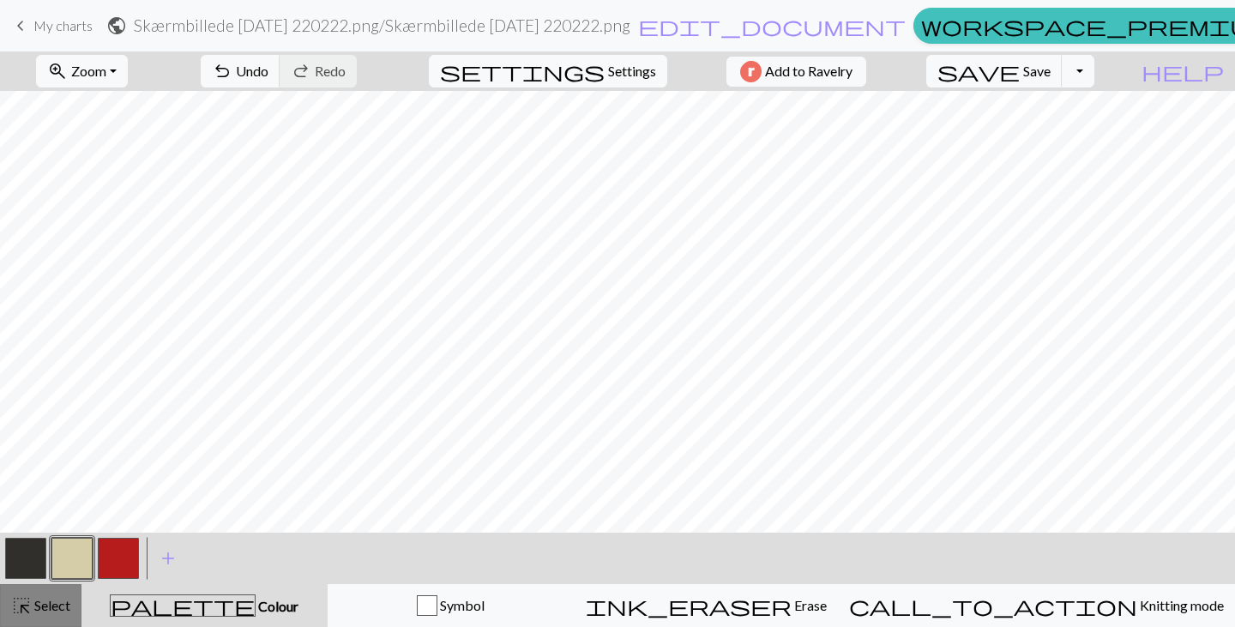
click at [54, 619] on button "highlight_alt Select Select" at bounding box center [40, 605] width 81 height 43
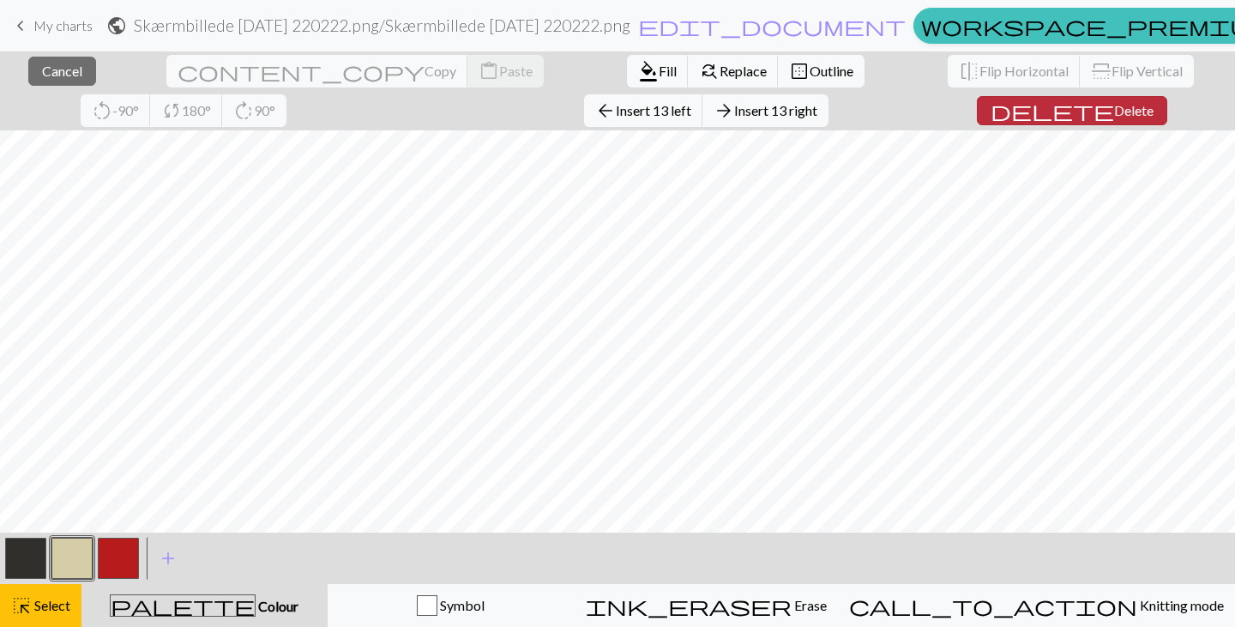
click at [1114, 112] on span "Delete" at bounding box center [1133, 110] width 39 height 16
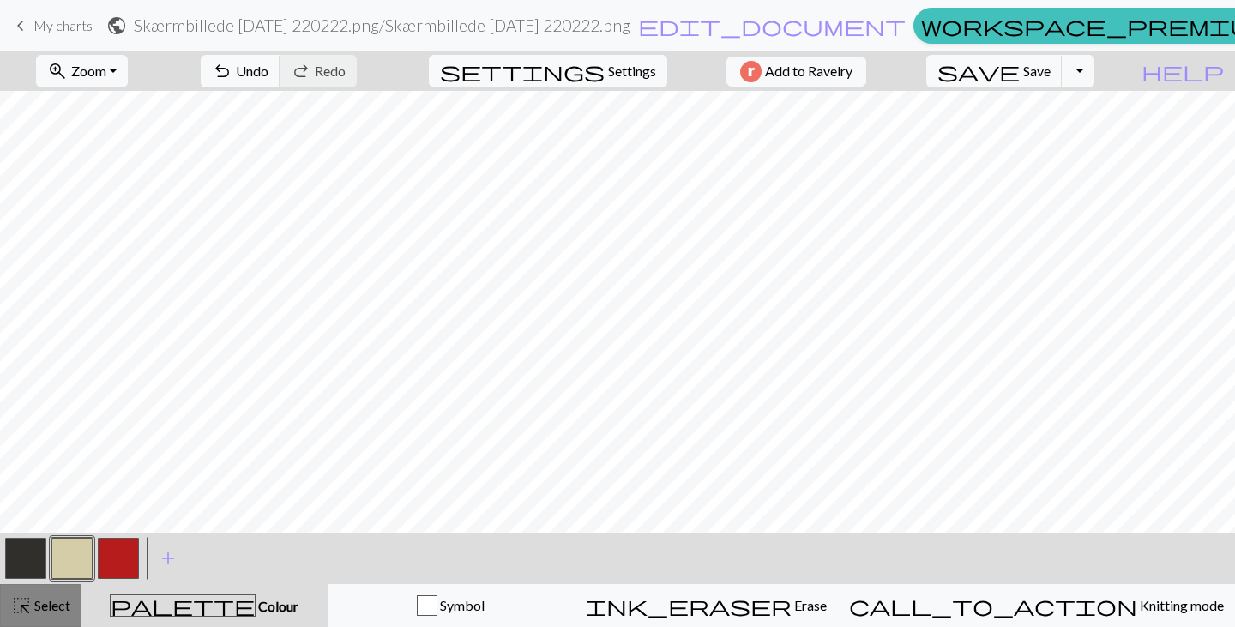
click at [51, 605] on span "Select" at bounding box center [51, 605] width 39 height 16
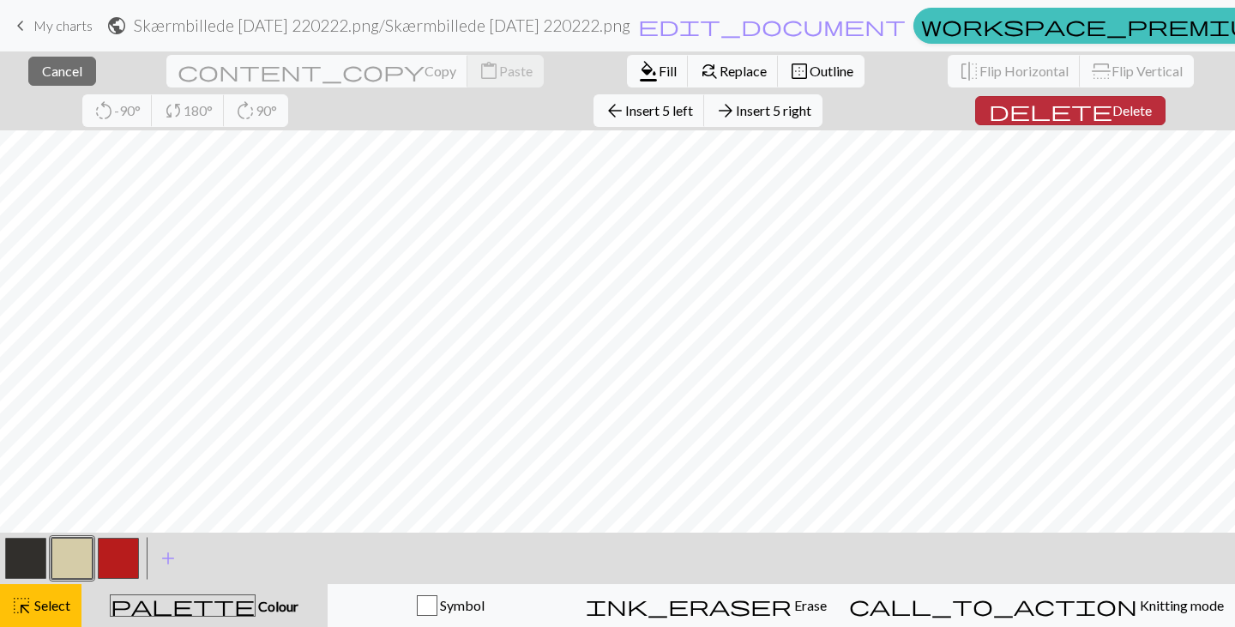
click at [1112, 111] on span "Delete" at bounding box center [1131, 110] width 39 height 16
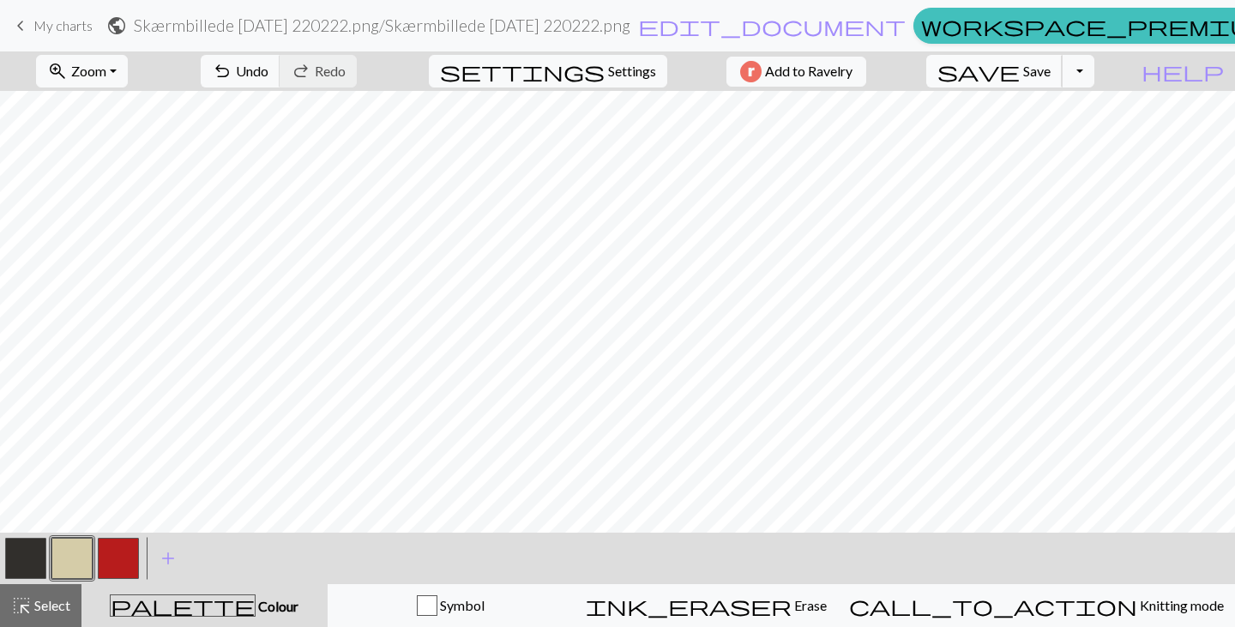
click at [1019, 78] on span "save" at bounding box center [978, 71] width 82 height 24
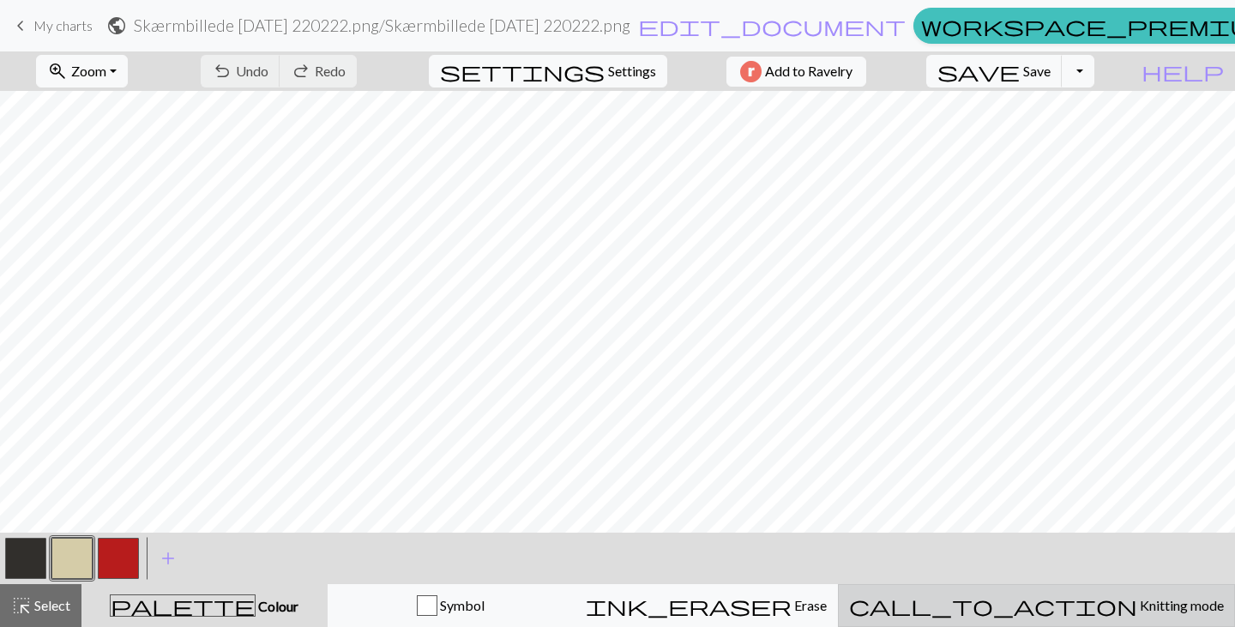
click at [1046, 596] on span "call_to_action" at bounding box center [993, 605] width 288 height 24
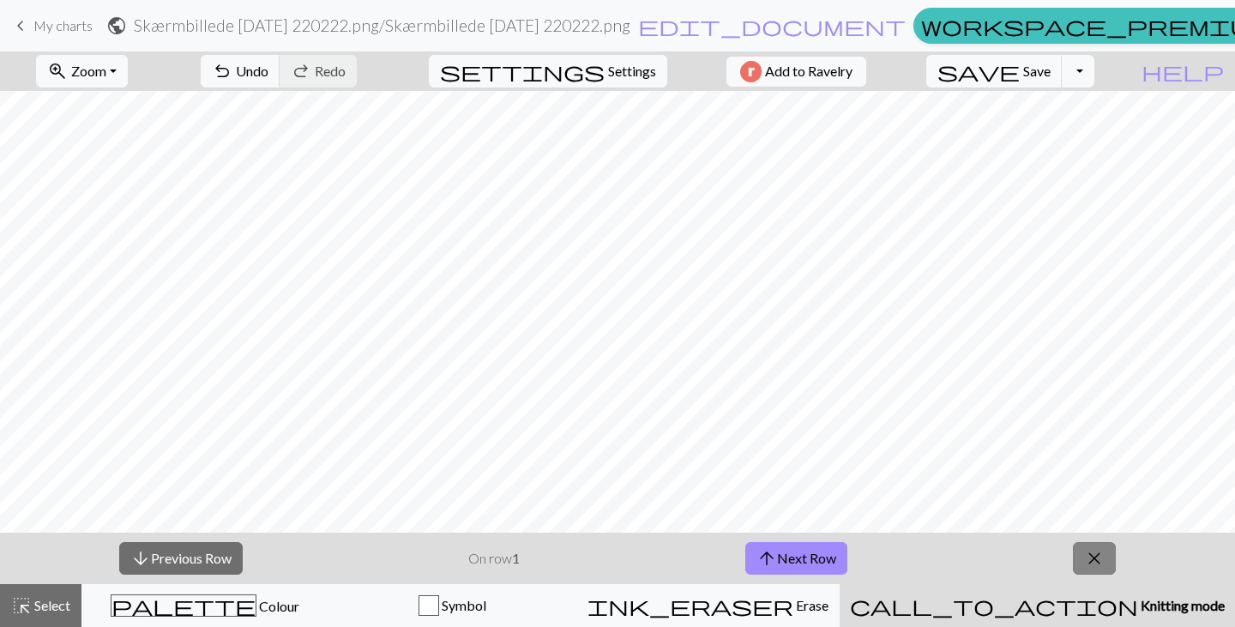
click at [1099, 553] on span "close" at bounding box center [1094, 558] width 21 height 24
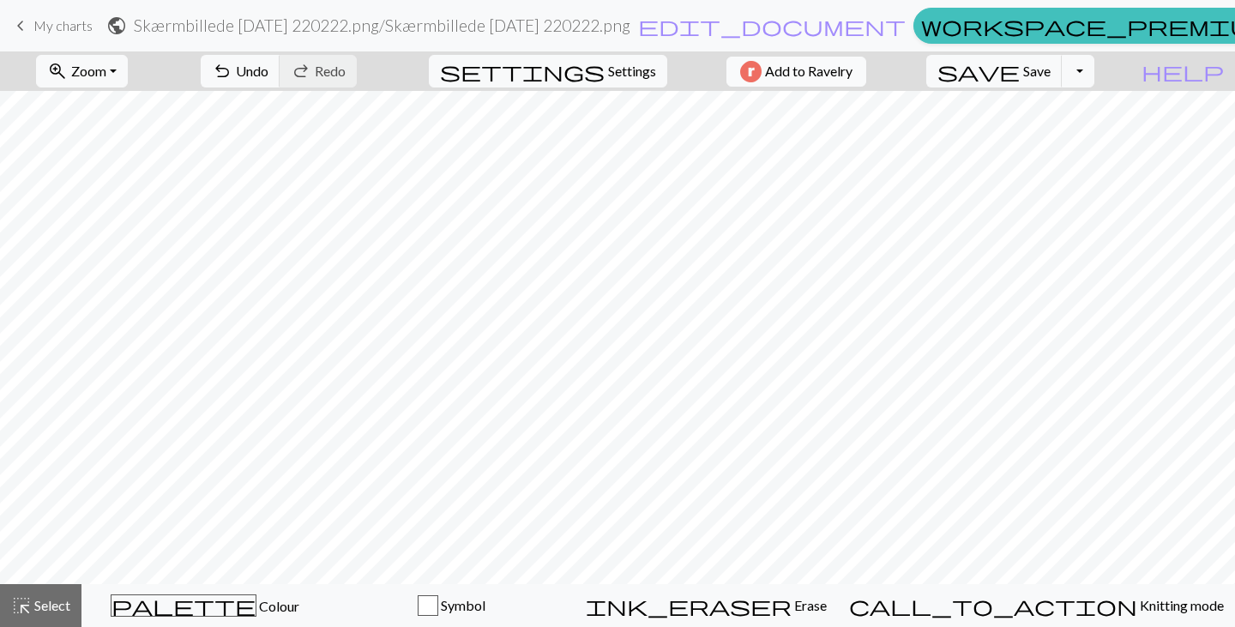
click at [852, 68] on span "Add to Ravelry" at bounding box center [808, 71] width 87 height 21
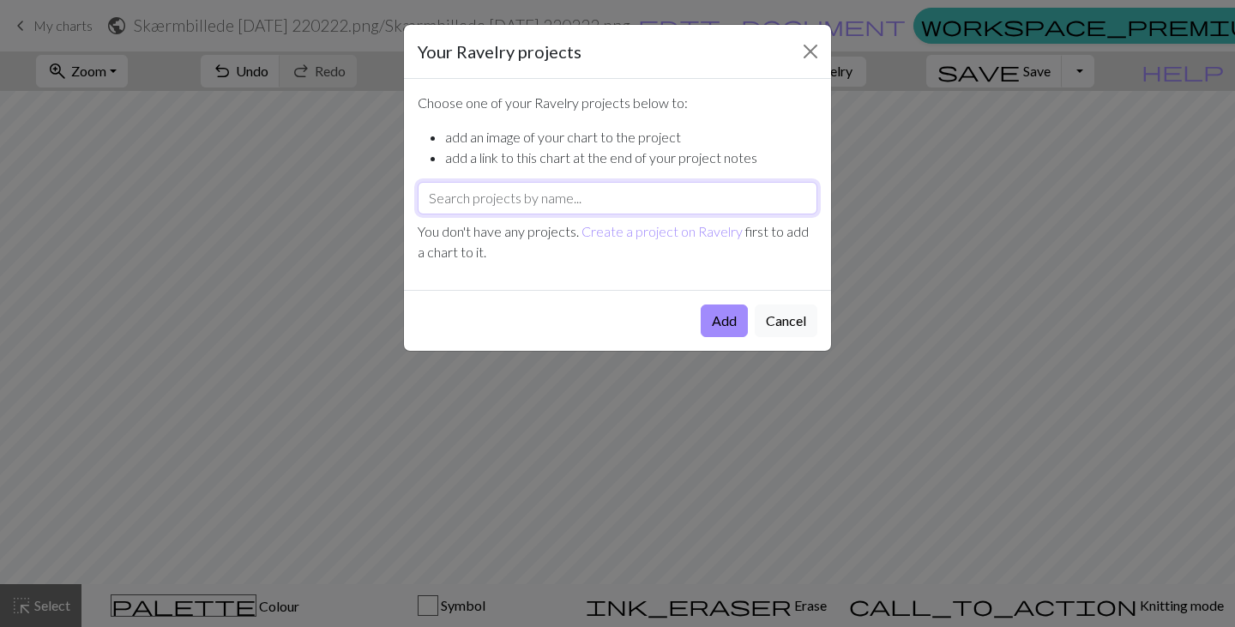
click at [657, 194] on input "text" at bounding box center [618, 198] width 400 height 33
click at [693, 148] on li "add a link to this chart at the end of your project notes" at bounding box center [631, 157] width 372 height 21
click at [782, 316] on button "Cancel" at bounding box center [786, 320] width 63 height 33
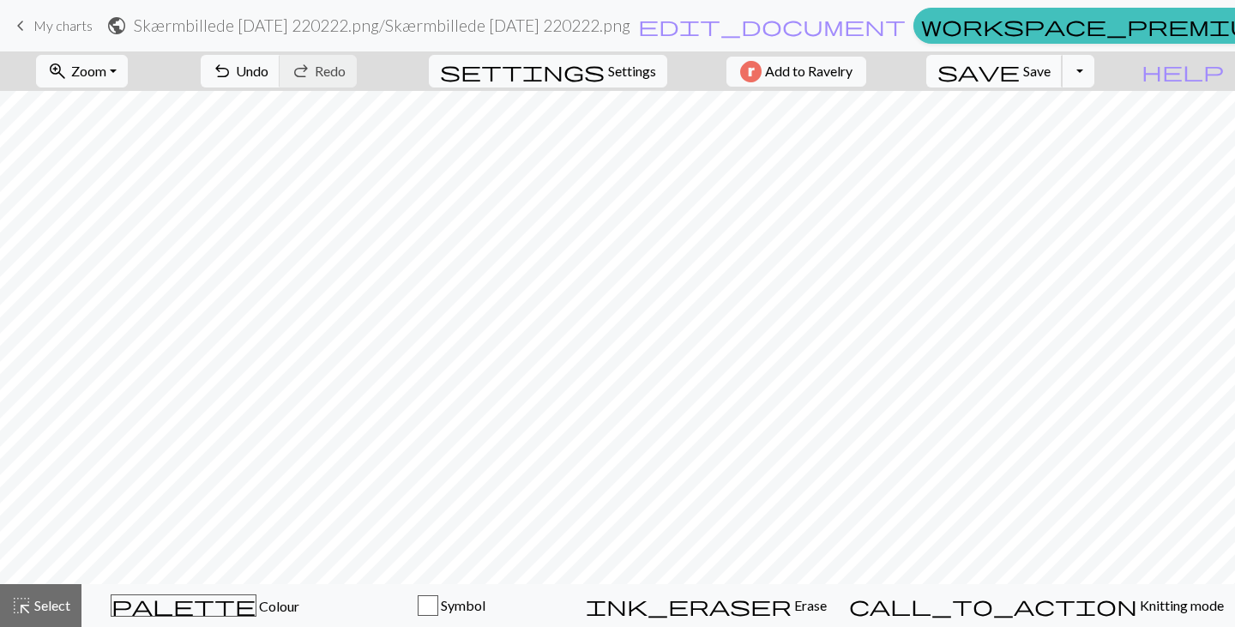
click at [1019, 75] on span "save" at bounding box center [978, 71] width 82 height 24
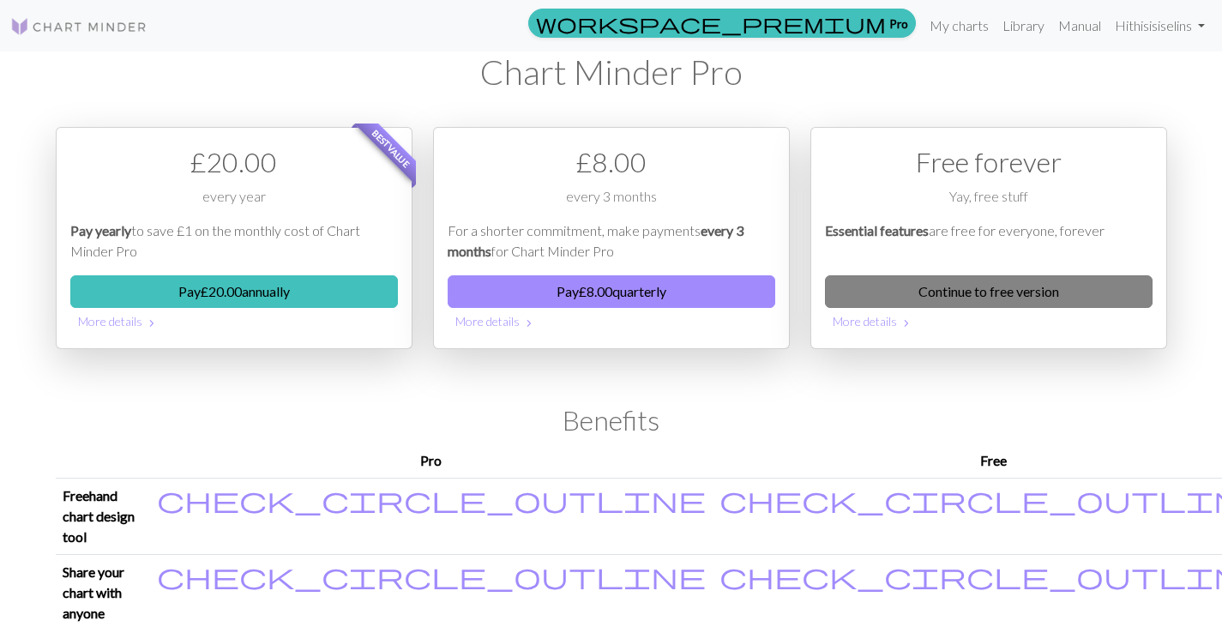
click at [954, 295] on link "Continue to free version" at bounding box center [989, 291] width 328 height 33
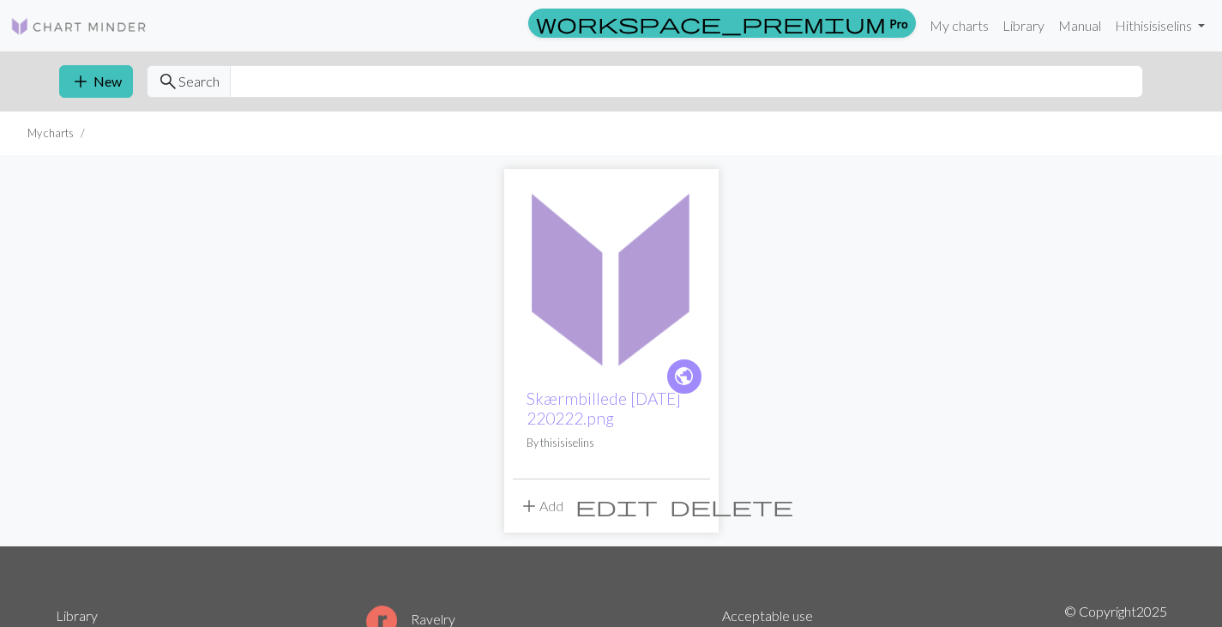
click at [616, 307] on img at bounding box center [611, 275] width 197 height 197
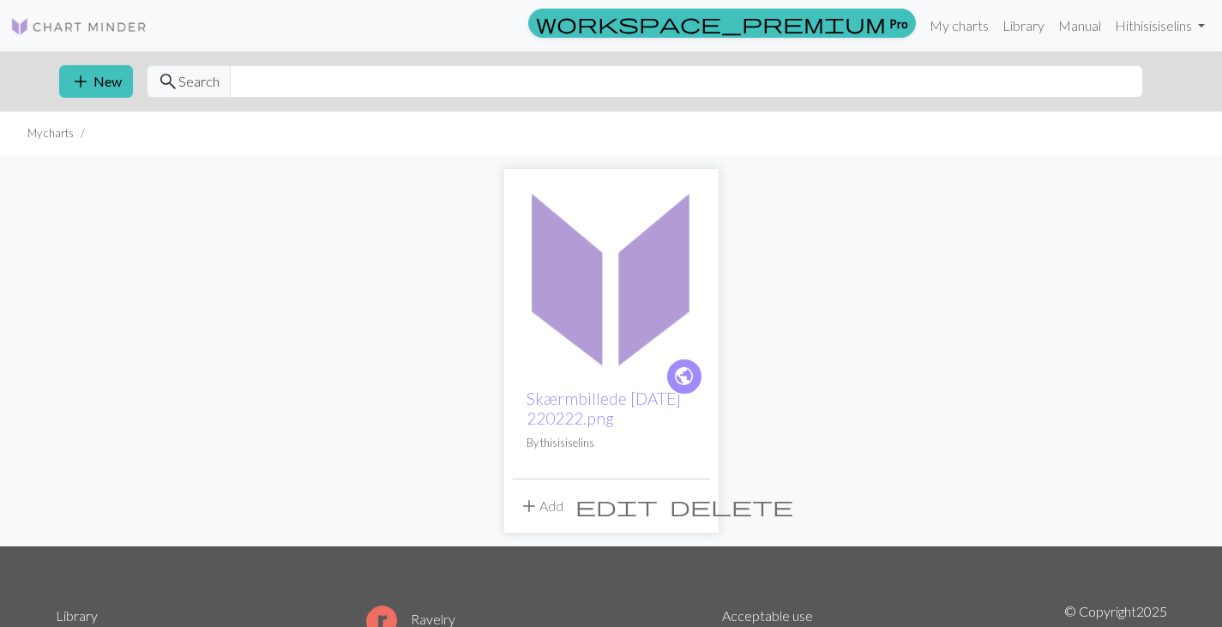
click at [658, 504] on span "edit" at bounding box center [616, 506] width 82 height 24
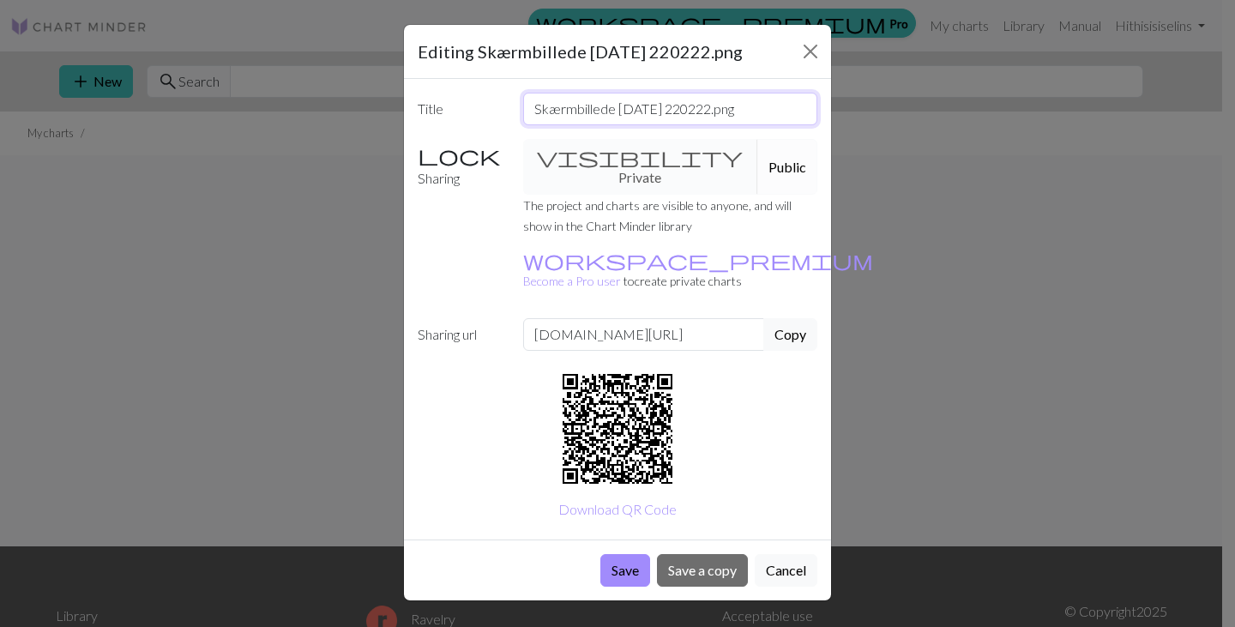
drag, startPoint x: 767, startPoint y: 118, endPoint x: 537, endPoint y: 105, distance: 230.1
click at [537, 105] on input "Skærmbillede [DATE] 220222.png" at bounding box center [670, 109] width 295 height 33
type input "Svane motiv"
click at [621, 554] on button "Save" at bounding box center [625, 570] width 50 height 33
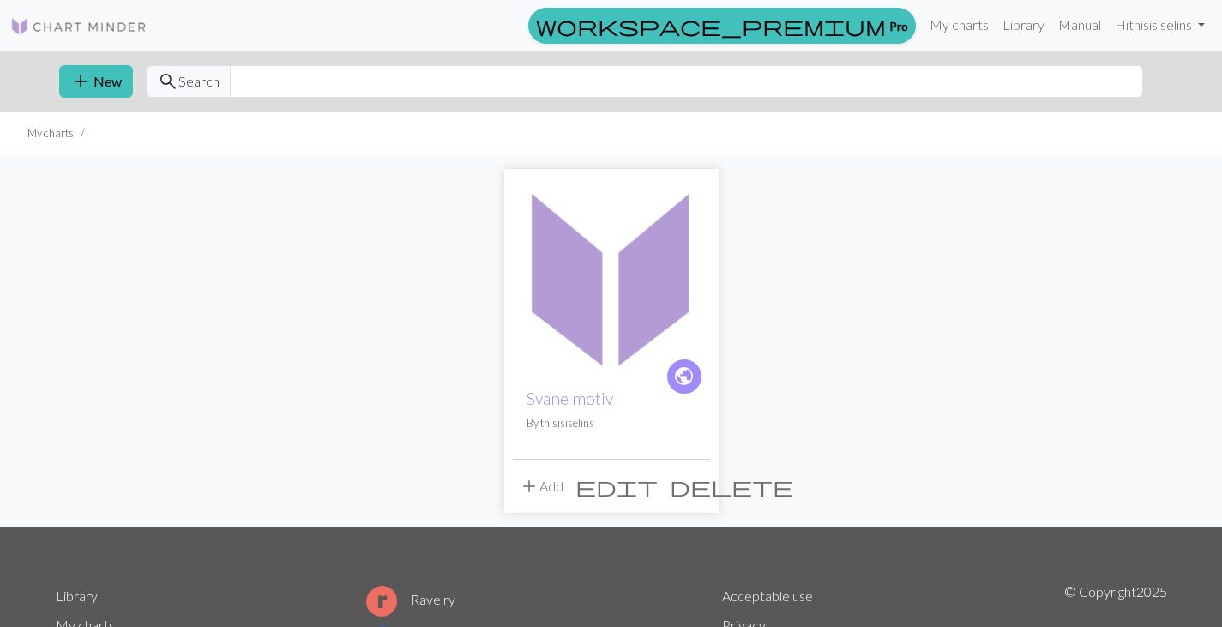
click at [546, 483] on button "add Add" at bounding box center [541, 486] width 57 height 33
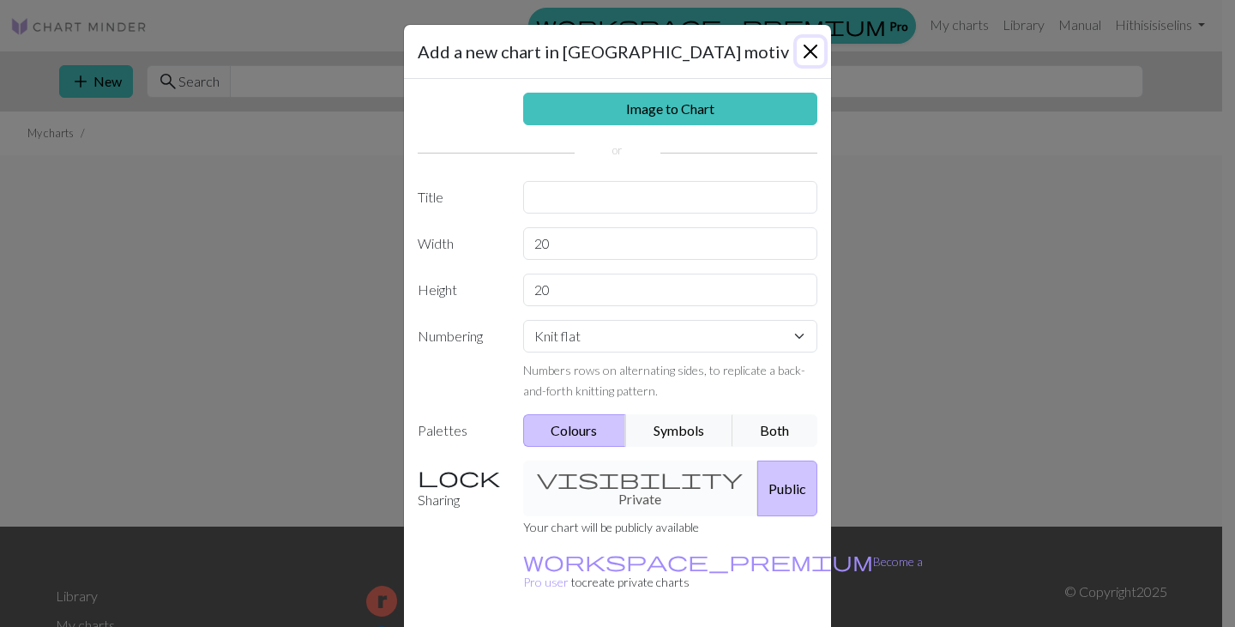
click at [803, 50] on button "Close" at bounding box center [810, 51] width 27 height 27
